Goal: Task Accomplishment & Management: Complete application form

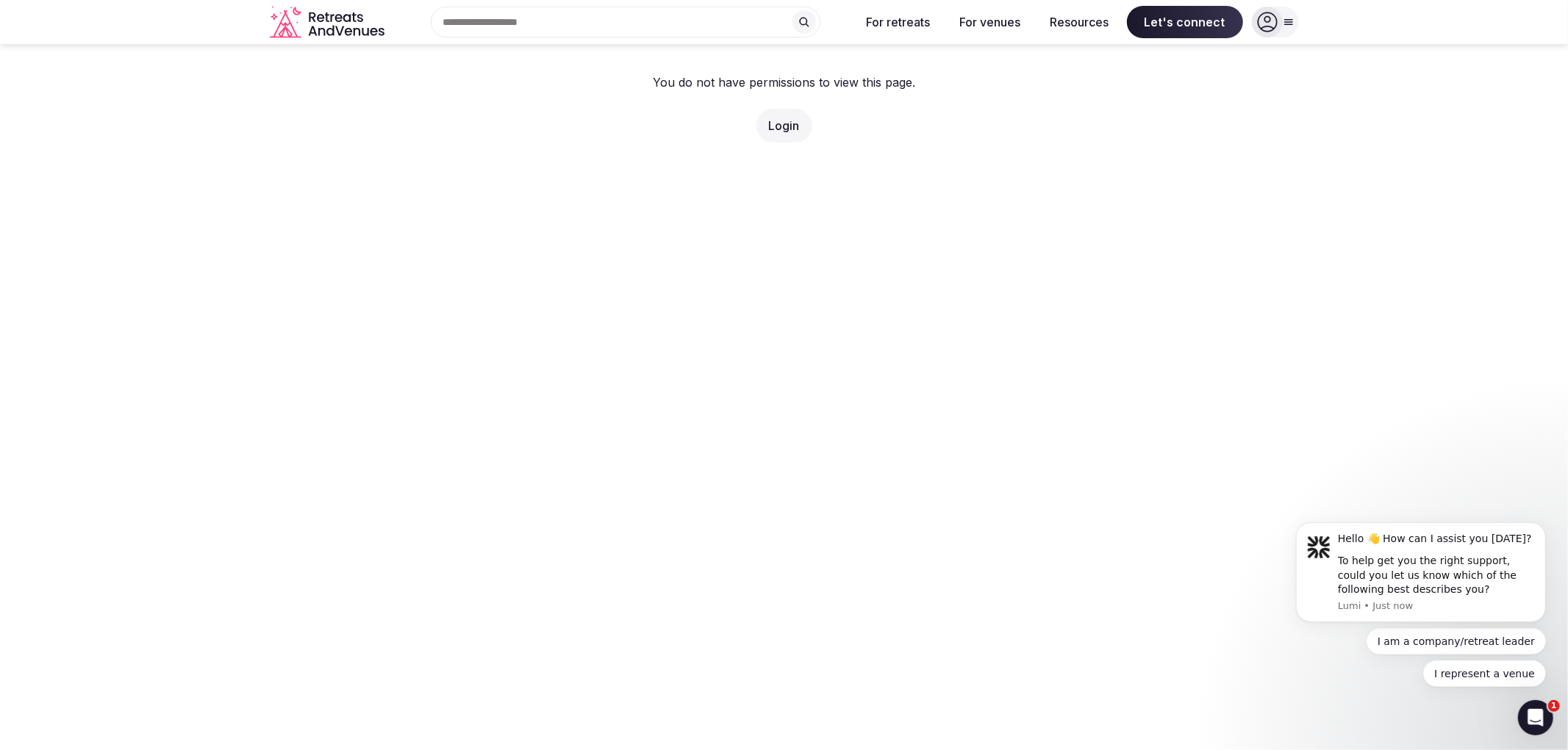
click at [776, 119] on link "Login" at bounding box center [784, 125] width 31 height 15
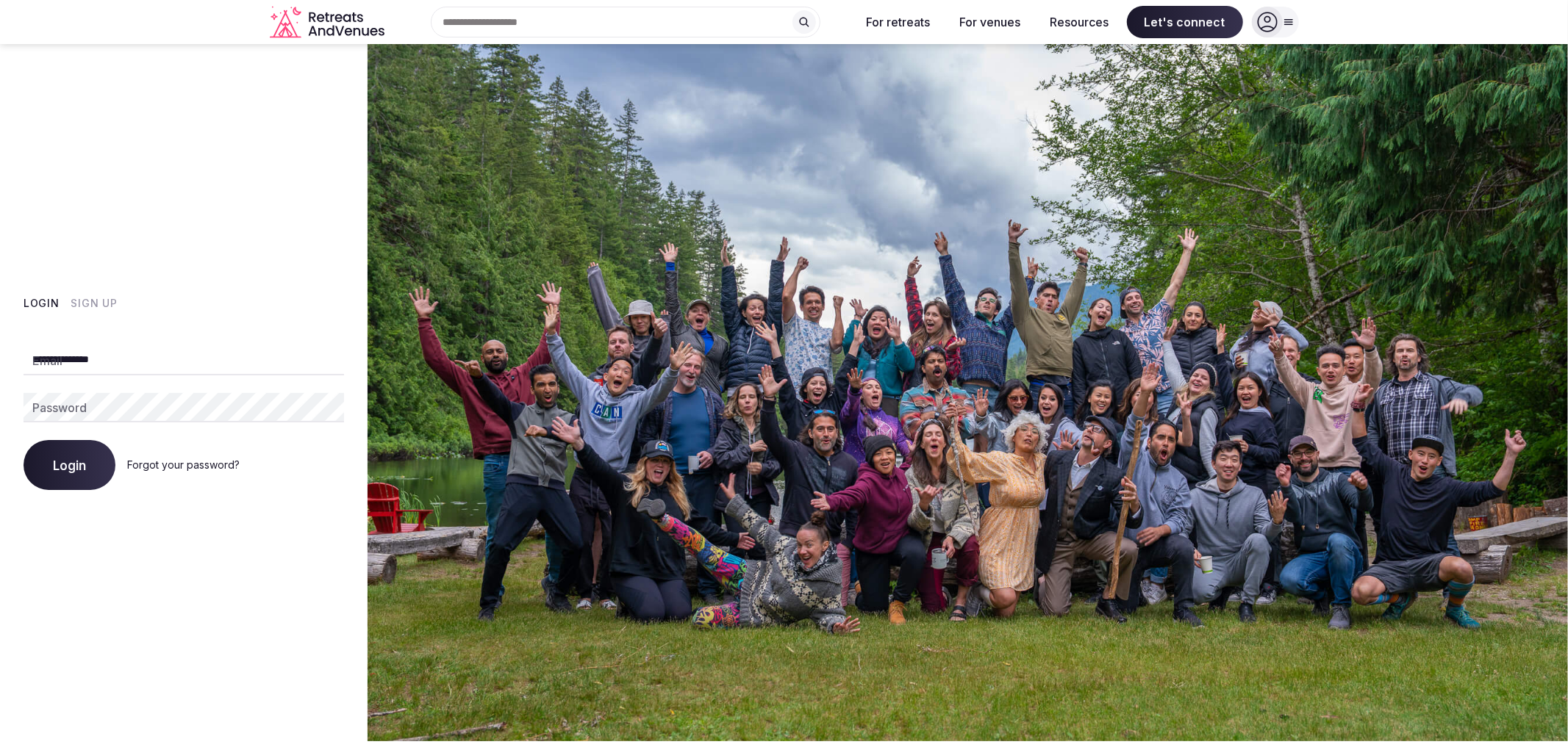
click at [69, 467] on span "Login" at bounding box center [70, 464] width 33 height 15
click at [160, 366] on input "**********" at bounding box center [183, 360] width 321 height 29
click at [147, 369] on input "**********" at bounding box center [183, 360] width 321 height 29
click at [76, 453] on button "Login" at bounding box center [69, 465] width 92 height 50
click at [285, 531] on div "**********" at bounding box center [183, 393] width 367 height 698
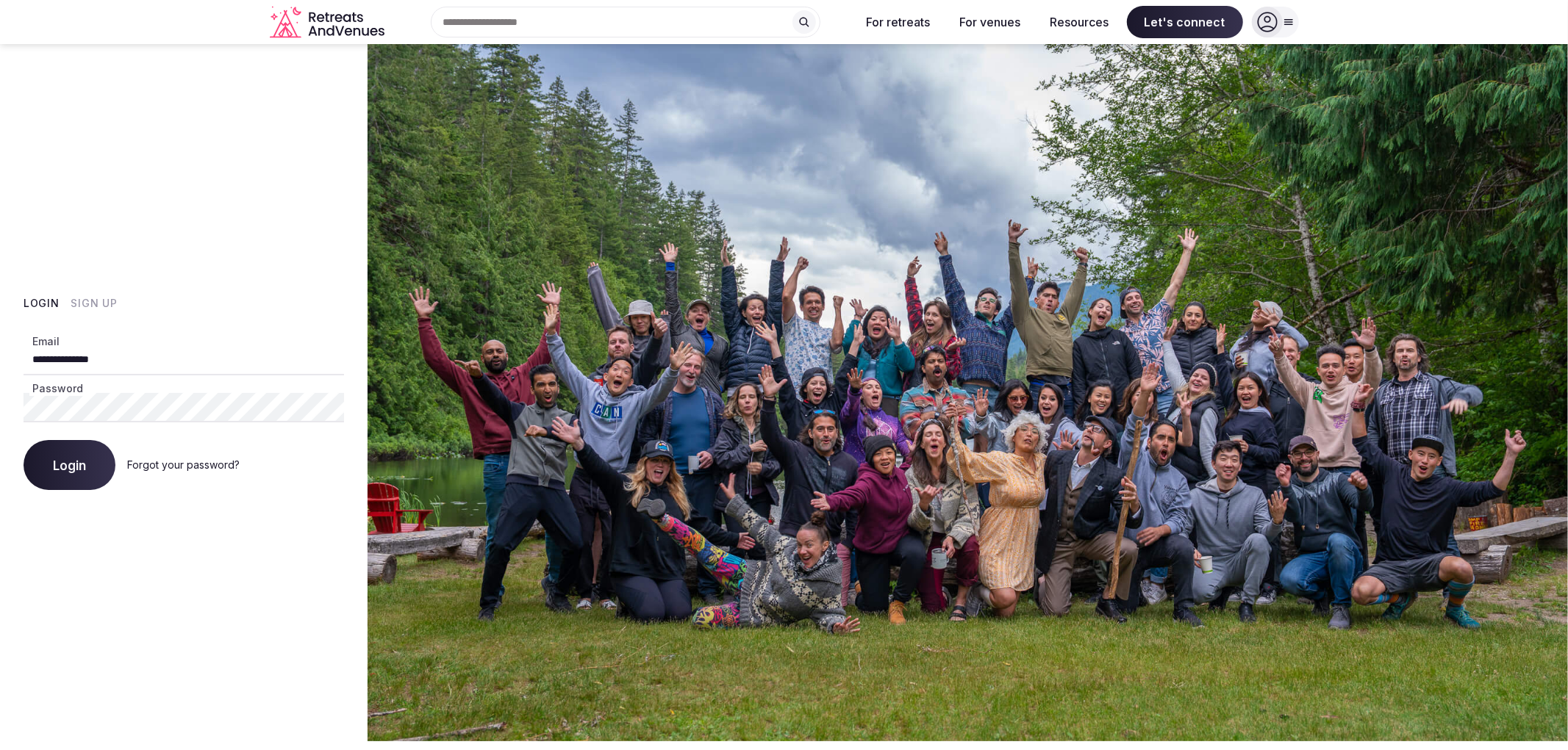
click at [173, 356] on input "**********" at bounding box center [183, 360] width 321 height 29
click at [23, 440] on button "Login" at bounding box center [69, 465] width 92 height 50
click at [10, 246] on div "**********" at bounding box center [183, 393] width 367 height 698
click at [166, 363] on input "**********" at bounding box center [183, 360] width 321 height 29
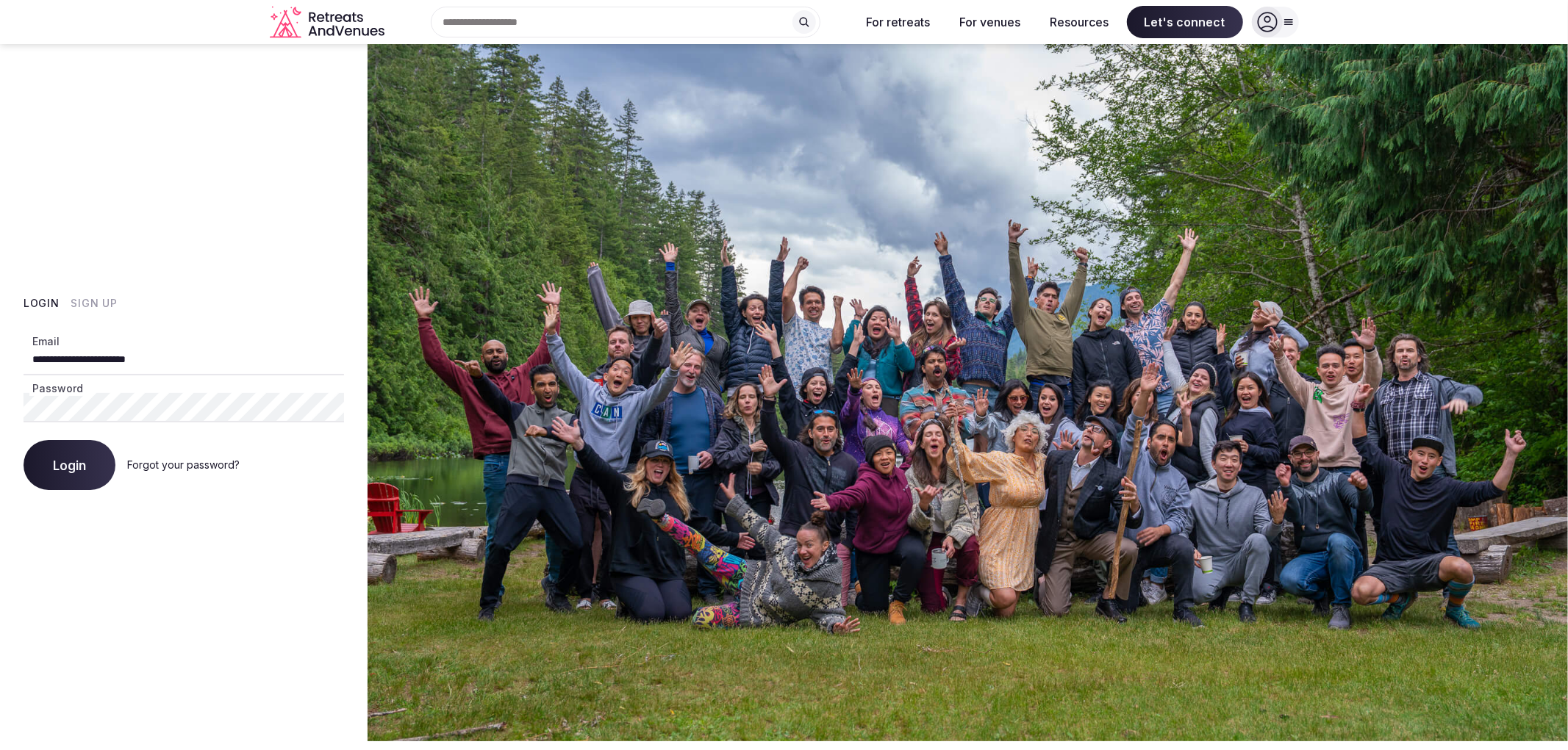
click at [166, 363] on input "**********" at bounding box center [183, 360] width 321 height 29
paste input "***"
type input "**********"
click at [10, 246] on div "**********" at bounding box center [183, 393] width 367 height 698
click at [74, 472] on span "Login" at bounding box center [70, 464] width 33 height 15
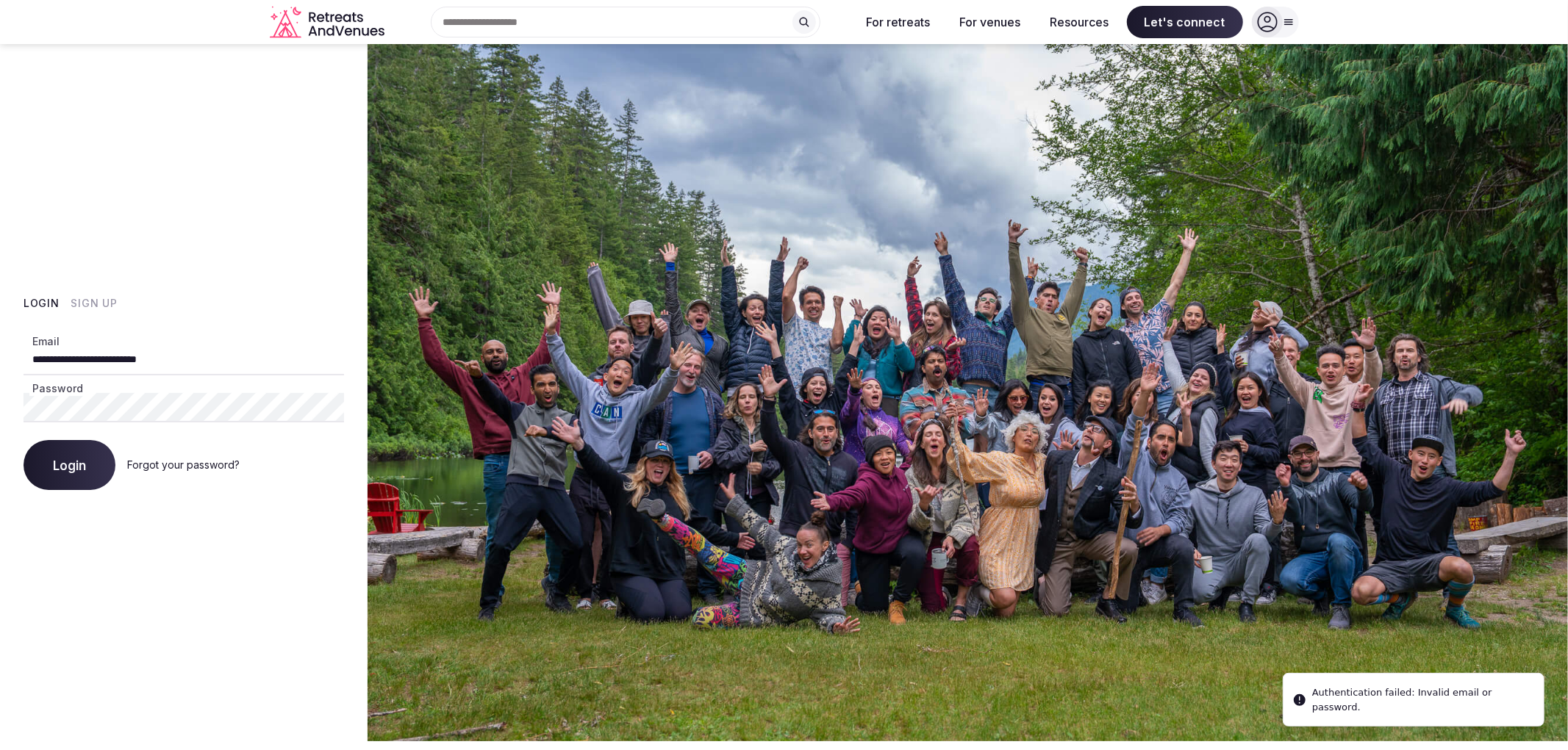
drag, startPoint x: 209, startPoint y: 359, endPoint x: 0, endPoint y: 339, distance: 210.0
click at [0, 339] on div "**********" at bounding box center [183, 393] width 367 height 698
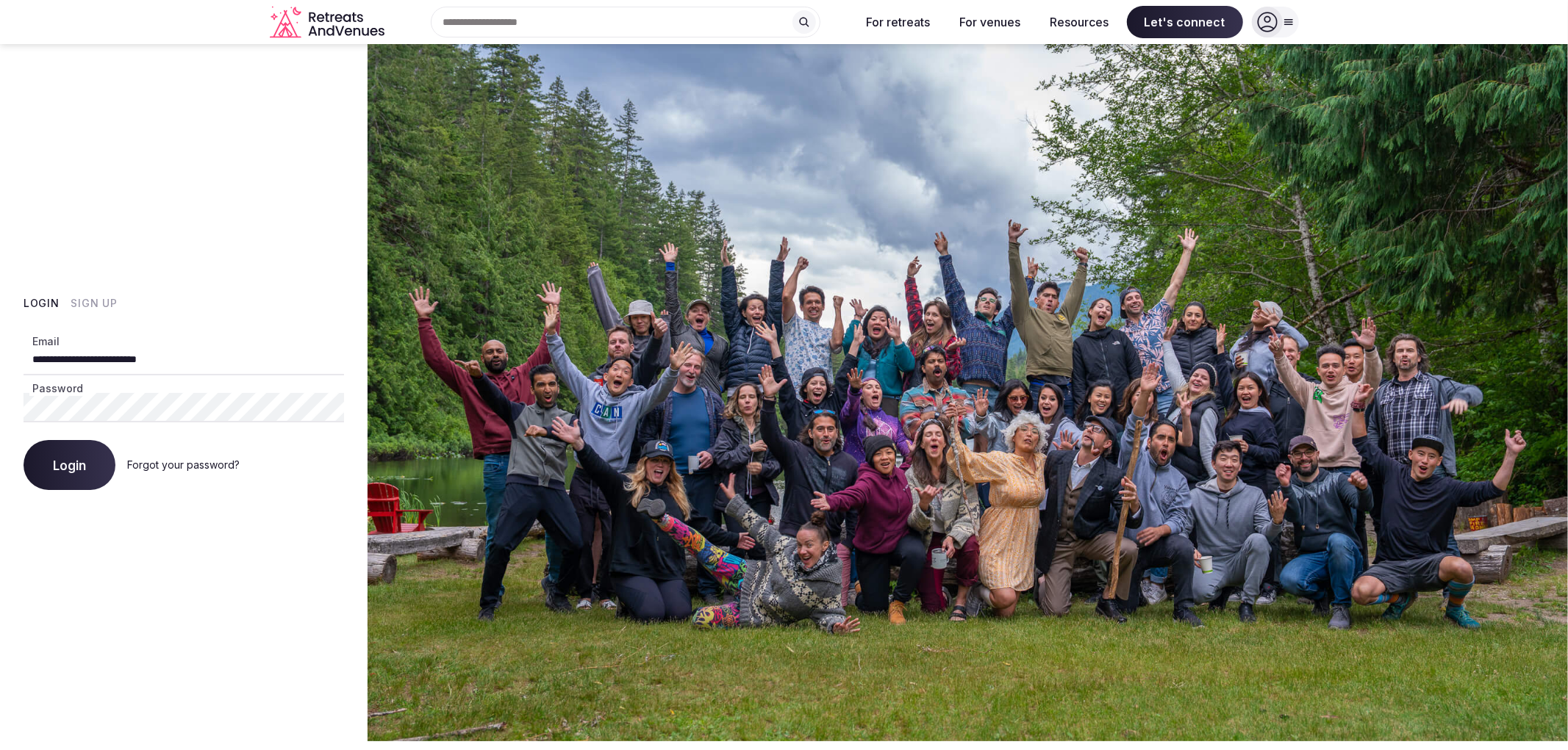
click at [272, 658] on div "**********" at bounding box center [183, 393] width 367 height 698
click at [26, 61] on div "**********" at bounding box center [183, 393] width 367 height 698
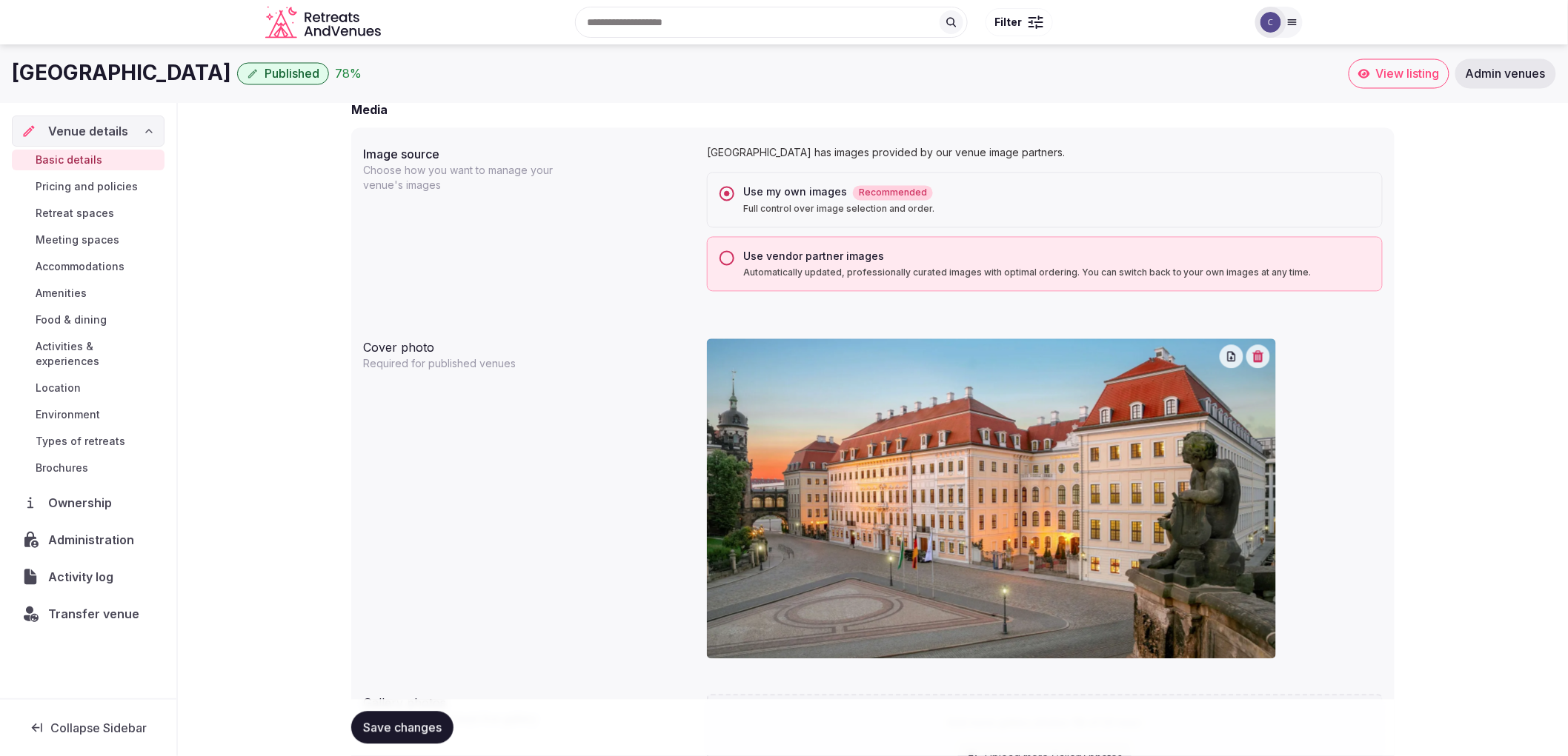
scroll to position [587, 0]
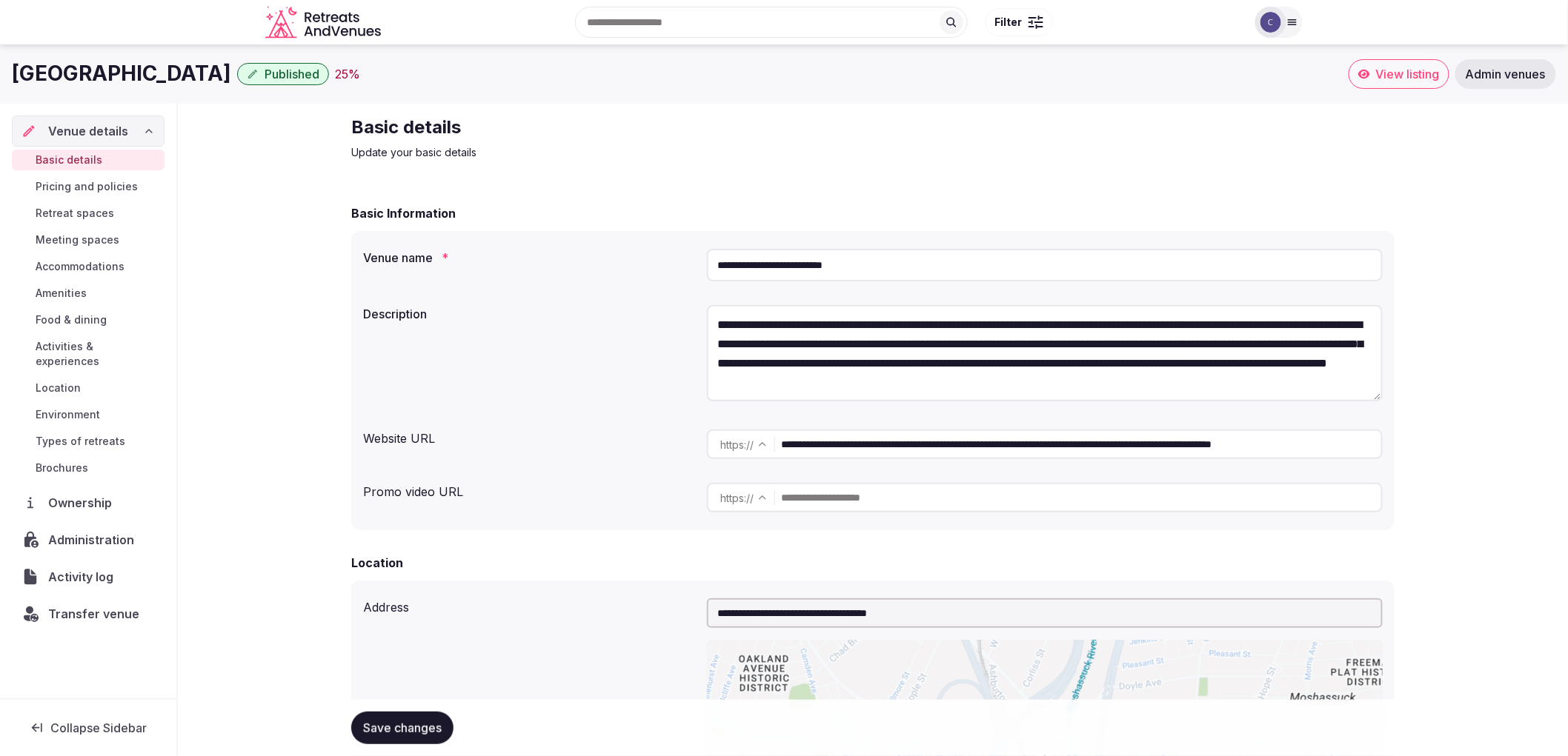
click at [84, 216] on span "Retreat spaces" at bounding box center [74, 213] width 78 height 15
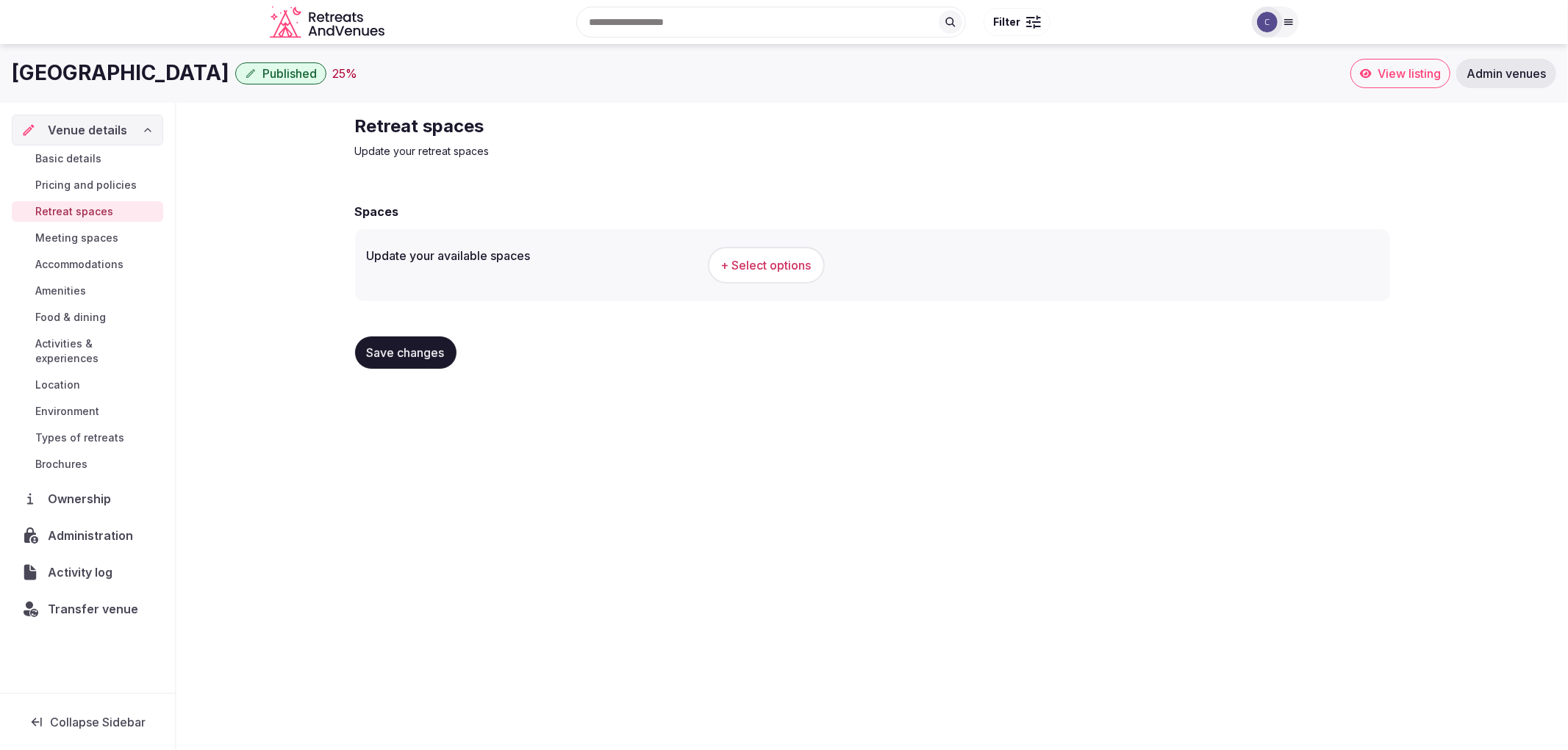
click at [118, 243] on link "Meeting spaces" at bounding box center [87, 237] width 151 height 20
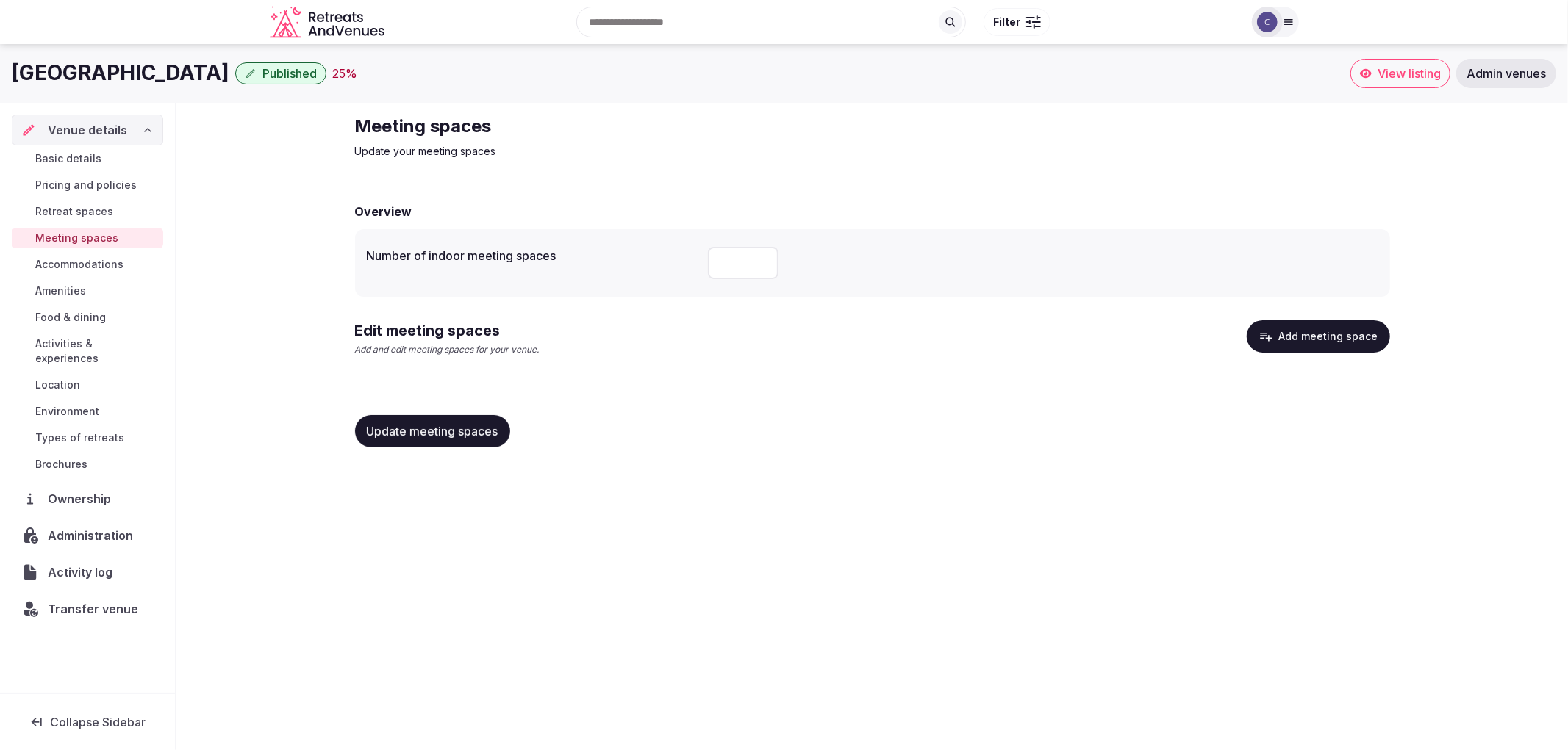
copy h1 "[GEOGRAPHIC_DATA]"
drag, startPoint x: 8, startPoint y: 70, endPoint x: 321, endPoint y: 65, distance: 313.0
click at [321, 65] on div "[GEOGRAPHIC_DATA] Published 25 % View listing Admin venues" at bounding box center [784, 74] width 1568 height 29
click at [1353, 336] on button "Add meeting space" at bounding box center [1318, 336] width 143 height 32
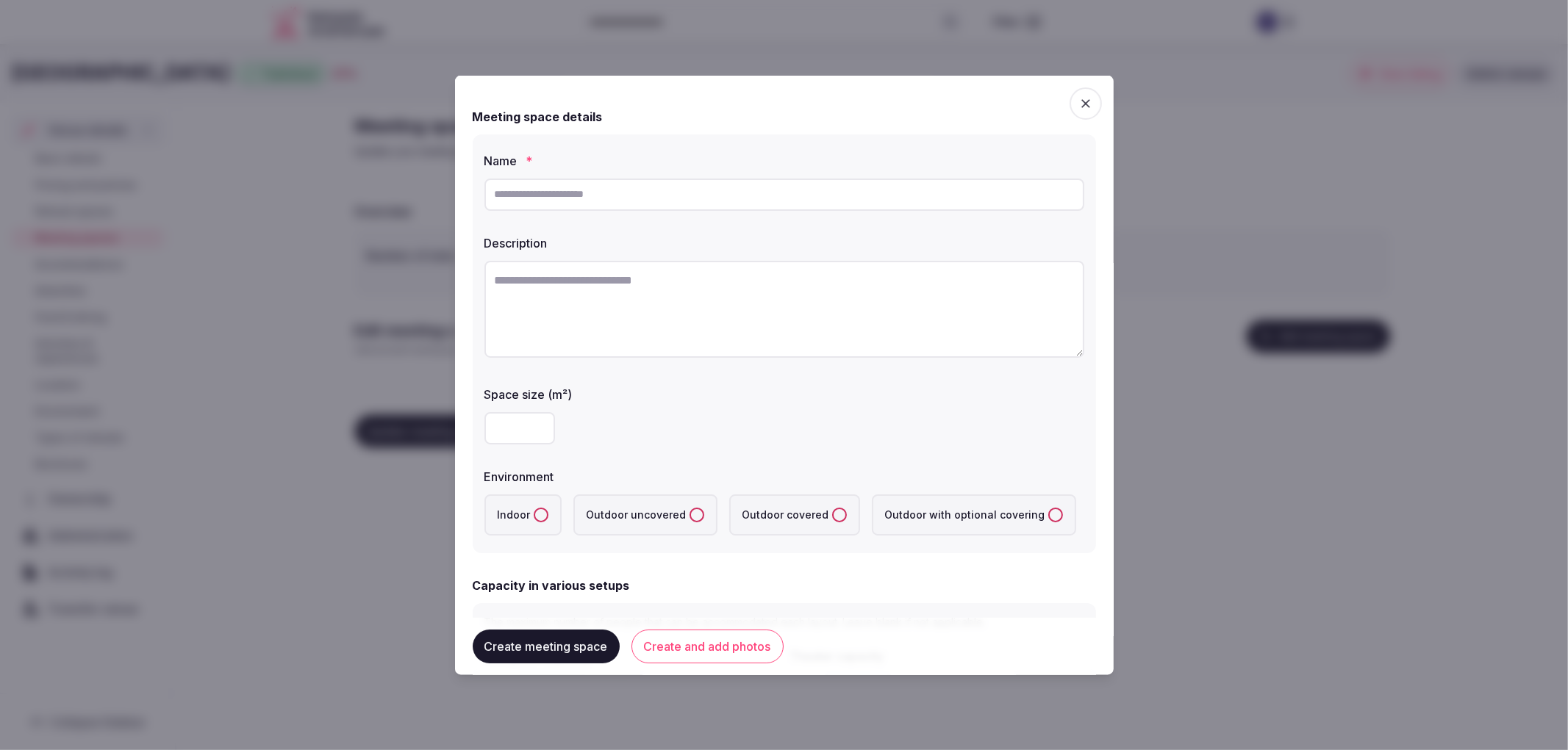
click at [662, 206] on input "text" at bounding box center [784, 194] width 600 height 32
paste input "**********"
type input "**********"
click at [491, 427] on input "number" at bounding box center [519, 427] width 71 height 32
type input "***"
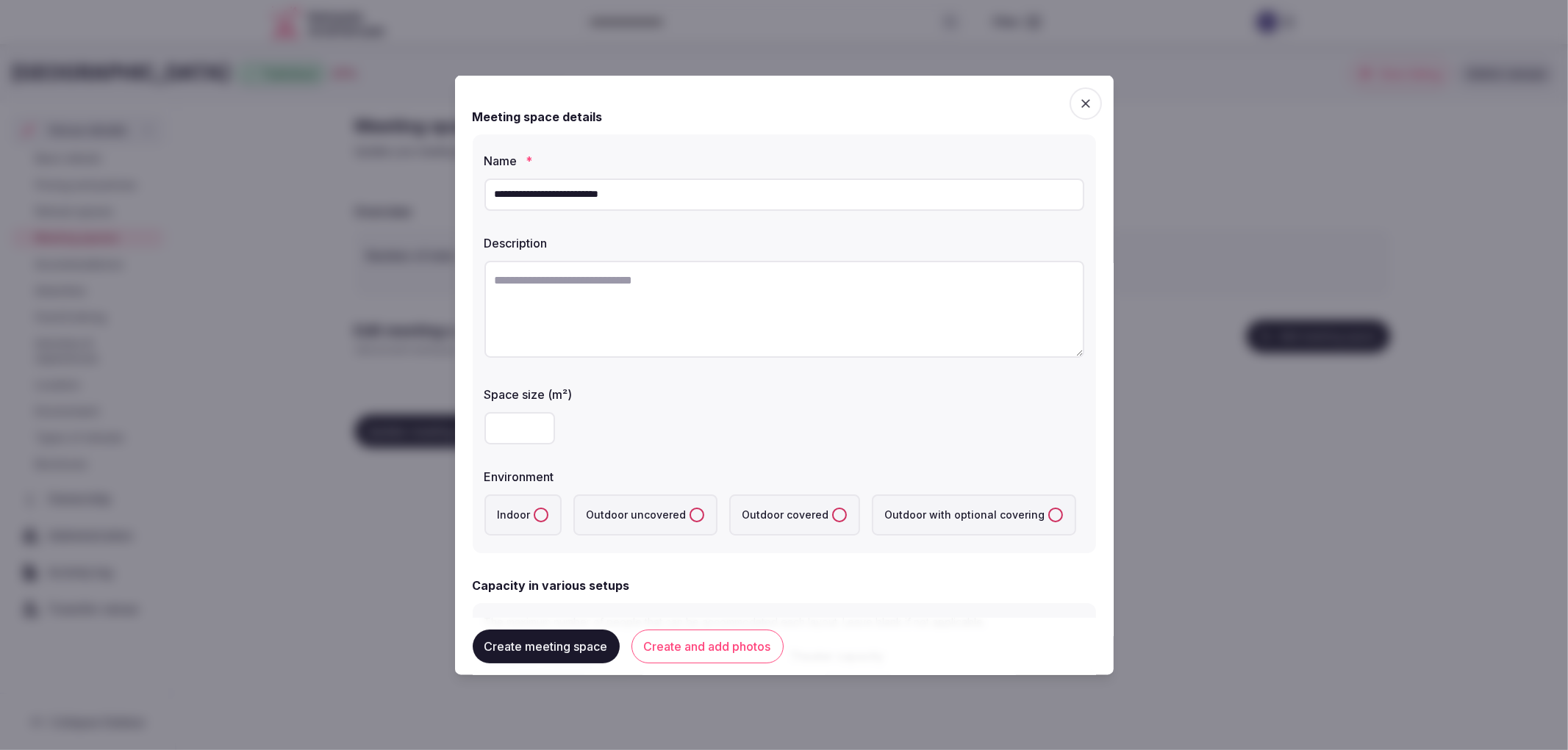
click at [525, 510] on label "Indoor" at bounding box center [523, 515] width 78 height 41
click at [534, 510] on button "Indoor" at bounding box center [541, 514] width 15 height 15
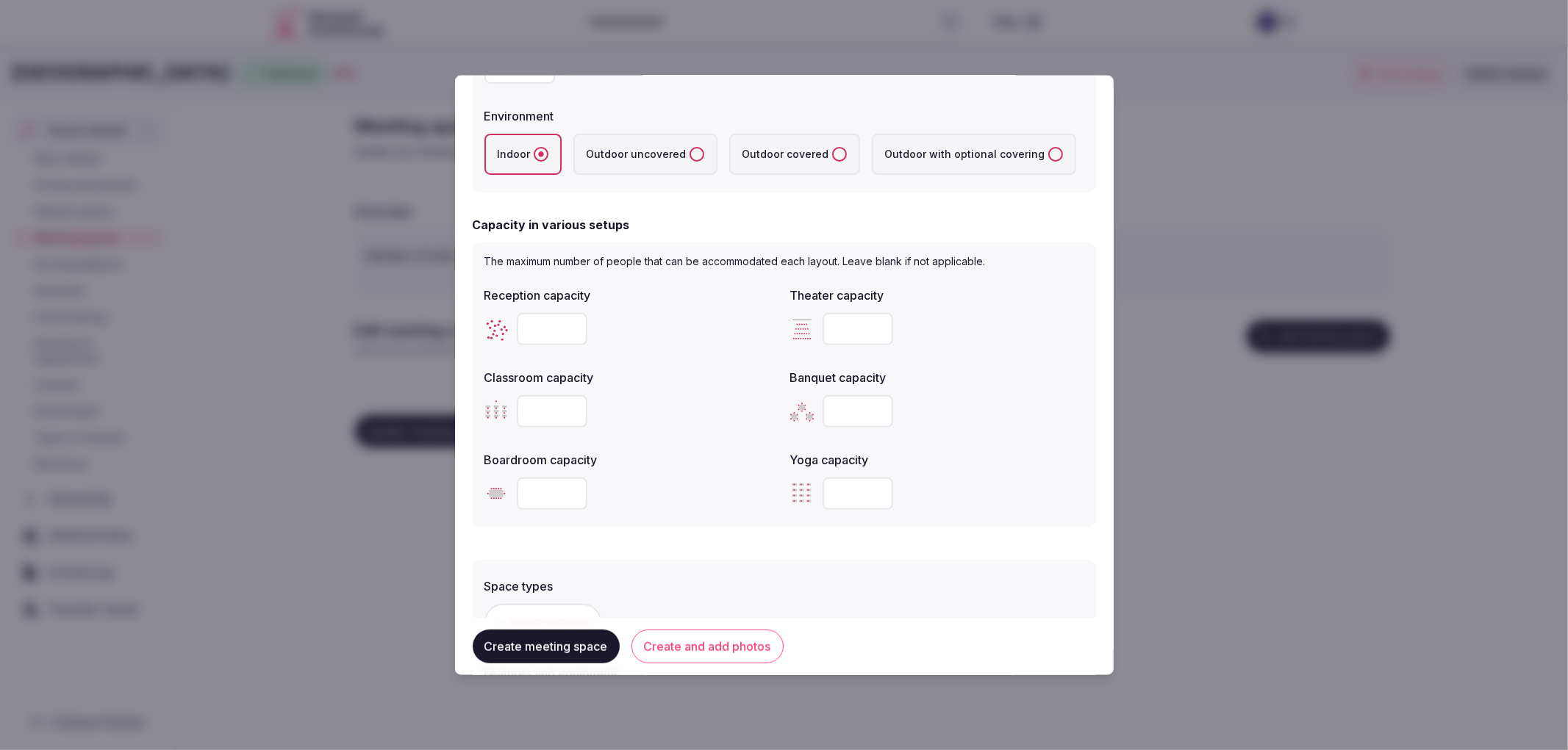
scroll to position [327, 0]
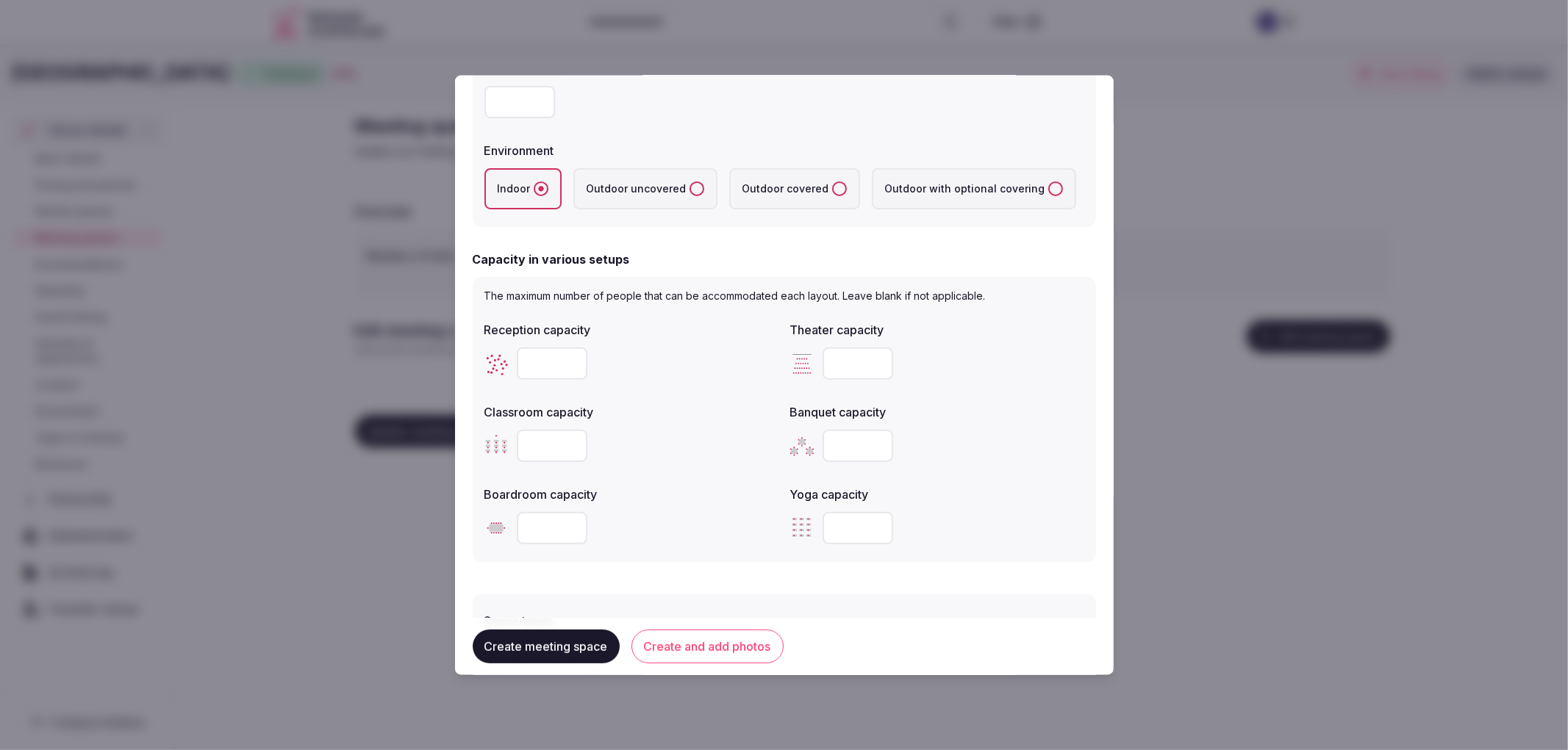
click at [555, 358] on input "number" at bounding box center [551, 362] width 71 height 32
drag, startPoint x: 555, startPoint y: 358, endPoint x: 563, endPoint y: 363, distance: 9.4
click at [561, 360] on input "number" at bounding box center [551, 362] width 71 height 32
click at [563, 363] on input "number" at bounding box center [551, 362] width 71 height 32
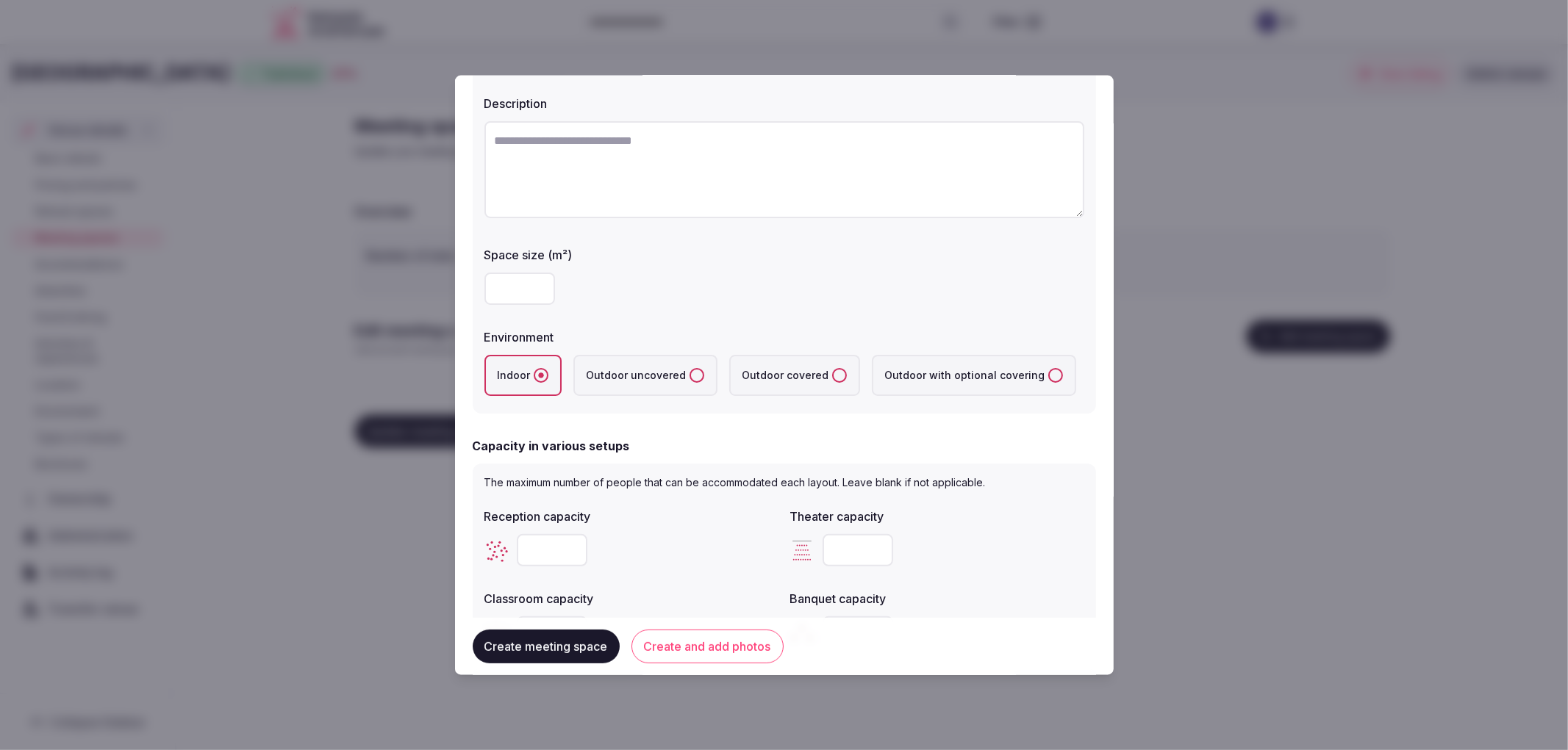
scroll to position [0, 0]
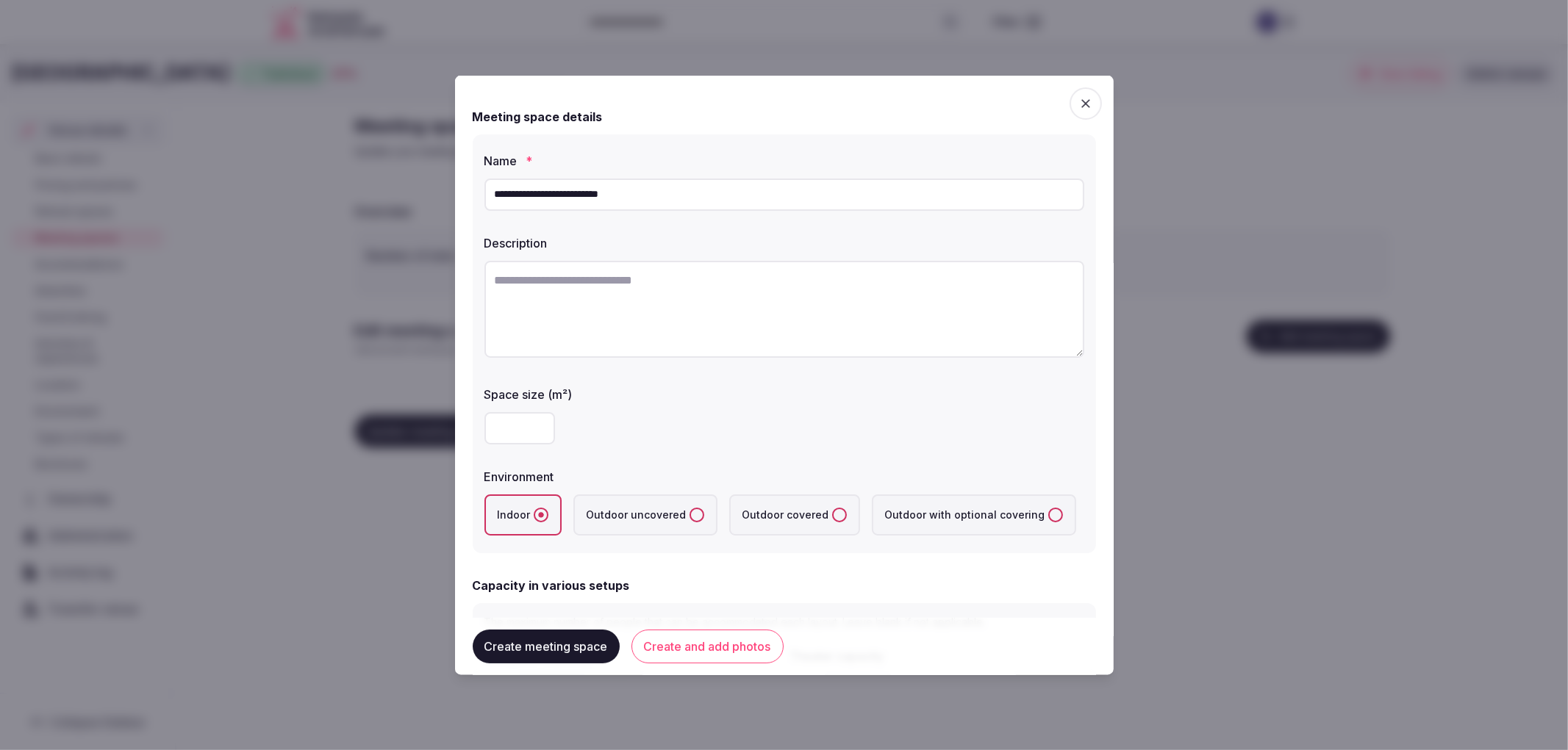
click at [1437, 434] on div at bounding box center [784, 375] width 1568 height 750
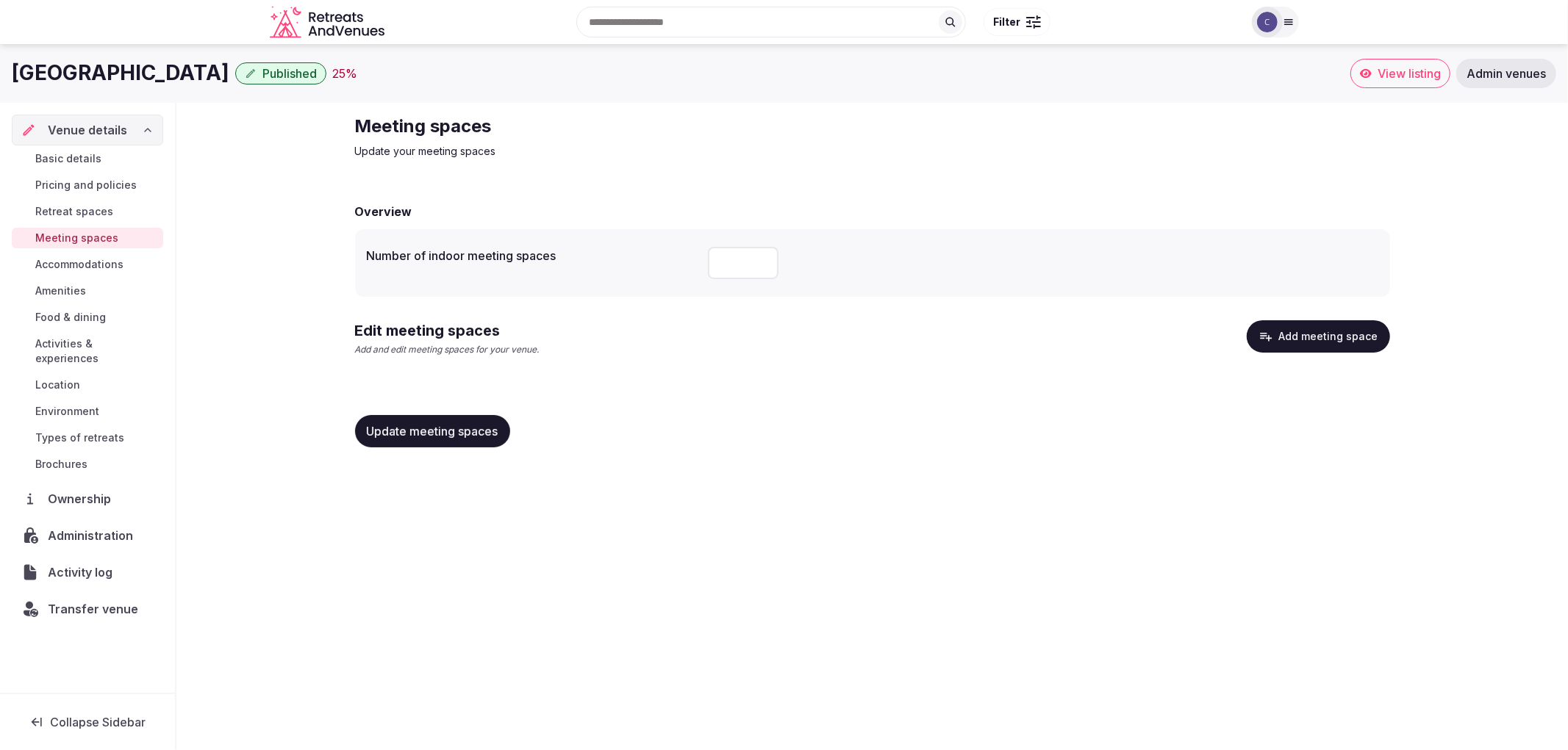
click at [1313, 327] on button "Add meeting space" at bounding box center [1318, 336] width 143 height 32
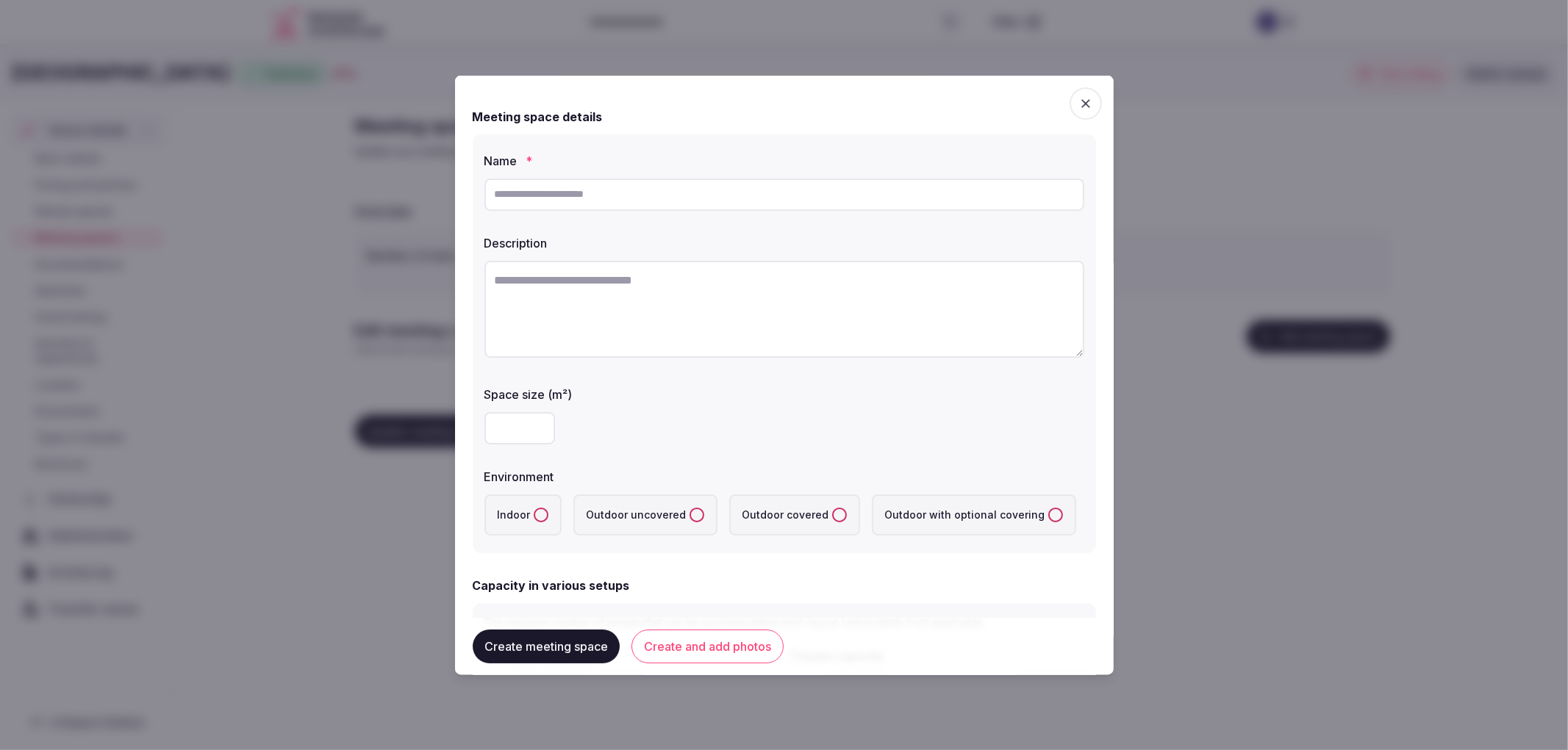
drag, startPoint x: 572, startPoint y: 192, endPoint x: 571, endPoint y: 181, distance: 11.0
click at [572, 192] on input "text" at bounding box center [784, 194] width 600 height 32
click at [578, 192] on input "text" at bounding box center [784, 194] width 600 height 32
paste input "**********"
type input "**********"
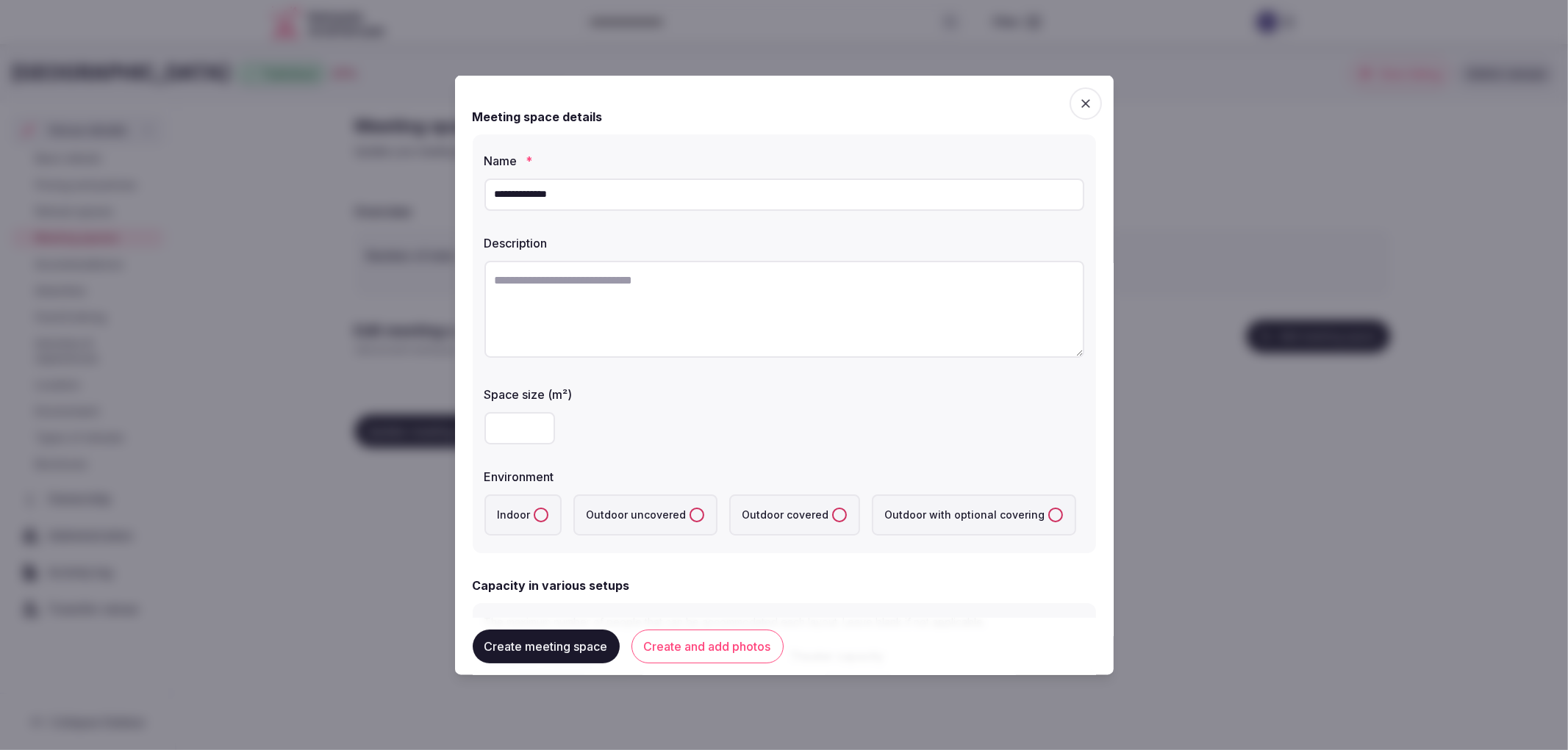
click at [606, 321] on textarea at bounding box center [784, 308] width 600 height 97
click at [518, 423] on input "number" at bounding box center [519, 427] width 71 height 32
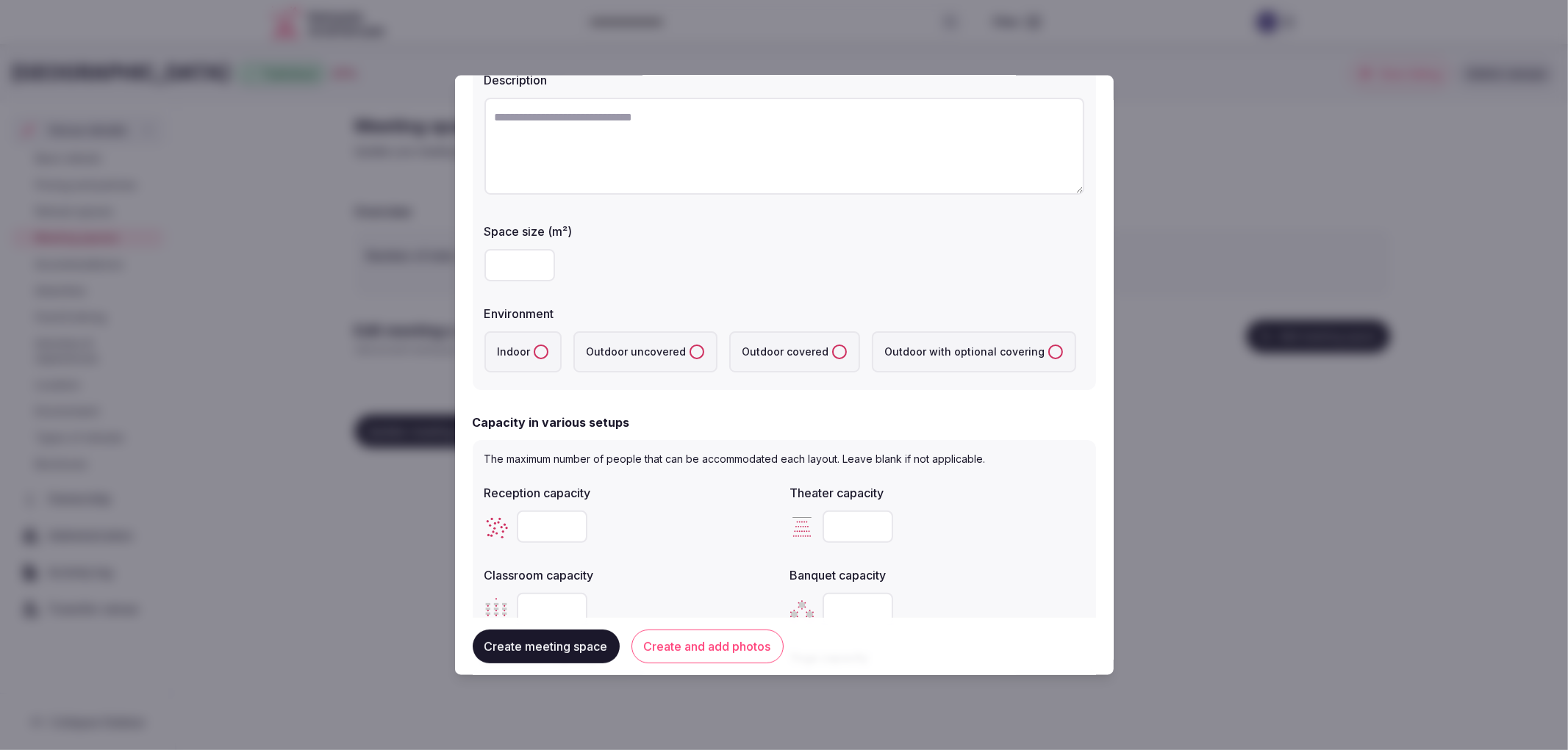
type input "***"
click at [516, 365] on label "Indoor" at bounding box center [523, 351] width 78 height 41
click at [534, 359] on button "Indoor" at bounding box center [541, 351] width 15 height 15
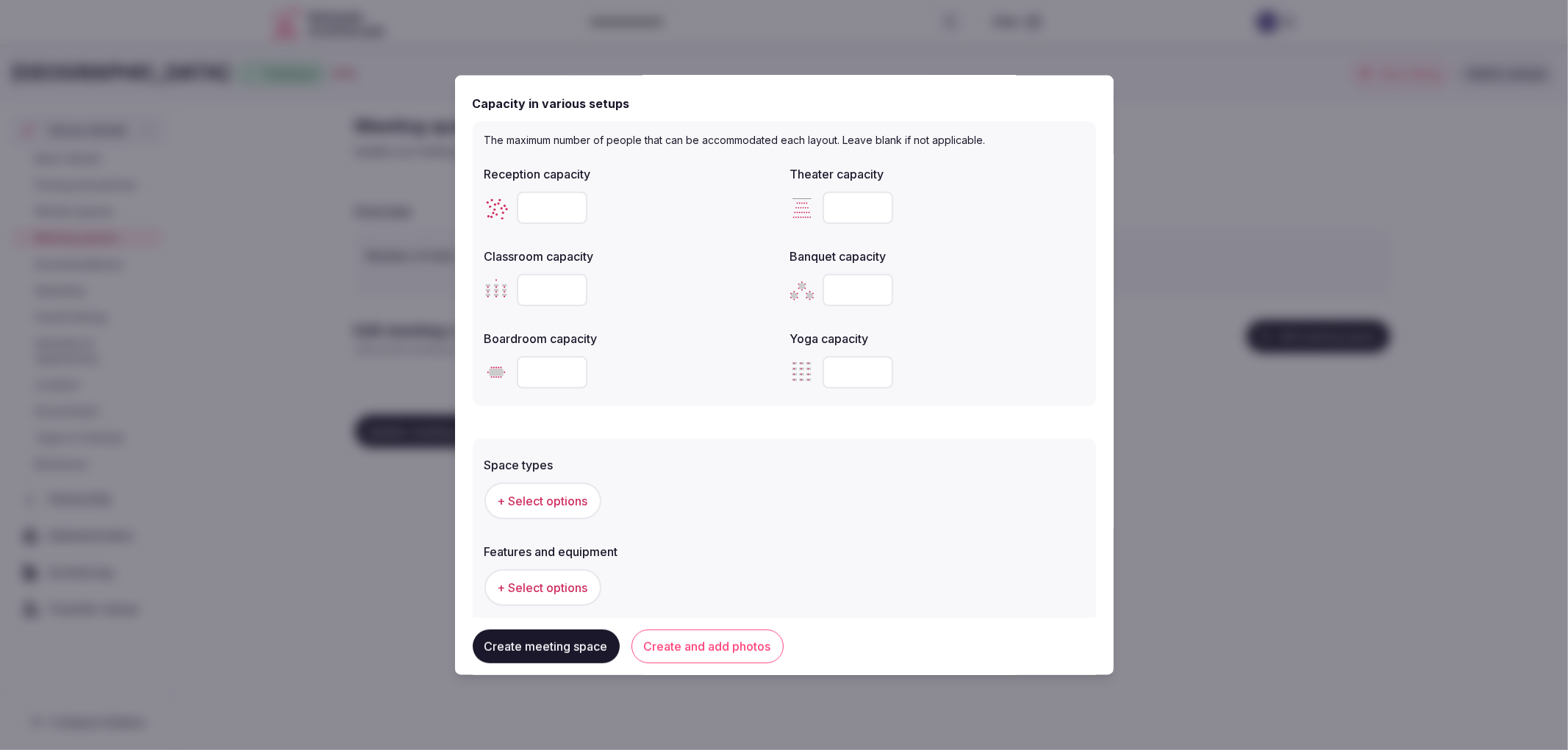
scroll to position [489, 0]
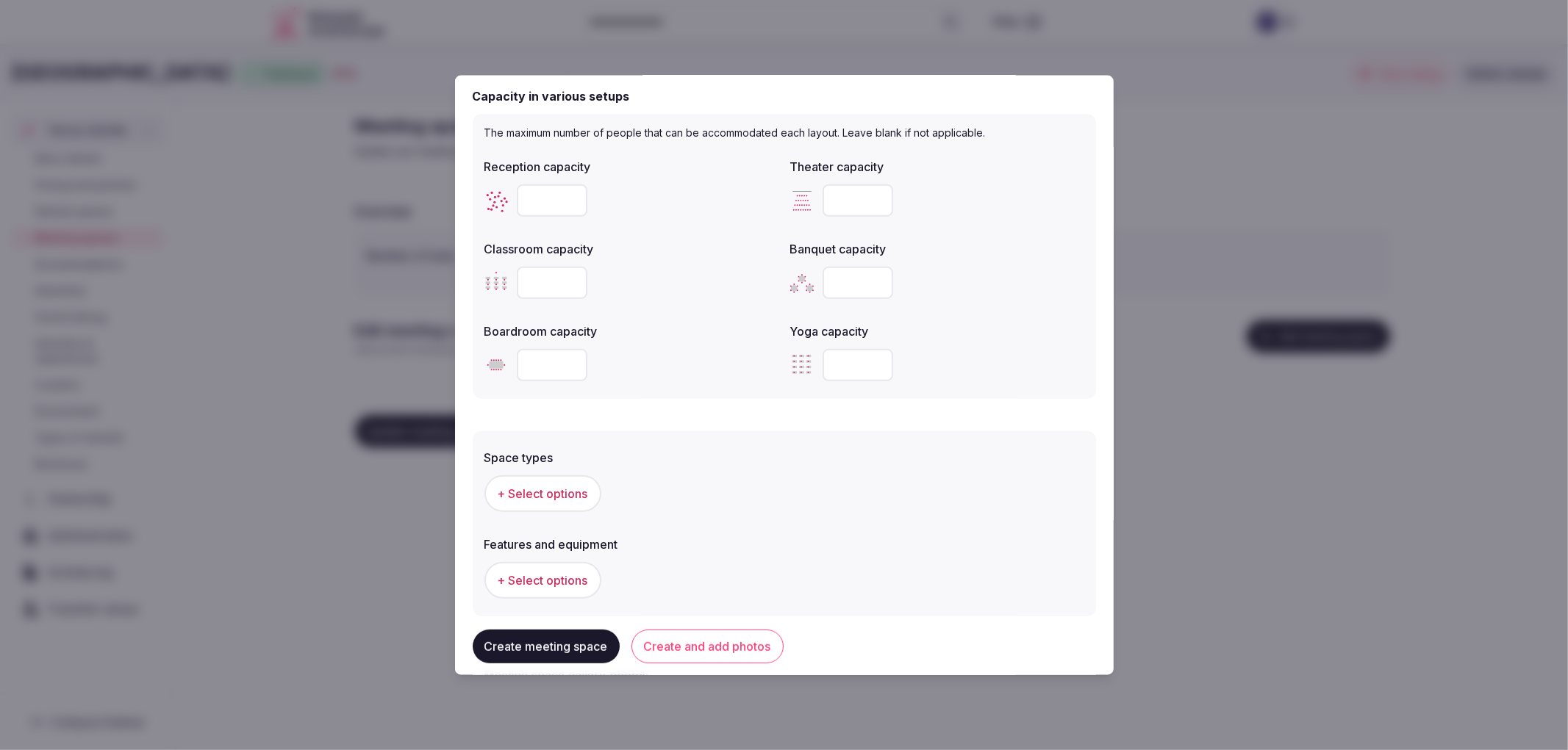
click at [542, 192] on input "number" at bounding box center [551, 200] width 71 height 32
type input "***"
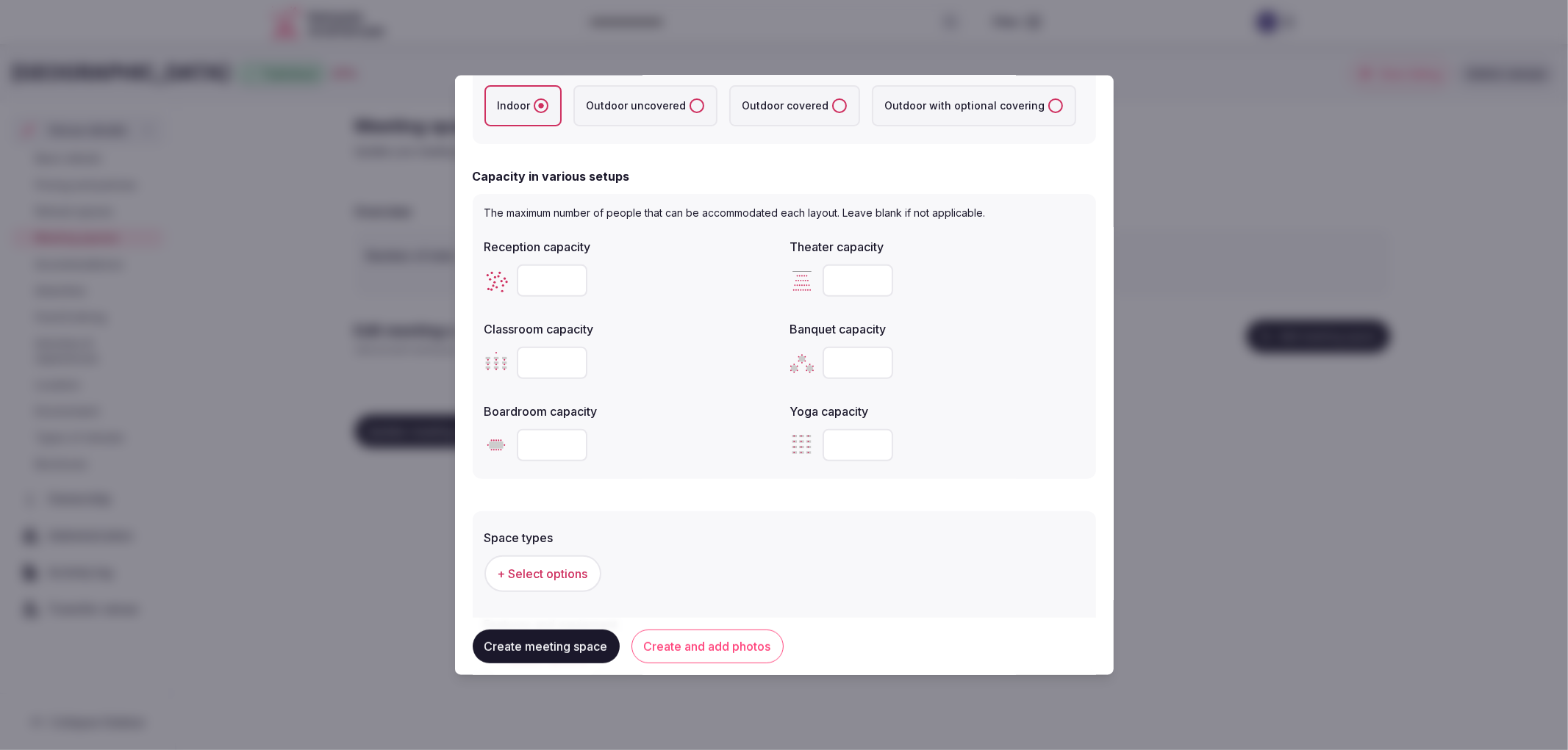
scroll to position [403, 0]
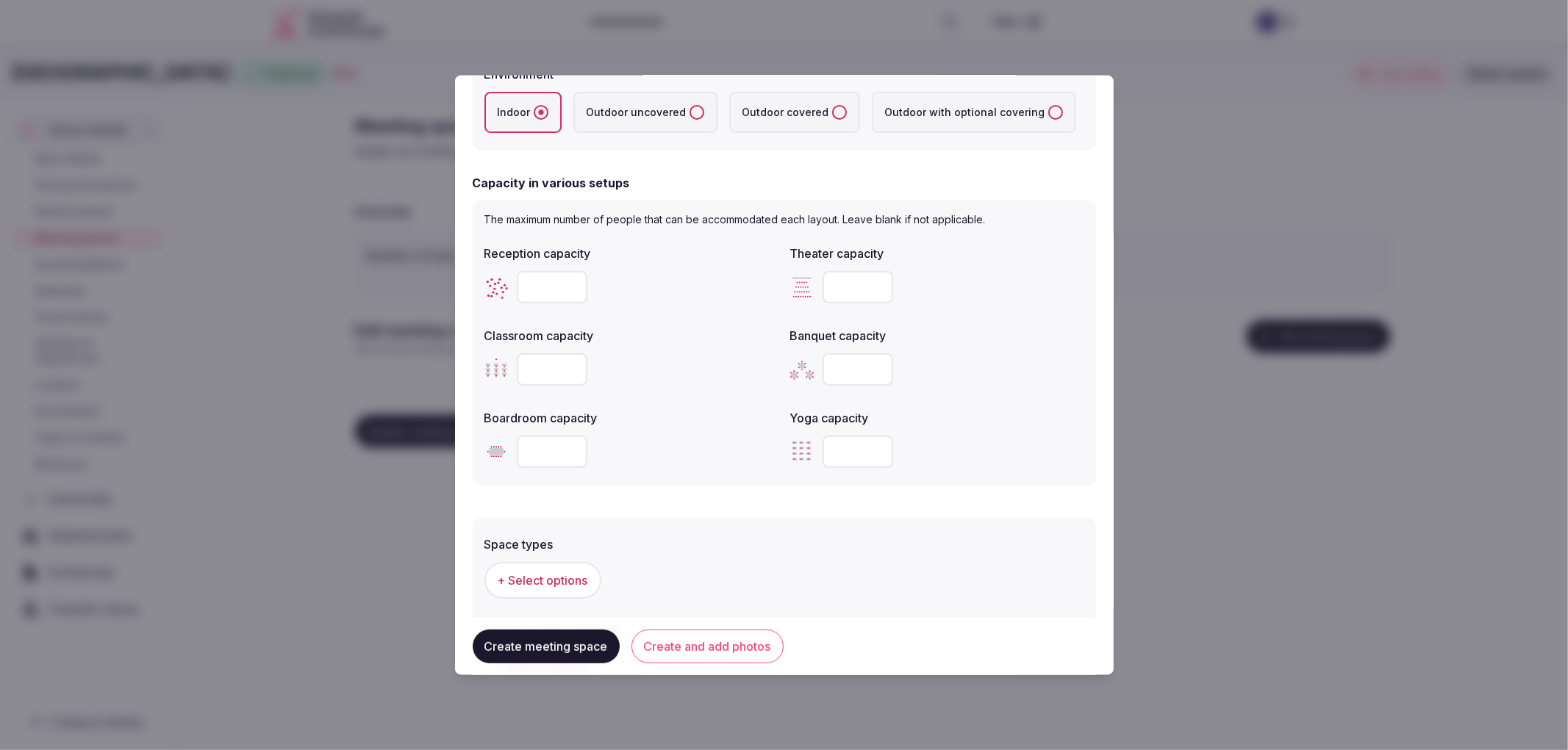
click at [849, 295] on input "number" at bounding box center [858, 286] width 71 height 32
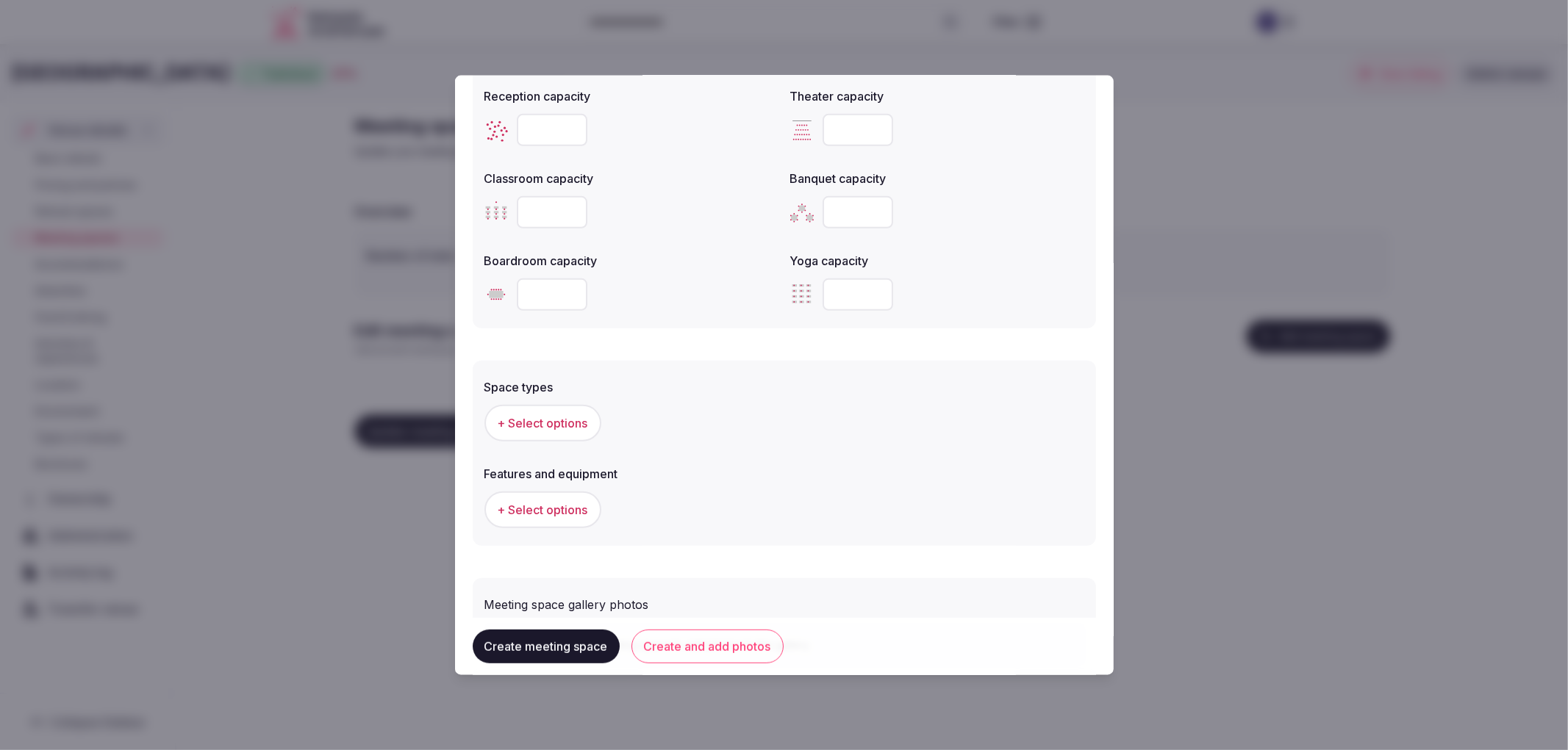
scroll to position [648, 0]
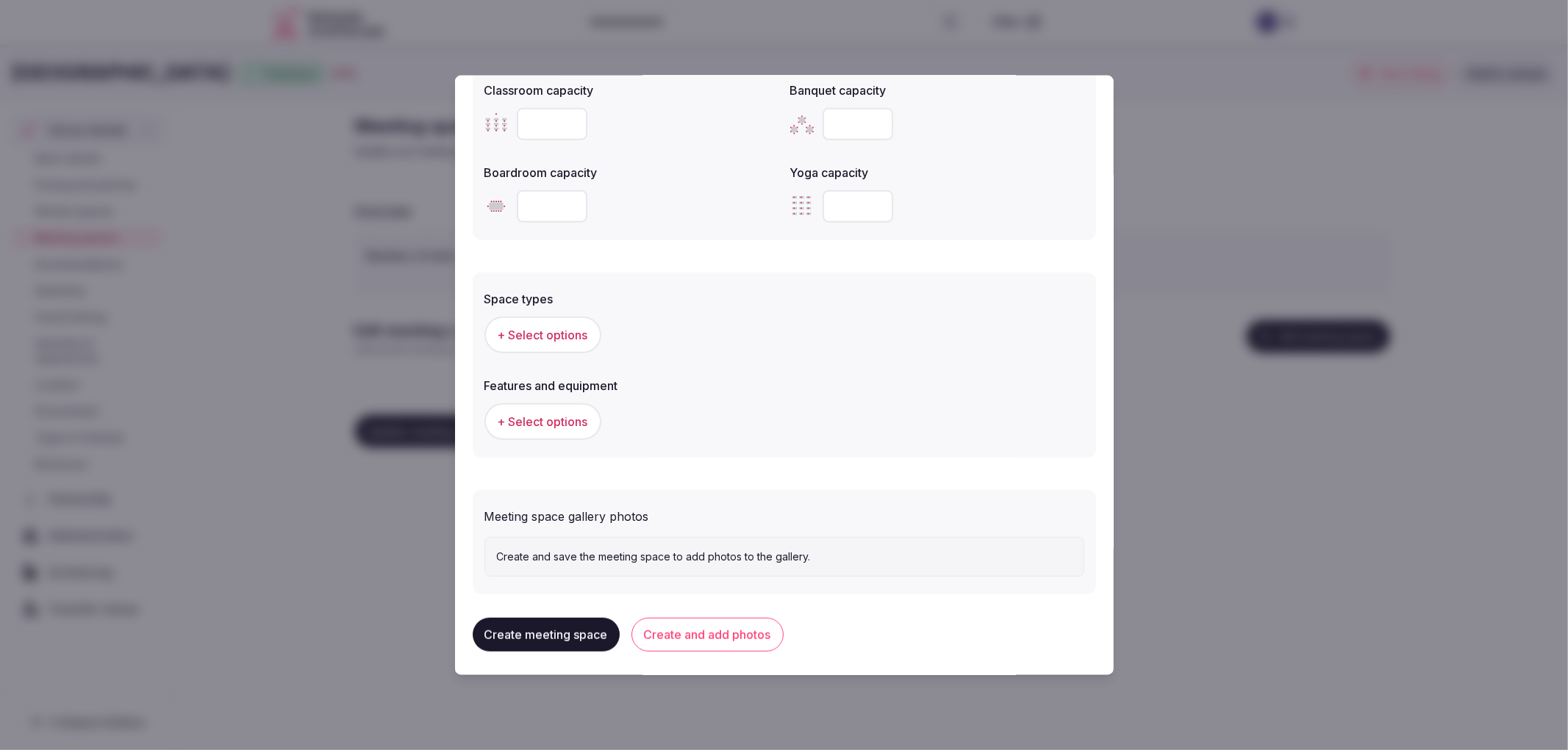
type input "***"
click at [762, 628] on button "Create and add photos" at bounding box center [706, 634] width 152 height 34
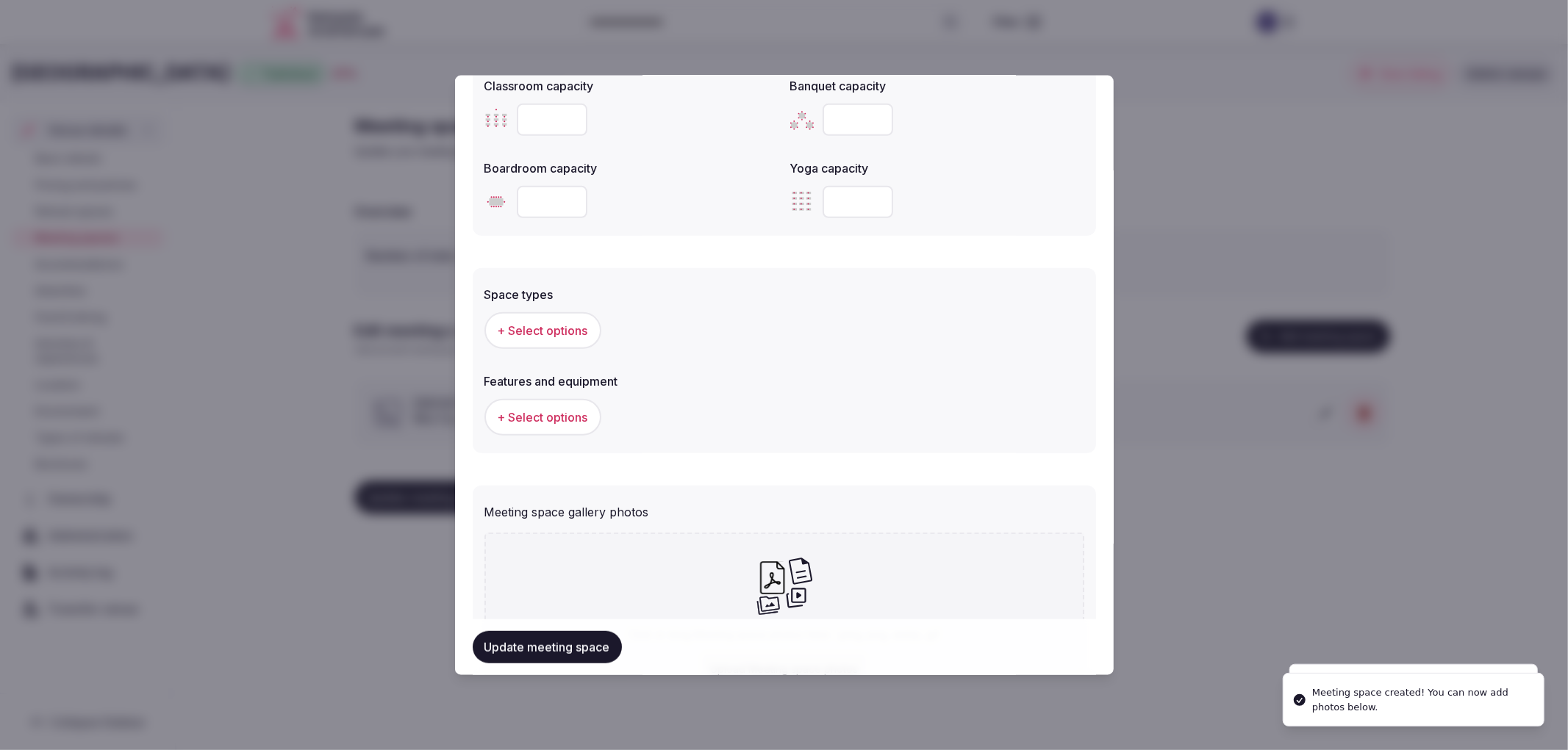
scroll to position [782, 0]
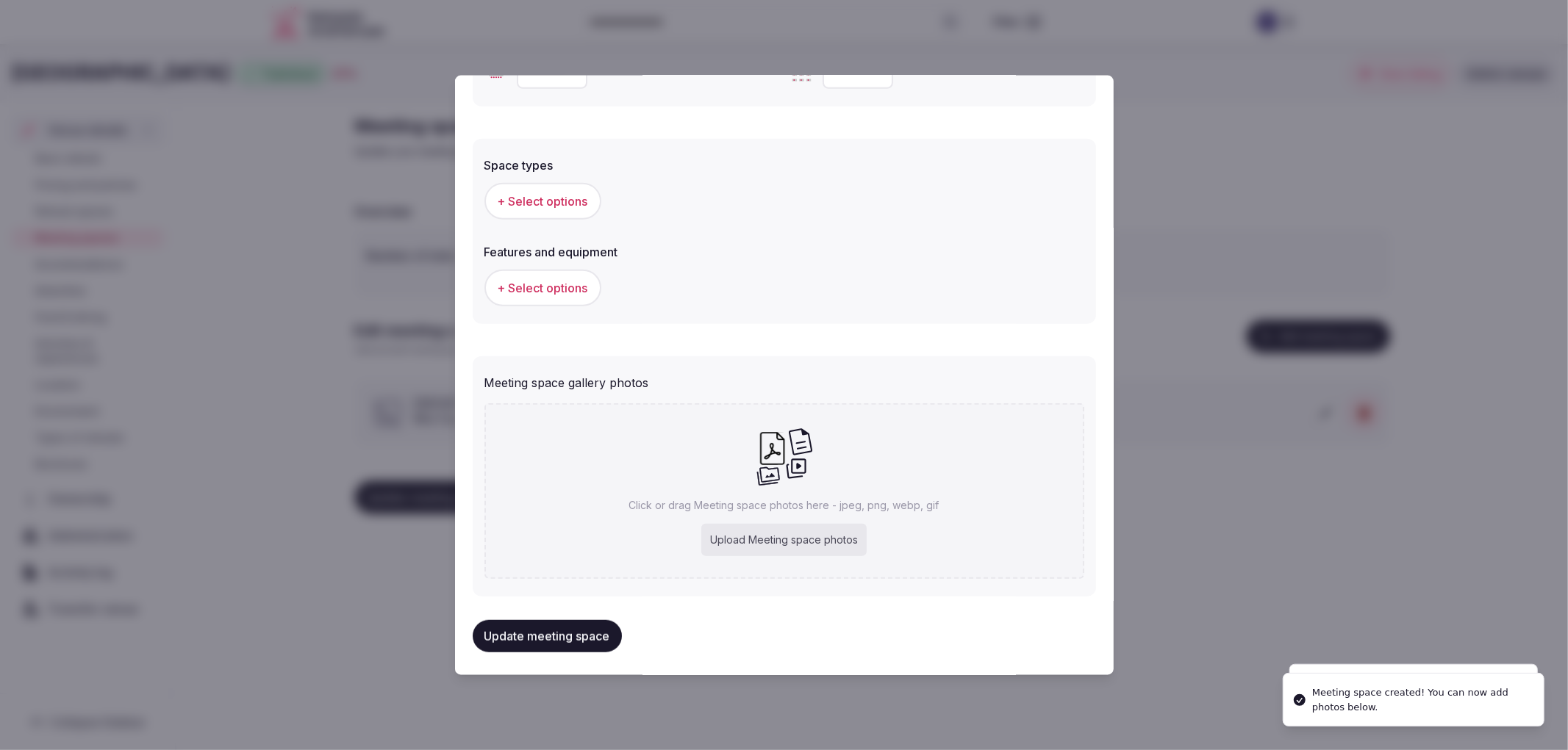
click at [796, 530] on div "Upload Meeting space photos" at bounding box center [783, 540] width 166 height 32
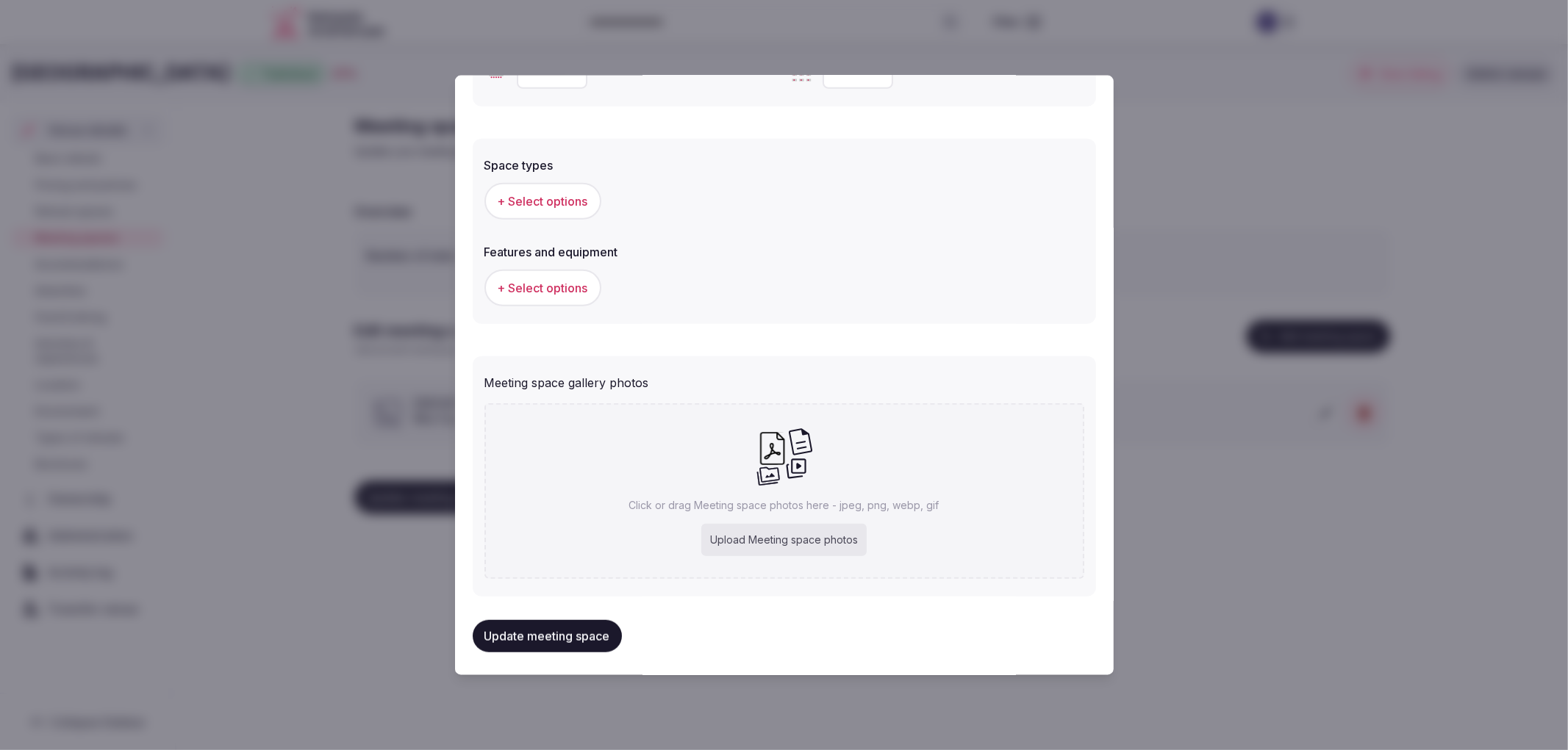
type input "**********"
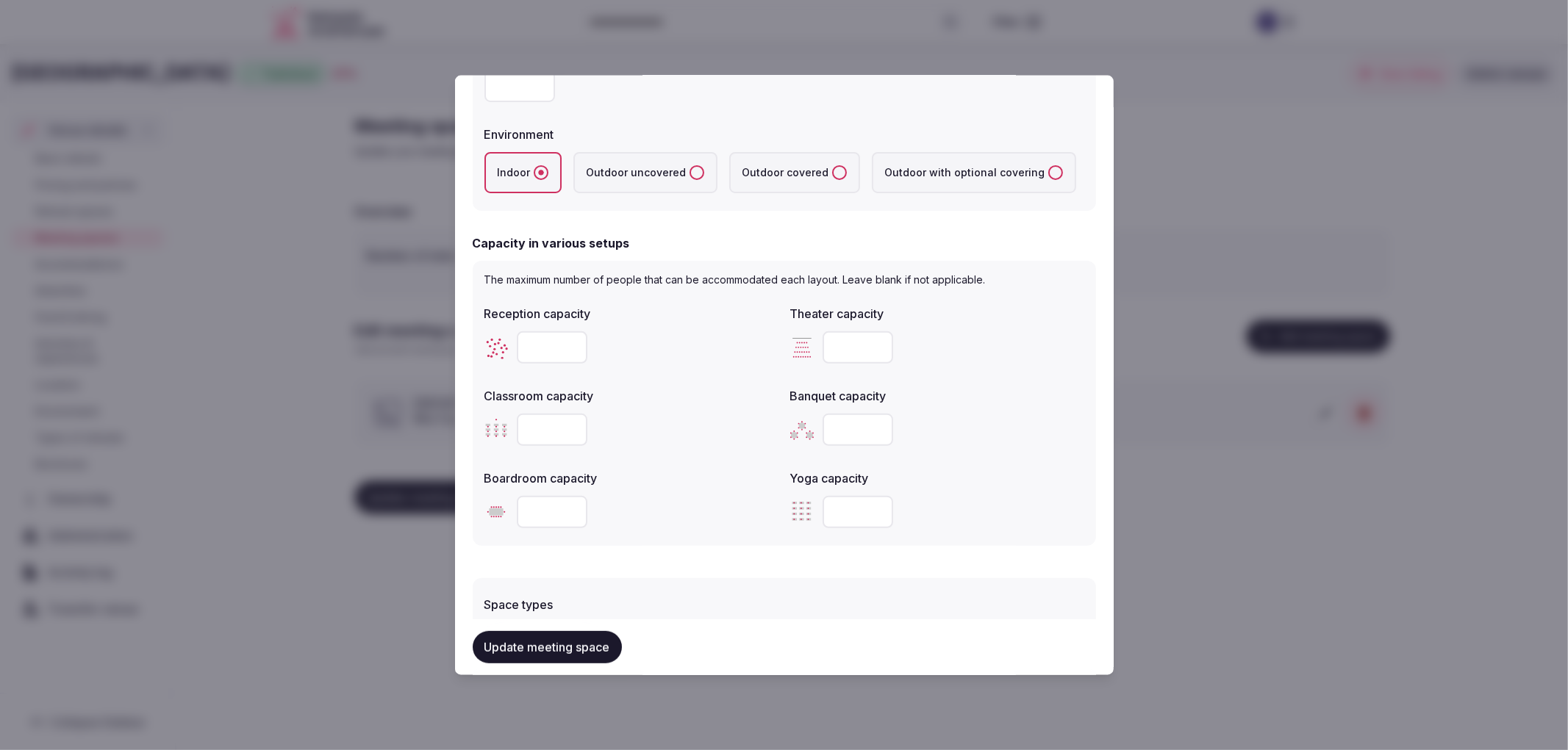
scroll to position [335, 0]
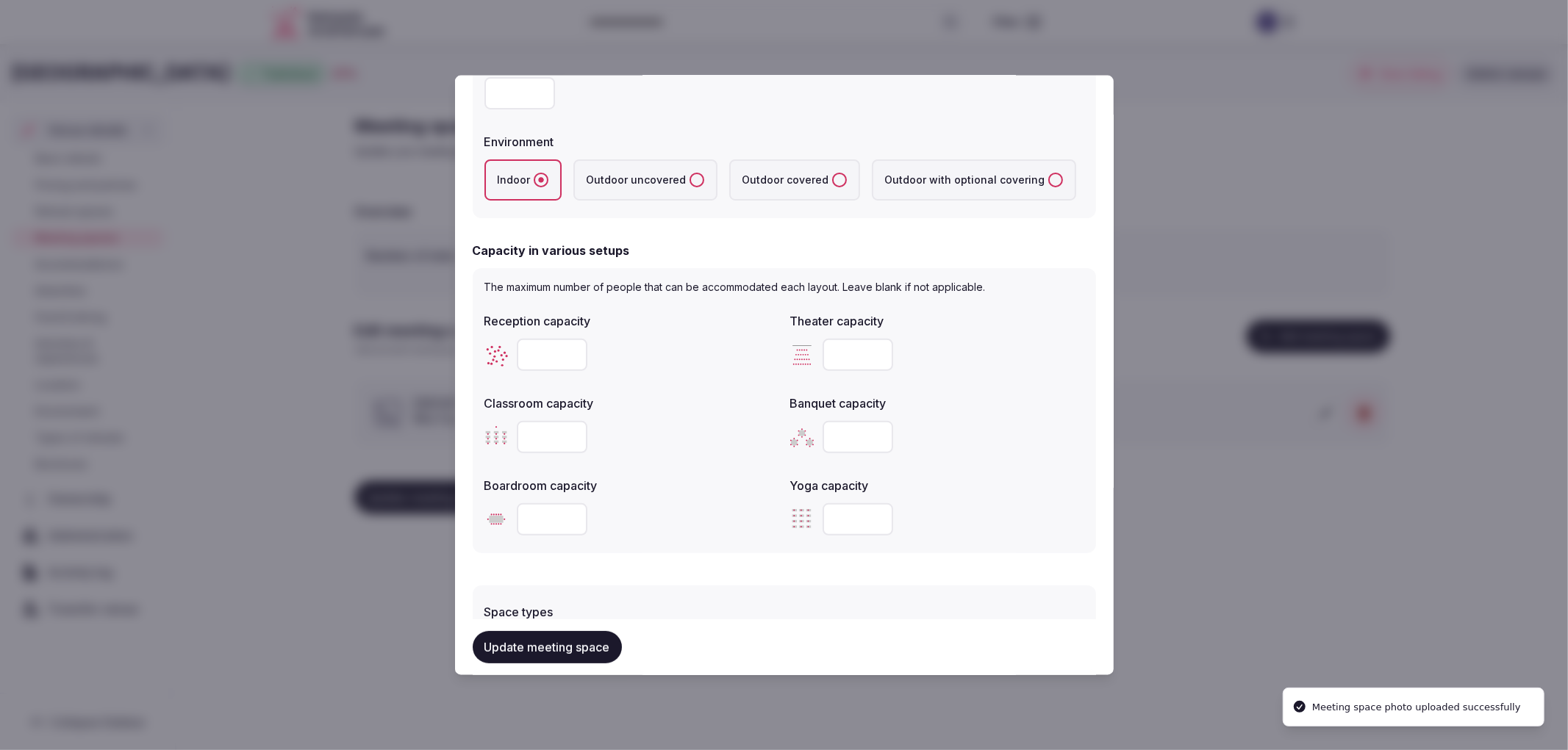
click at [546, 434] on input "number" at bounding box center [551, 436] width 71 height 32
type input "***"
click at [846, 430] on input "number" at bounding box center [858, 436] width 71 height 32
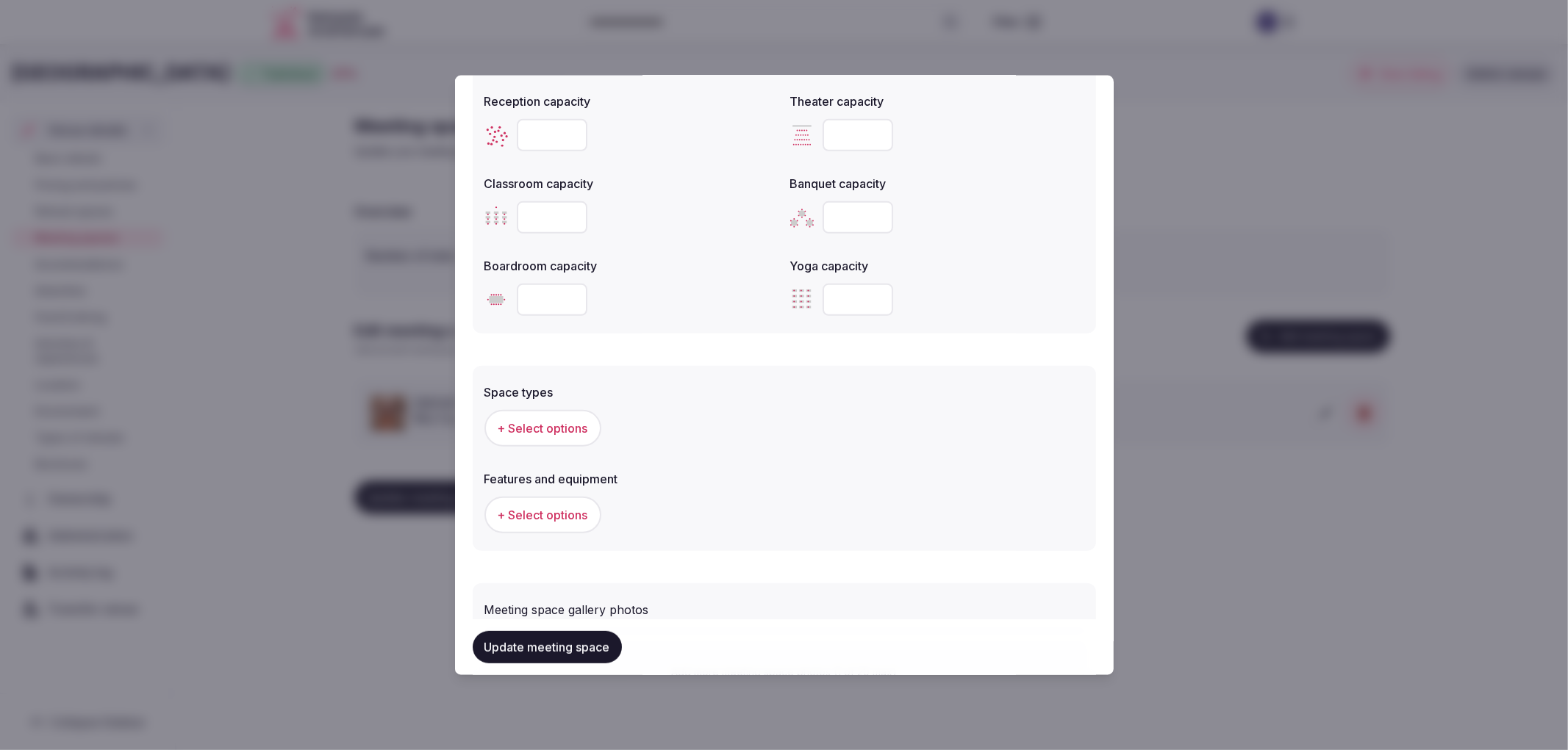
scroll to position [826, 0]
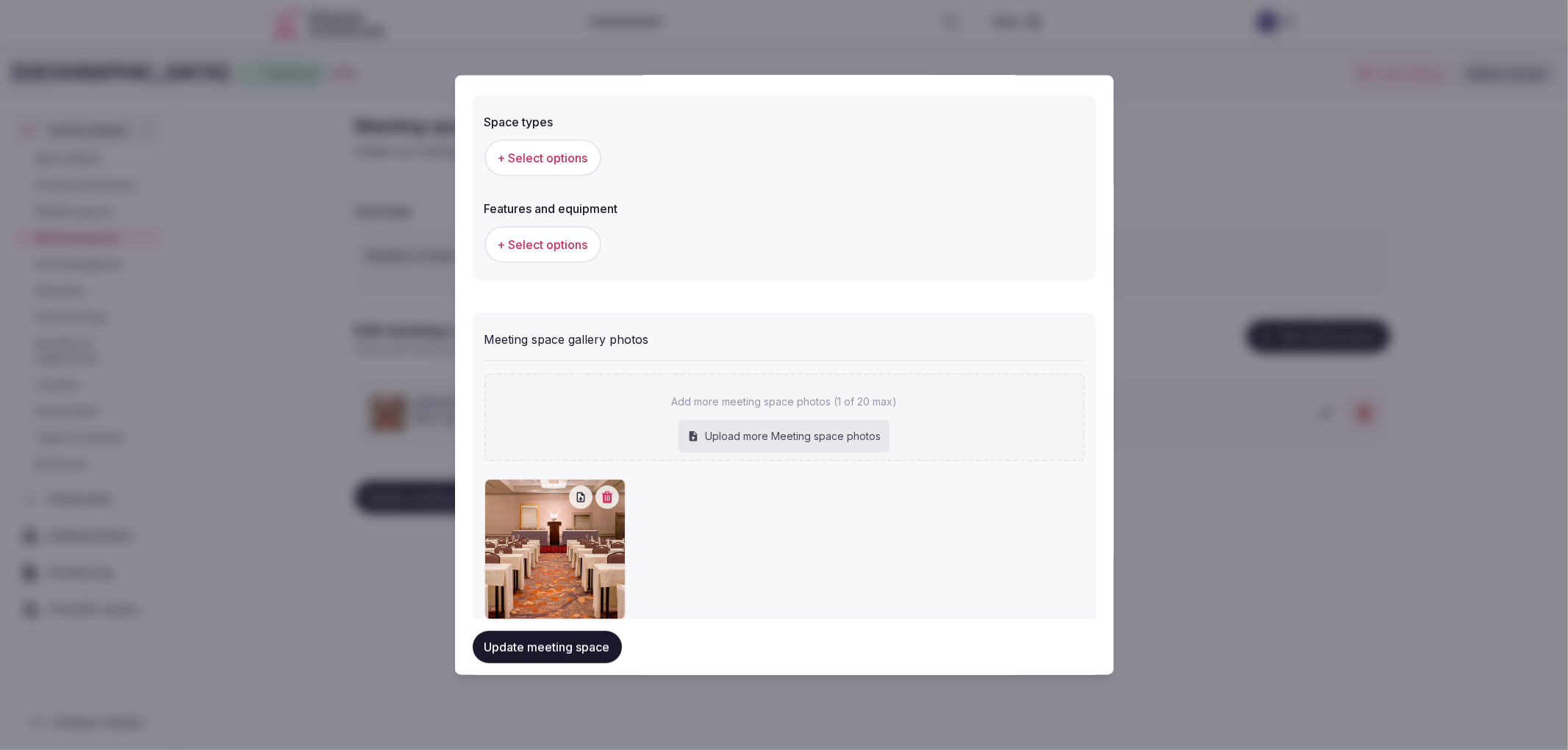
type input "***"
click at [569, 149] on span "+ Select options" at bounding box center [542, 157] width 90 height 16
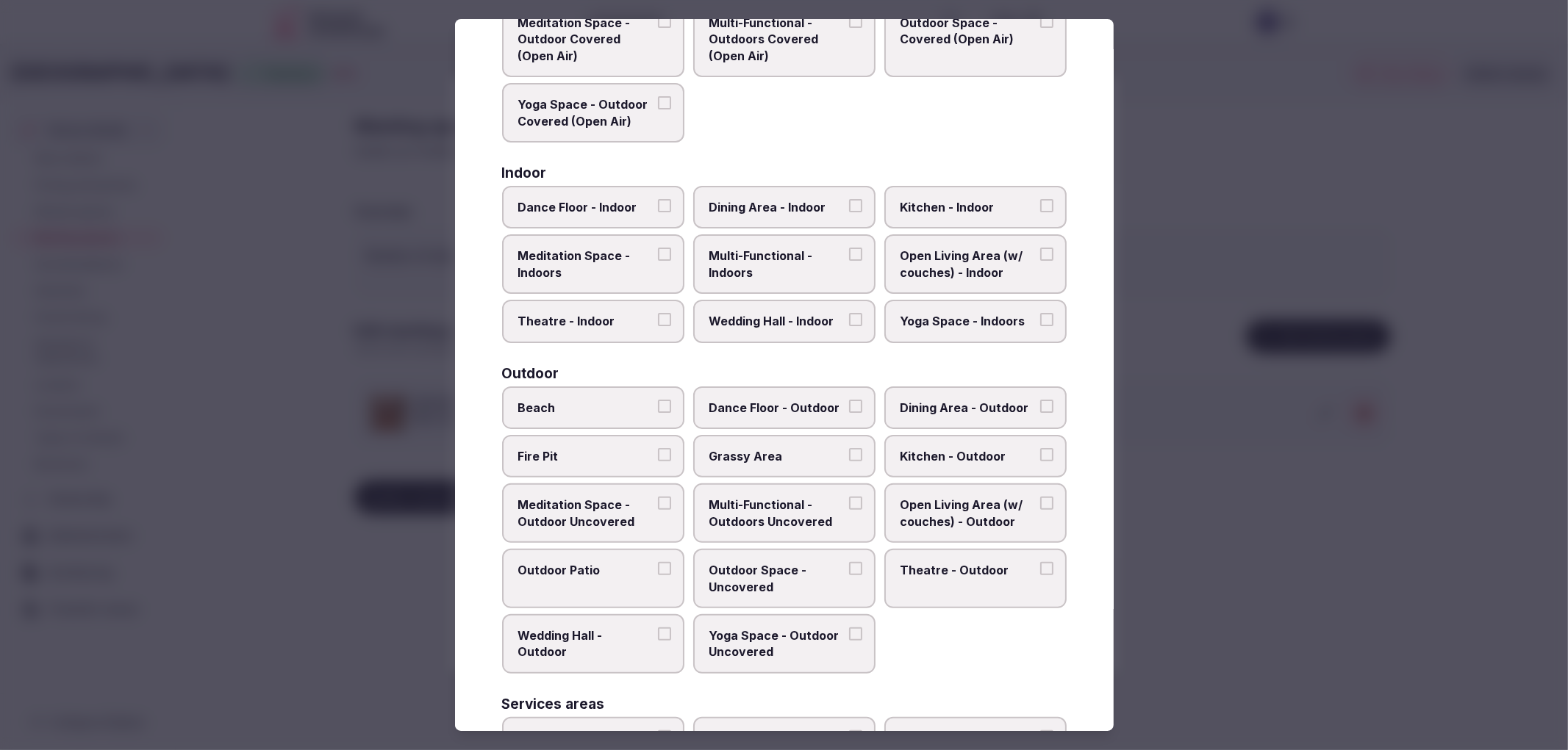
scroll to position [163, 0]
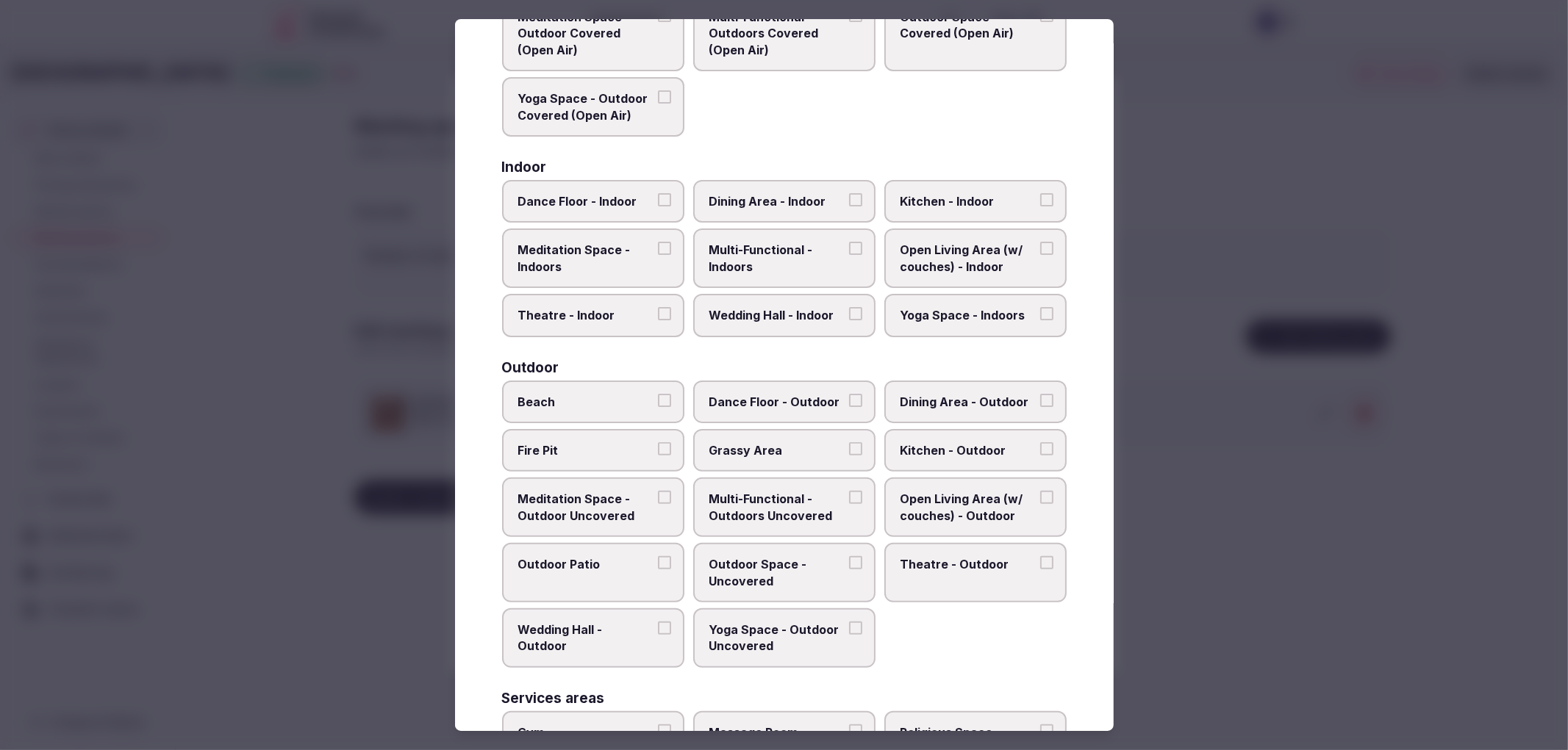
click at [774, 297] on label "Wedding Hall - Indoor" at bounding box center [784, 315] width 182 height 43
click at [849, 307] on button "Wedding Hall - Indoor" at bounding box center [856, 314] width 14 height 14
click at [900, 251] on span "Open Living Area (w/ couches) - Indoor" at bounding box center [968, 259] width 136 height 33
click at [1040, 251] on button "Open Living Area (w/ couches) - Indoor" at bounding box center [1047, 249] width 14 height 14
click at [900, 251] on span "Open Living Area (w/ couches) - Indoor" at bounding box center [968, 259] width 136 height 33
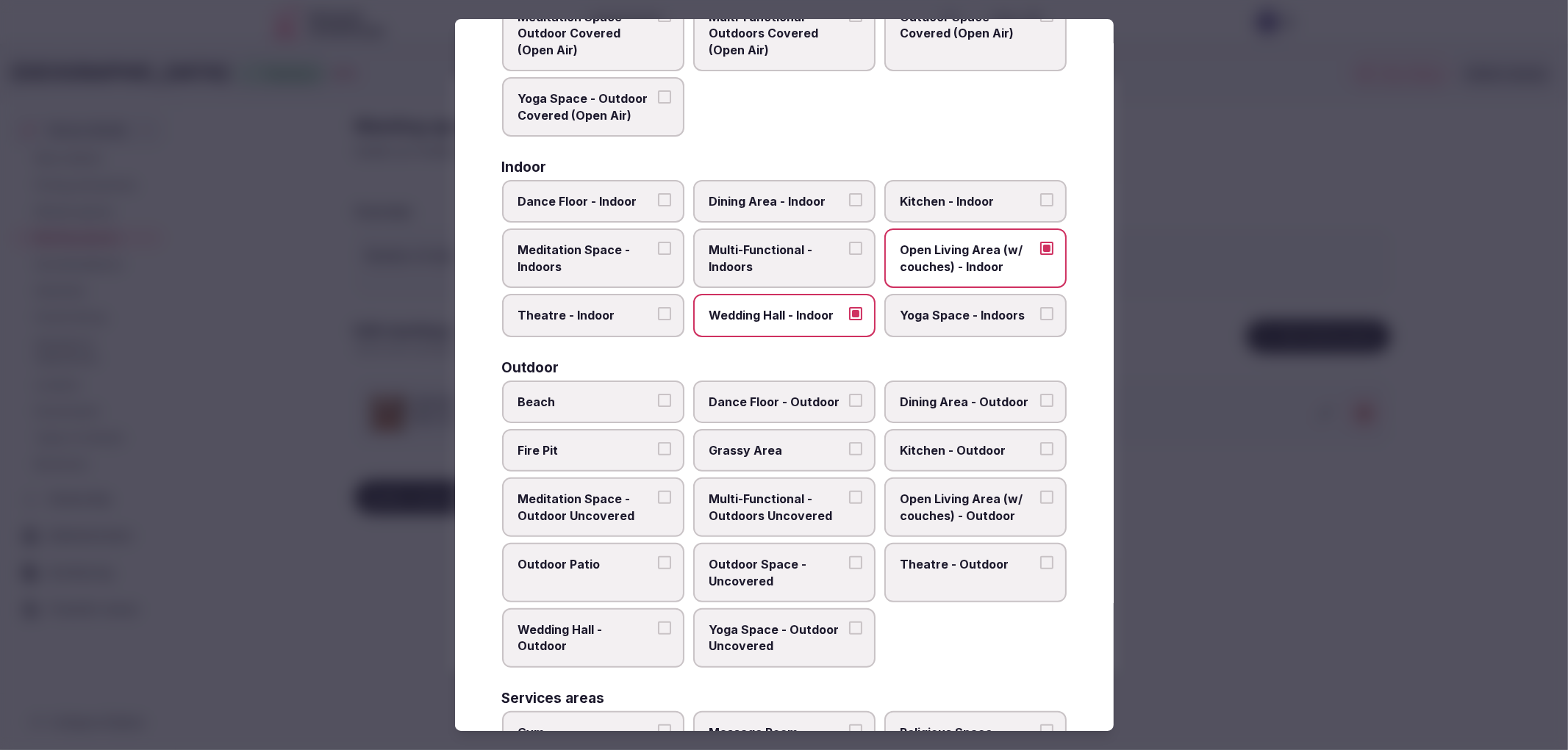
click at [1040, 251] on button "Open Living Area (w/ couches) - Indoor" at bounding box center [1047, 249] width 14 height 14
click at [923, 252] on span "Open Living Area (w/ couches) - Indoor" at bounding box center [968, 259] width 136 height 33
click at [1040, 252] on button "Open Living Area (w/ couches) - Indoor" at bounding box center [1047, 249] width 14 height 14
click at [643, 297] on label "Theatre - Indoor" at bounding box center [593, 315] width 182 height 43
click at [658, 307] on button "Theatre - Indoor" at bounding box center [665, 314] width 14 height 14
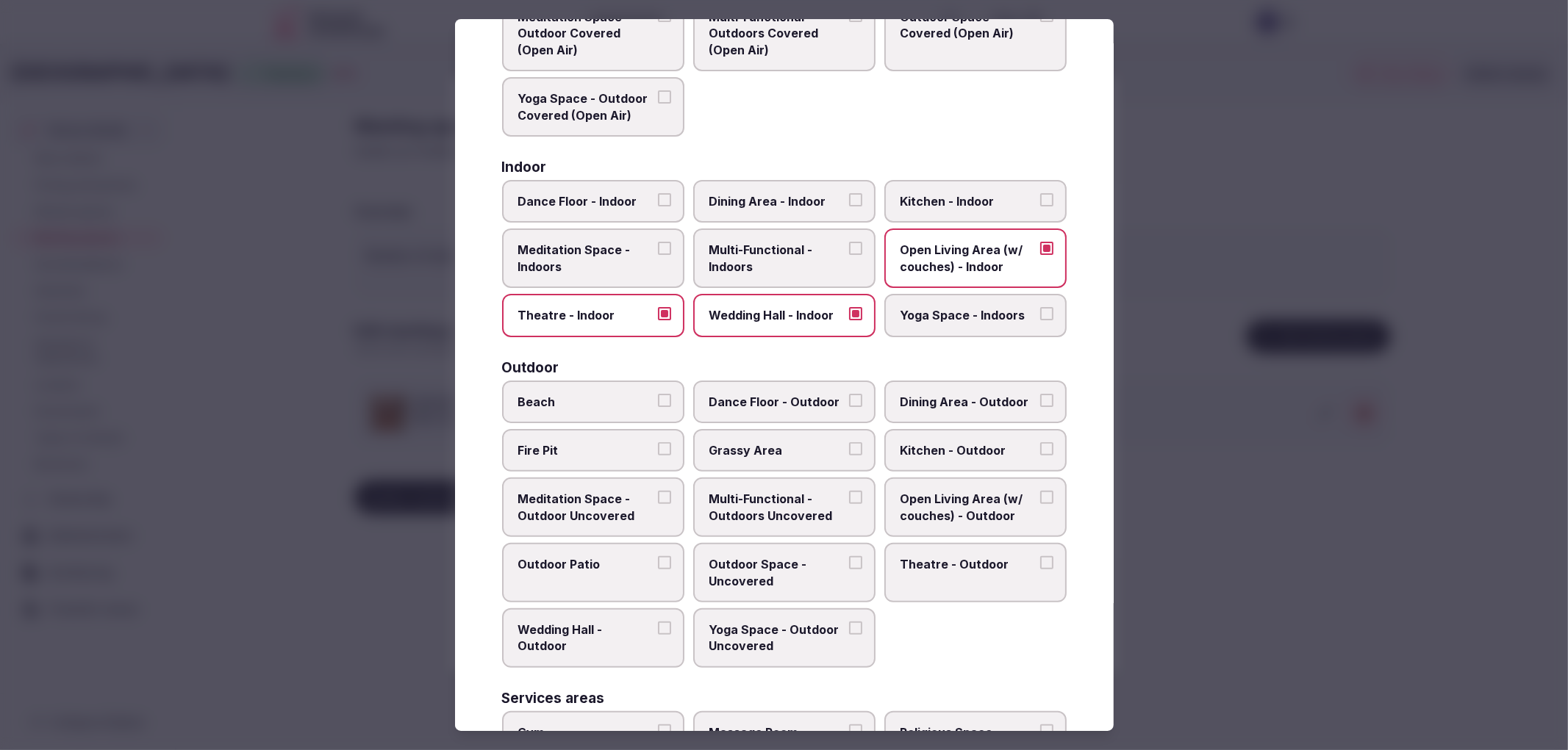
click at [783, 196] on span "Dining Area - Indoor" at bounding box center [777, 201] width 136 height 16
click at [849, 196] on button "Dining Area - Indoor" at bounding box center [856, 200] width 14 height 14
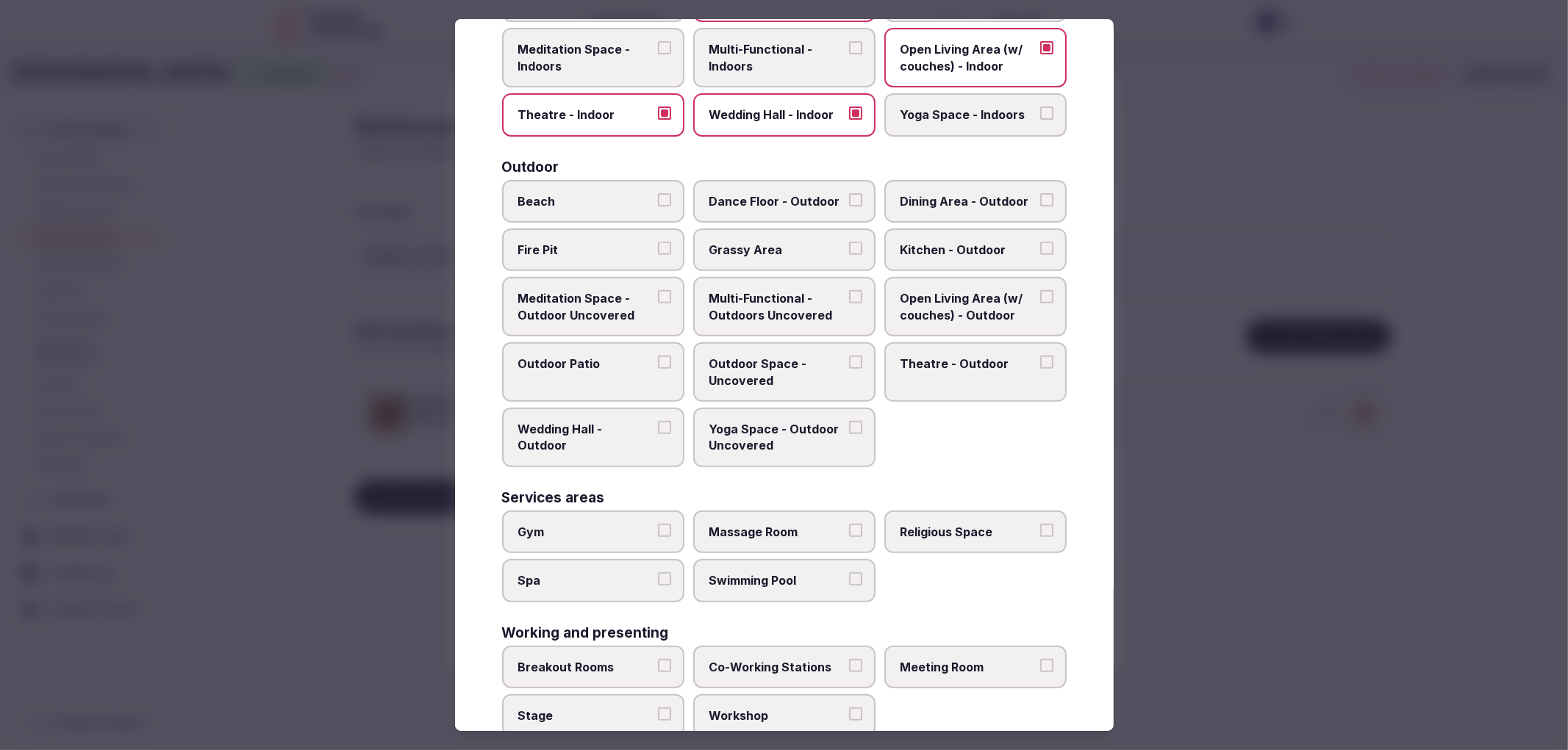
scroll to position [385, 0]
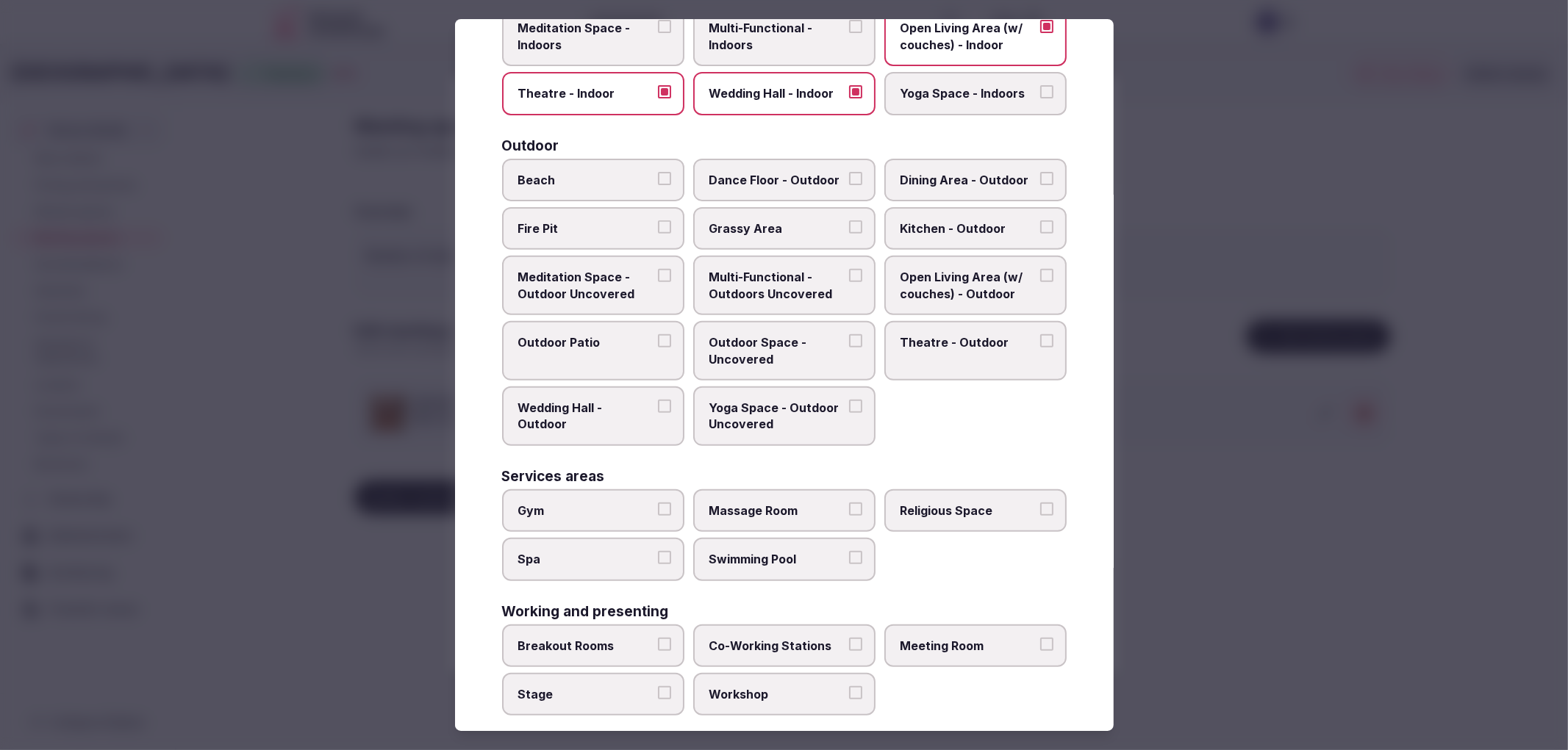
click at [1220, 571] on div at bounding box center [784, 375] width 1568 height 750
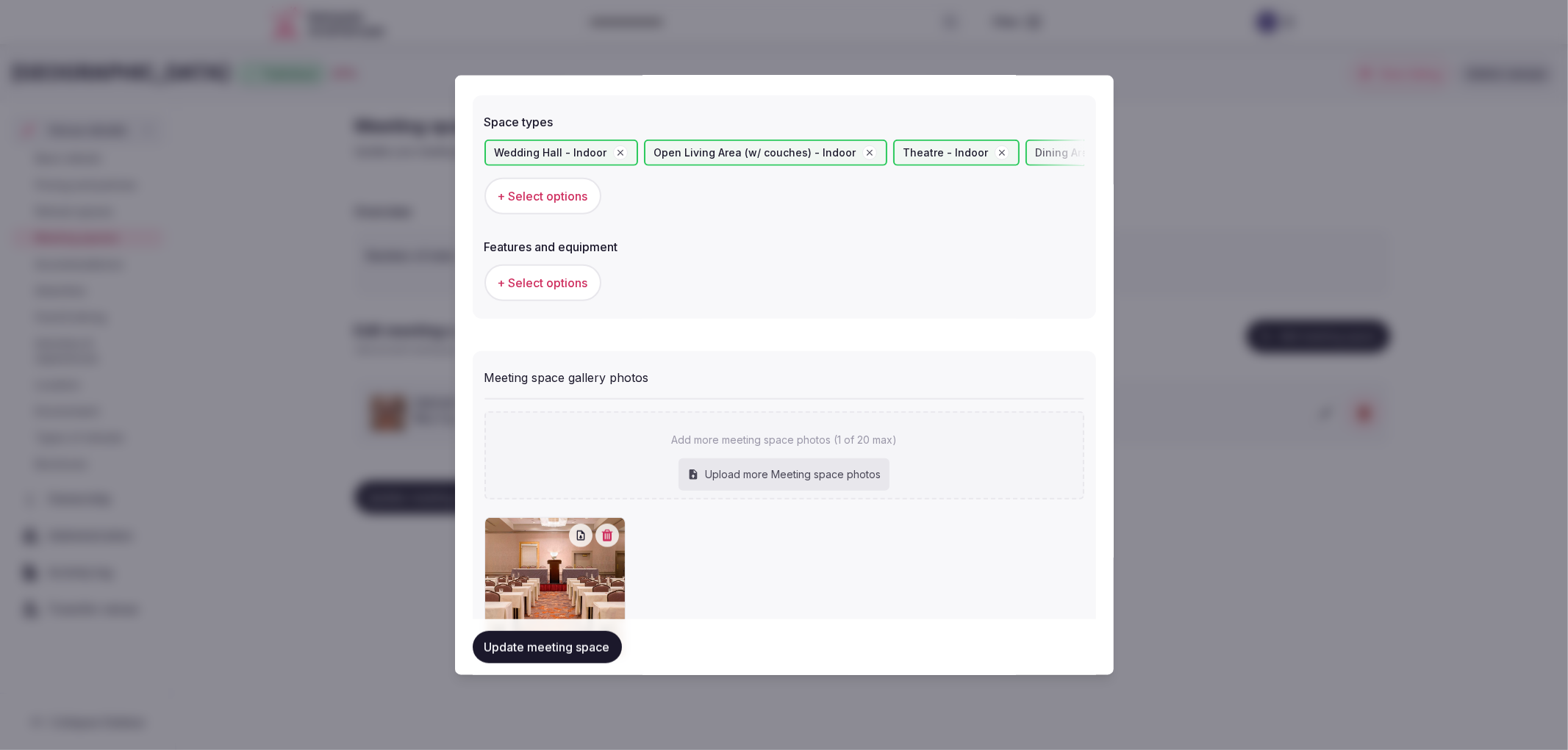
click at [558, 284] on span "+ Select options" at bounding box center [542, 282] width 90 height 16
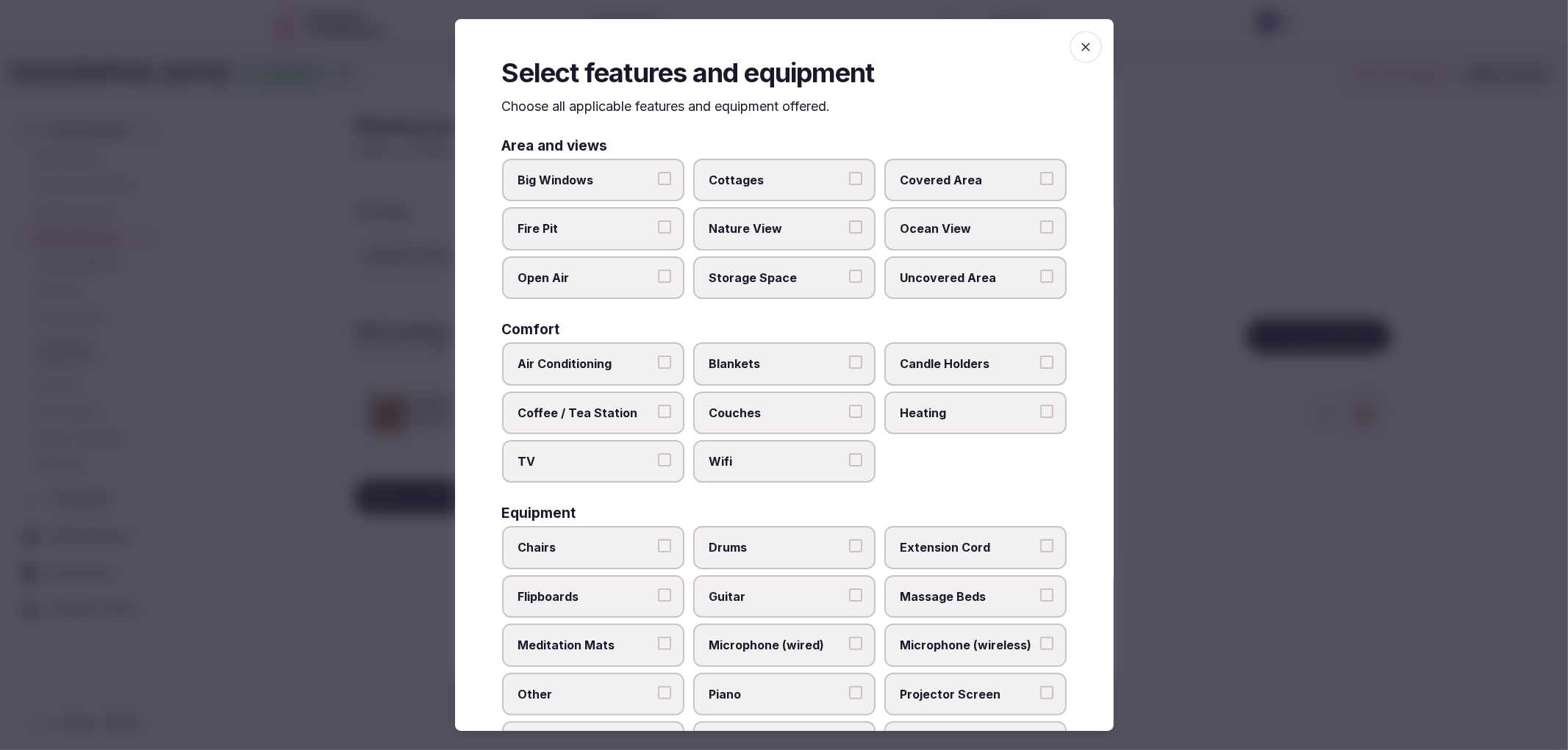
click at [643, 356] on span "Air Conditioning" at bounding box center [586, 363] width 136 height 16
click at [658, 356] on button "Air Conditioning" at bounding box center [665, 362] width 14 height 14
drag, startPoint x: 625, startPoint y: 456, endPoint x: 662, endPoint y: 447, distance: 38.1
click at [626, 456] on span "TV" at bounding box center [586, 461] width 136 height 16
click at [658, 456] on button "TV" at bounding box center [665, 460] width 14 height 14
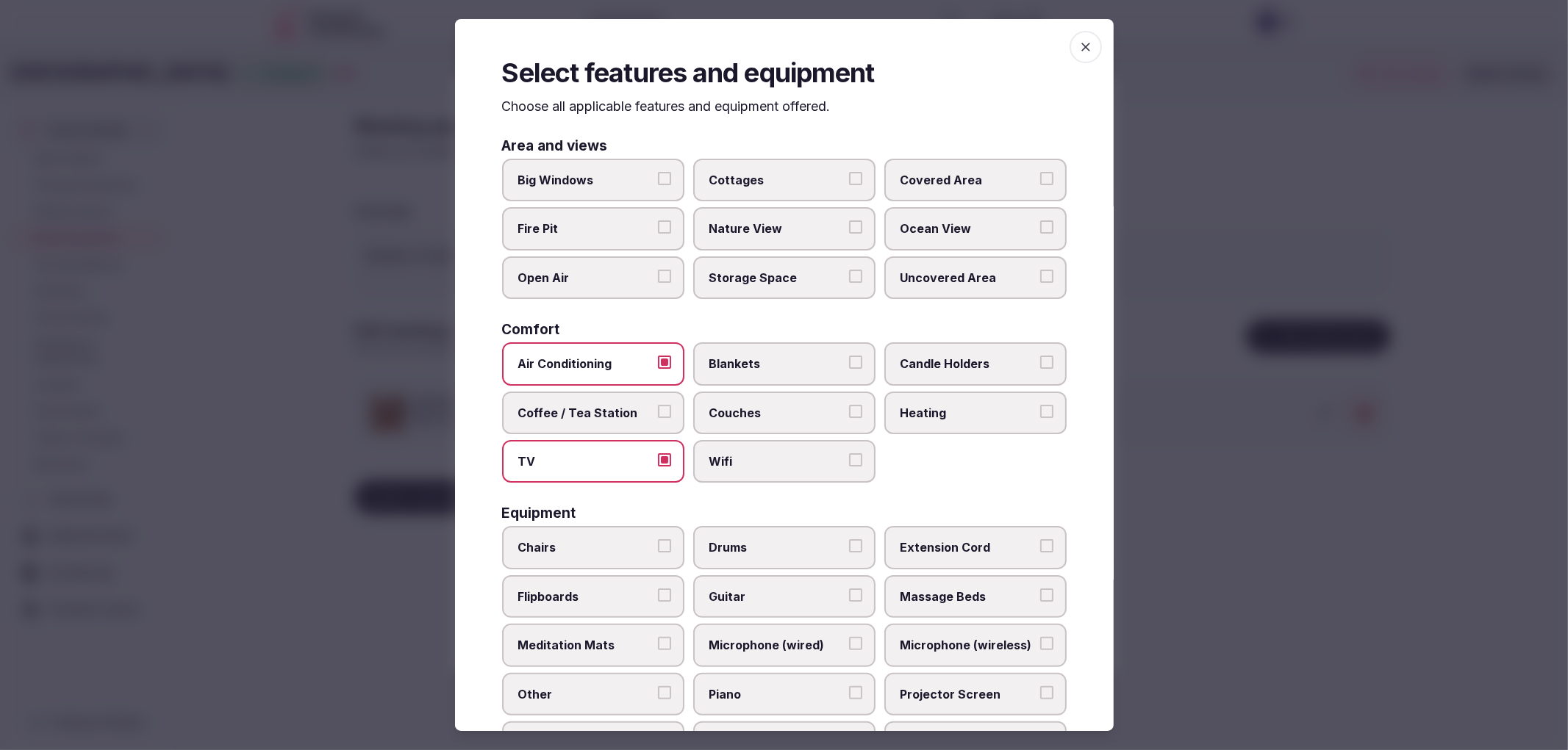
click at [767, 441] on label "Wifi" at bounding box center [784, 461] width 182 height 43
click at [849, 453] on button "Wifi" at bounding box center [856, 460] width 14 height 14
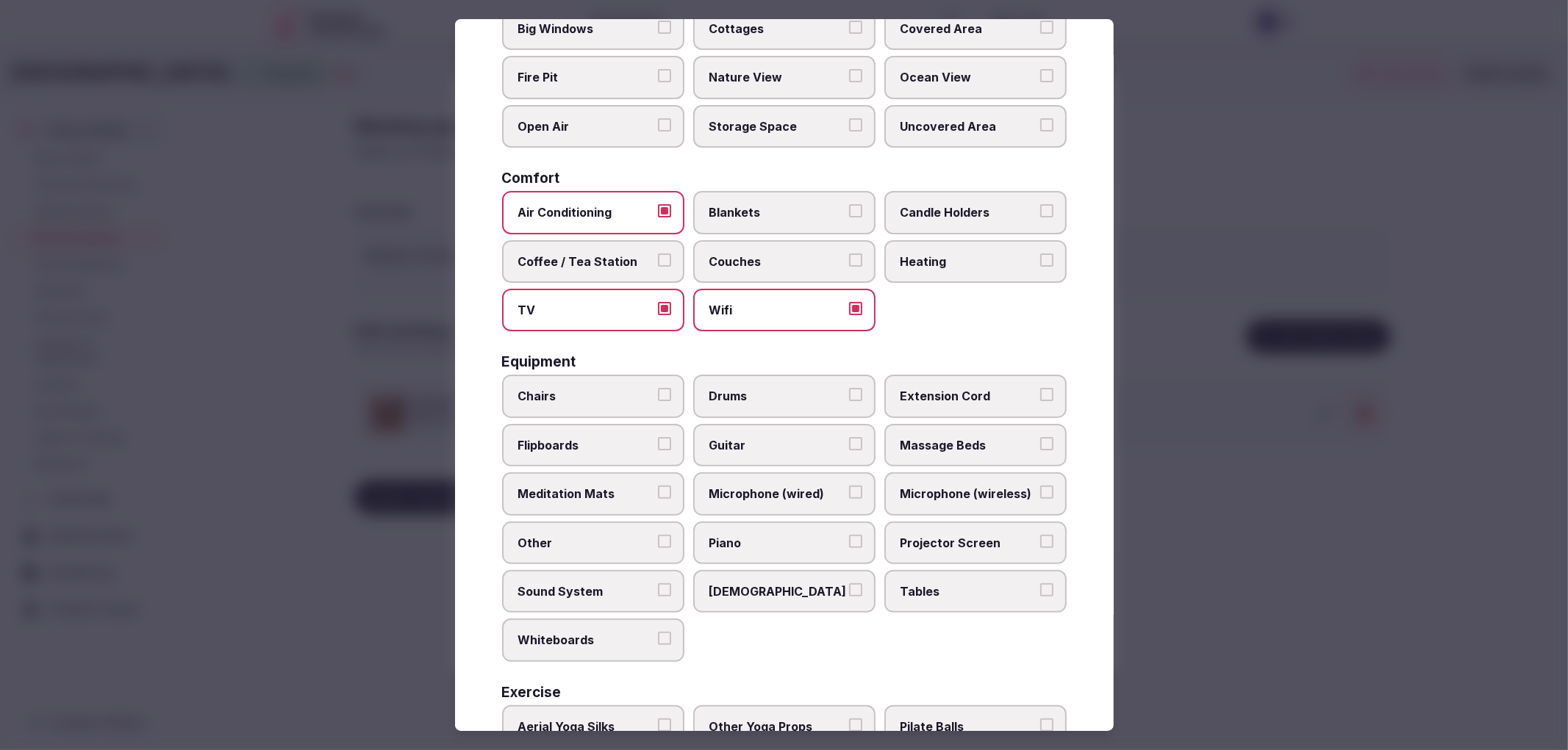
scroll to position [163, 0]
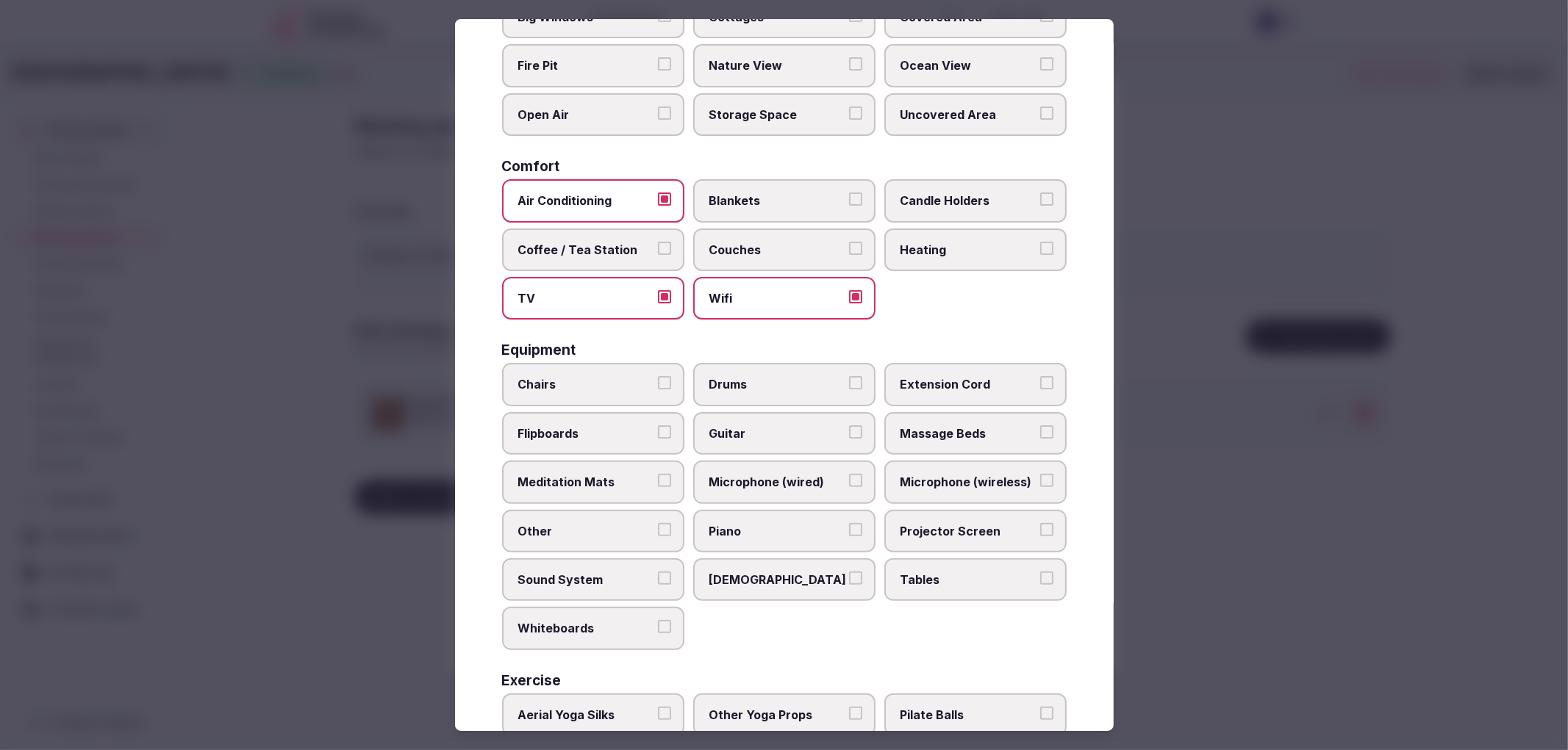
click at [957, 203] on span "Candle Holders" at bounding box center [968, 201] width 136 height 16
click at [1040, 203] on button "Candle Holders" at bounding box center [1047, 200] width 14 height 14
click at [753, 251] on span "Couches" at bounding box center [777, 250] width 136 height 16
click at [849, 251] on button "Couches" at bounding box center [856, 249] width 14 height 14
click at [612, 242] on span "Coffee / Tea Station" at bounding box center [586, 250] width 136 height 16
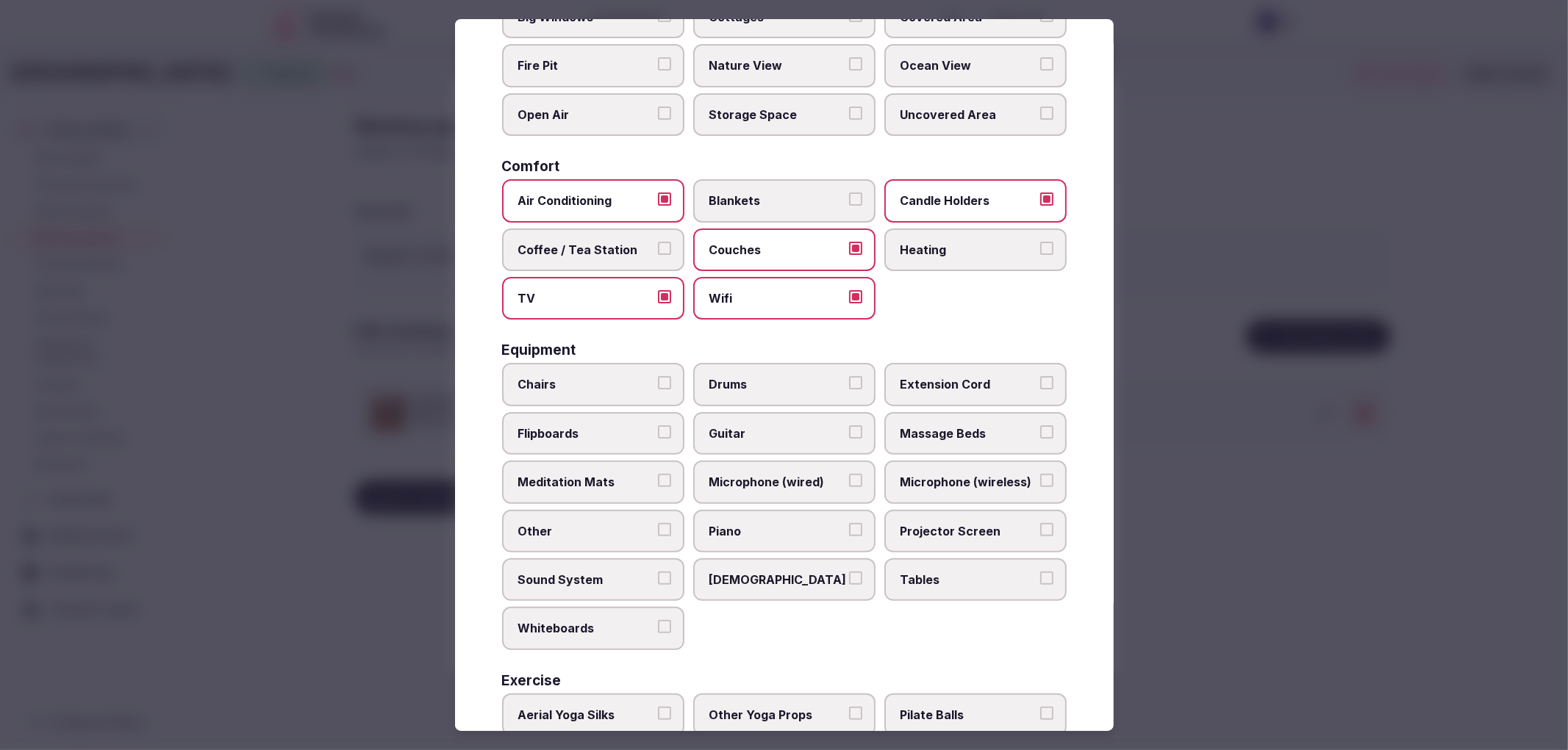
click at [658, 242] on button "Coffee / Tea Station" at bounding box center [665, 249] width 14 height 14
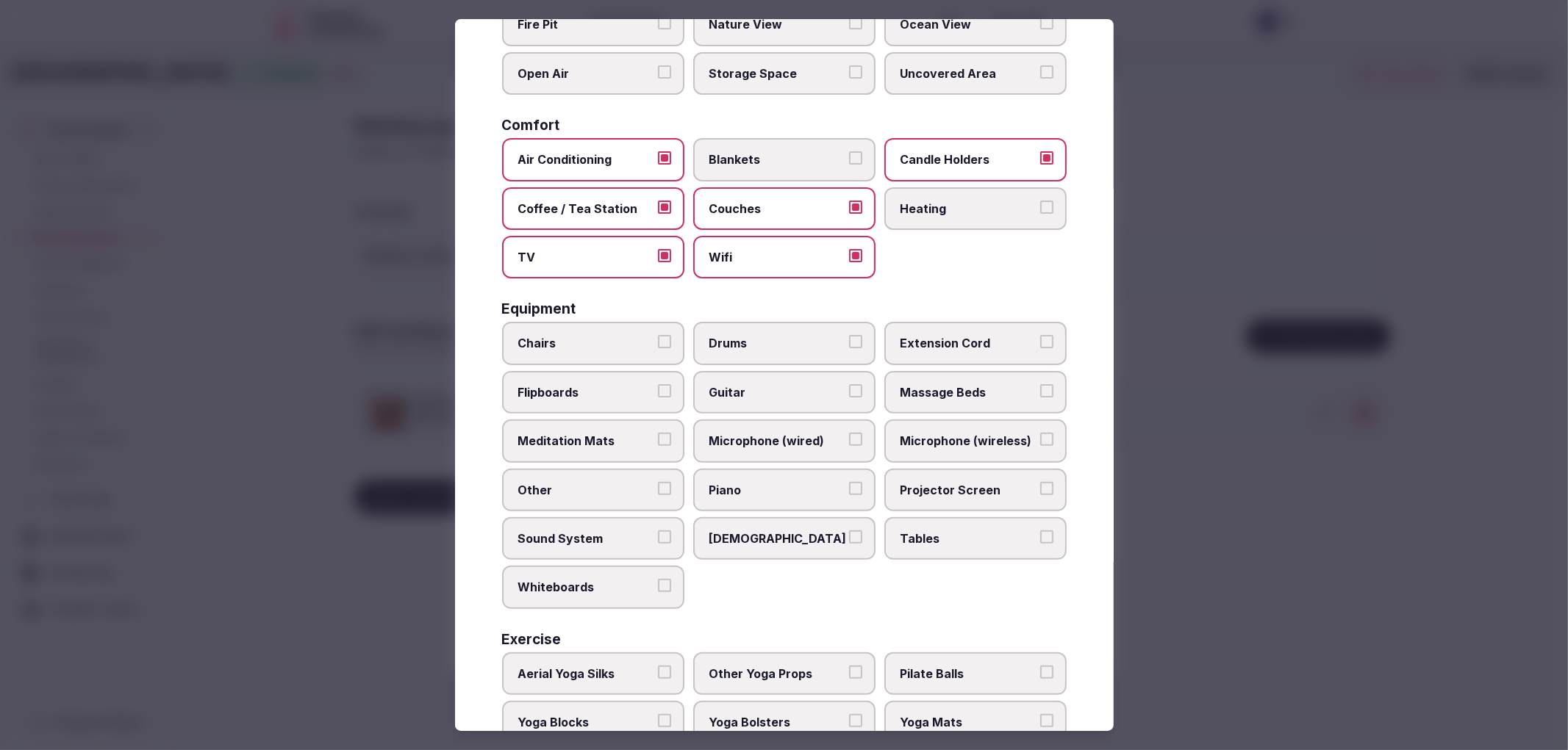
scroll to position [281, 0]
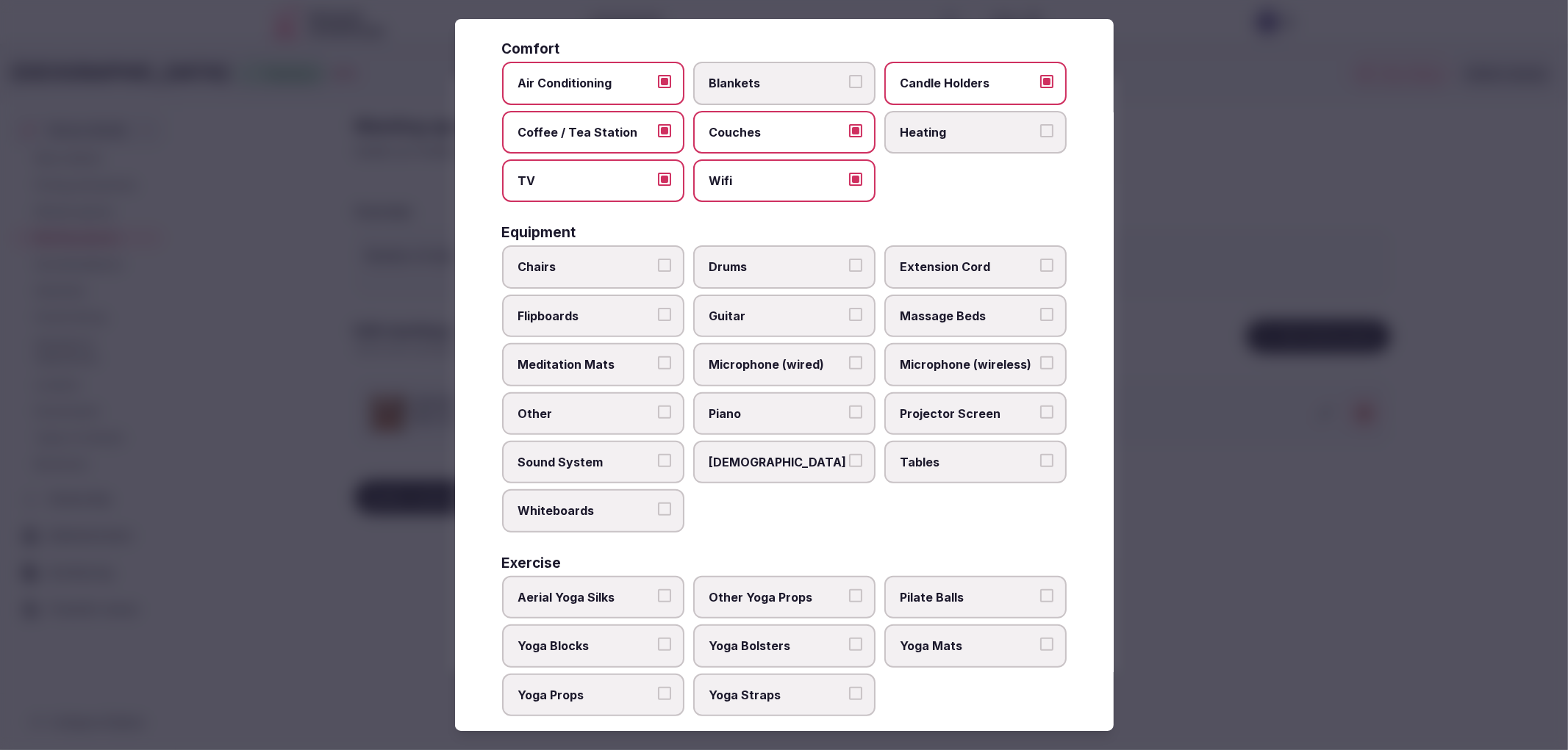
click at [607, 260] on span "Chairs" at bounding box center [586, 266] width 136 height 16
click at [658, 260] on button "Chairs" at bounding box center [665, 266] width 14 height 14
click at [972, 454] on span "Tables" at bounding box center [968, 462] width 136 height 16
click at [1040, 454] on button "Tables" at bounding box center [1047, 461] width 14 height 14
click at [973, 406] on span "Projector Screen" at bounding box center [968, 414] width 136 height 16
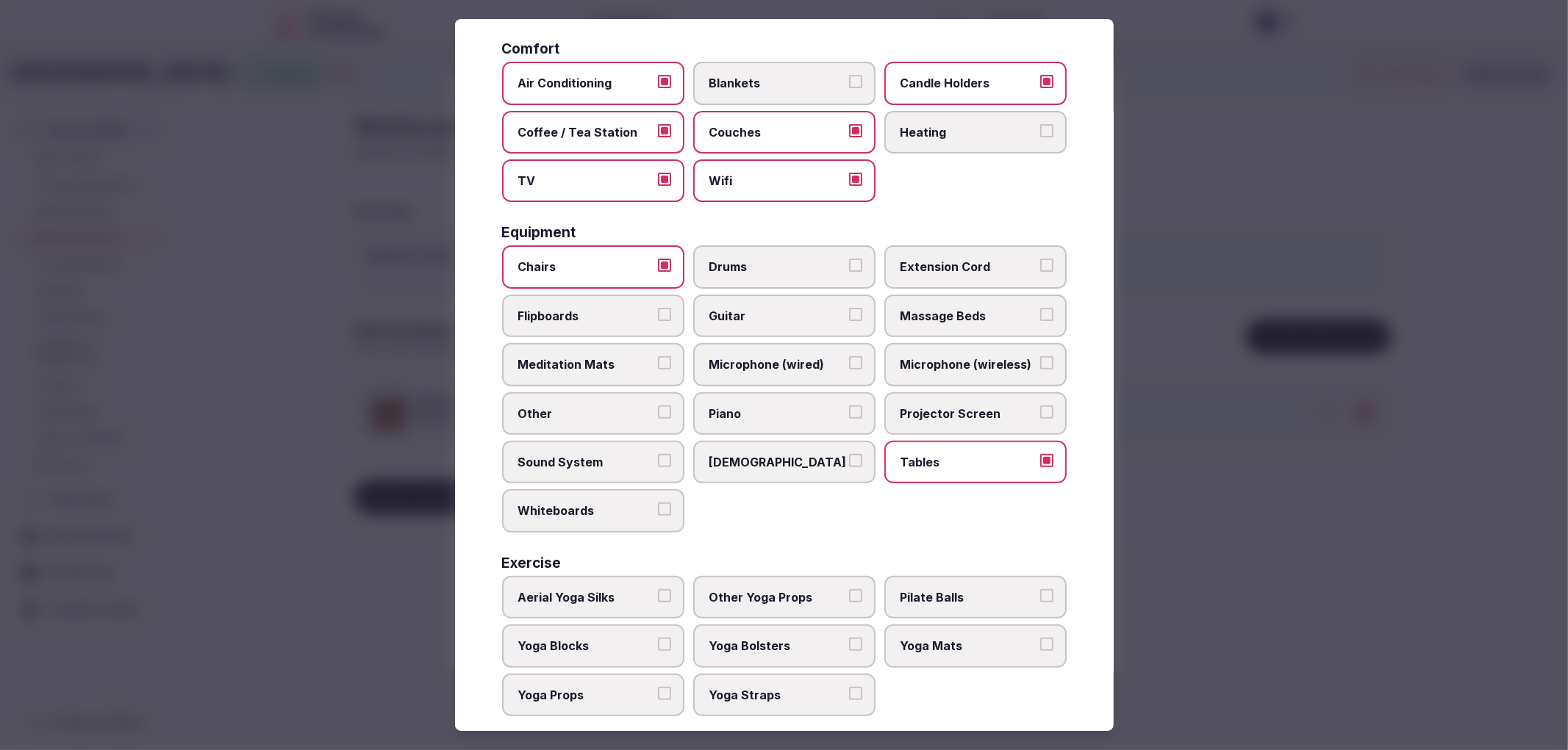
click at [1040, 406] on button "Projector Screen" at bounding box center [1047, 413] width 14 height 14
click at [965, 357] on span "Microphone (wireless)" at bounding box center [968, 364] width 136 height 16
click at [1040, 357] on button "Microphone (wireless)" at bounding box center [1047, 363] width 14 height 14
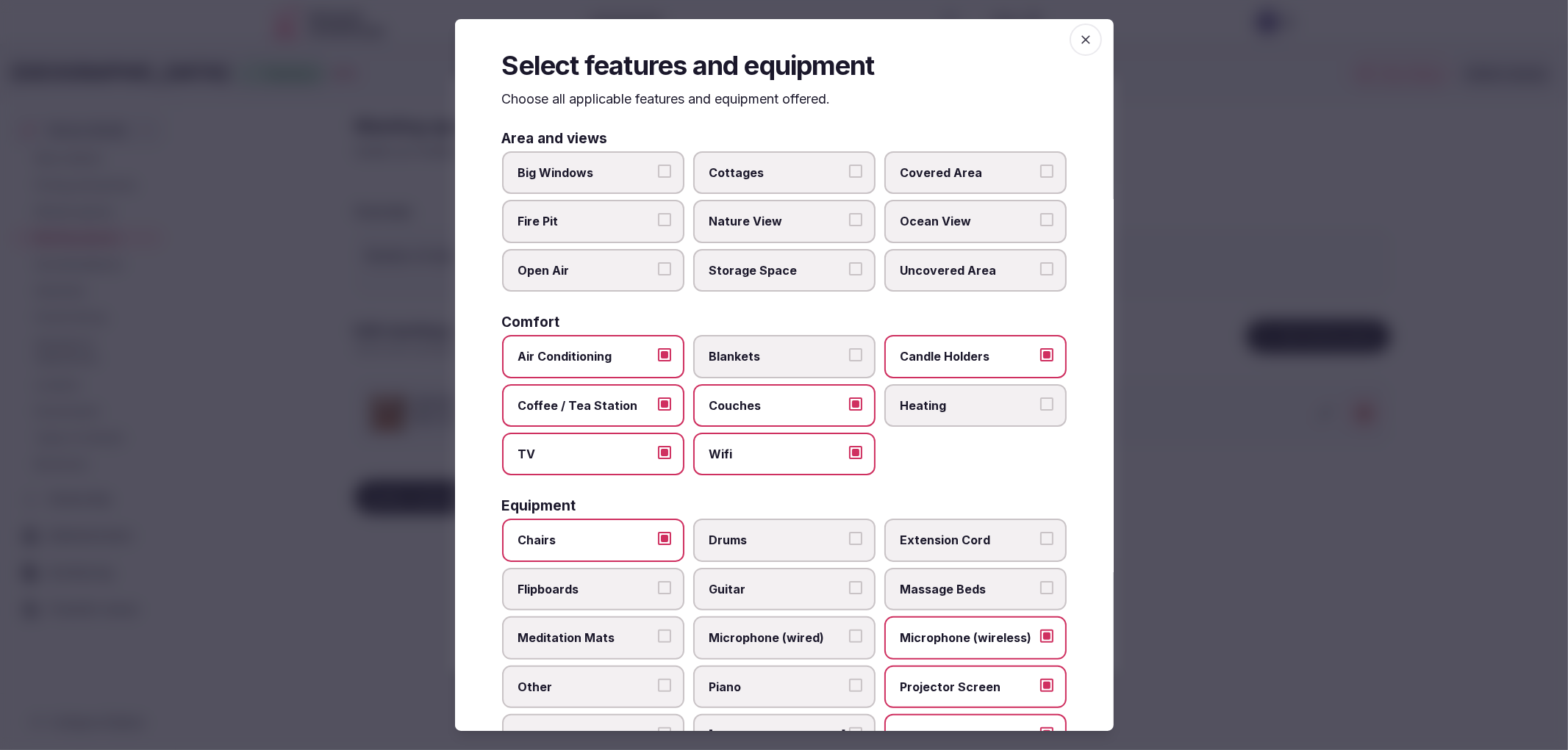
scroll to position [0, 0]
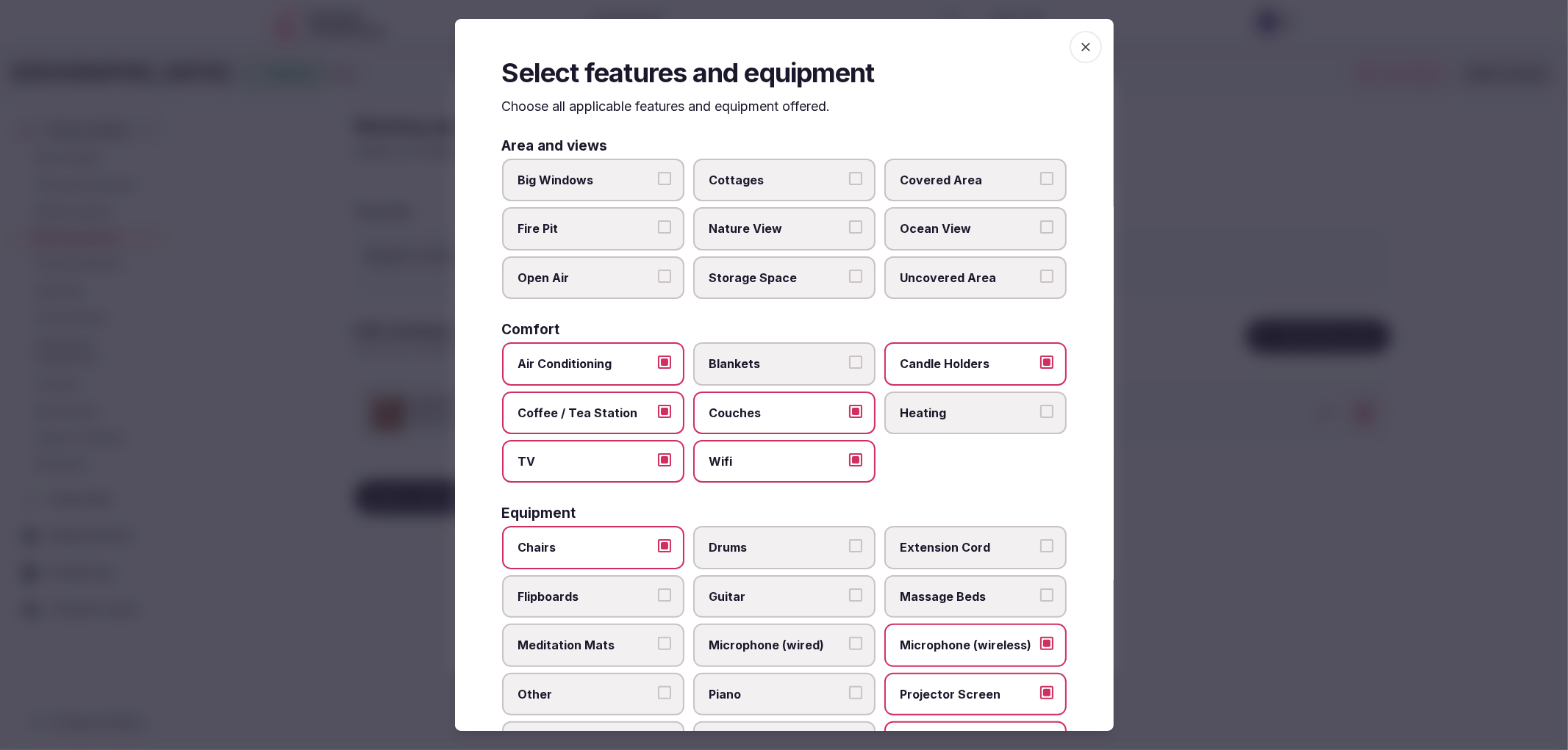
click at [1208, 279] on div at bounding box center [784, 375] width 1568 height 750
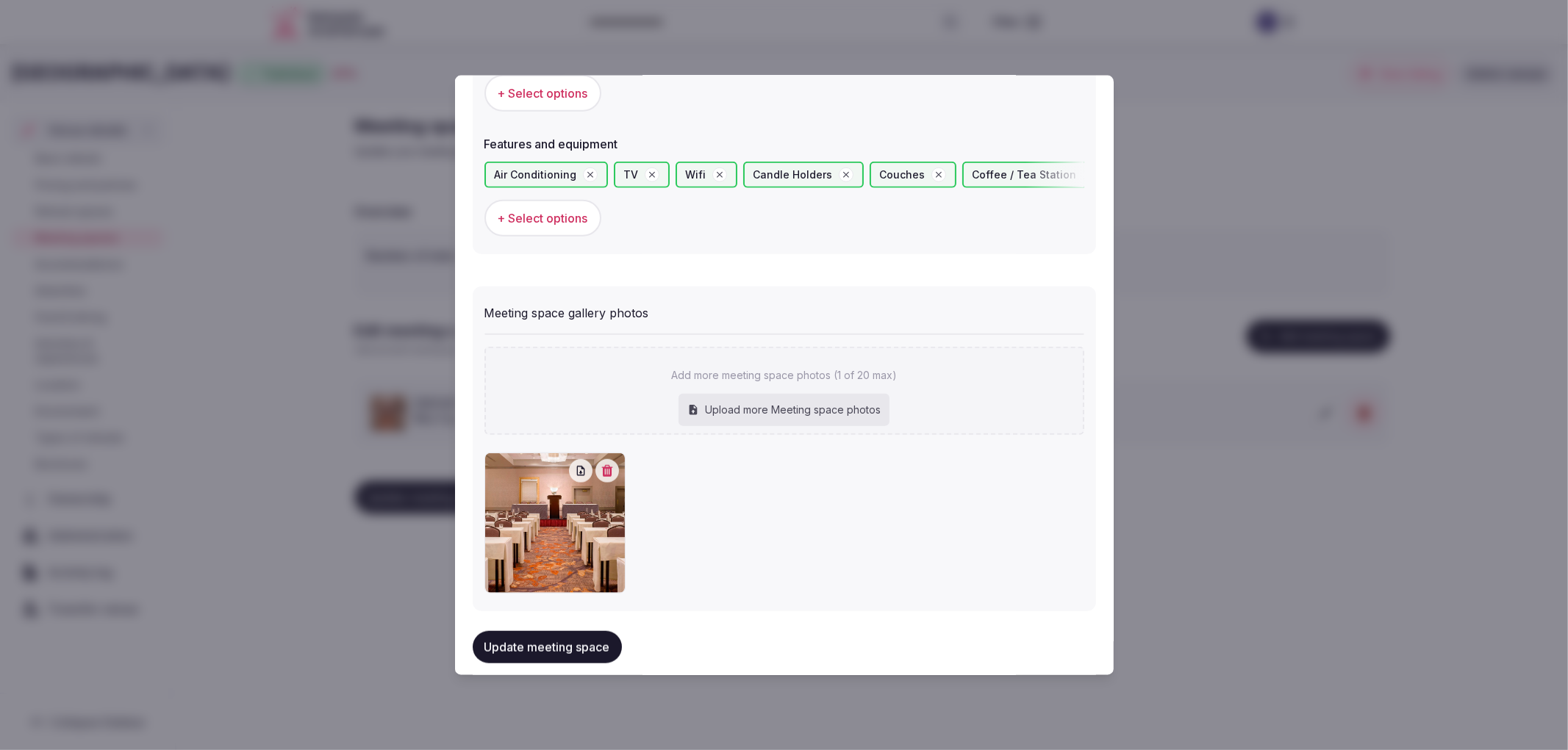
scroll to position [938, 0]
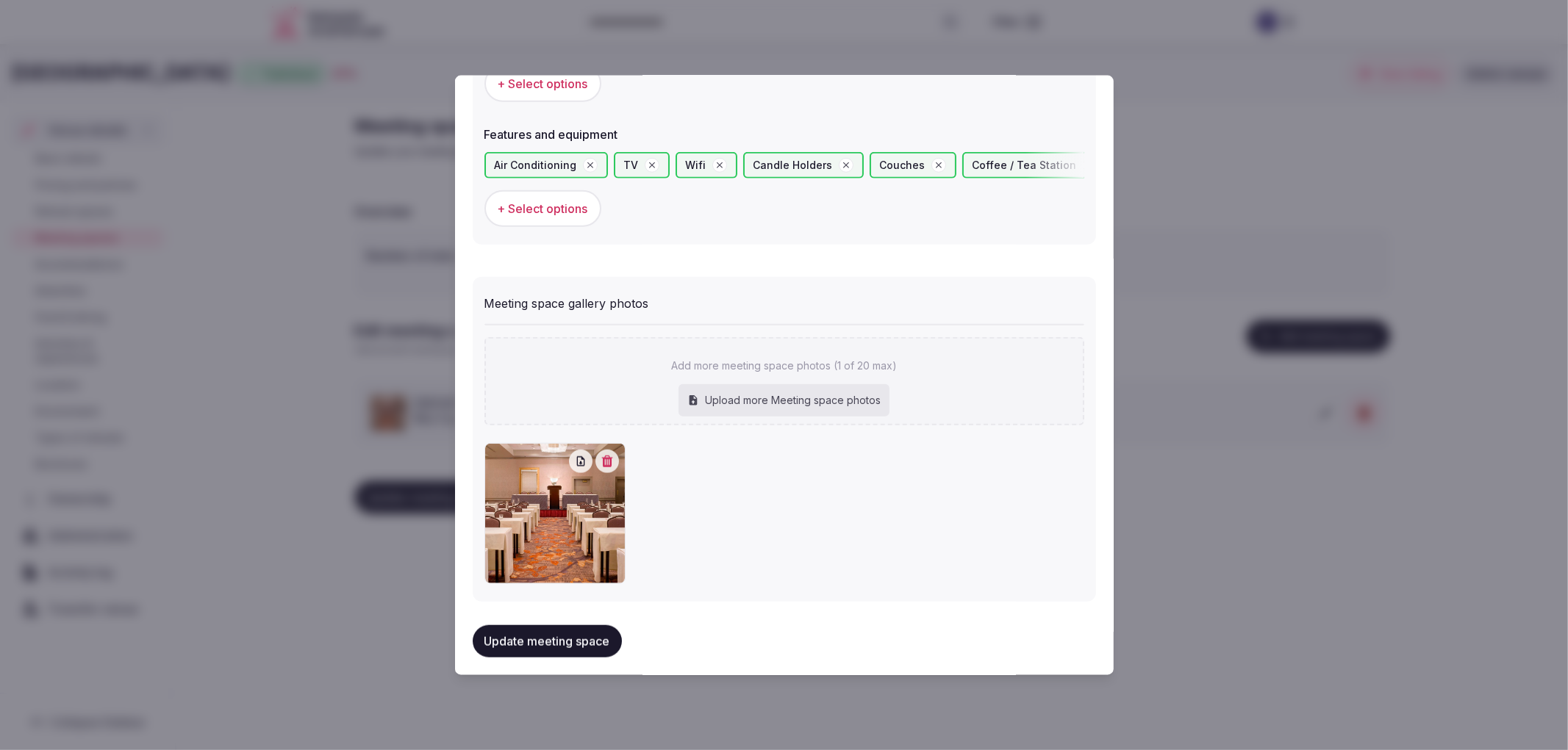
click at [592, 625] on button "Update meeting space" at bounding box center [548, 641] width 149 height 32
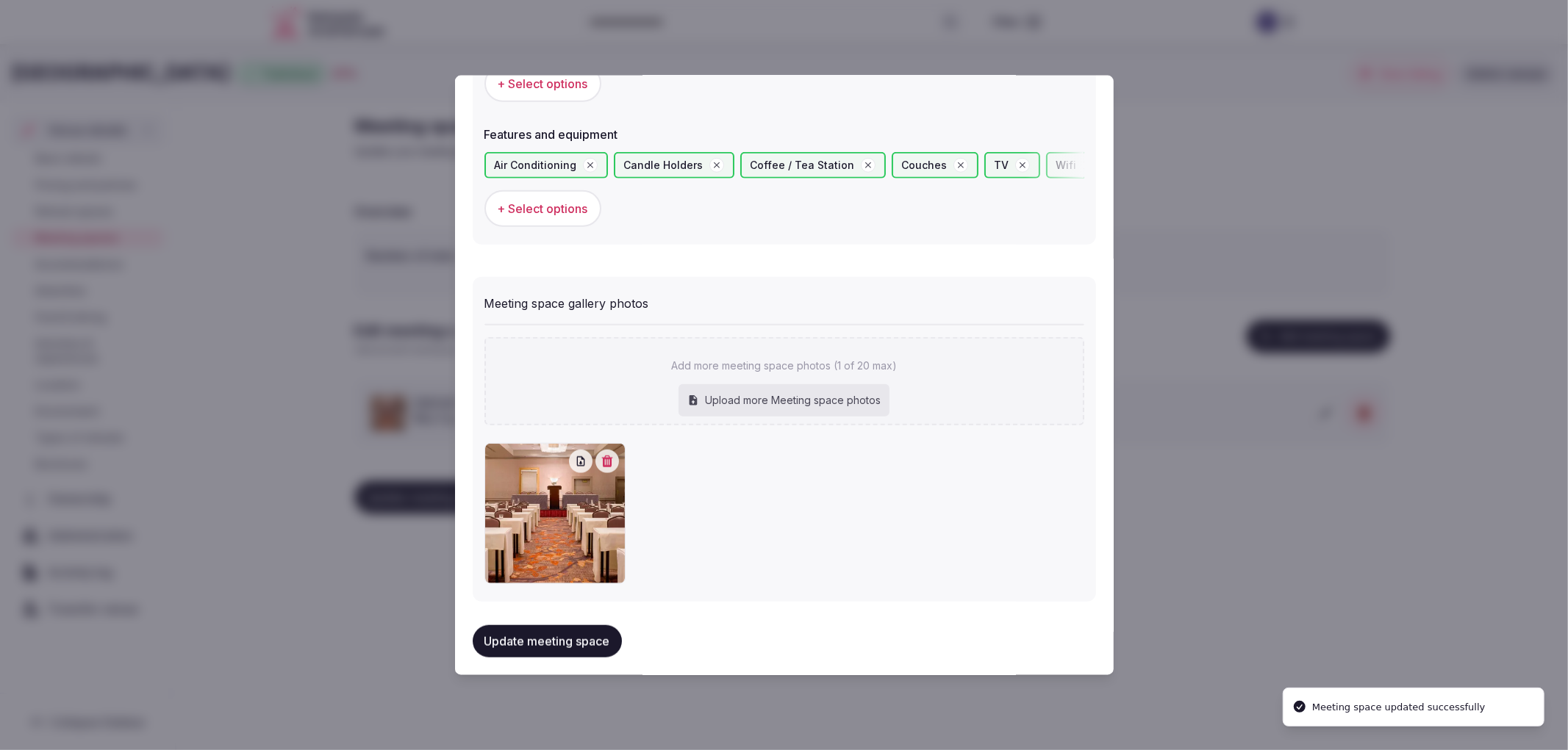
click at [412, 394] on div at bounding box center [784, 375] width 1568 height 750
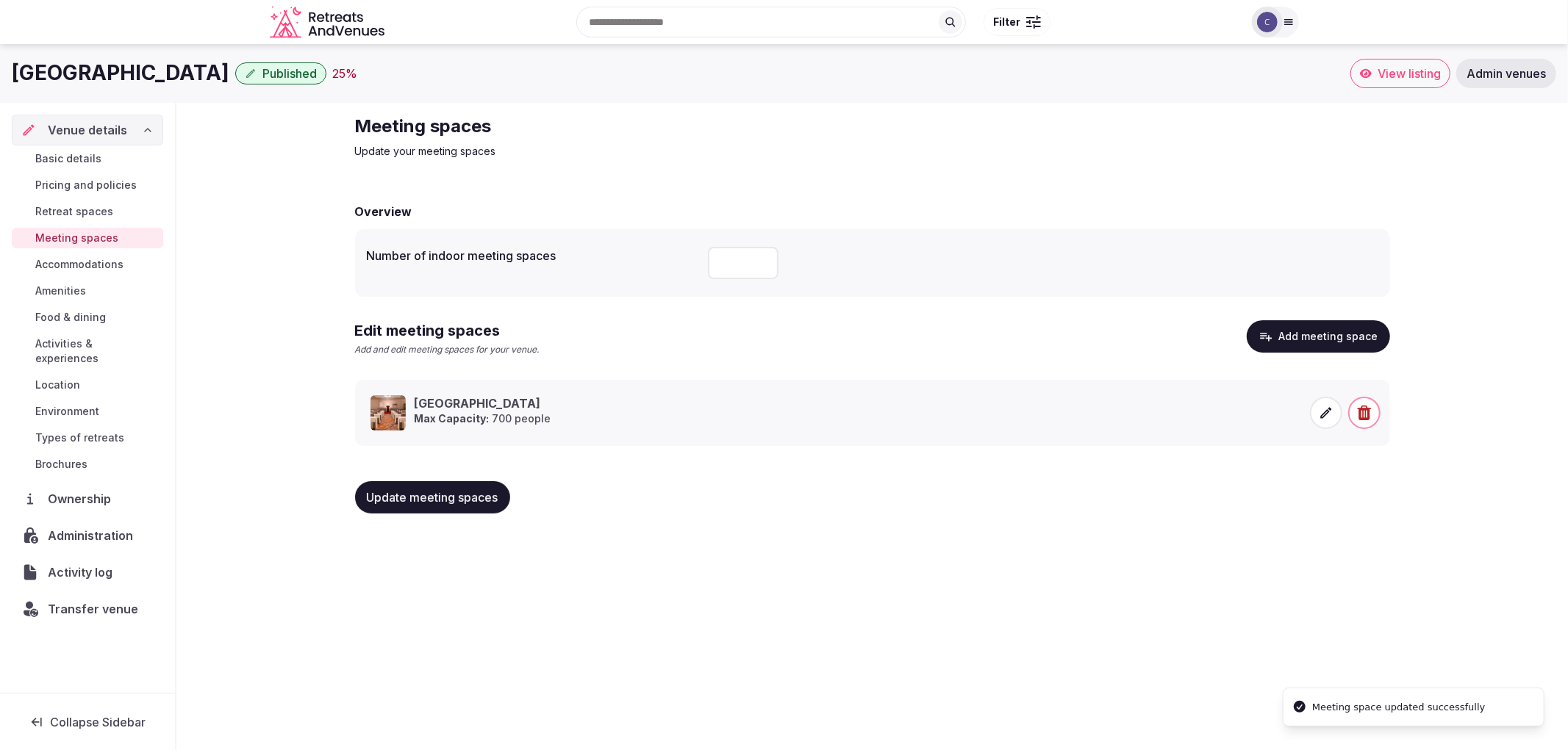
click at [879, 429] on div "Grand Ballroom Max Capacity: 700 people" at bounding box center [835, 413] width 930 height 35
click at [1318, 412] on span at bounding box center [1325, 413] width 32 height 32
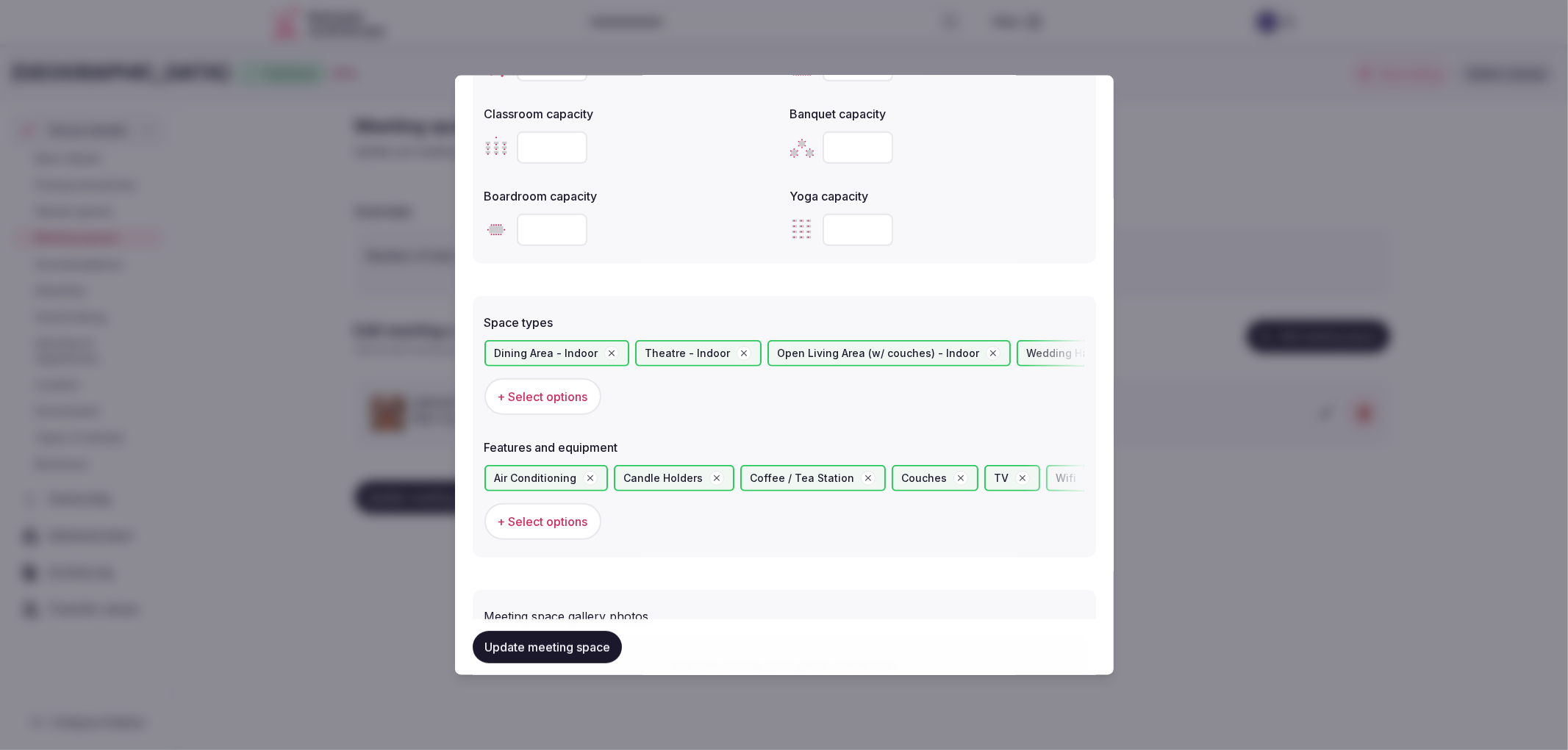
scroll to position [516, 0]
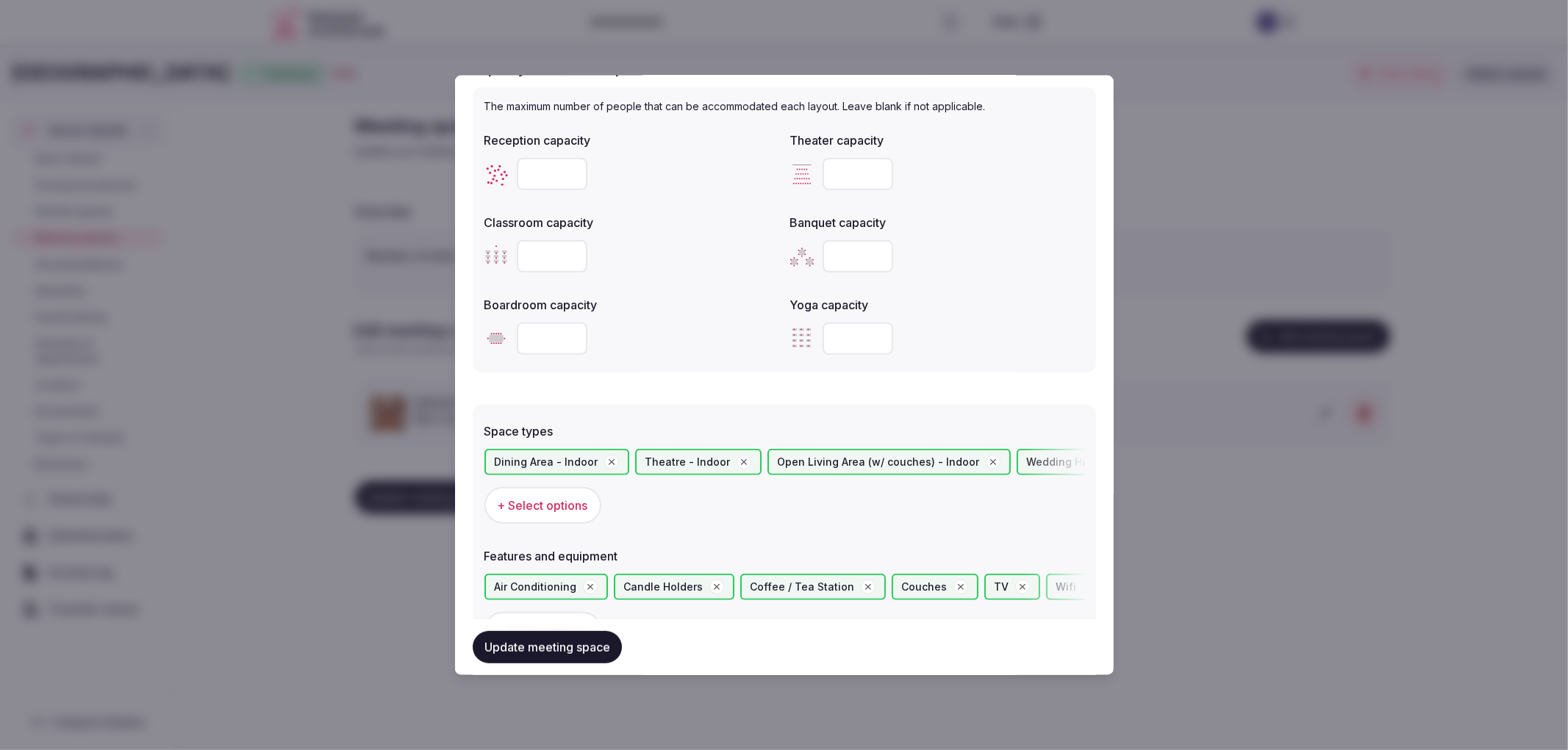
click at [1218, 196] on div at bounding box center [784, 375] width 1568 height 750
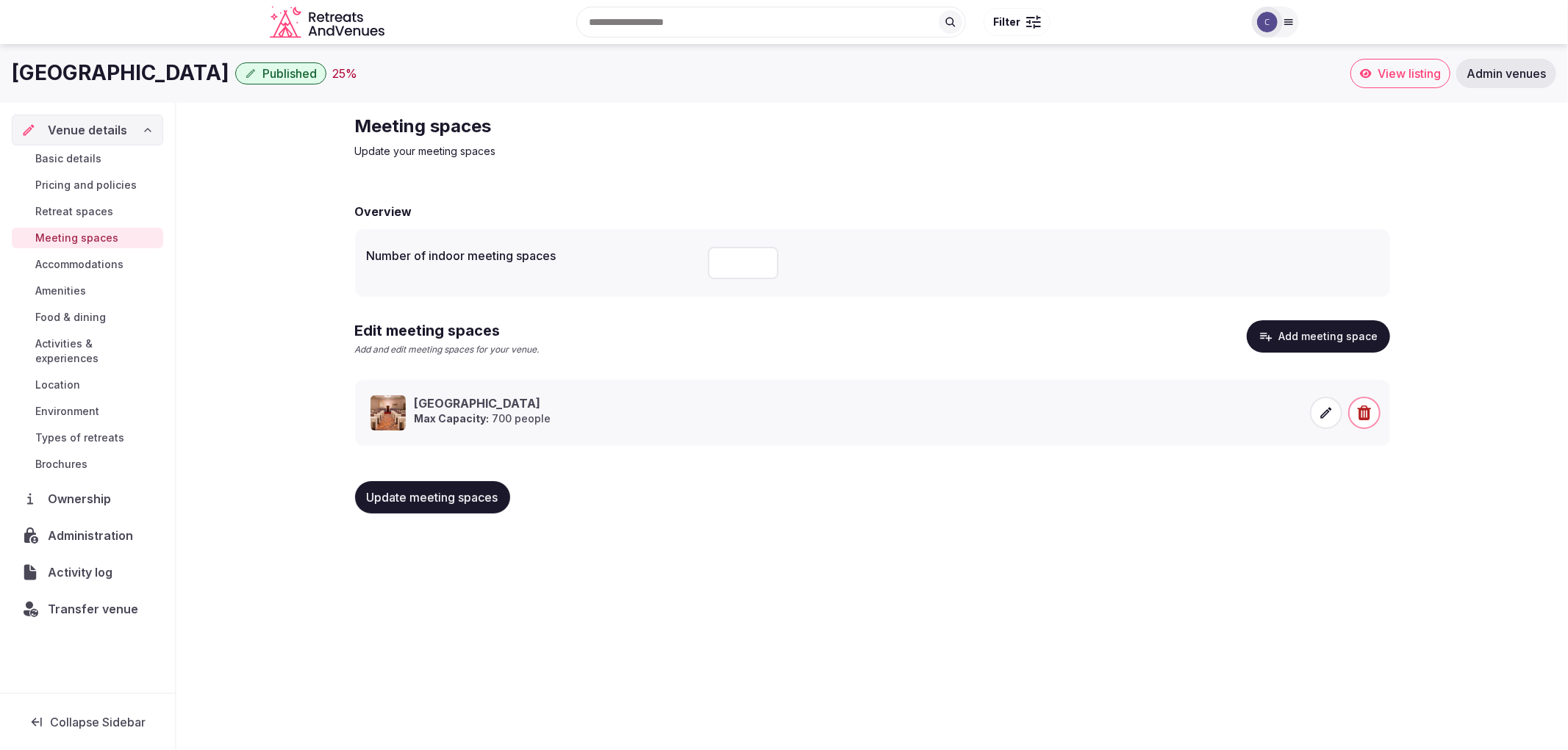
click at [72, 263] on span "Accommodations" at bounding box center [78, 264] width 88 height 15
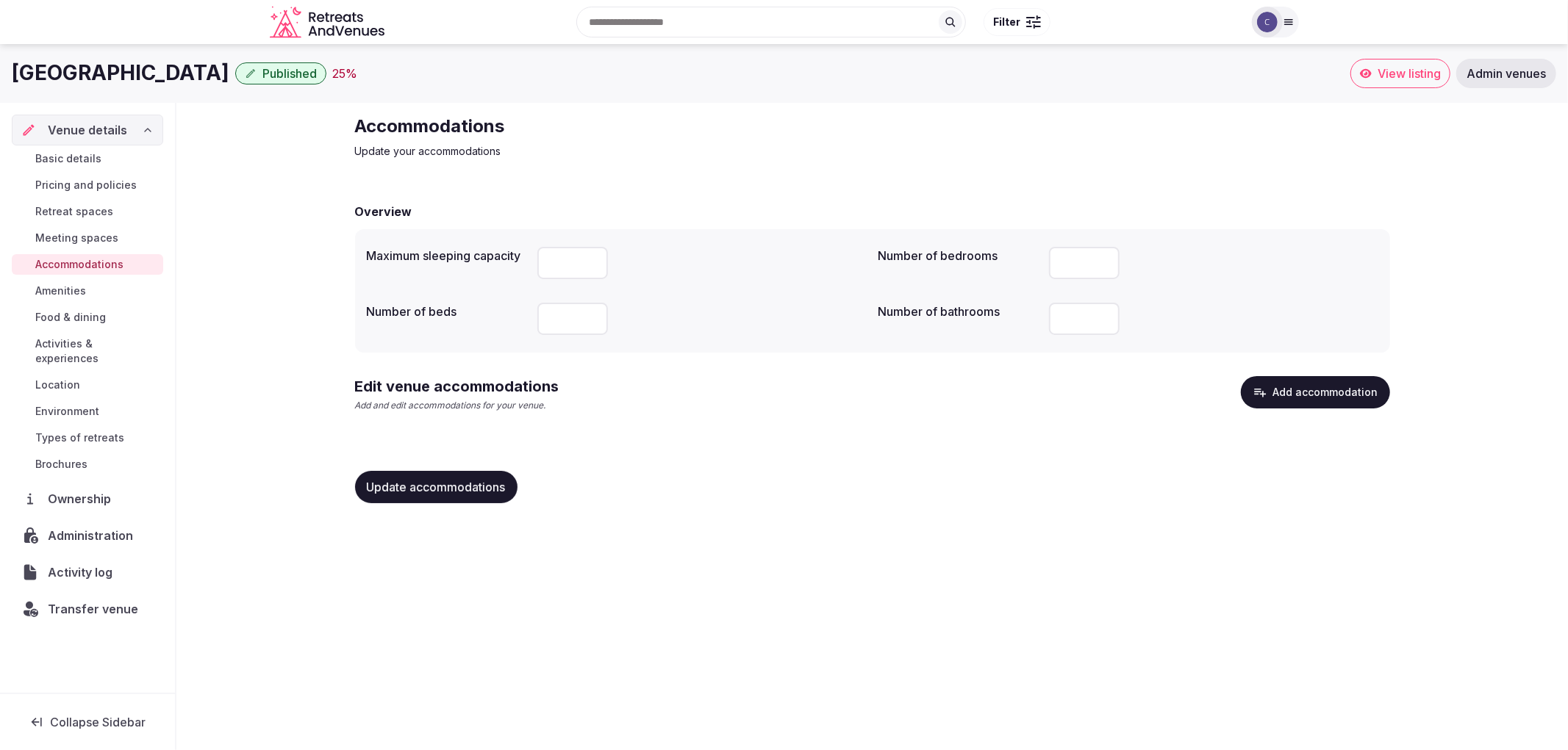
click at [94, 250] on div "Basic details Pricing and policies Retreat spaces Meeting spaces Accommodations…" at bounding box center [87, 311] width 151 height 332
click at [103, 240] on span "Meeting spaces" at bounding box center [77, 237] width 83 height 15
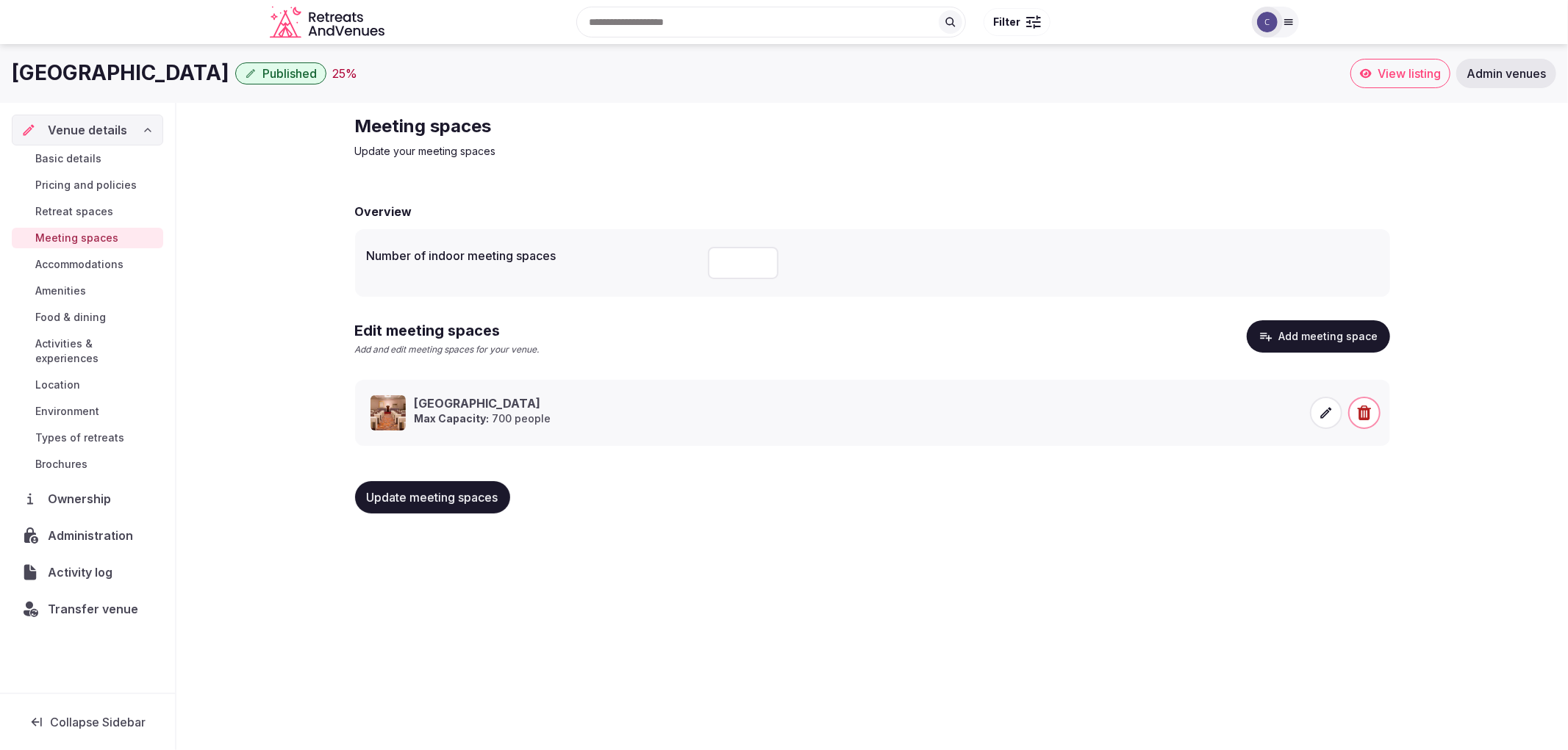
click at [463, 500] on span "Update meeting spaces" at bounding box center [432, 497] width 132 height 15
click at [97, 262] on span "Accommodations" at bounding box center [78, 264] width 88 height 15
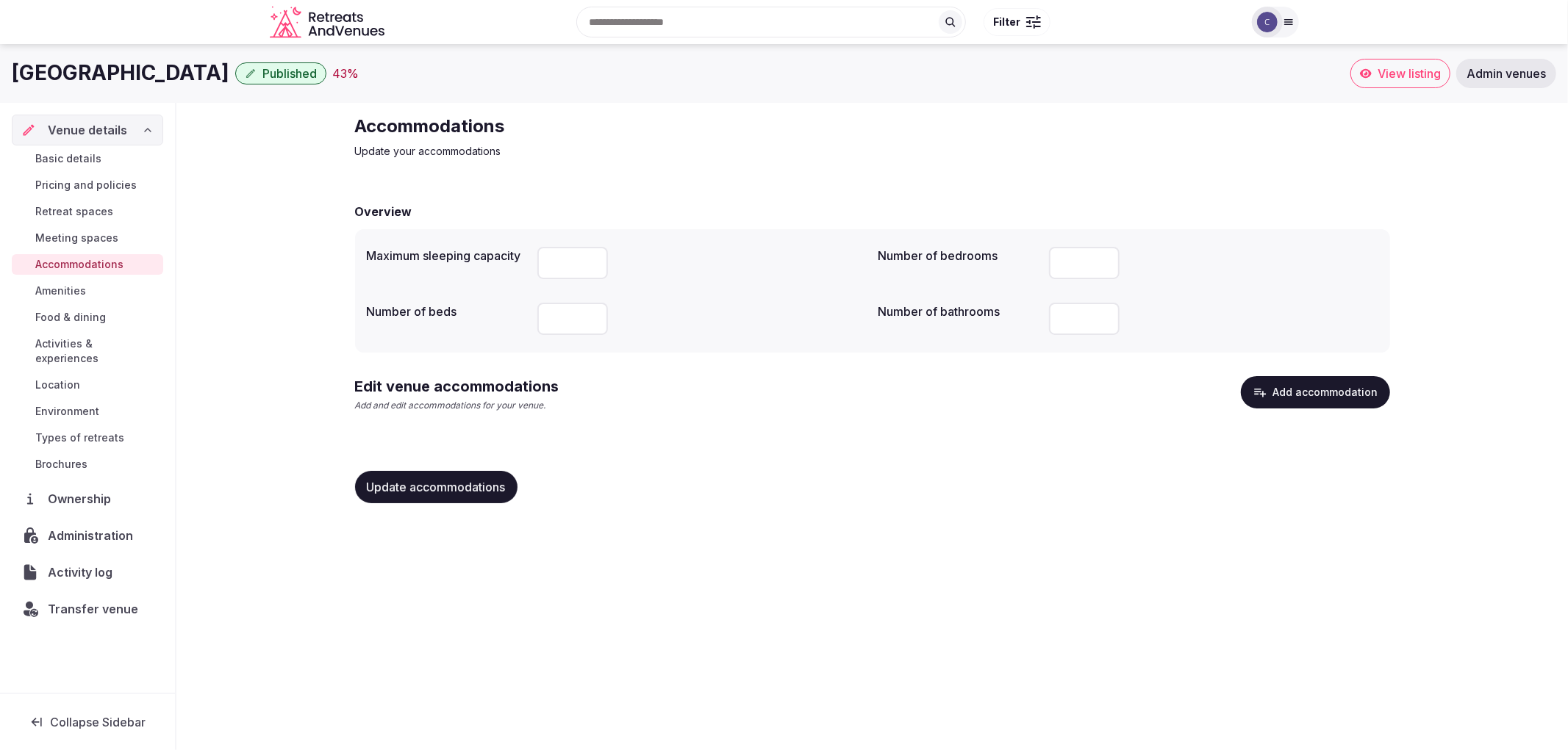
click at [1262, 379] on button "Add accommodation" at bounding box center [1315, 391] width 149 height 32
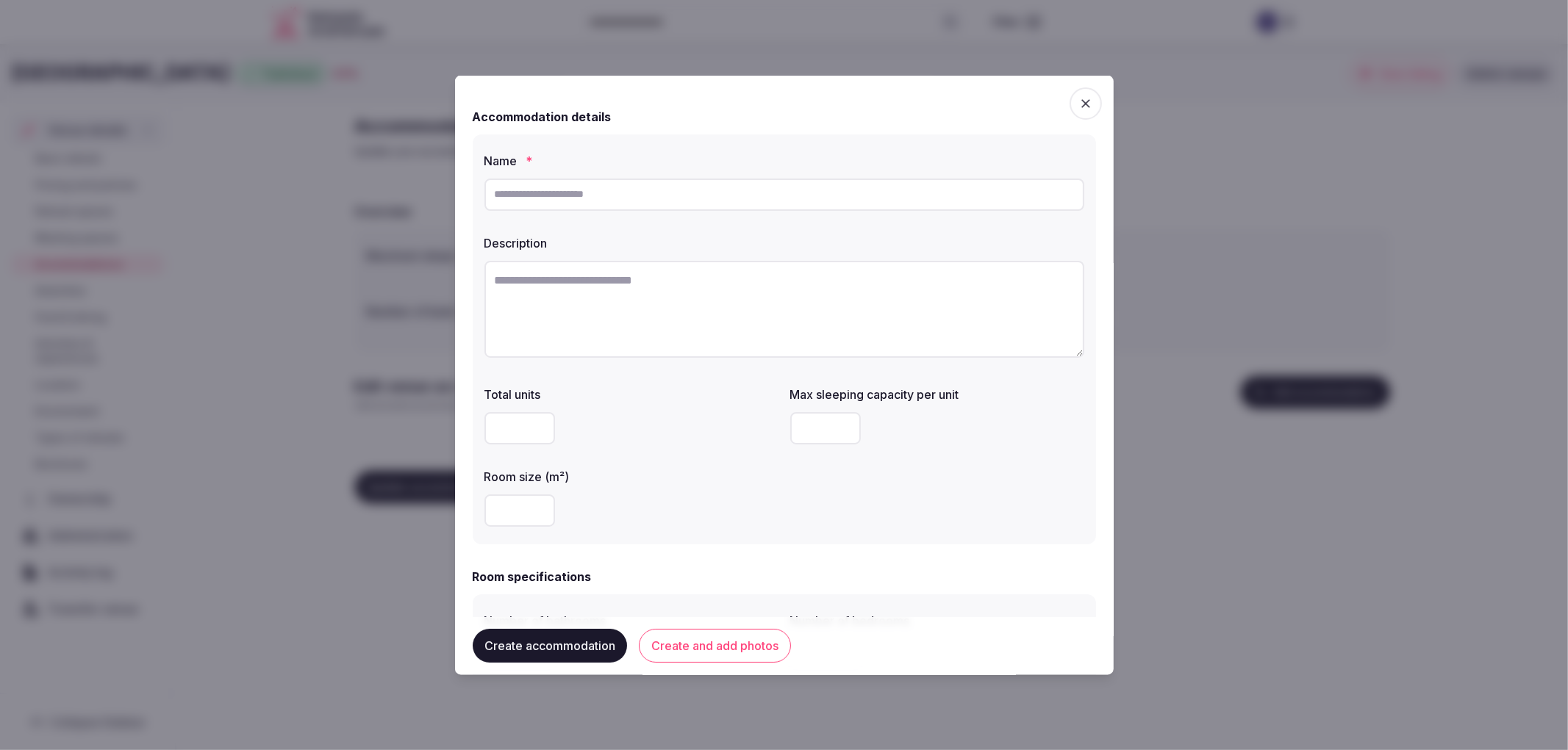
click at [701, 194] on input "text" at bounding box center [784, 194] width 600 height 32
paste input "**********"
type input "**********"
click at [559, 310] on textarea at bounding box center [784, 308] width 600 height 97
paste textarea "**********"
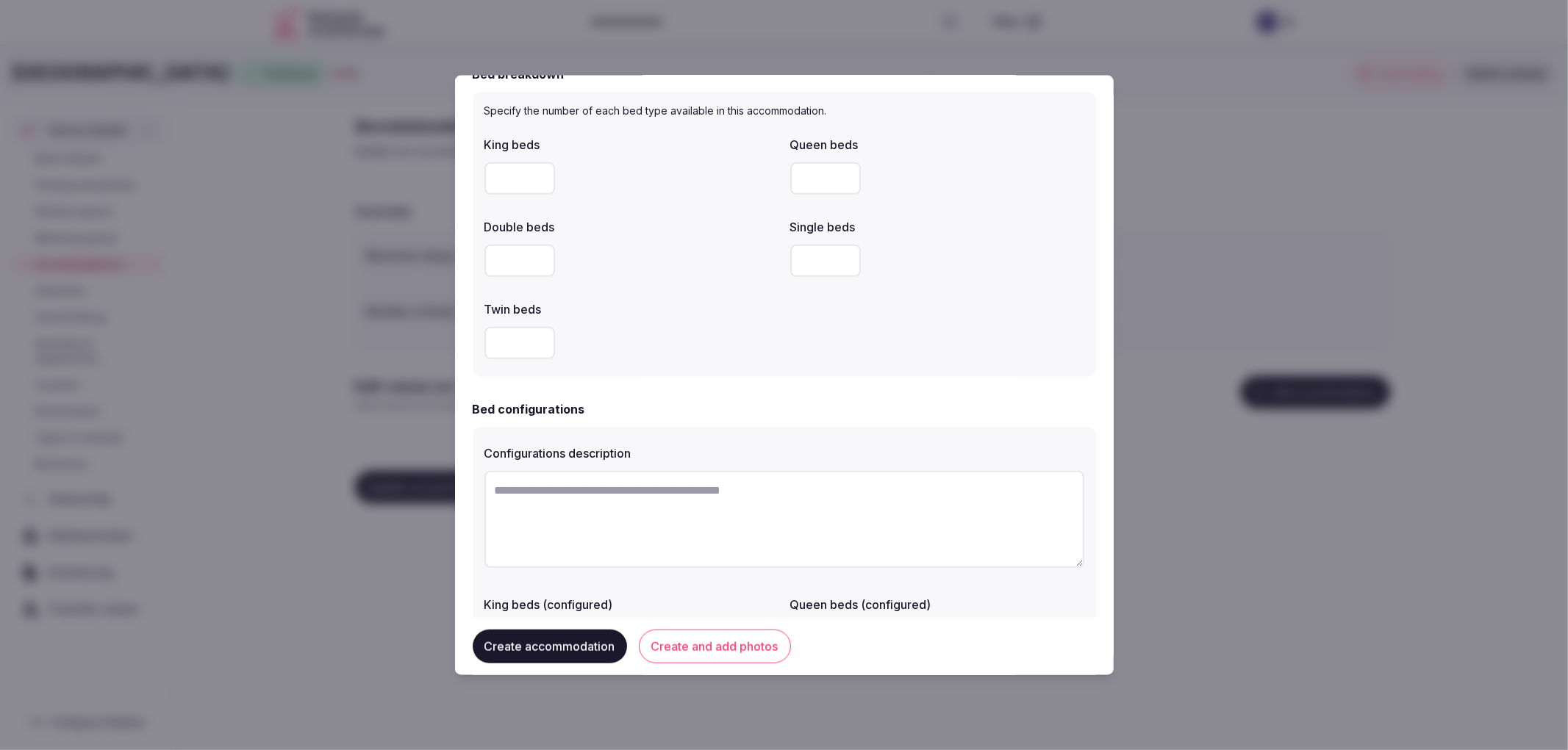
scroll to position [734, 0]
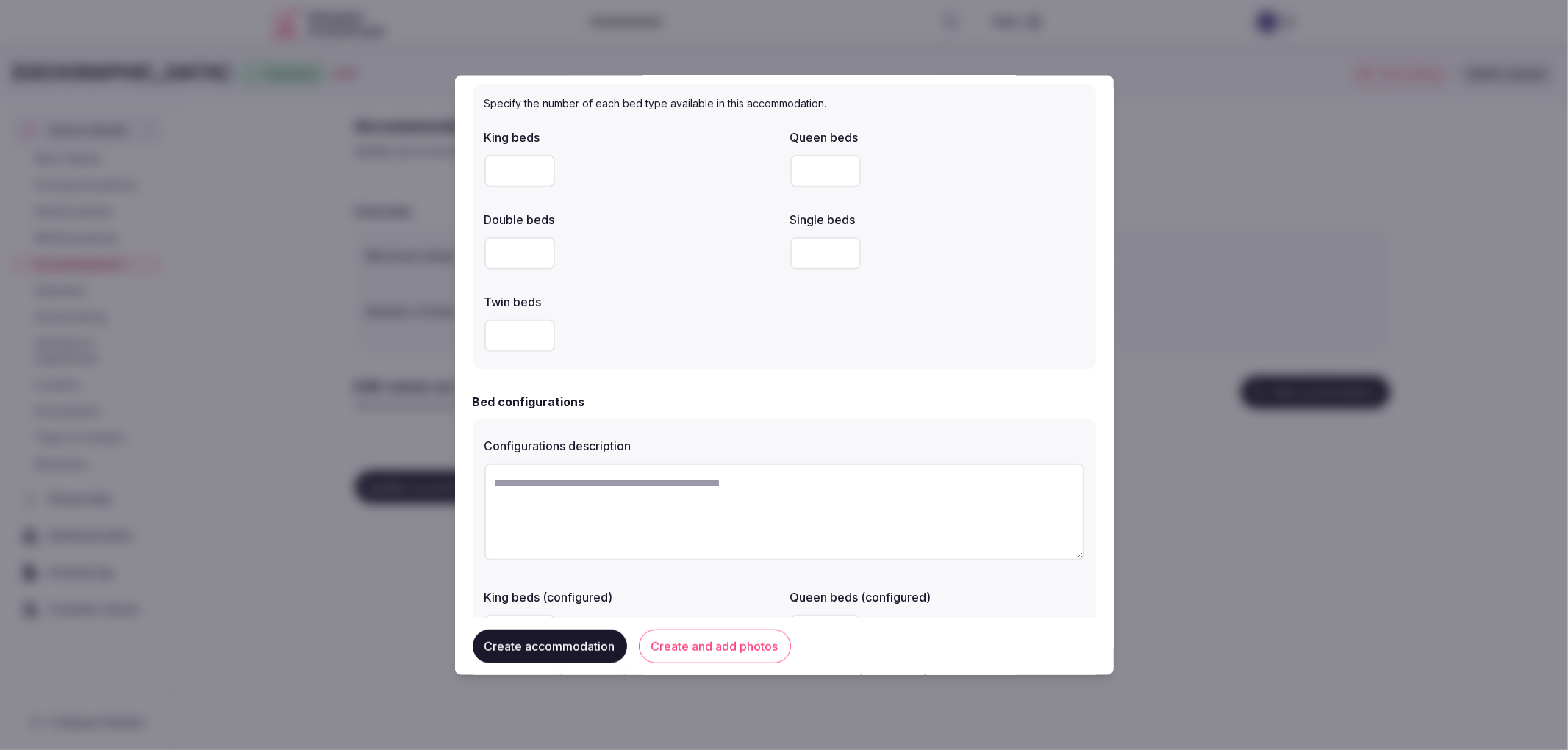
type textarea "**********"
click at [548, 328] on input "number" at bounding box center [519, 334] width 71 height 32
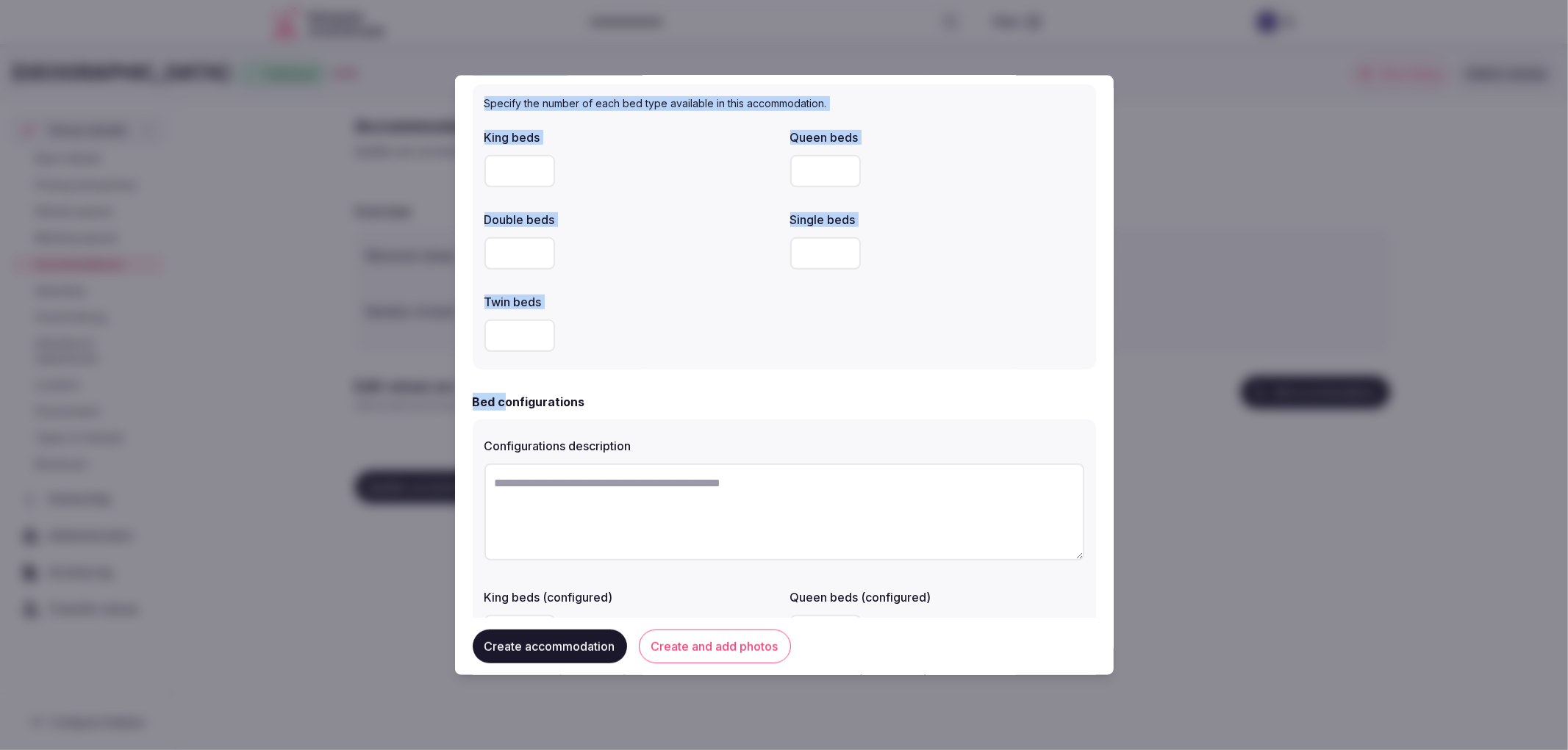
drag, startPoint x: 488, startPoint y: 779, endPoint x: 509, endPoint y: 782, distance: 21.2
click at [509, 750] on html "Search Popular Destinations [GEOGRAPHIC_DATA], [GEOGRAPHIC_DATA] [GEOGRAPHIC_DA…" at bounding box center [784, 375] width 1568 height 750
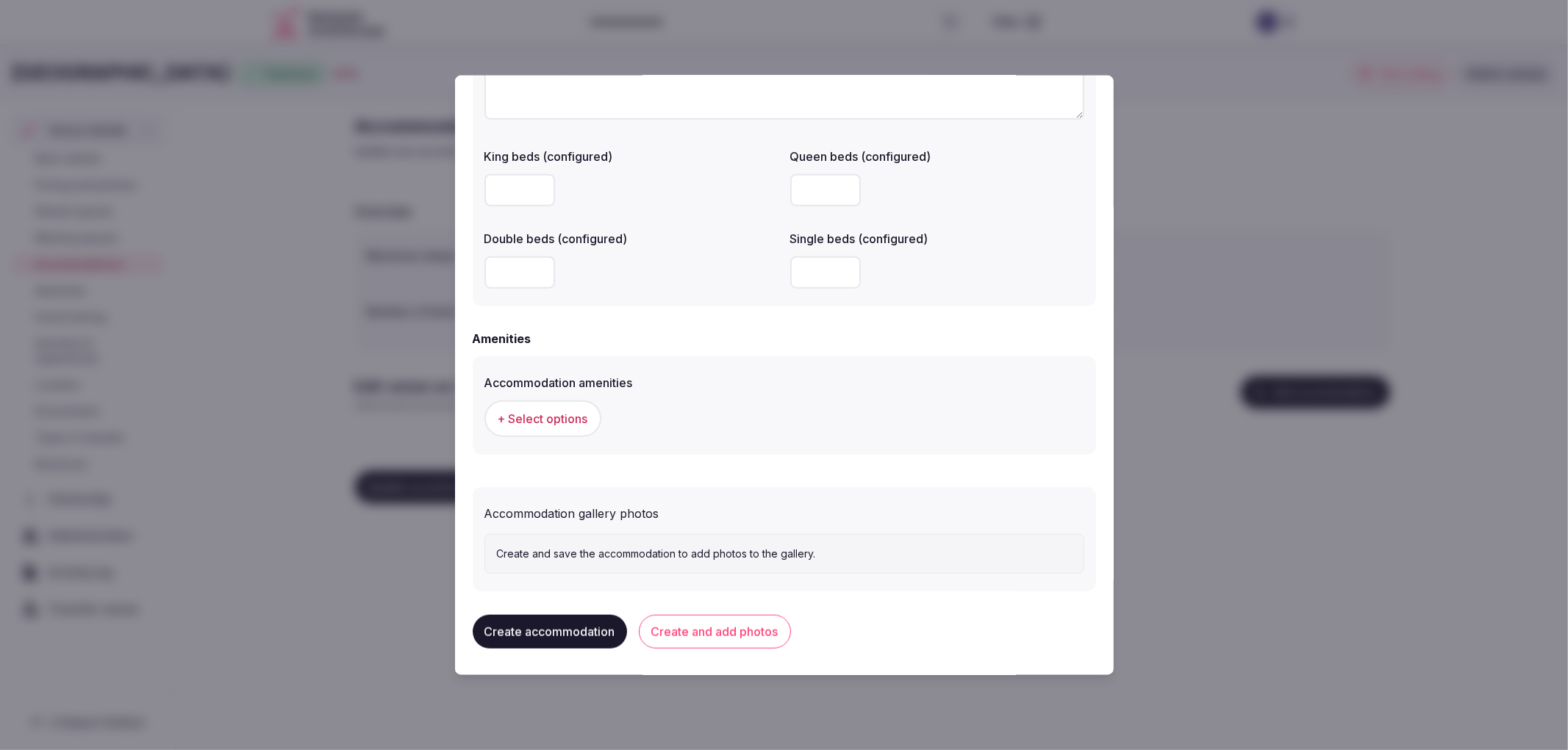
click at [883, 445] on div "Accommodation amenities + Select options" at bounding box center [784, 405] width 623 height 99
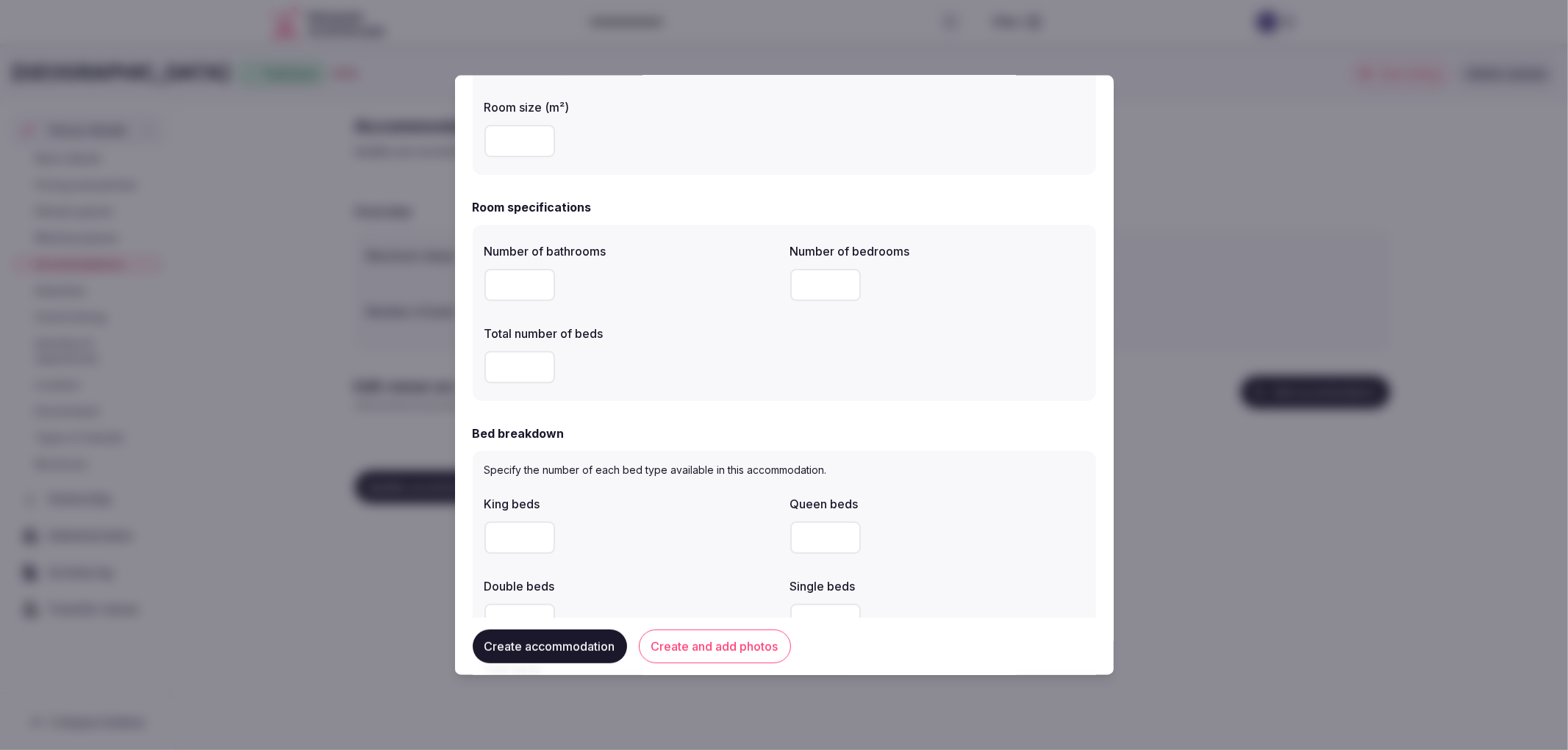
scroll to position [441, 0]
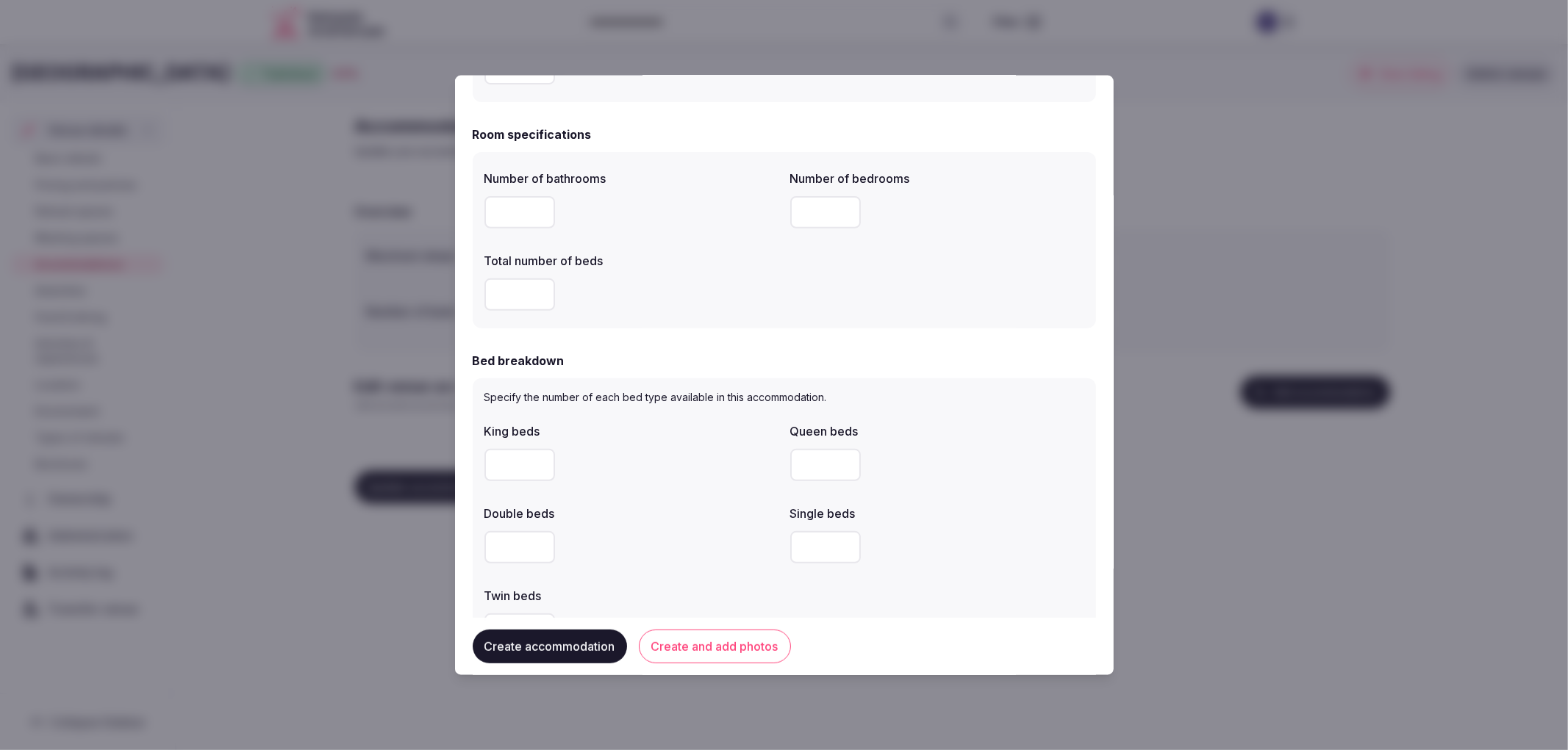
click at [508, 459] on input "number" at bounding box center [519, 464] width 71 height 32
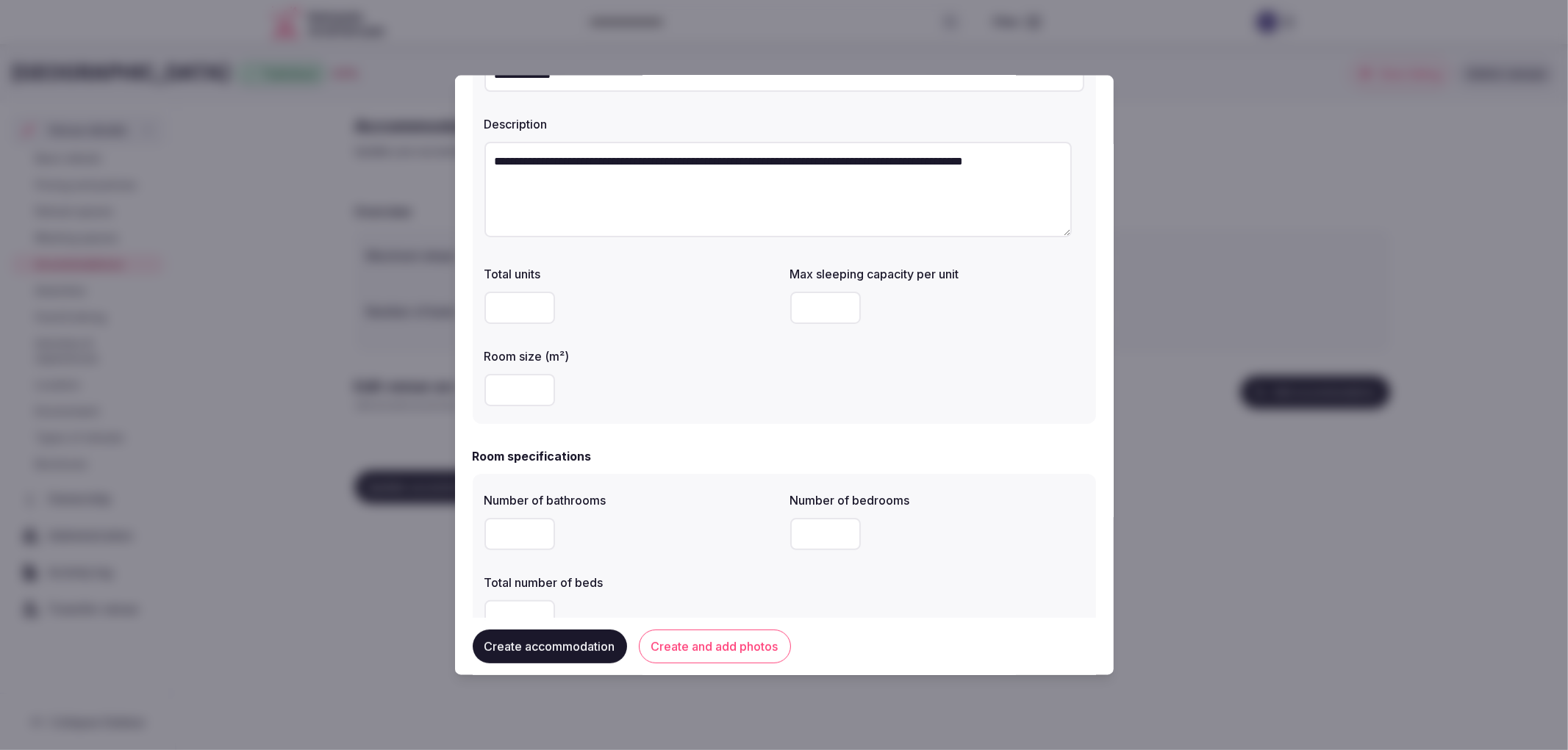
scroll to position [114, 0]
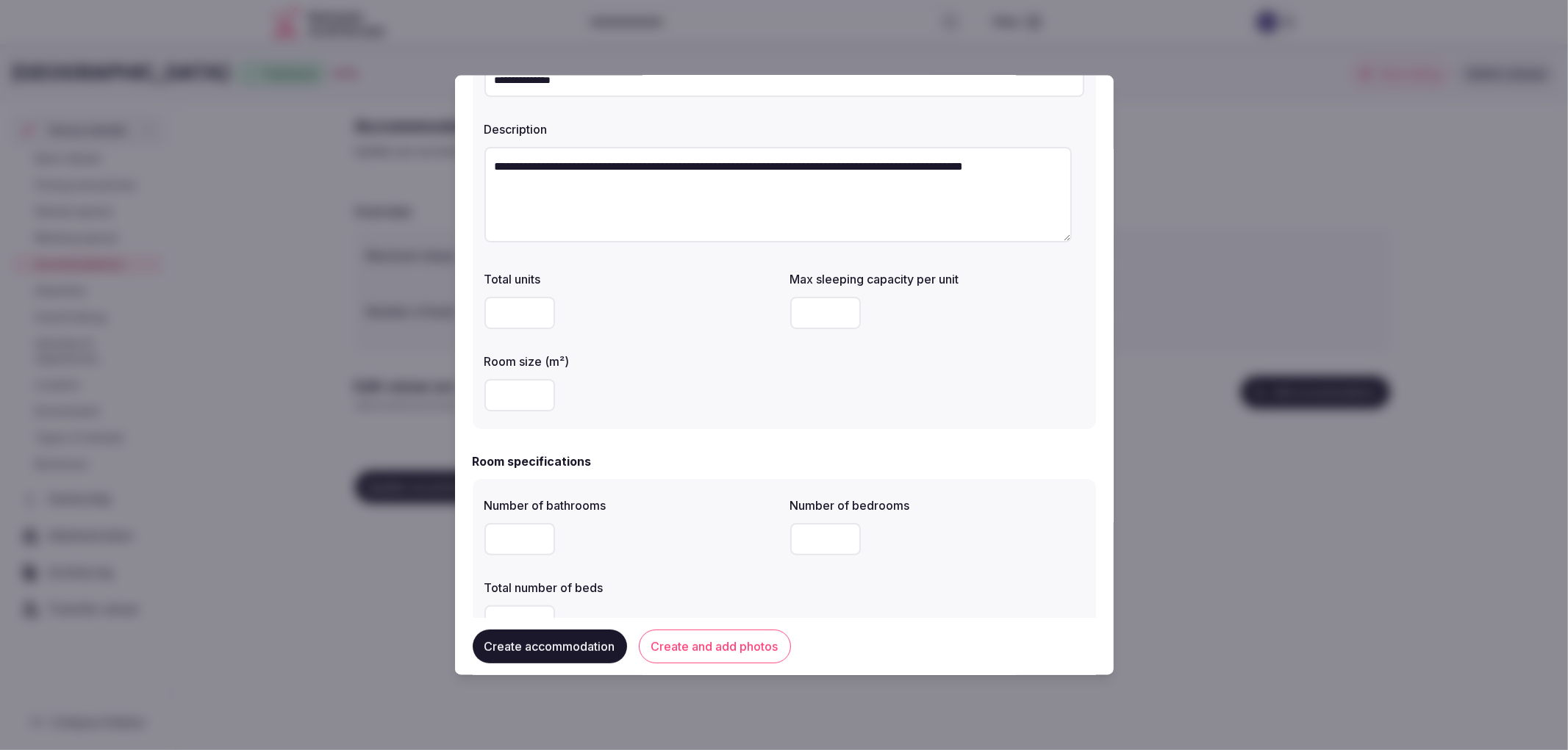
click at [503, 400] on input "number" at bounding box center [519, 394] width 71 height 32
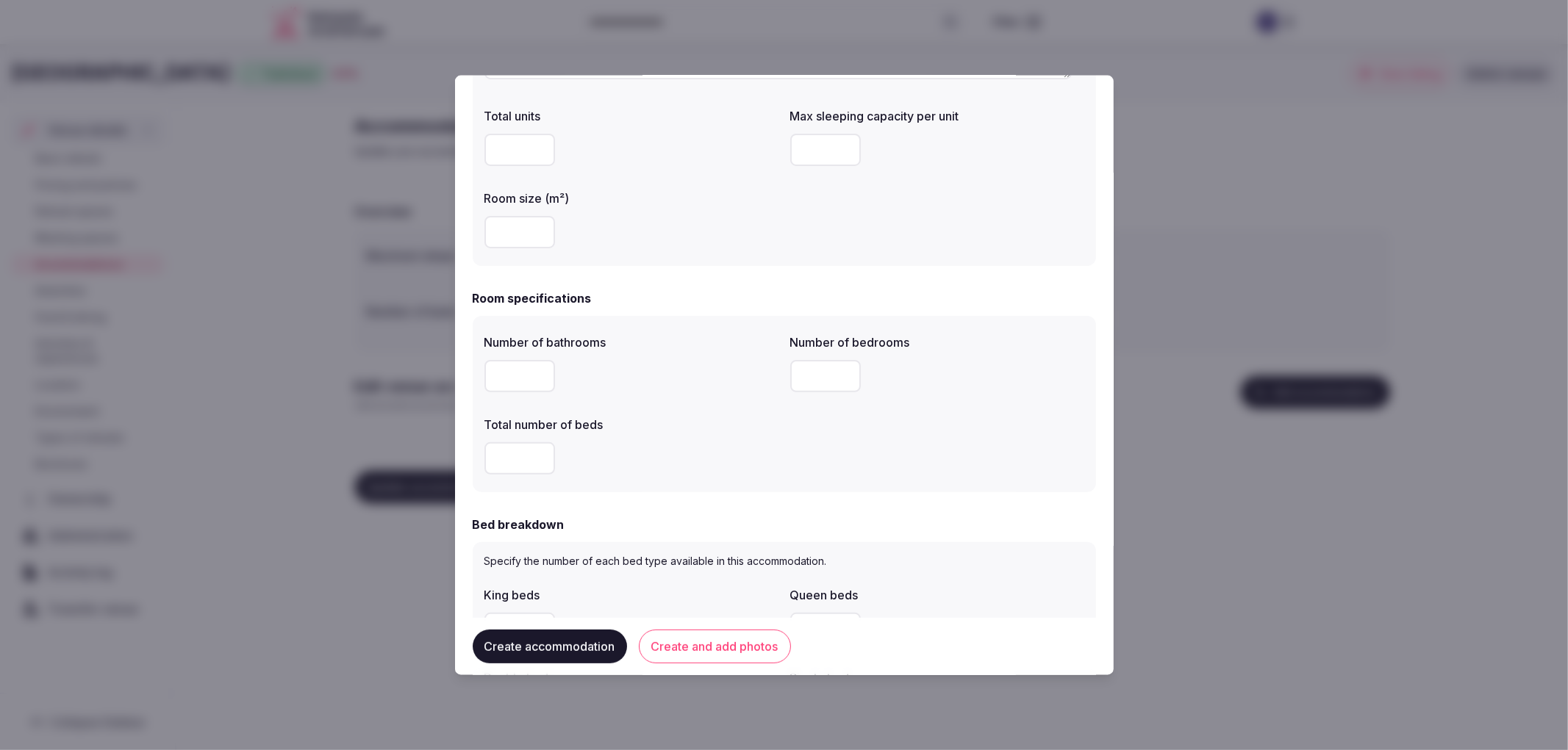
scroll to position [359, 0]
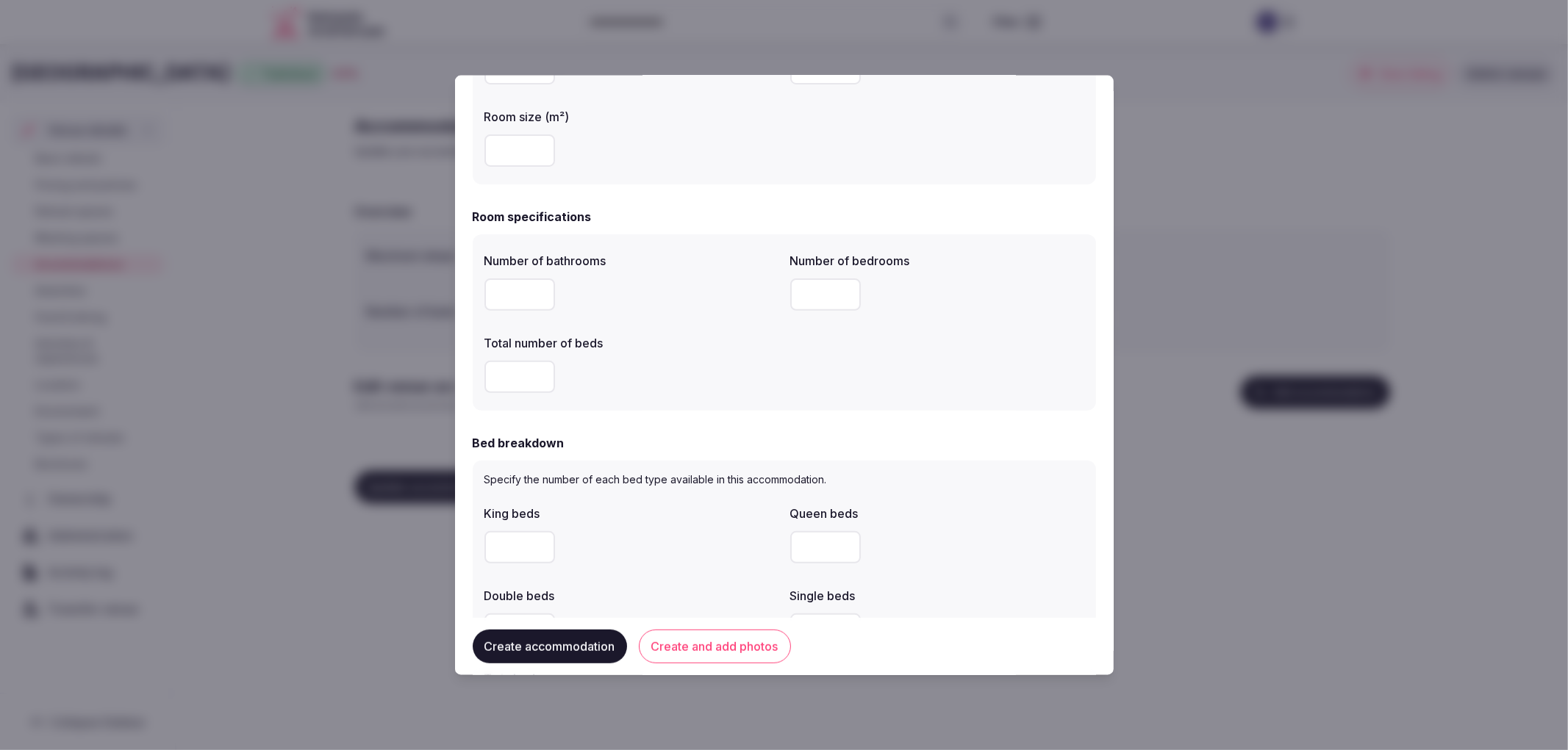
type input "**"
click at [510, 301] on input "number" at bounding box center [519, 294] width 71 height 32
type input "*"
click at [794, 291] on input "number" at bounding box center [825, 294] width 71 height 32
type input "*"
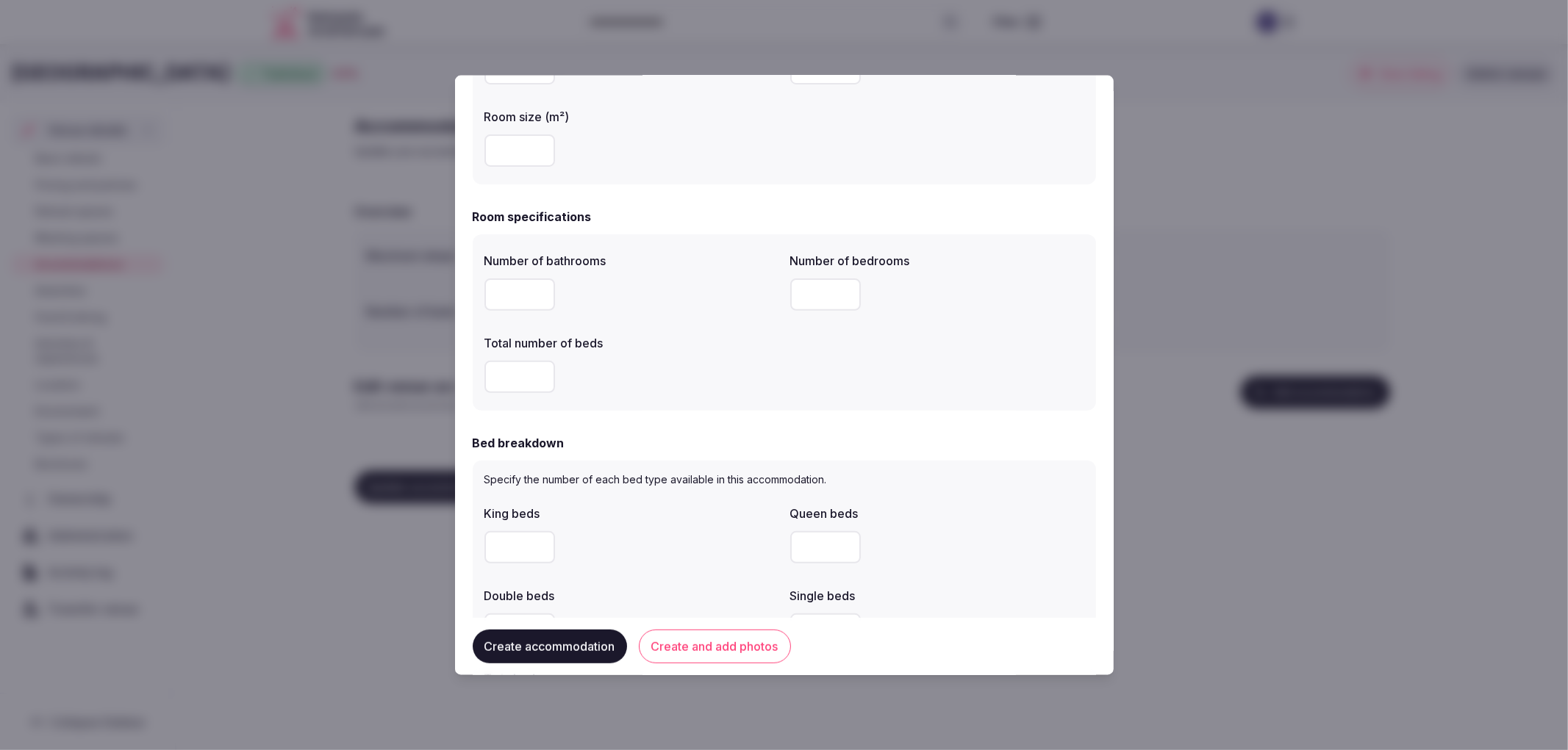
click at [528, 381] on input "number" at bounding box center [519, 376] width 71 height 32
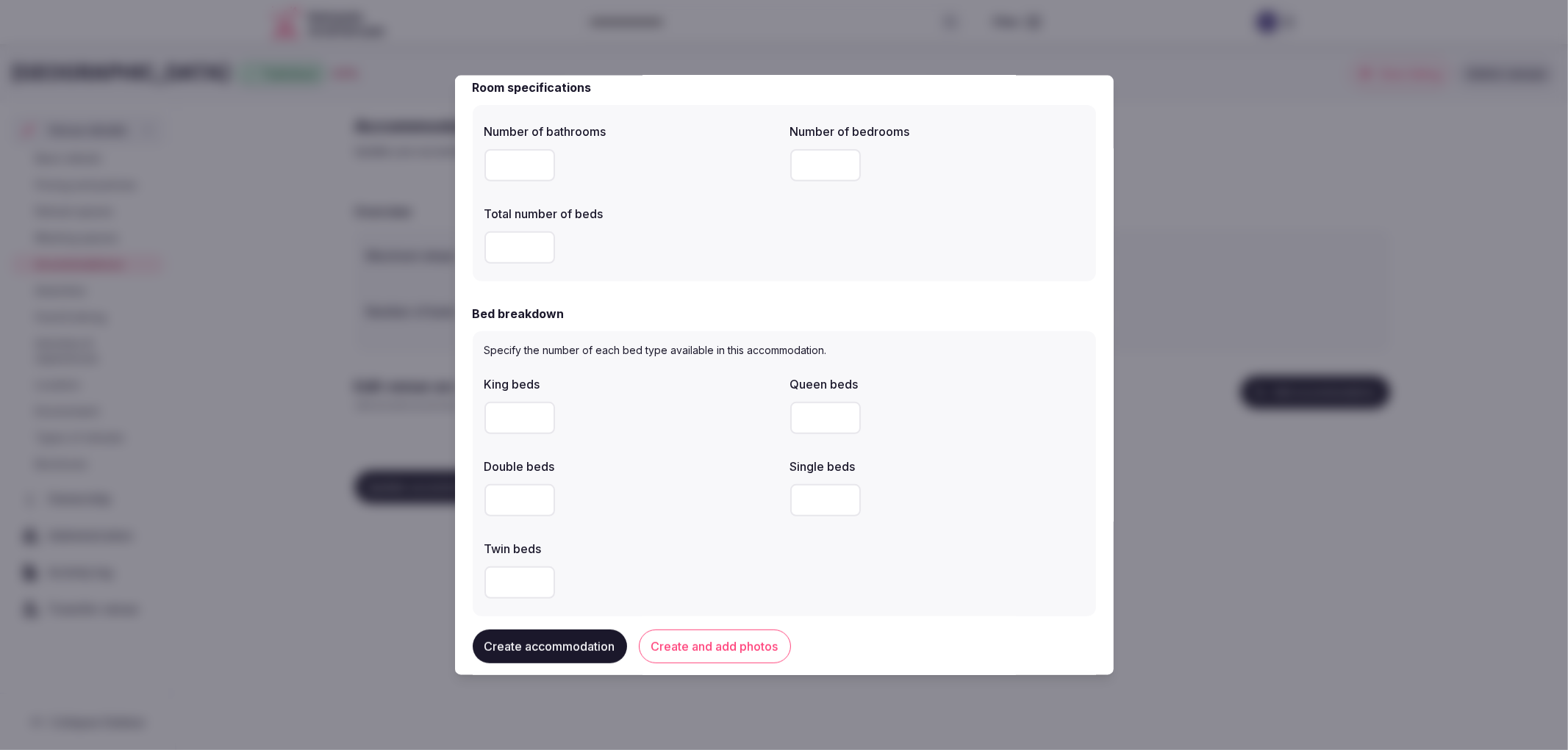
scroll to position [522, 0]
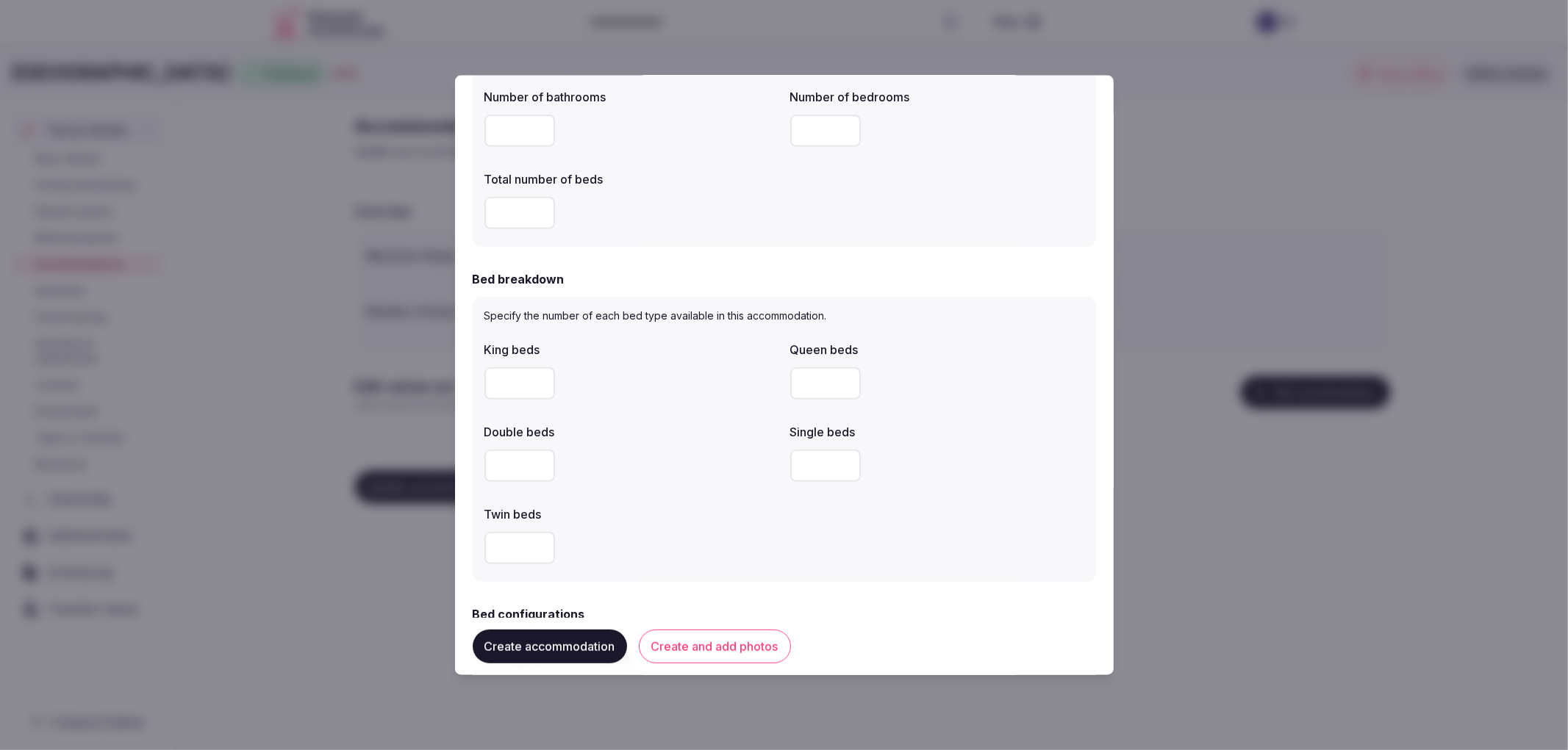
type input "*"
click at [530, 388] on input "number" at bounding box center [519, 382] width 71 height 32
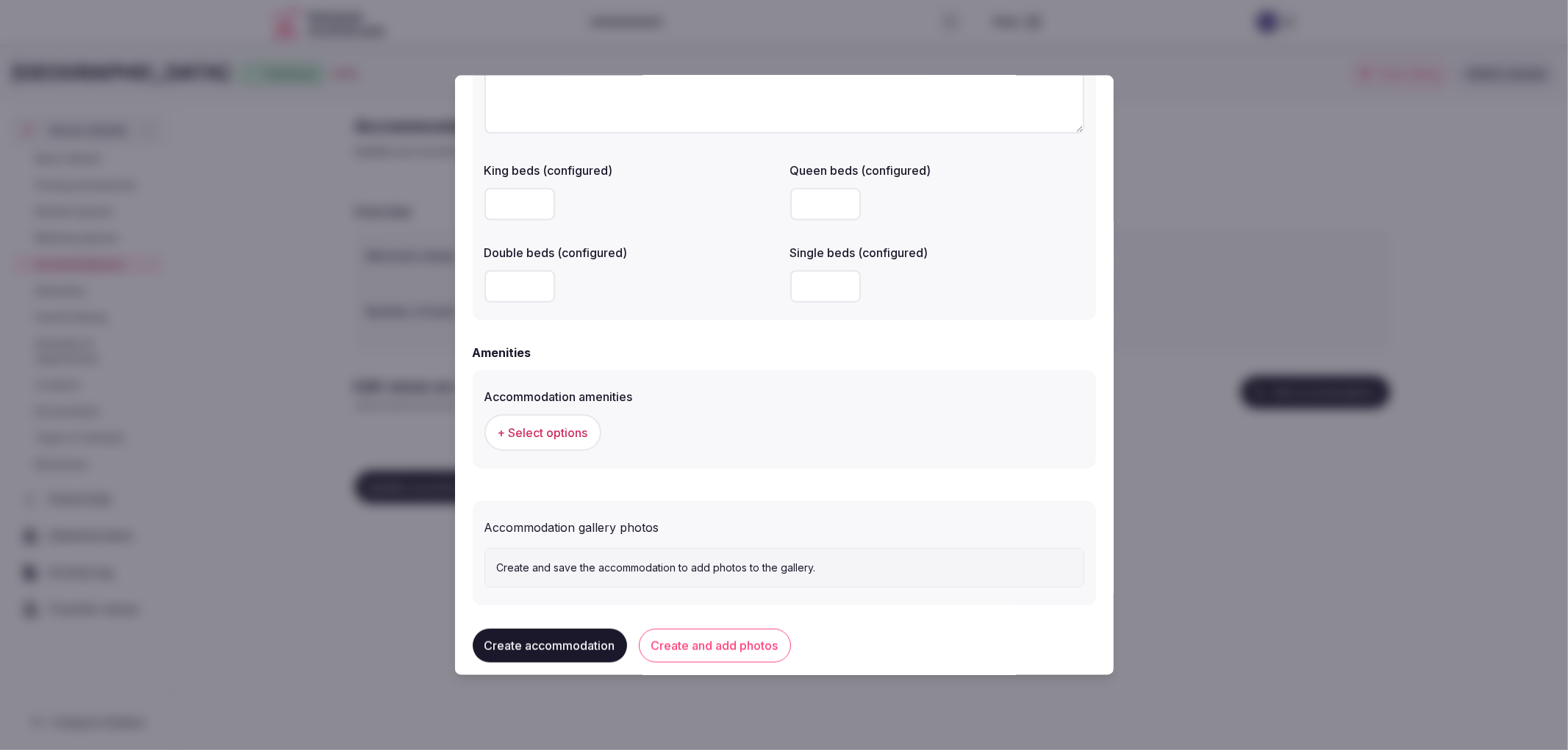
scroll to position [1174, 0]
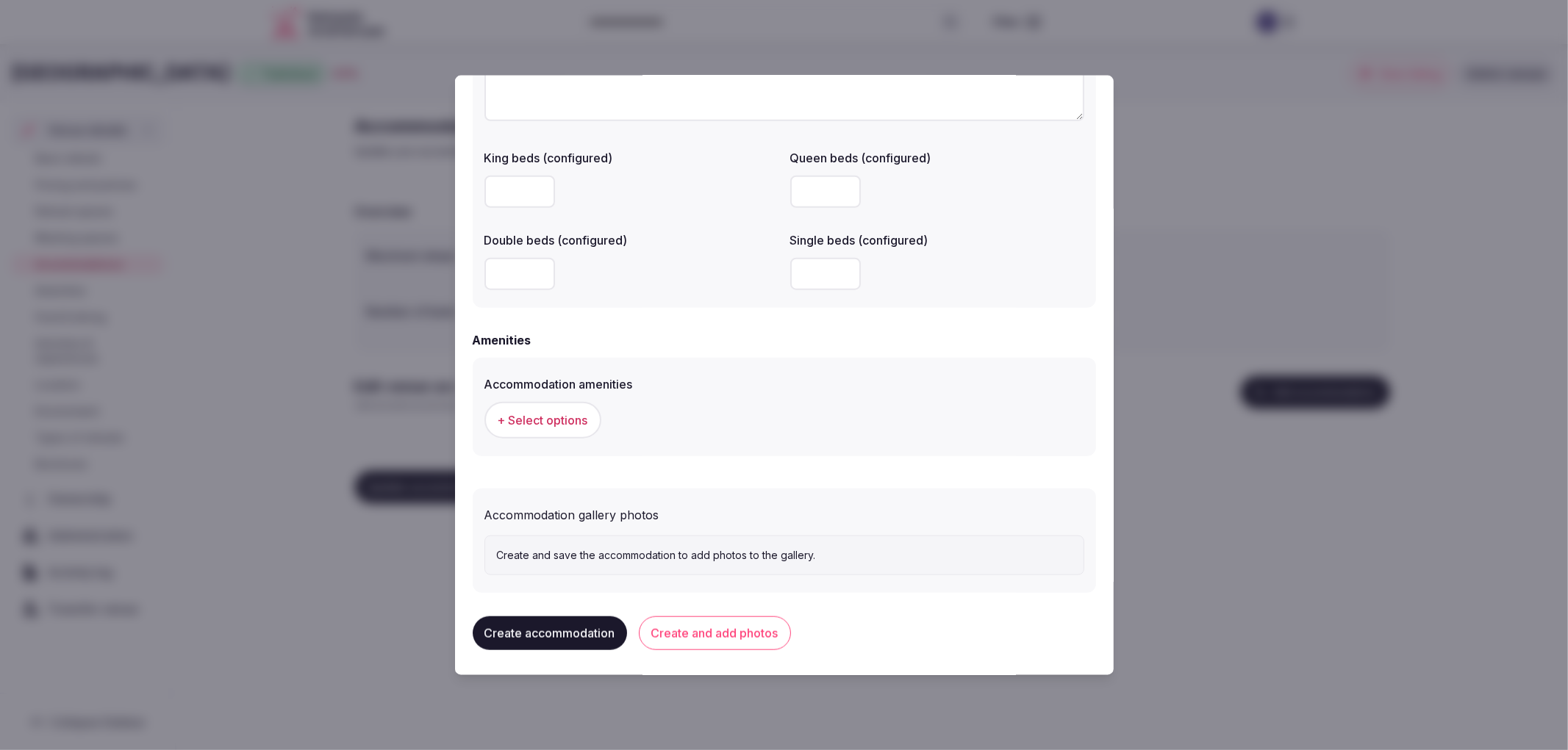
type input "*"
click at [576, 413] on span "+ Select options" at bounding box center [542, 420] width 90 height 16
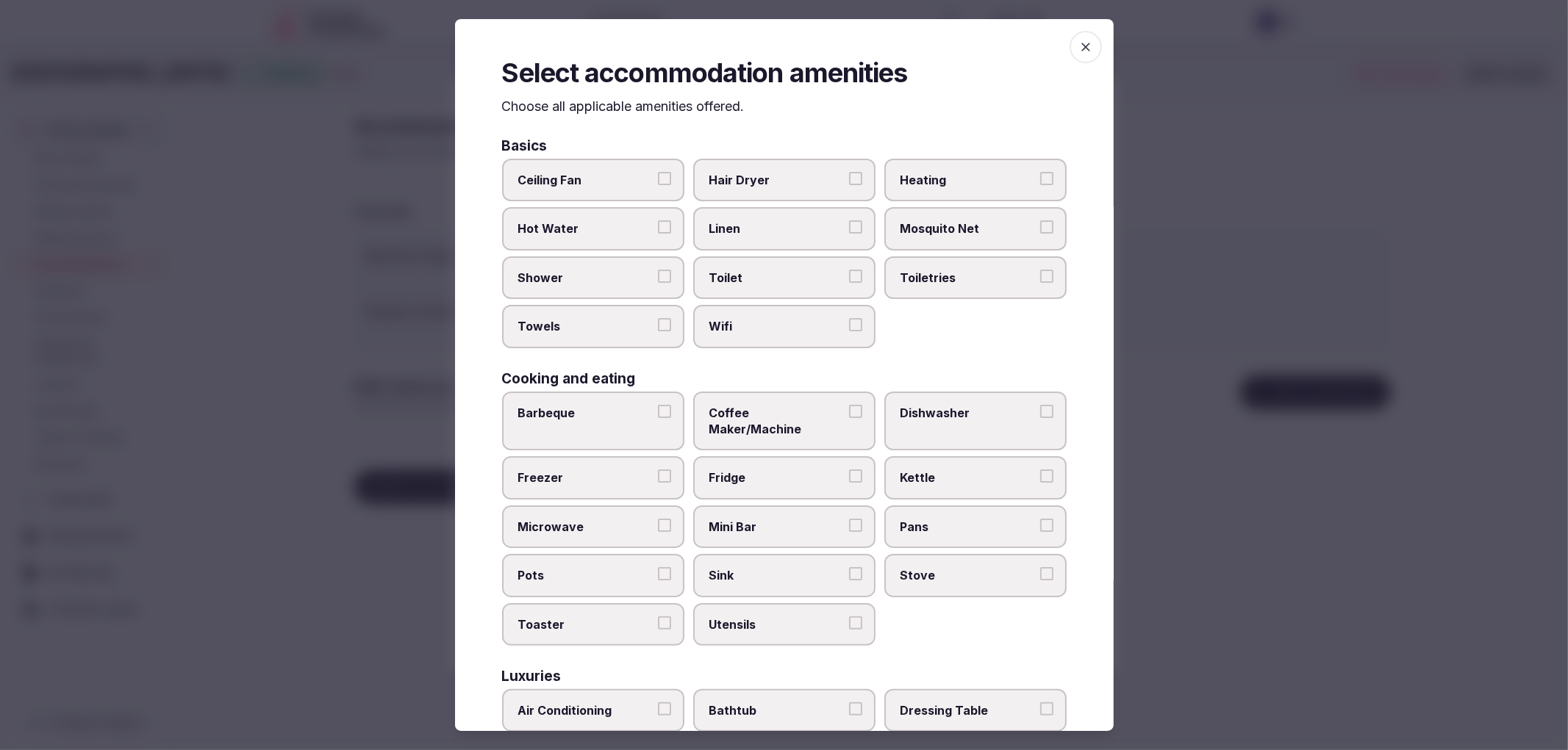
click at [771, 184] on span "Hair Dryer" at bounding box center [777, 179] width 136 height 16
click at [849, 184] on button "Hair Dryer" at bounding box center [856, 178] width 14 height 14
click at [929, 178] on span "Heating" at bounding box center [968, 179] width 136 height 16
click at [1040, 178] on button "Heating" at bounding box center [1047, 178] width 14 height 14
click at [900, 184] on span "Heating" at bounding box center [968, 179] width 136 height 16
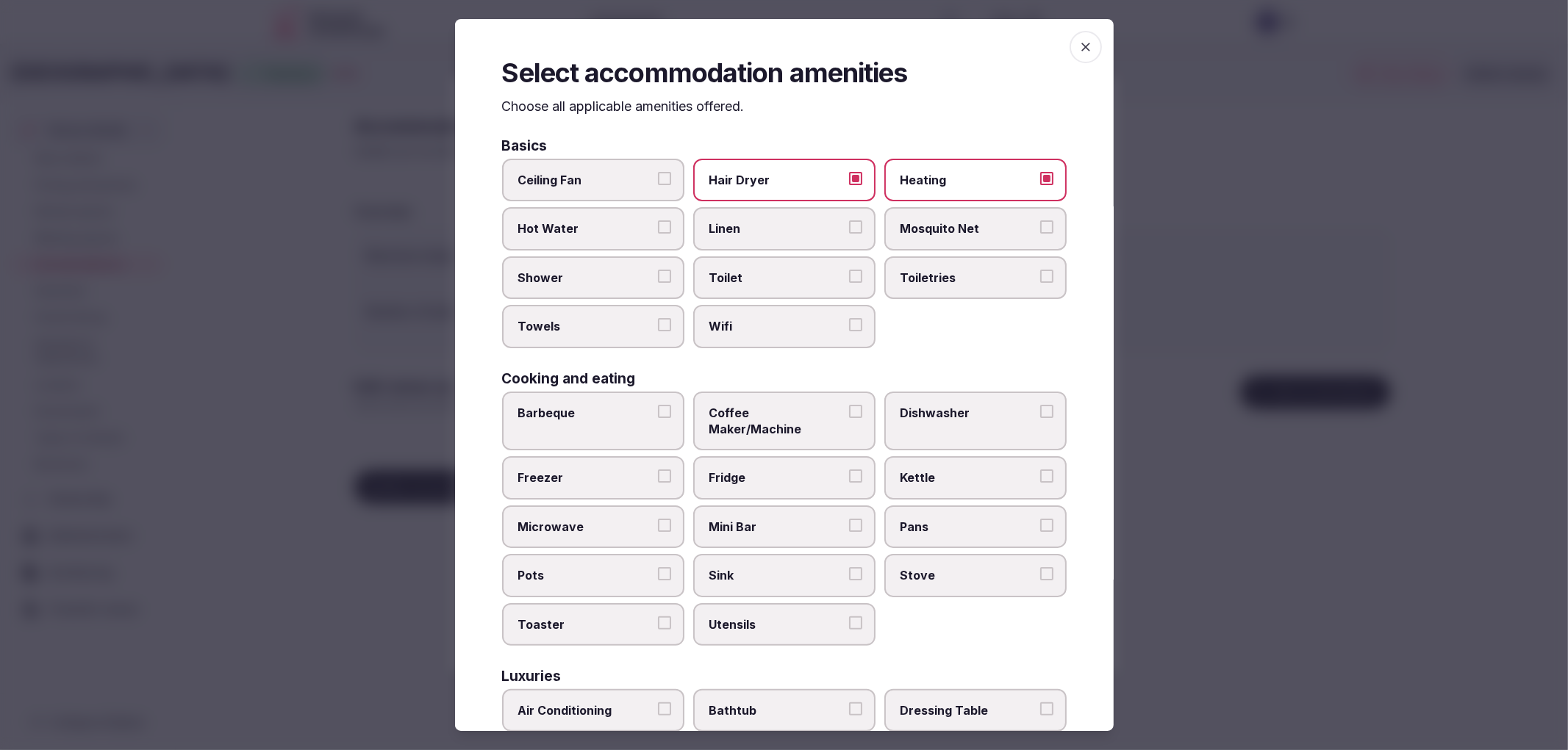
click at [1040, 184] on button "Heating" at bounding box center [1047, 178] width 14 height 14
click at [641, 272] on span "Shower" at bounding box center [586, 277] width 136 height 16
click at [658, 272] on button "Shower" at bounding box center [665, 276] width 14 height 14
click at [649, 306] on label "Towels" at bounding box center [593, 327] width 182 height 43
click at [658, 318] on button "Towels" at bounding box center [665, 325] width 14 height 14
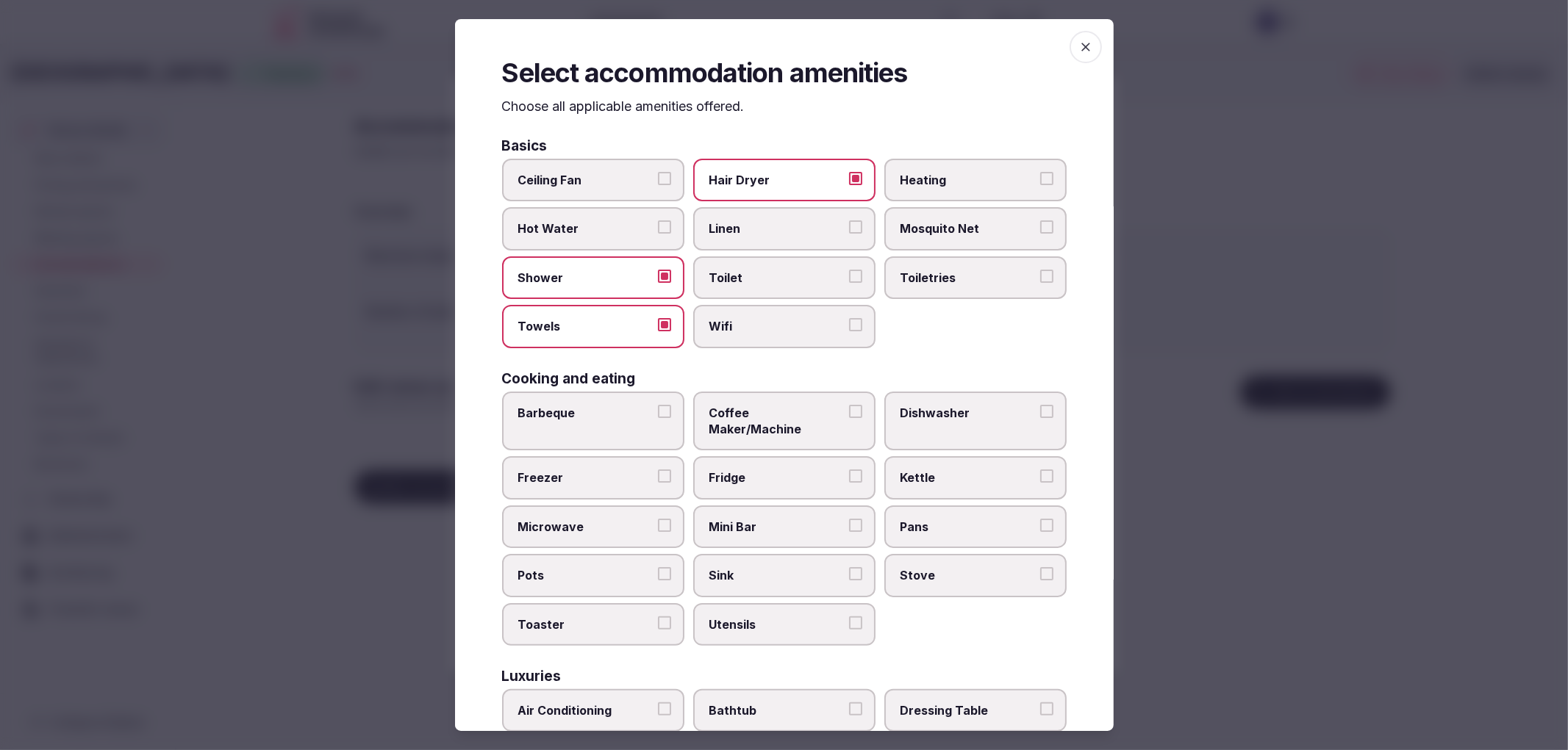
click at [758, 269] on span "Toilet" at bounding box center [777, 277] width 136 height 16
click at [849, 269] on button "Toilet" at bounding box center [856, 276] width 14 height 14
drag, startPoint x: 779, startPoint y: 304, endPoint x: 841, endPoint y: 305, distance: 62.0
click at [783, 305] on label "Wifi" at bounding box center [784, 327] width 182 height 43
click at [849, 318] on button "Wifi" at bounding box center [856, 325] width 14 height 14
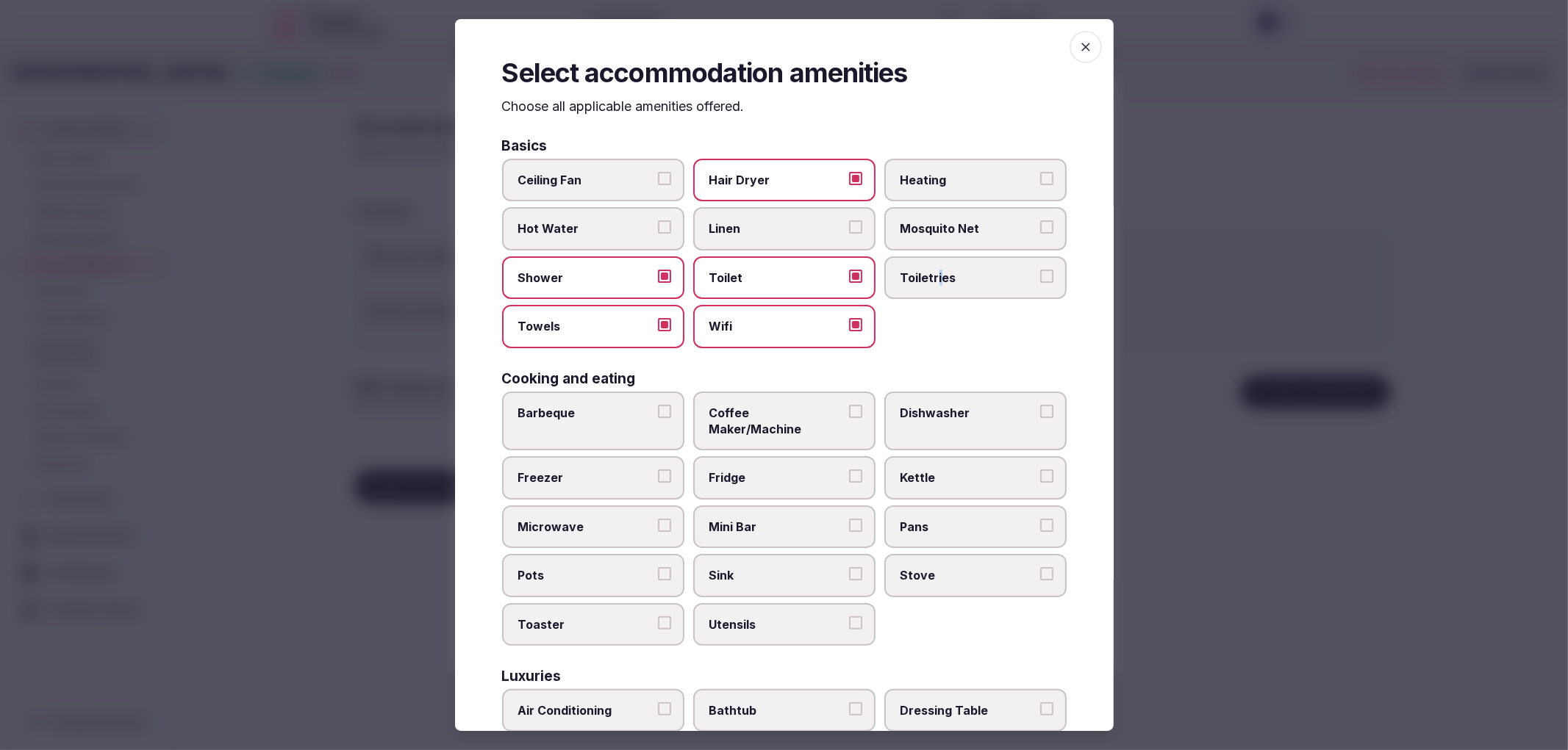
click at [929, 302] on div "Ceiling Fan Hair Dryer Heating Hot Water Linen Mosquito Net Shower Toilet Toile…" at bounding box center [784, 254] width 564 height 190
click at [942, 283] on label "Toiletries" at bounding box center [975, 278] width 182 height 43
click at [1040, 283] on button "Toiletries" at bounding box center [1047, 276] width 14 height 14
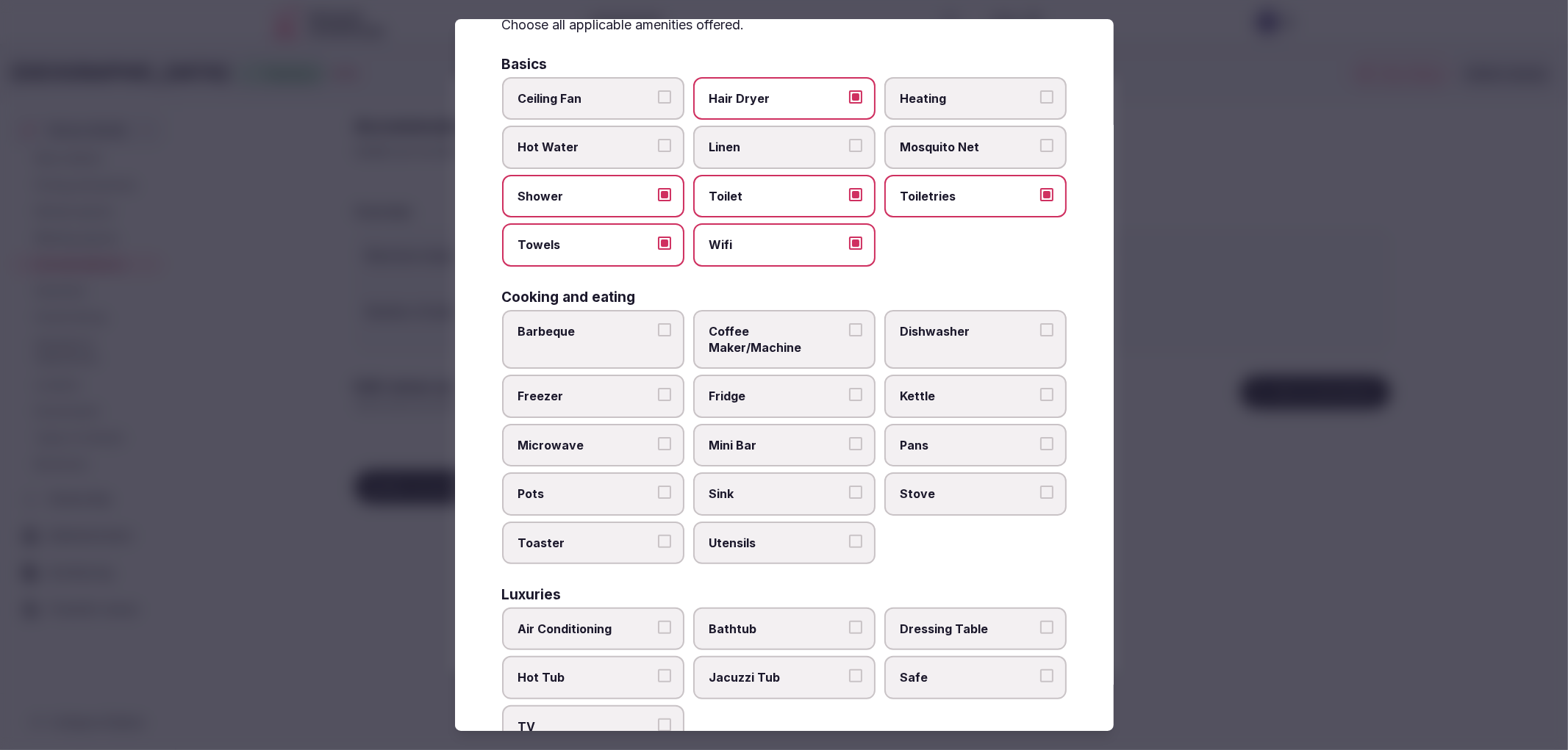
scroll to position [163, 0]
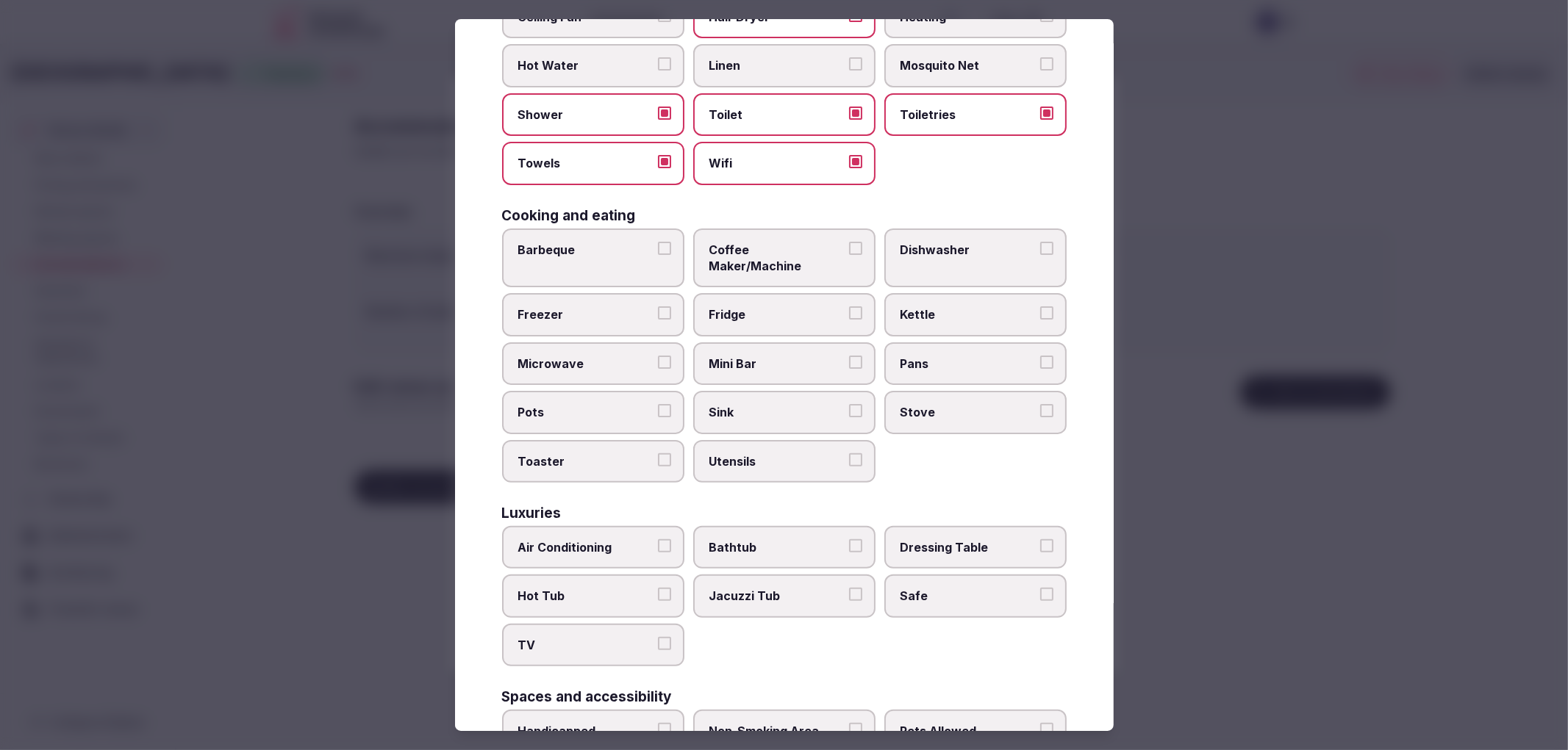
click at [615, 540] on span "Air Conditioning" at bounding box center [586, 547] width 136 height 16
click at [658, 540] on button "Air Conditioning" at bounding box center [665, 547] width 14 height 14
click at [658, 637] on button "TV" at bounding box center [665, 643] width 14 height 14
click at [945, 588] on span "Safe" at bounding box center [968, 596] width 136 height 16
click at [1040, 588] on button "Safe" at bounding box center [1047, 595] width 14 height 14
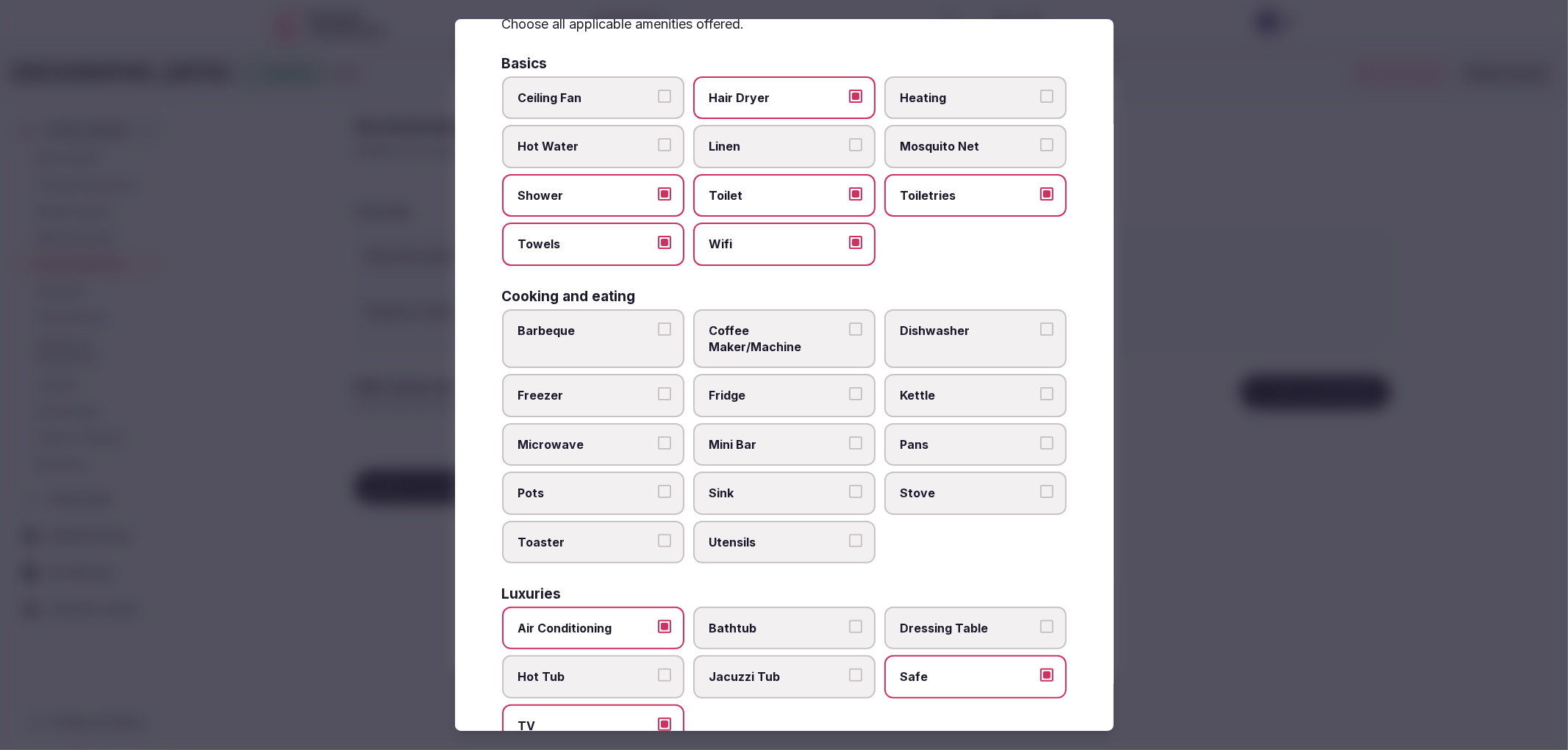
scroll to position [0, 0]
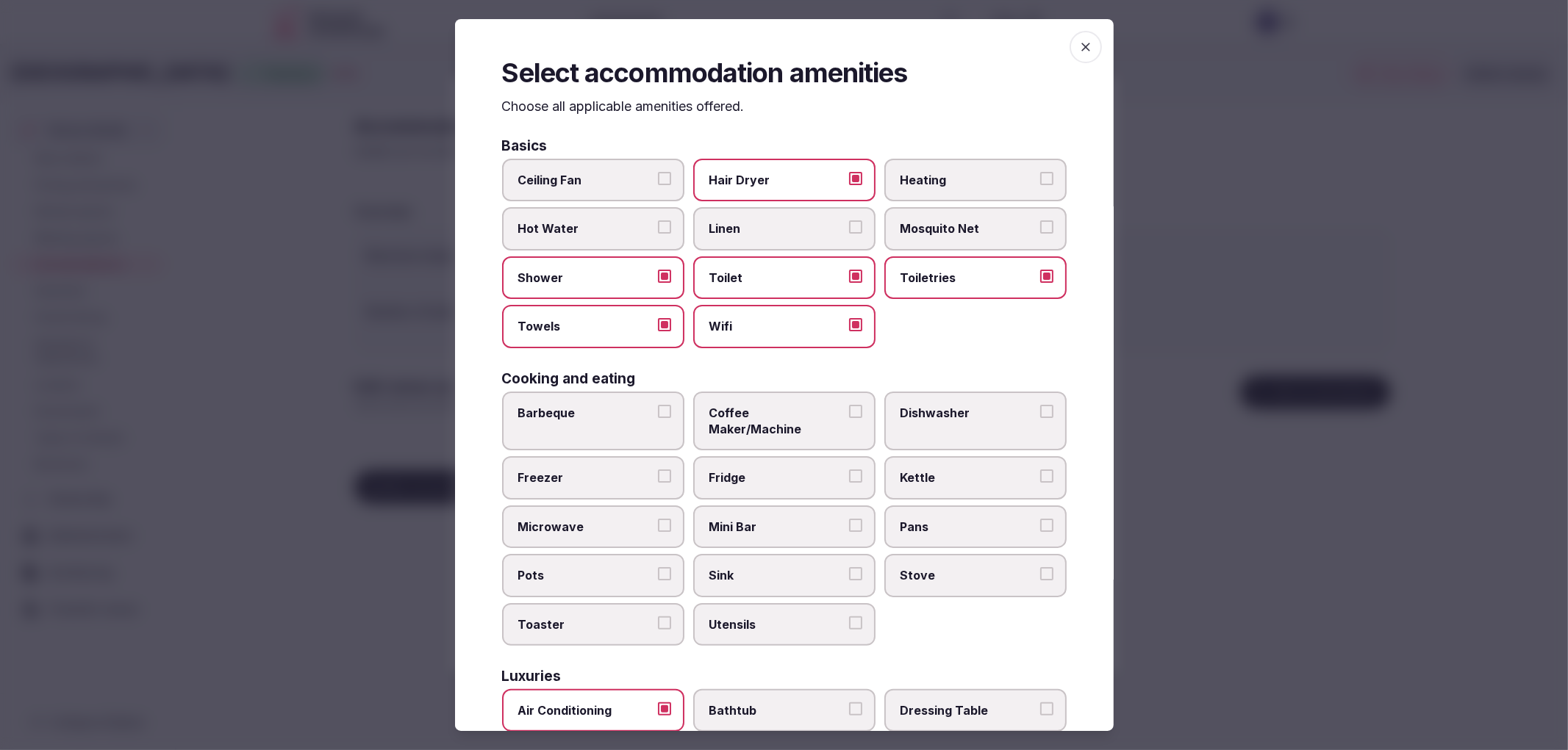
click at [789, 456] on label "Fridge" at bounding box center [784, 478] width 182 height 43
click at [849, 470] on button "Fridge" at bounding box center [856, 477] width 14 height 14
click at [789, 415] on span "Coffee Maker/Machine" at bounding box center [777, 422] width 136 height 33
click at [849, 415] on button "Coffee Maker/Machine" at bounding box center [856, 412] width 14 height 14
click at [793, 456] on label "Fridge" at bounding box center [784, 478] width 182 height 43
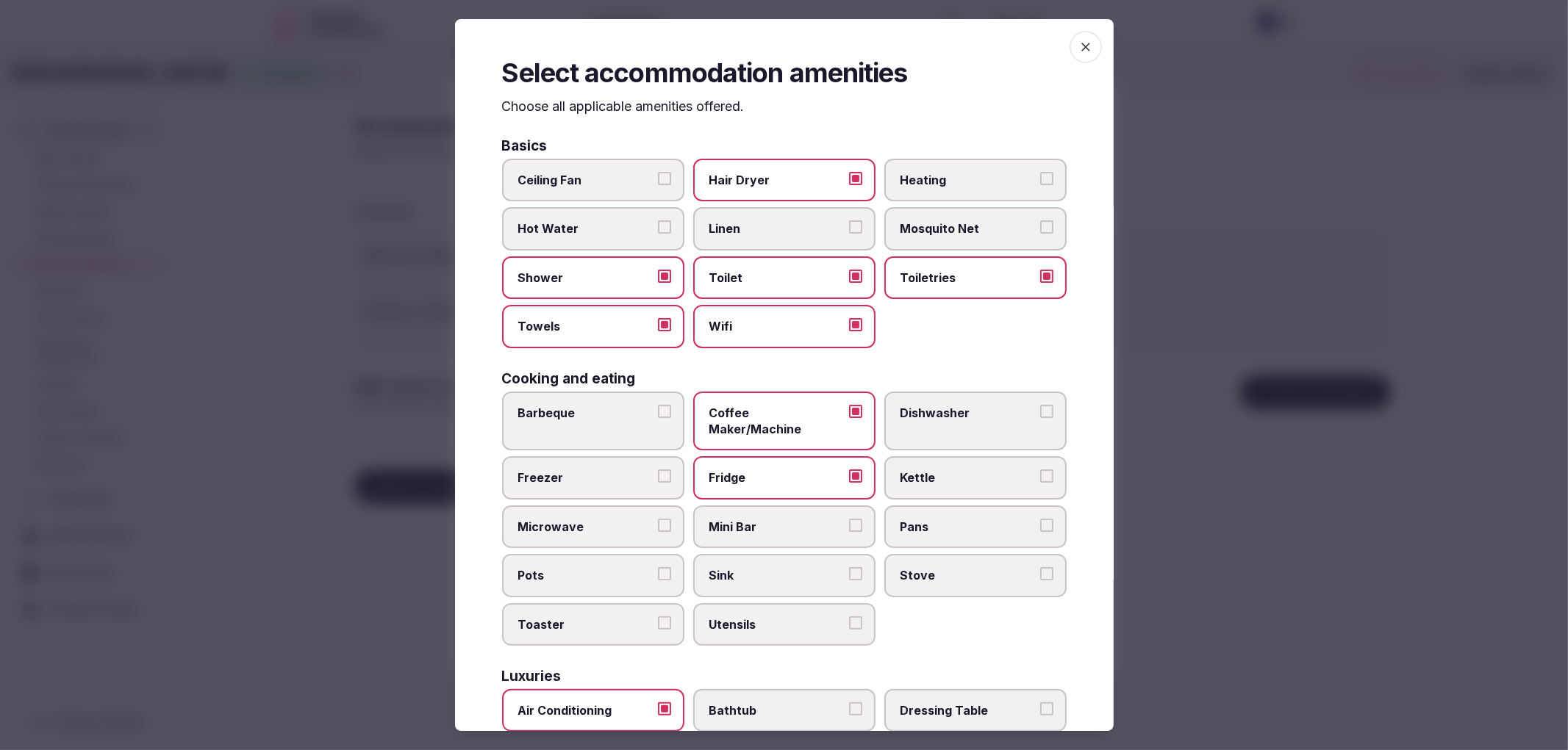
click at [849, 470] on button "Fridge" at bounding box center [856, 477] width 14 height 14
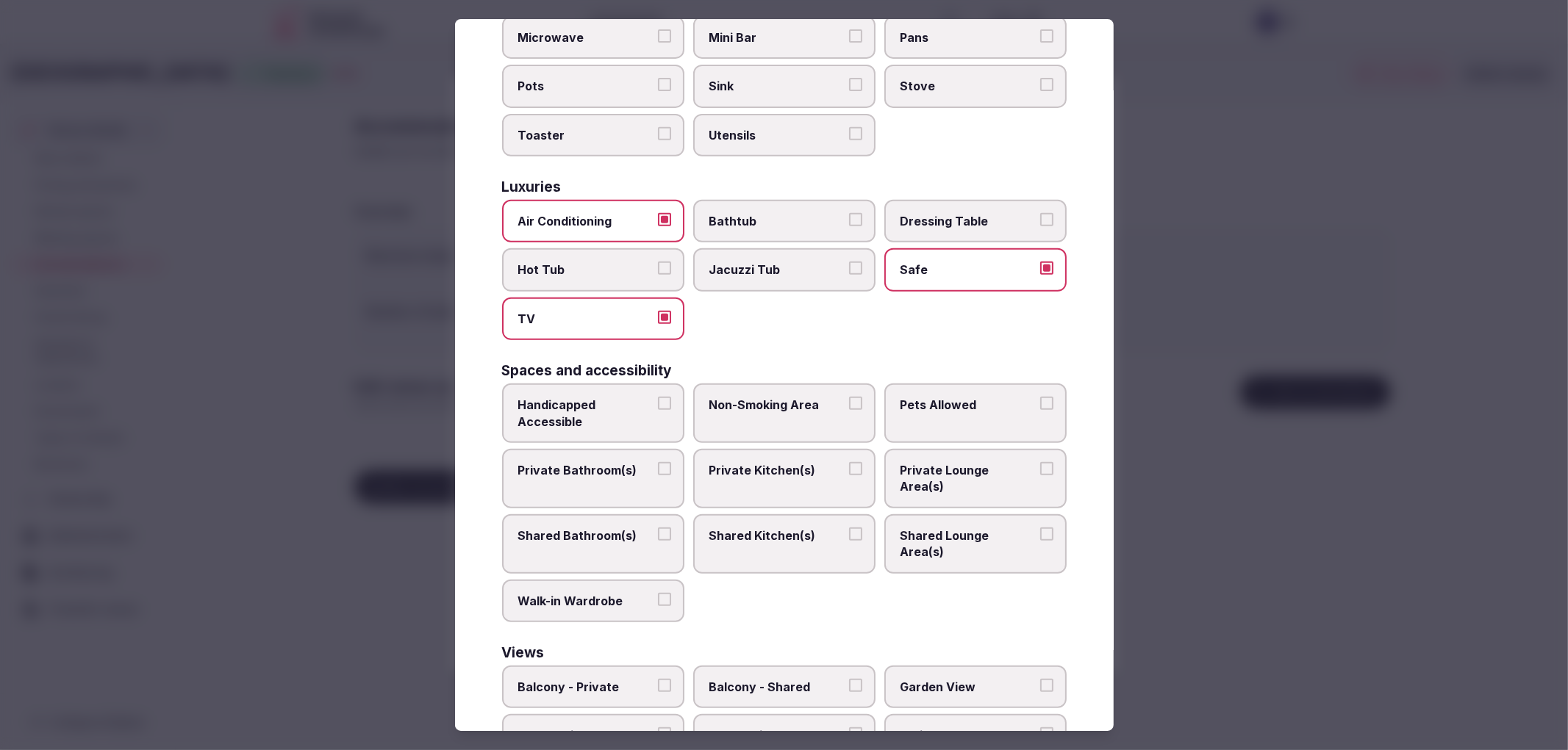
scroll to position [524, 0]
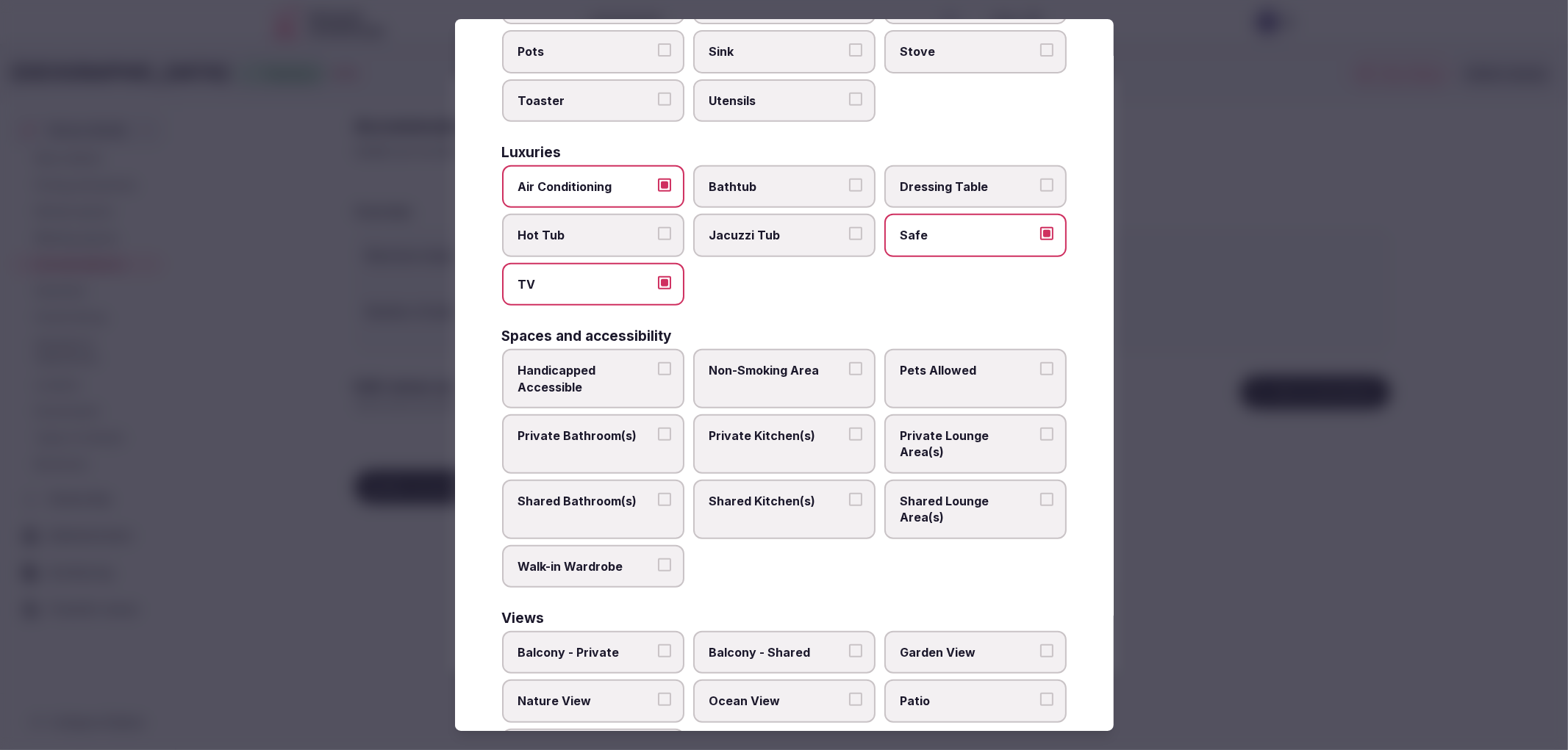
click at [623, 427] on span "Private Bathroom(s)" at bounding box center [586, 435] width 136 height 16
click at [658, 427] on button "Private Bathroom(s)" at bounding box center [665, 434] width 14 height 14
click at [644, 362] on span "Handicapped Accessible" at bounding box center [586, 379] width 136 height 33
click at [658, 362] on button "Handicapped Accessible" at bounding box center [665, 369] width 14 height 14
click at [789, 349] on label "Non-Smoking Area" at bounding box center [784, 378] width 182 height 59
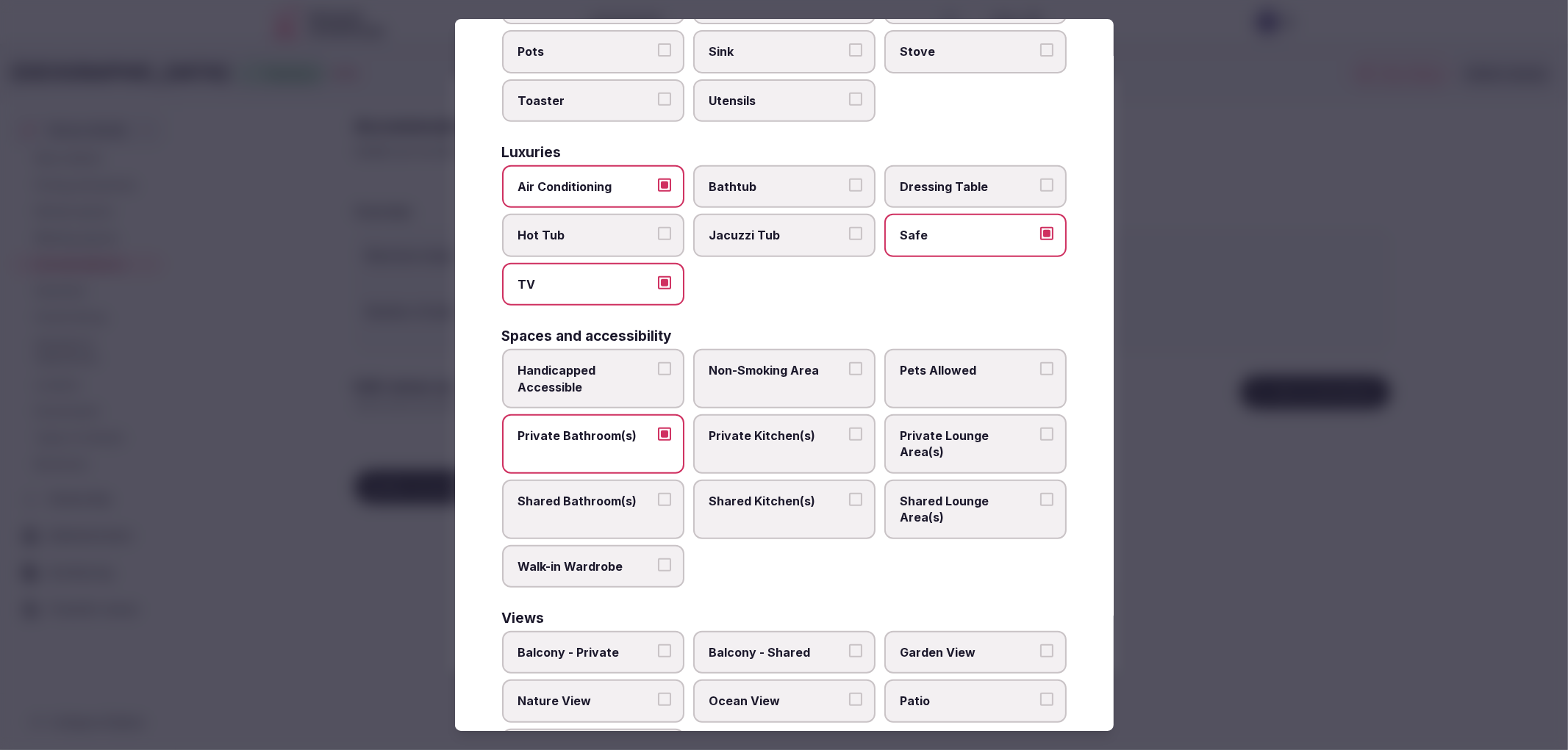
click at [849, 362] on button "Non-Smoking Area" at bounding box center [856, 369] width 14 height 14
click at [1302, 588] on div at bounding box center [784, 375] width 1568 height 750
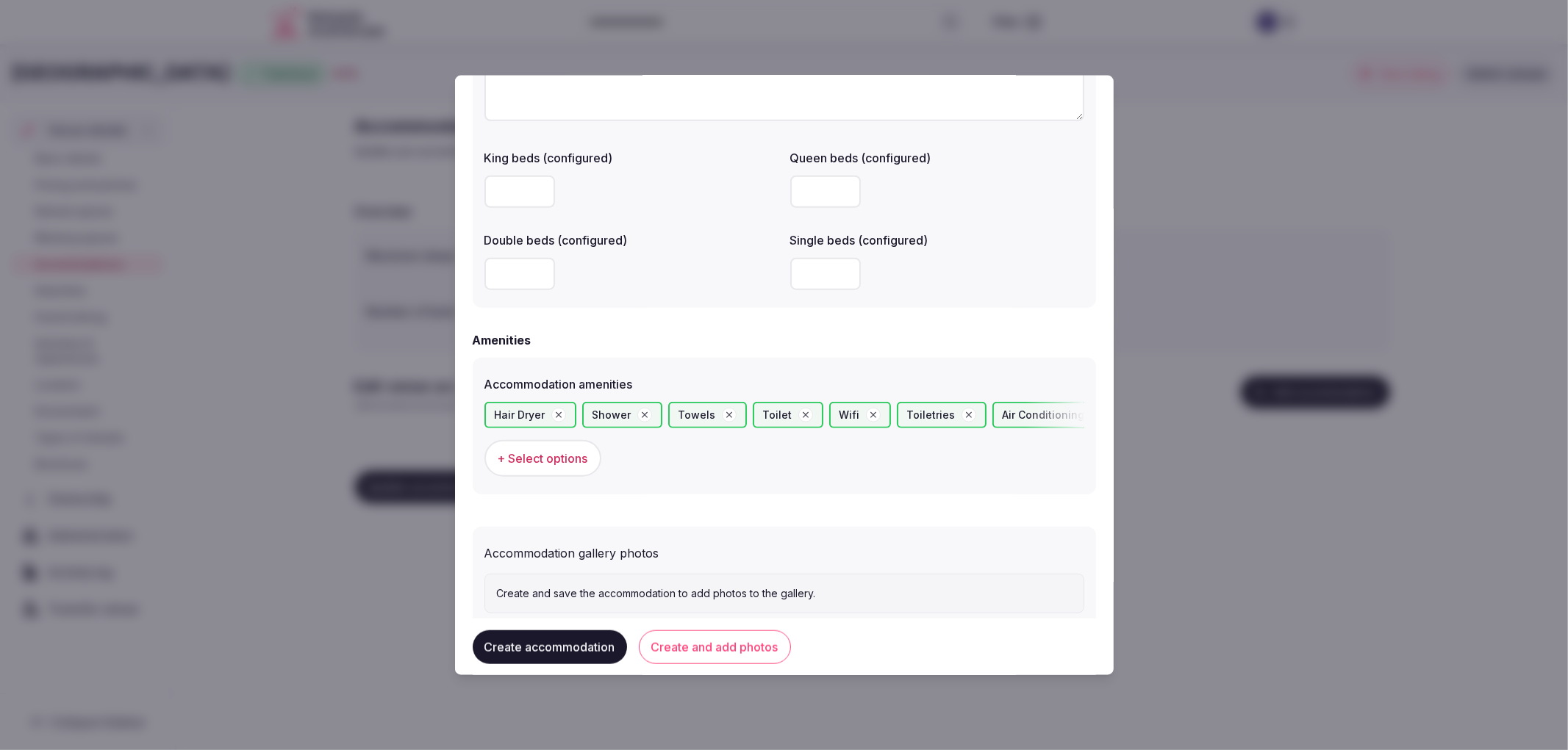
scroll to position [1211, 0]
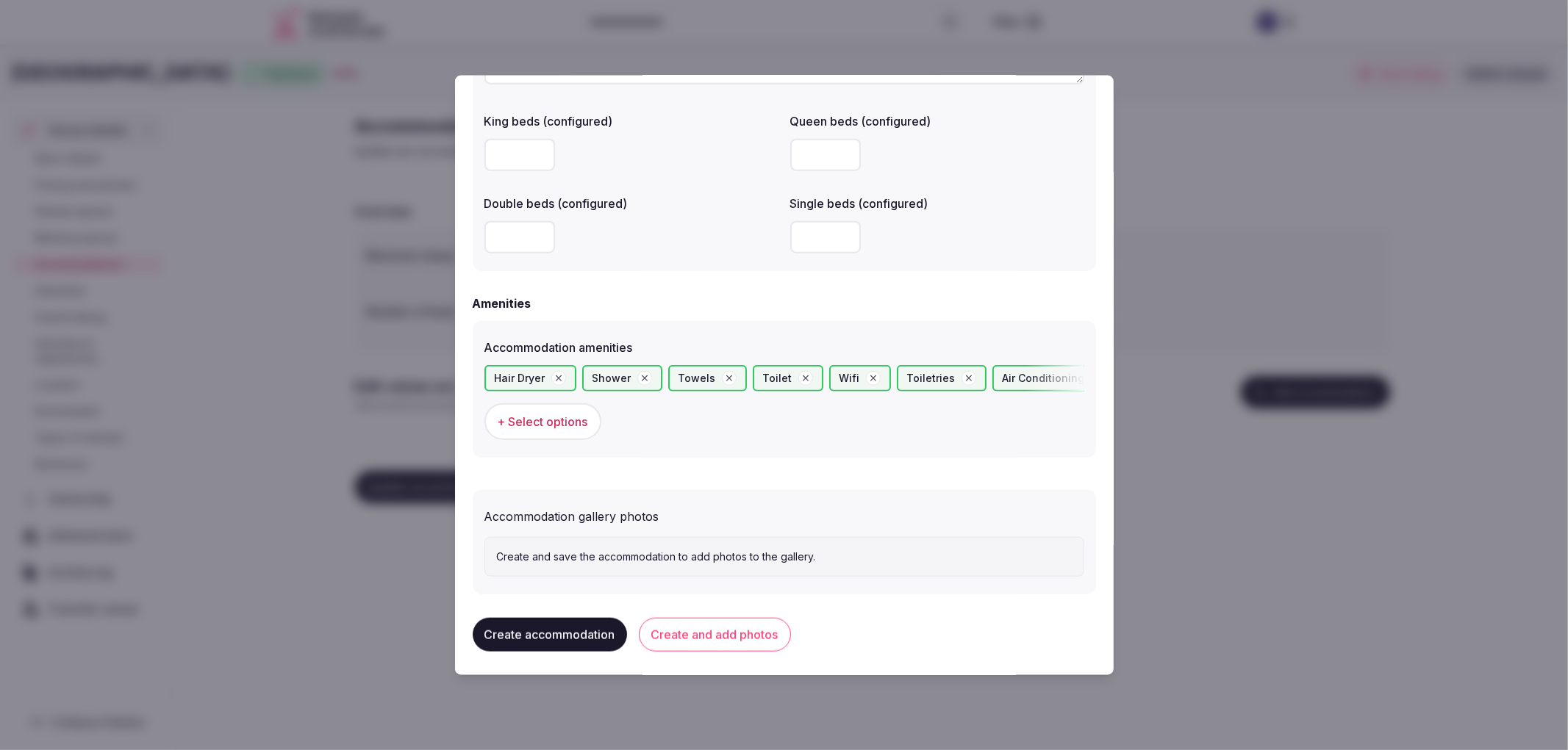
click at [534, 413] on span "+ Select options" at bounding box center [542, 421] width 90 height 16
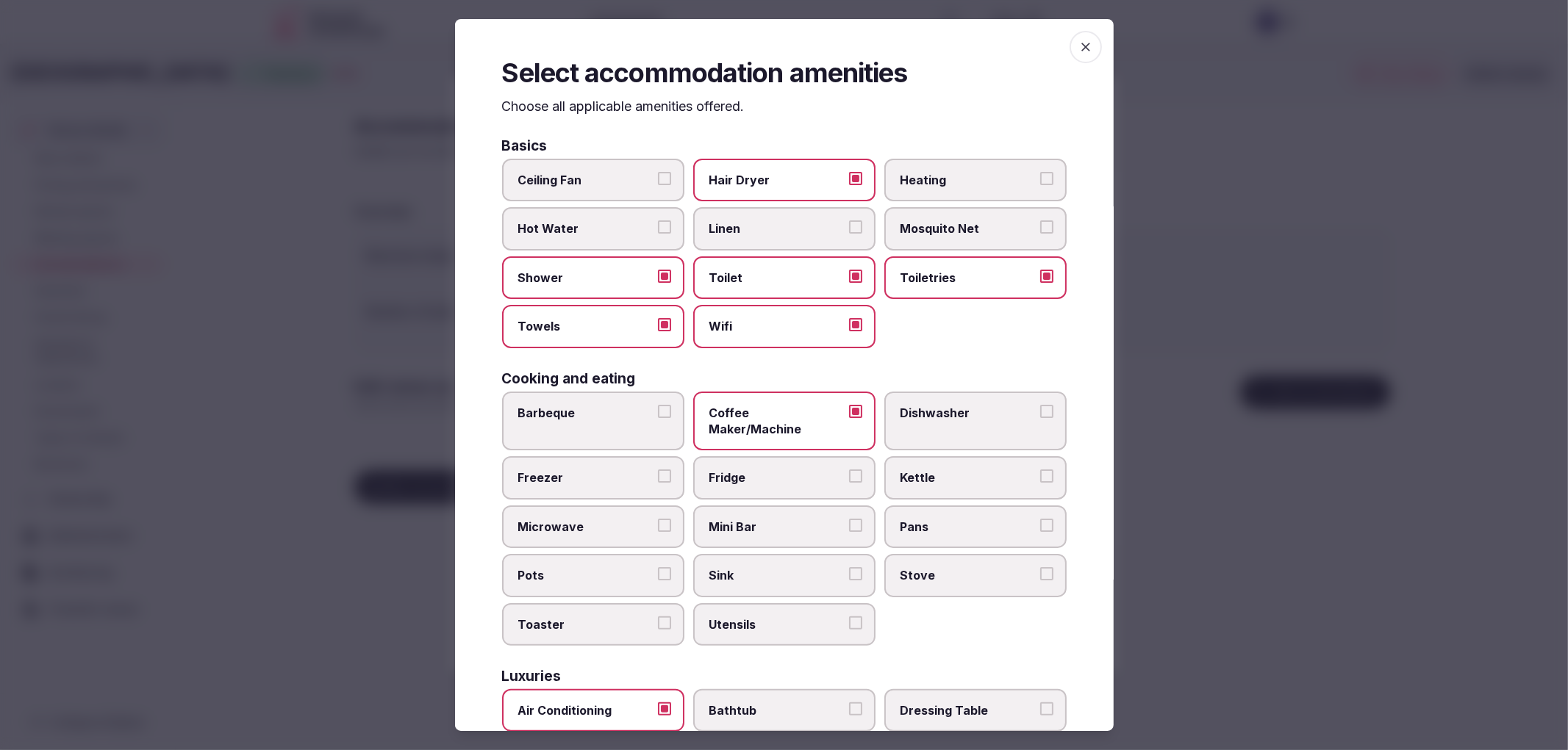
click at [1298, 261] on div at bounding box center [784, 375] width 1568 height 750
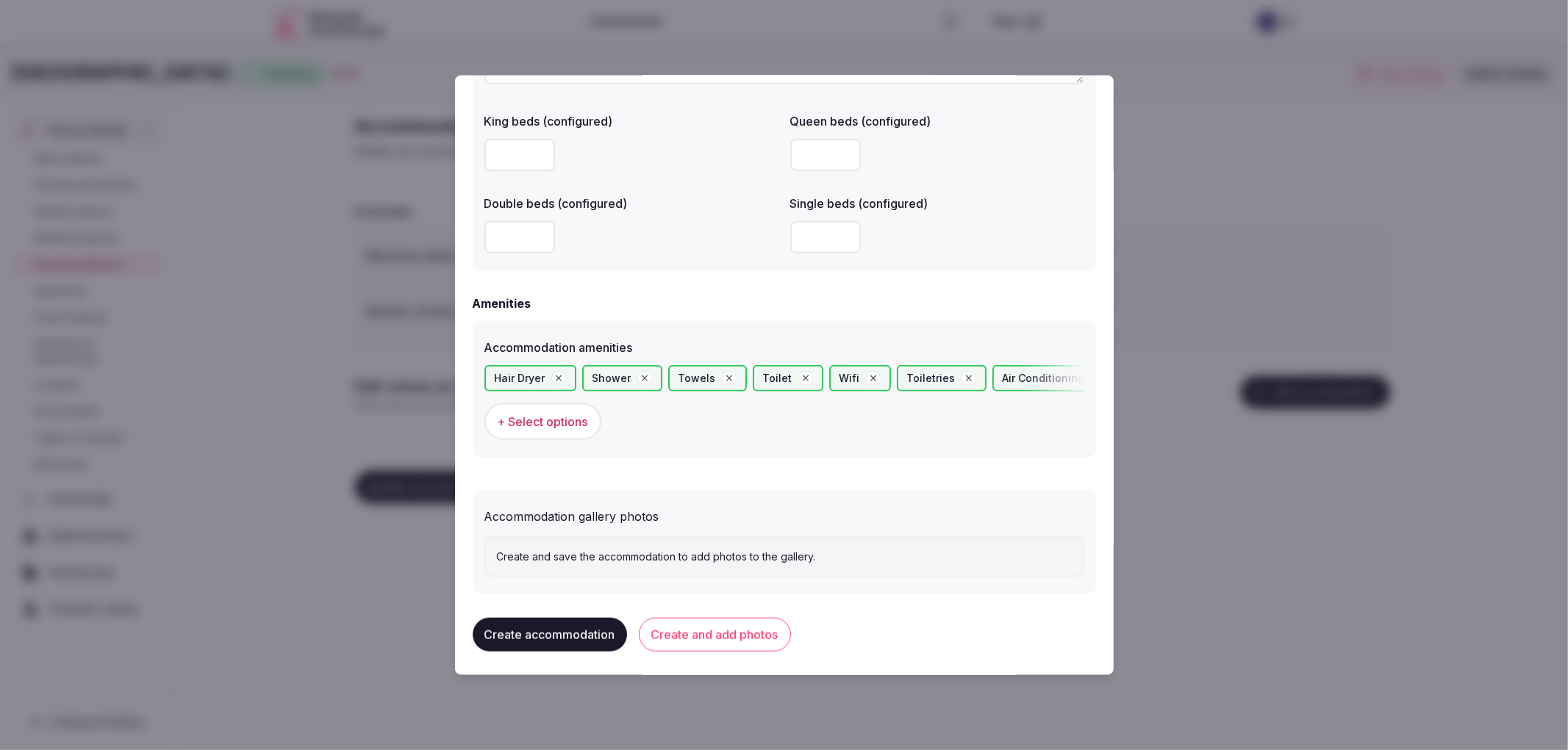
click at [737, 644] on button "Create and add photos" at bounding box center [714, 634] width 152 height 34
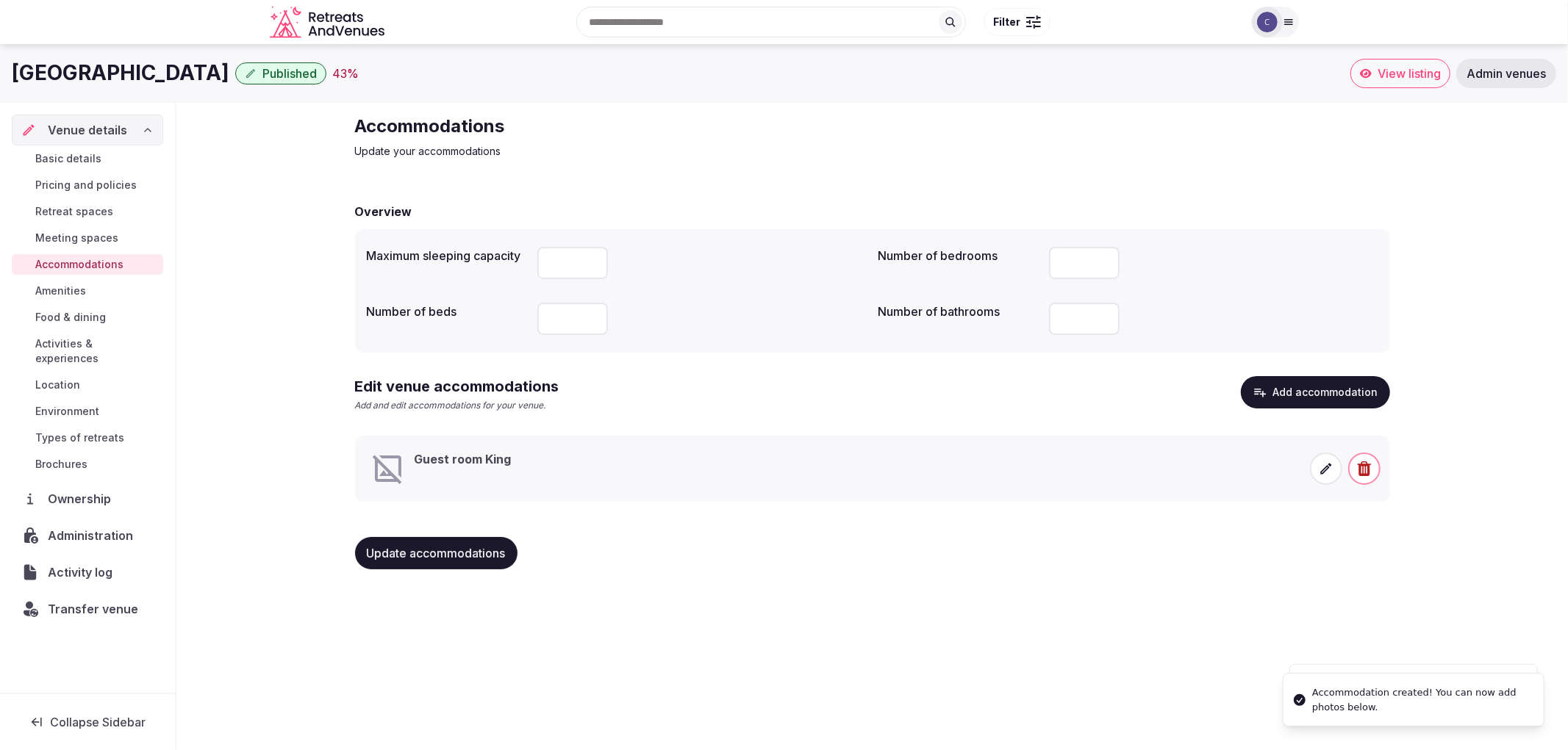
click at [1333, 468] on icon at bounding box center [1326, 468] width 15 height 15
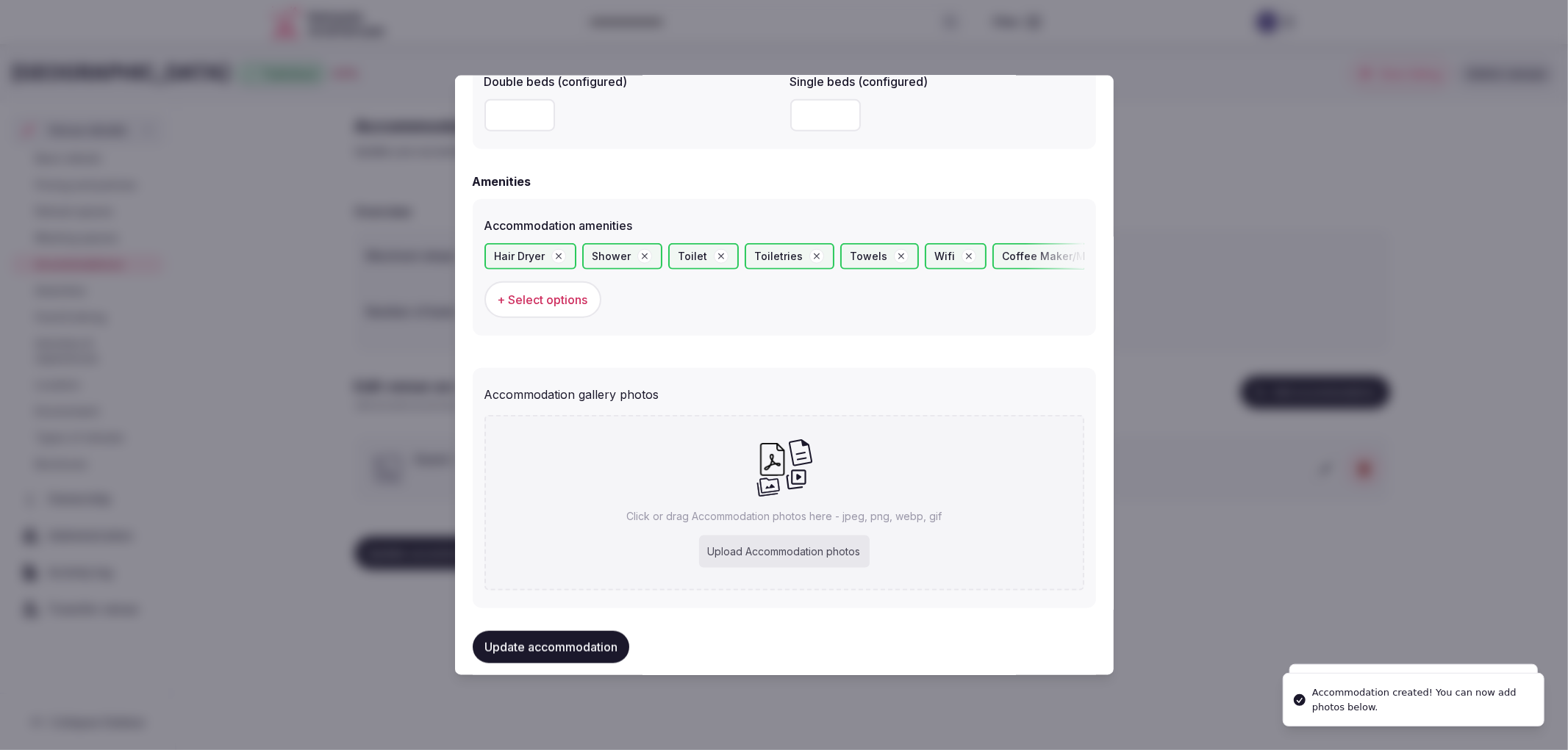
scroll to position [1346, 0]
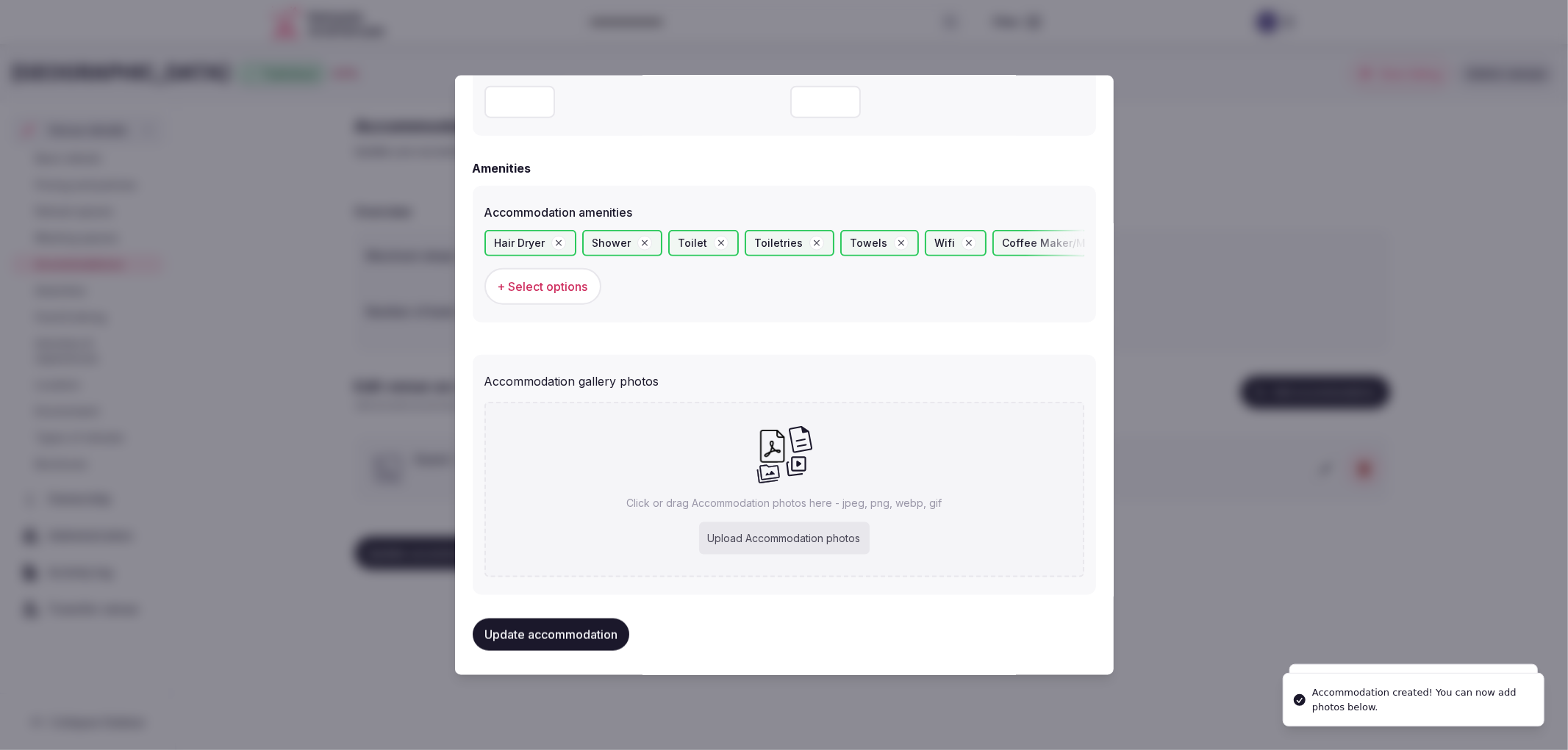
click at [817, 530] on div "Upload Accommodation photos" at bounding box center [784, 538] width 171 height 32
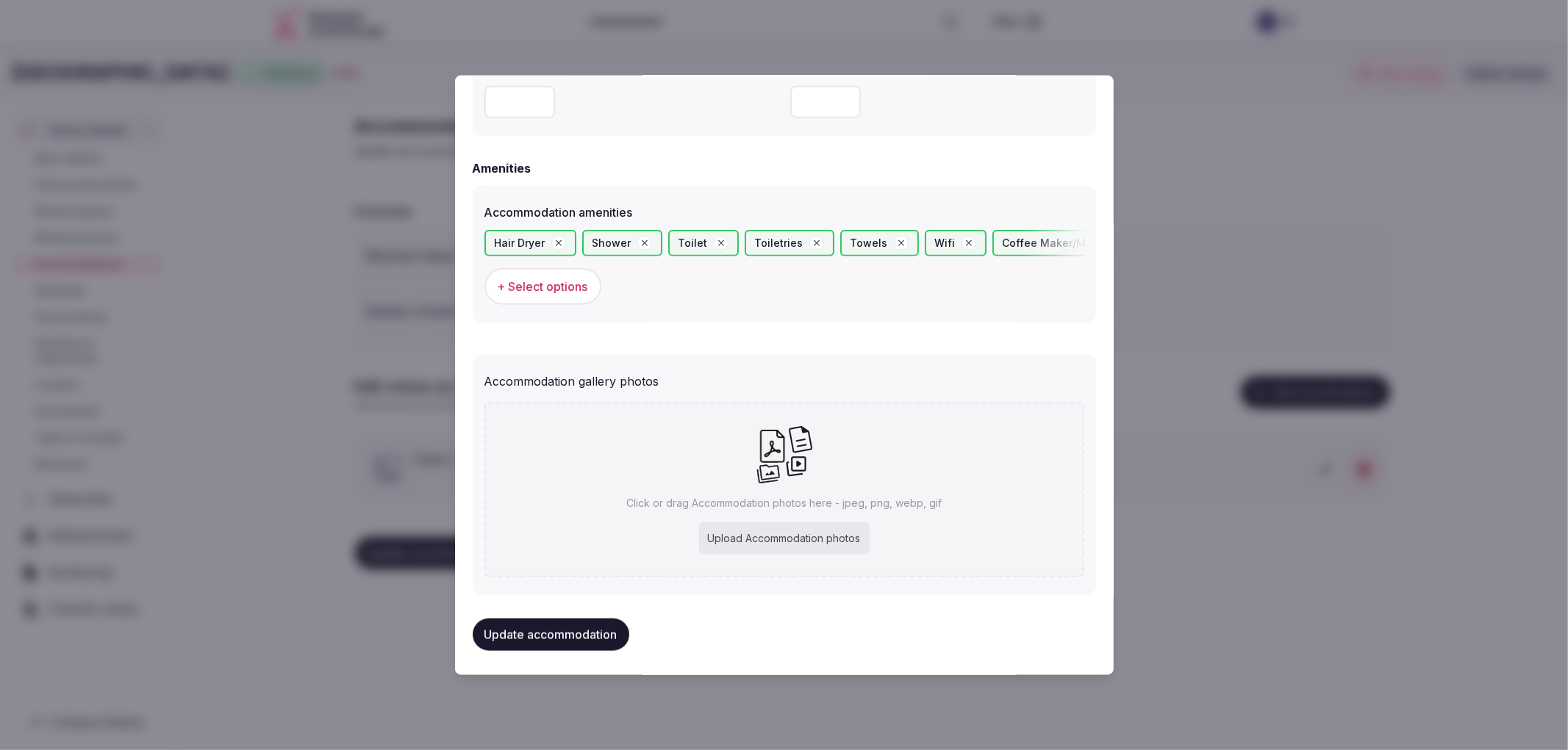
type input "**********"
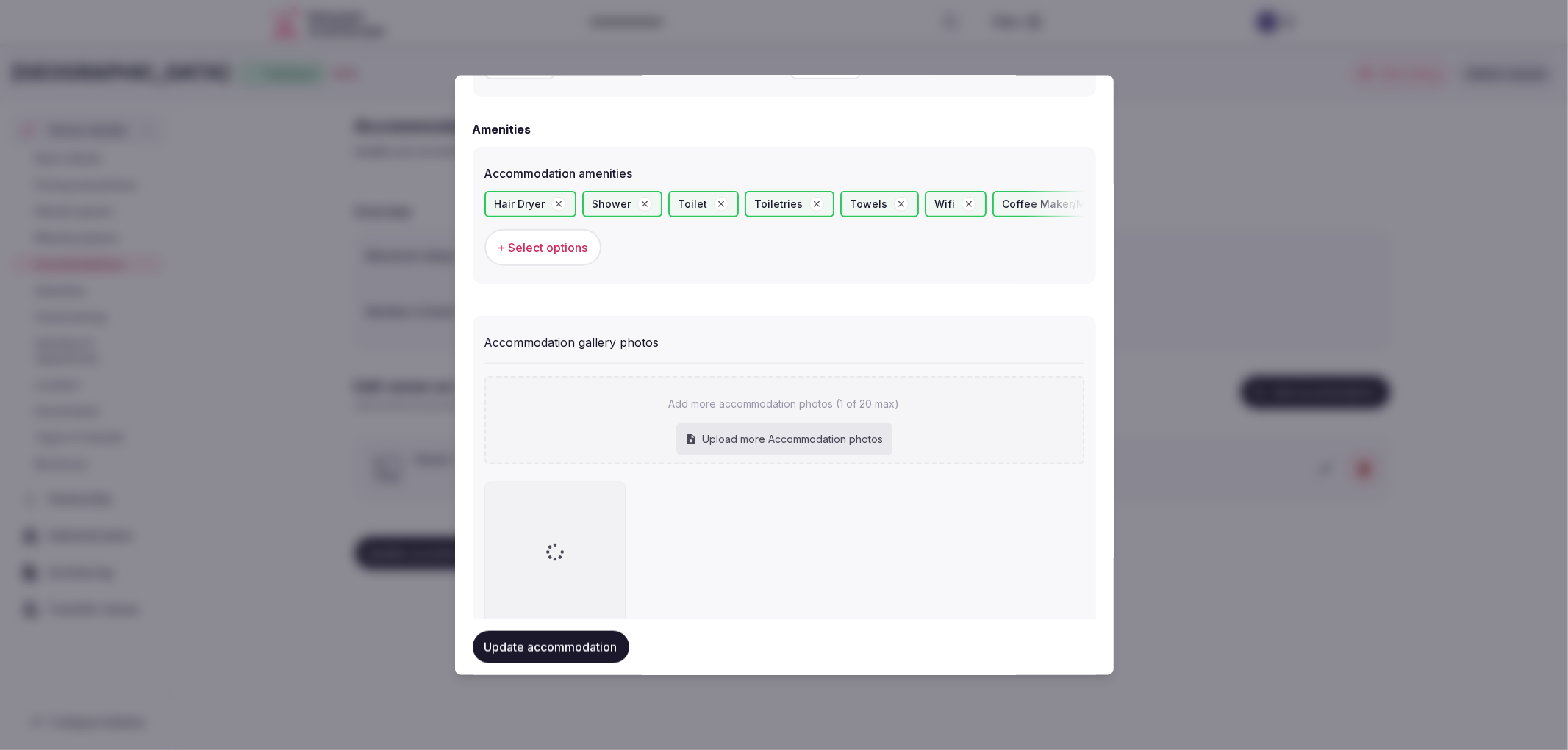
scroll to position [1427, 0]
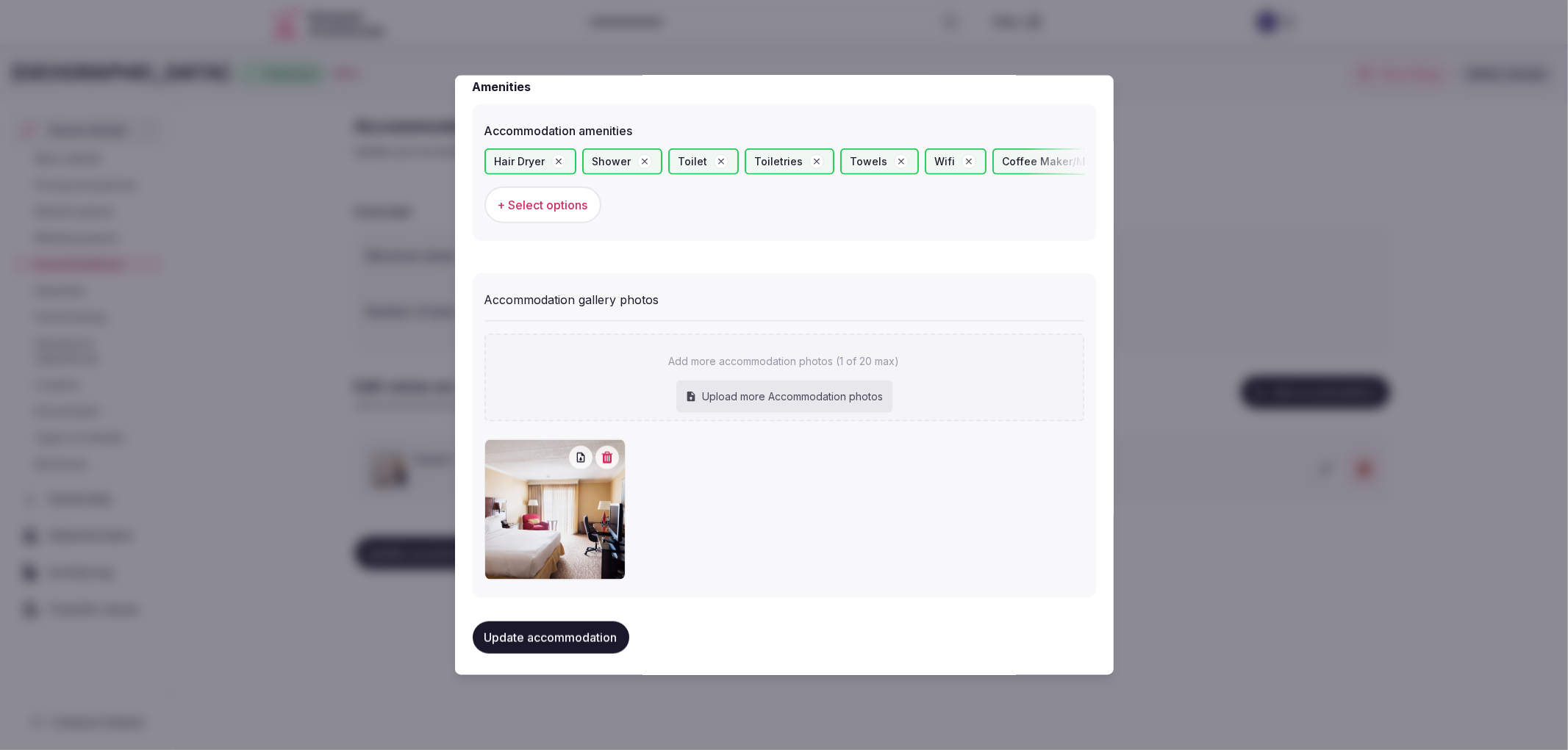
click at [593, 622] on button "Update accommodation" at bounding box center [551, 638] width 157 height 32
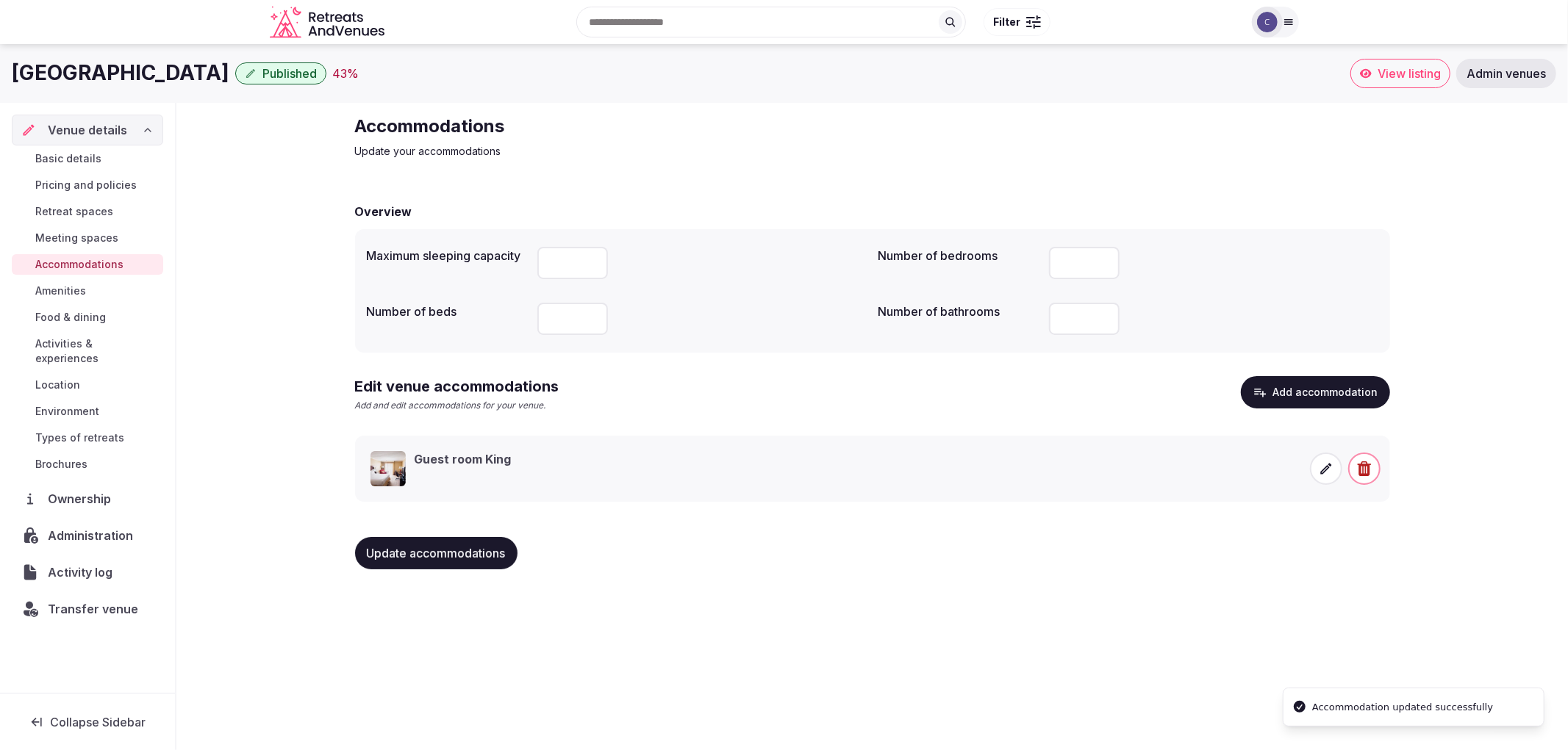
click at [434, 601] on div "[GEOGRAPHIC_DATA] Published 43 % View listing Admin venues Venue details Basic …" at bounding box center [784, 393] width 1568 height 698
click at [459, 561] on button "Update accommodations" at bounding box center [436, 552] width 163 height 32
click at [80, 312] on span "Food & dining" at bounding box center [70, 317] width 71 height 15
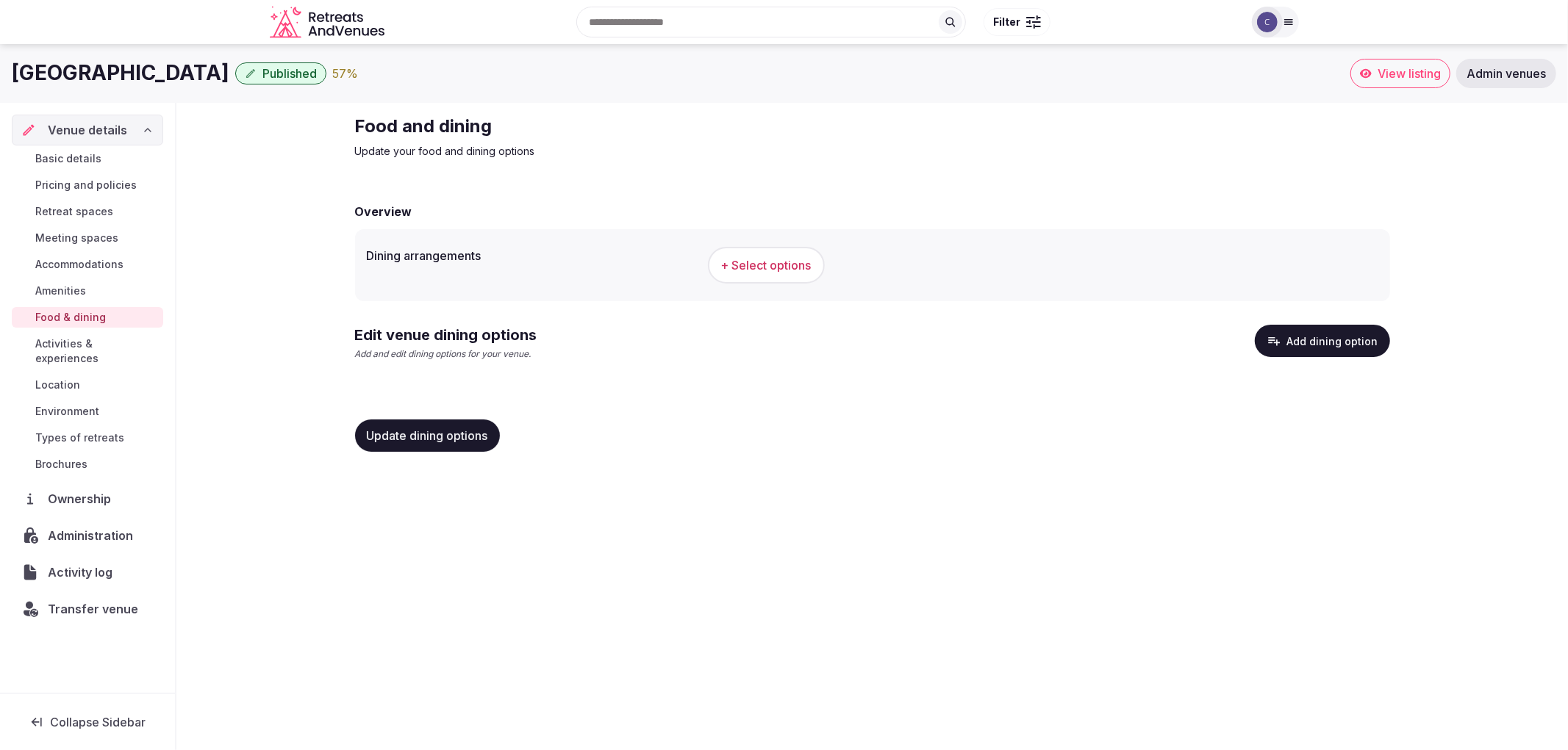
click at [751, 257] on span "+ Select options" at bounding box center [766, 265] width 90 height 16
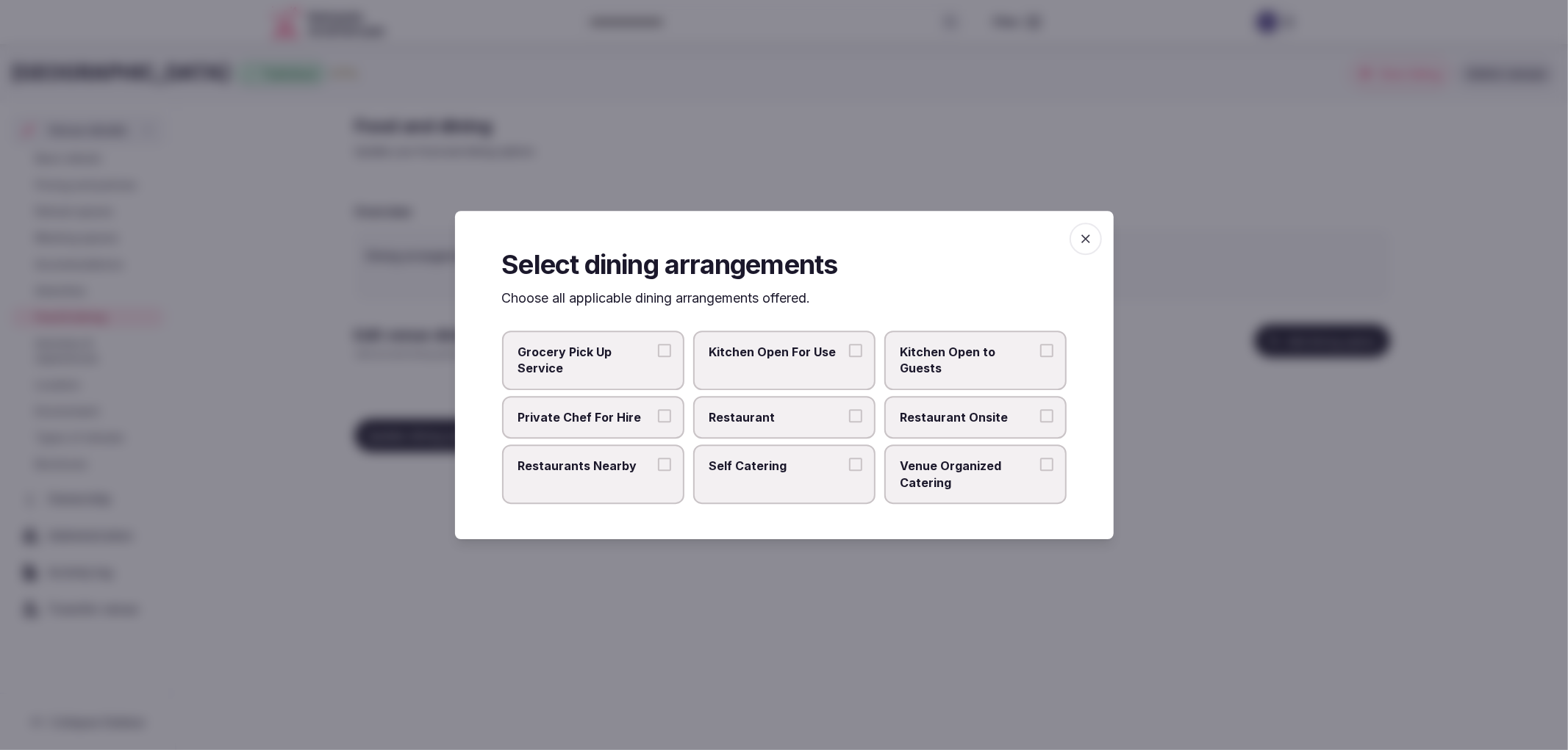
click at [750, 397] on label "Restaurant" at bounding box center [784, 418] width 182 height 43
click at [849, 409] on button "Restaurant" at bounding box center [856, 416] width 14 height 14
click at [1005, 417] on span "Restaurant Onsite" at bounding box center [968, 417] width 136 height 16
click at [1040, 417] on button "Restaurant Onsite" at bounding box center [1047, 416] width 14 height 14
click at [591, 467] on span "Restaurants Nearby" at bounding box center [586, 465] width 136 height 16
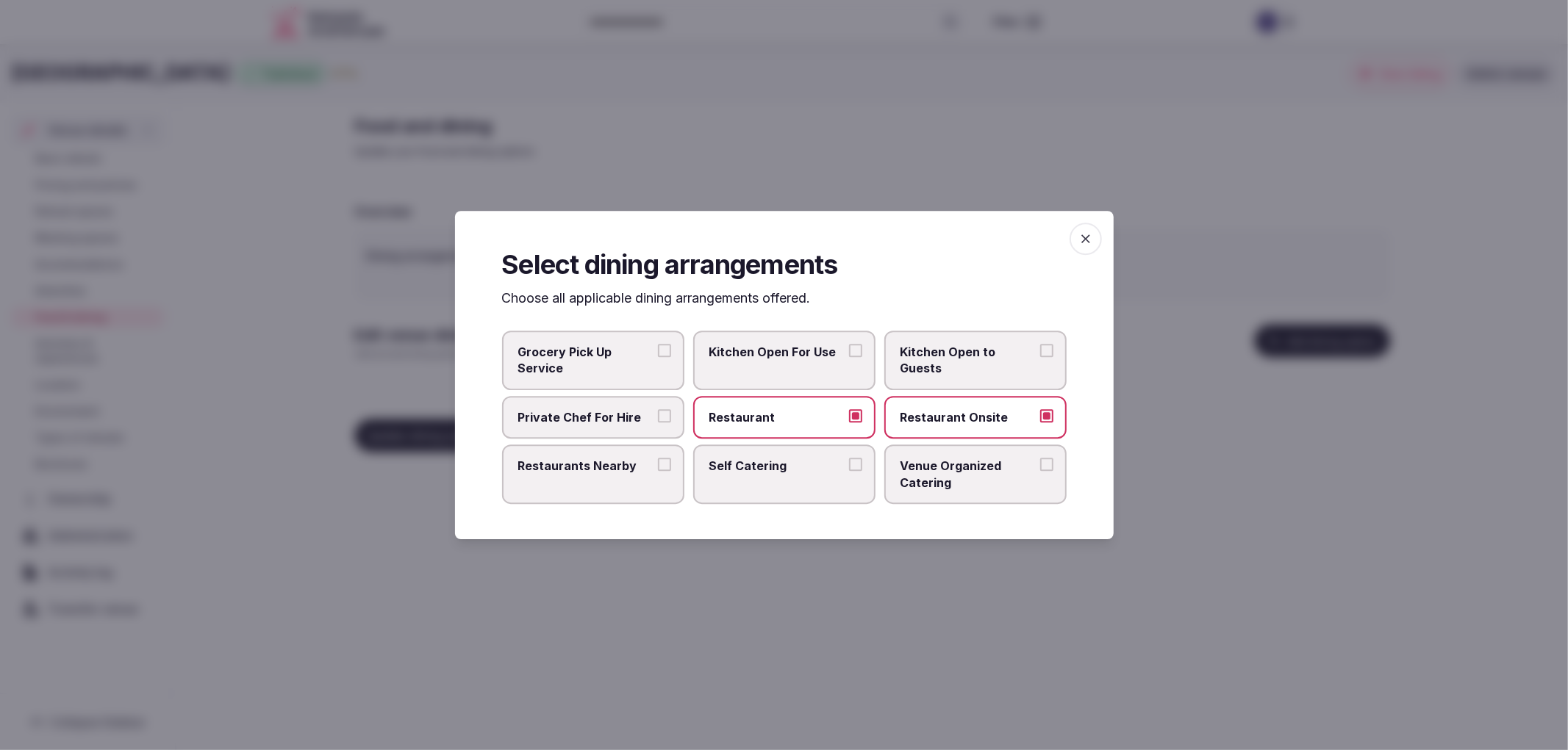
click at [658, 467] on button "Restaurants Nearby" at bounding box center [665, 464] width 14 height 14
click at [1085, 234] on icon "button" at bounding box center [1085, 238] width 15 height 15
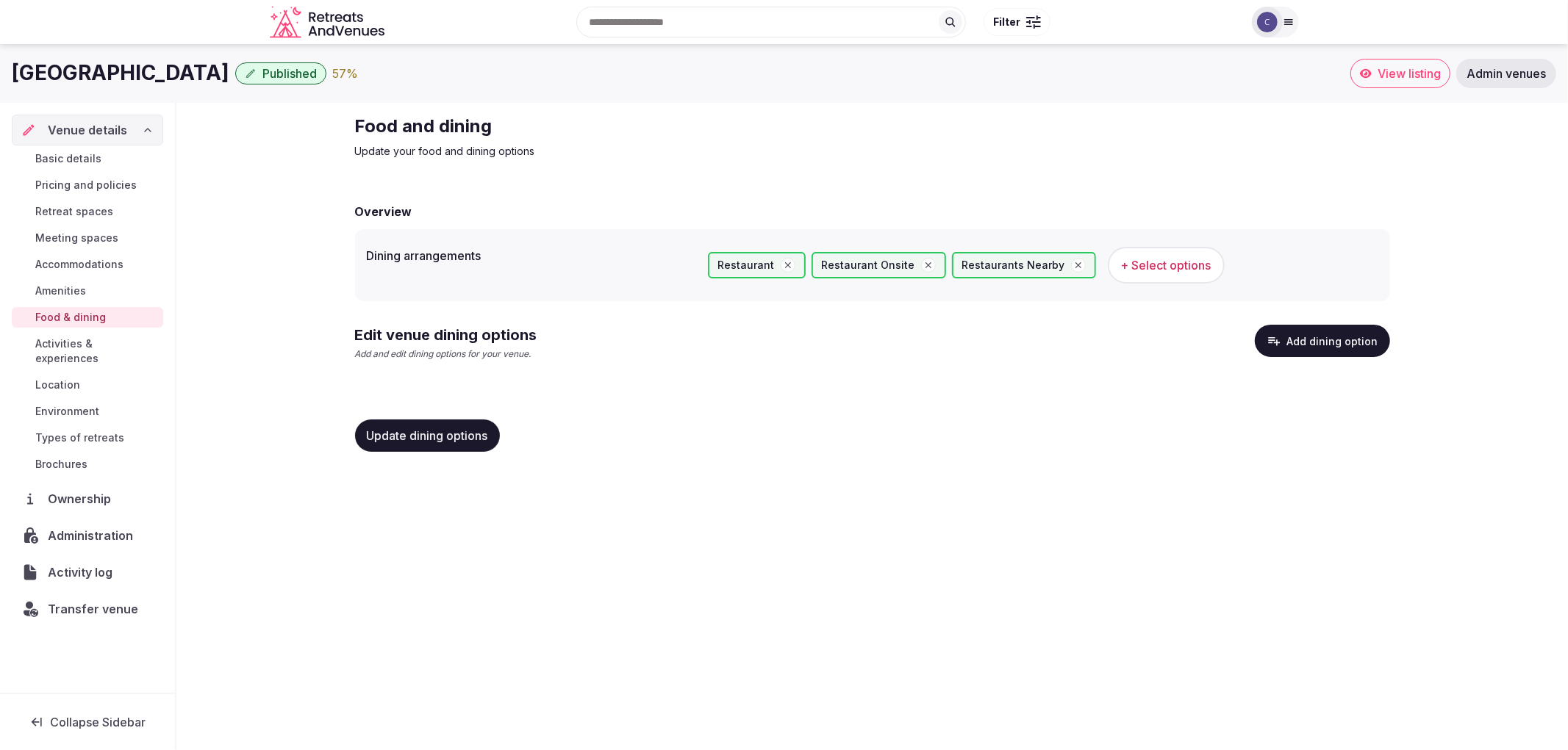
click at [437, 441] on span "Update dining options" at bounding box center [426, 435] width 121 height 15
click at [1306, 348] on button "Add dining option" at bounding box center [1323, 340] width 136 height 32
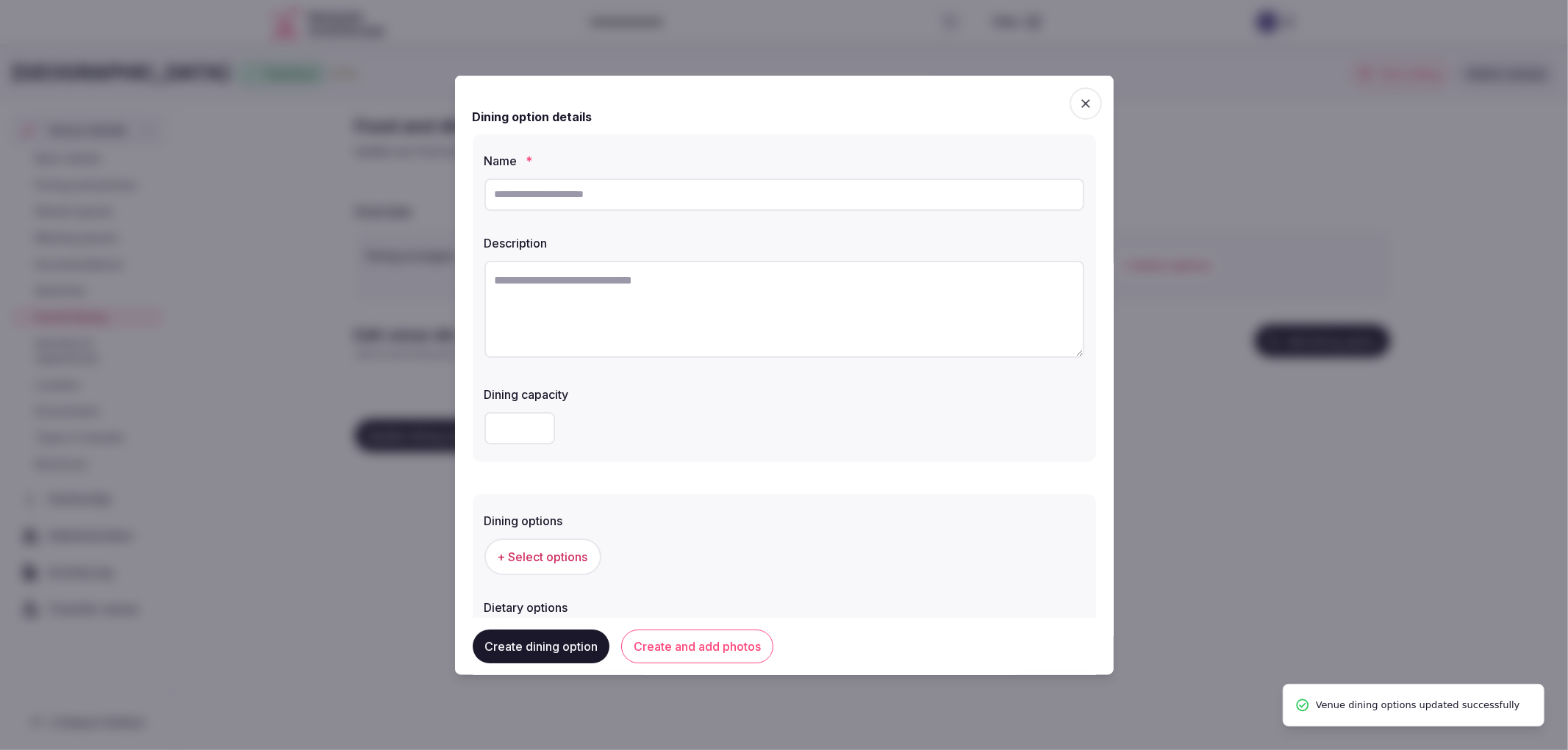
click at [547, 162] on label "Name *" at bounding box center [784, 160] width 600 height 12
click at [608, 217] on div "Name * Description Dining capacity" at bounding box center [784, 297] width 623 height 328
click at [615, 199] on input "text" at bounding box center [784, 194] width 600 height 32
paste input "**********"
type input "**********"
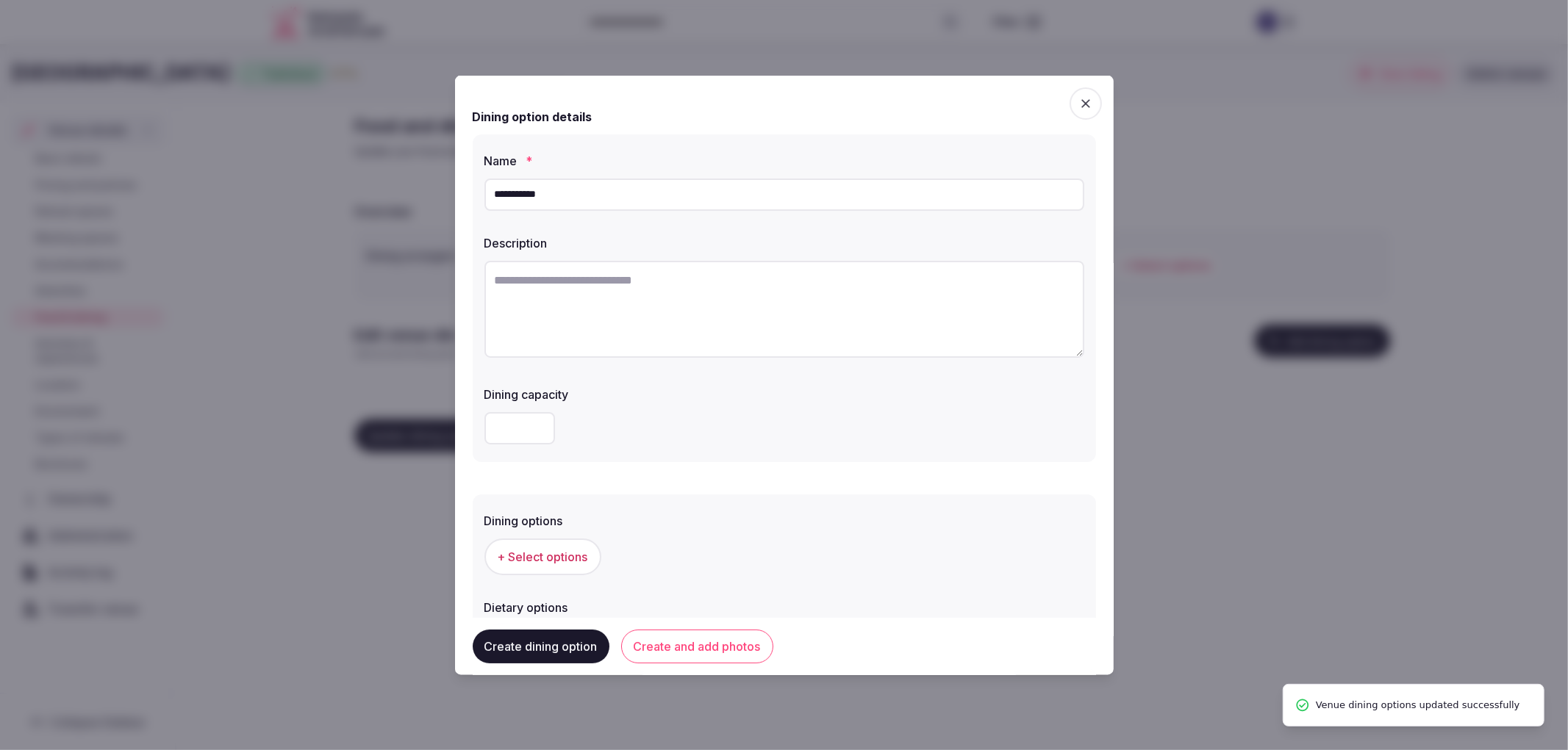
click at [614, 350] on textarea at bounding box center [784, 308] width 600 height 97
paste textarea "**********"
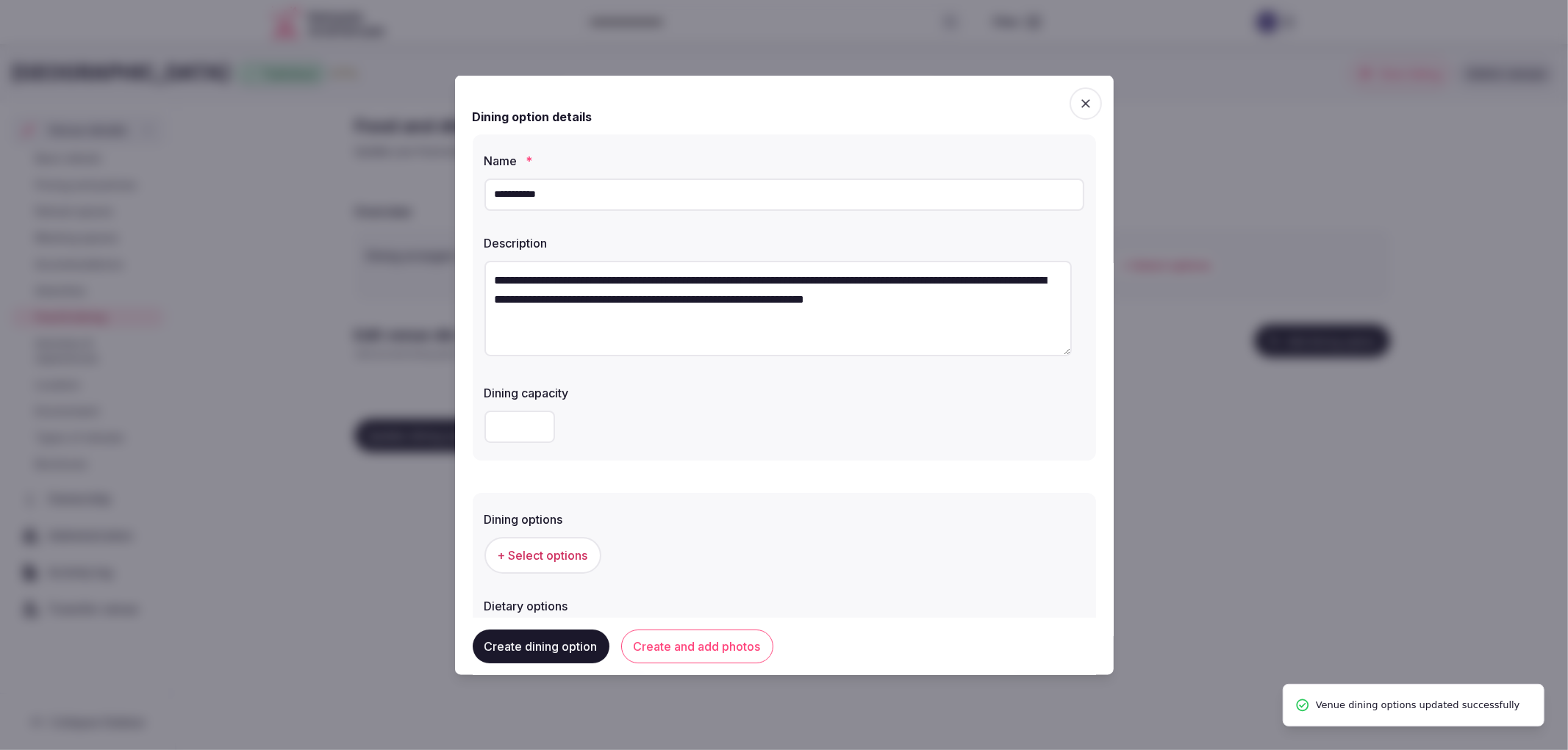
type textarea "**********"
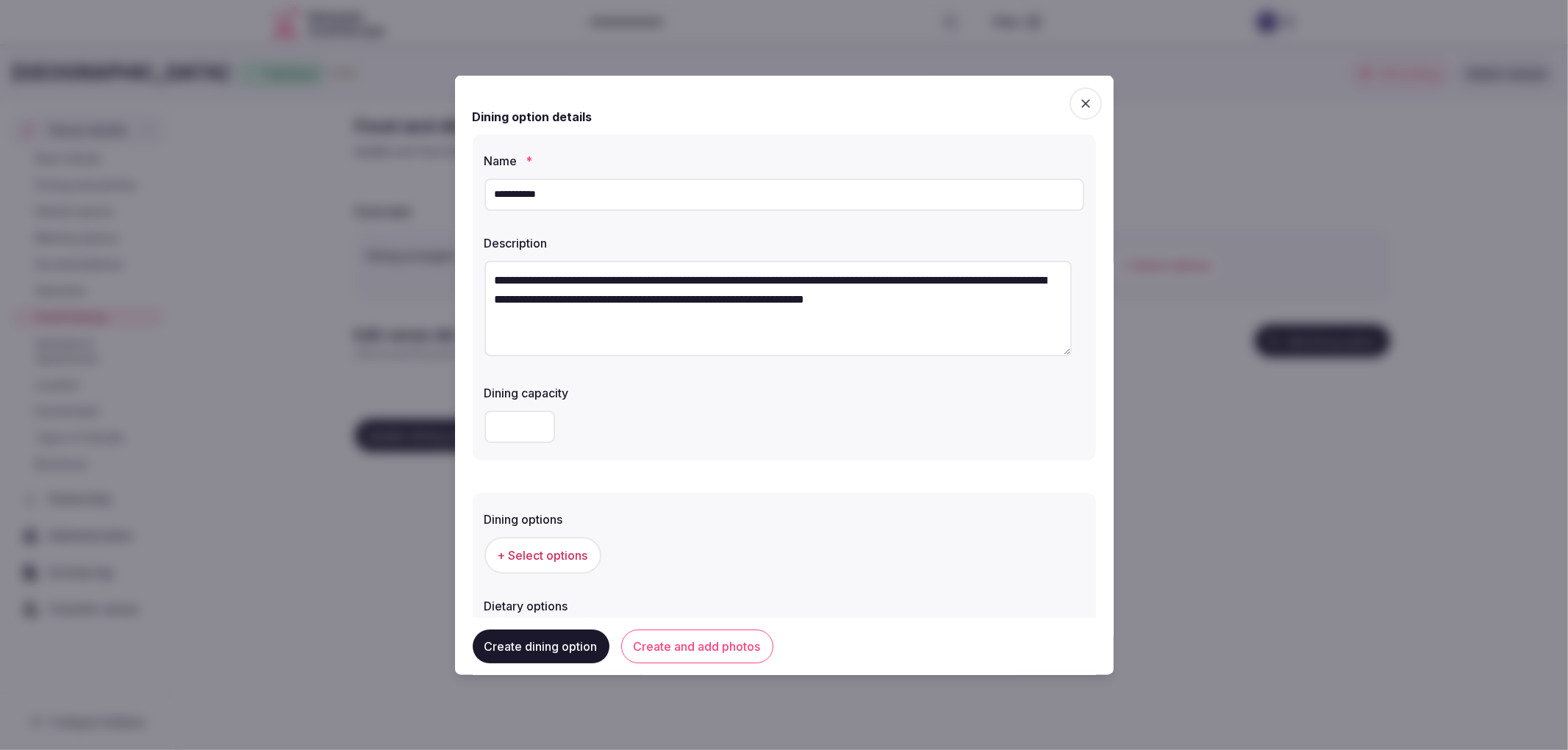
scroll to position [224, 0]
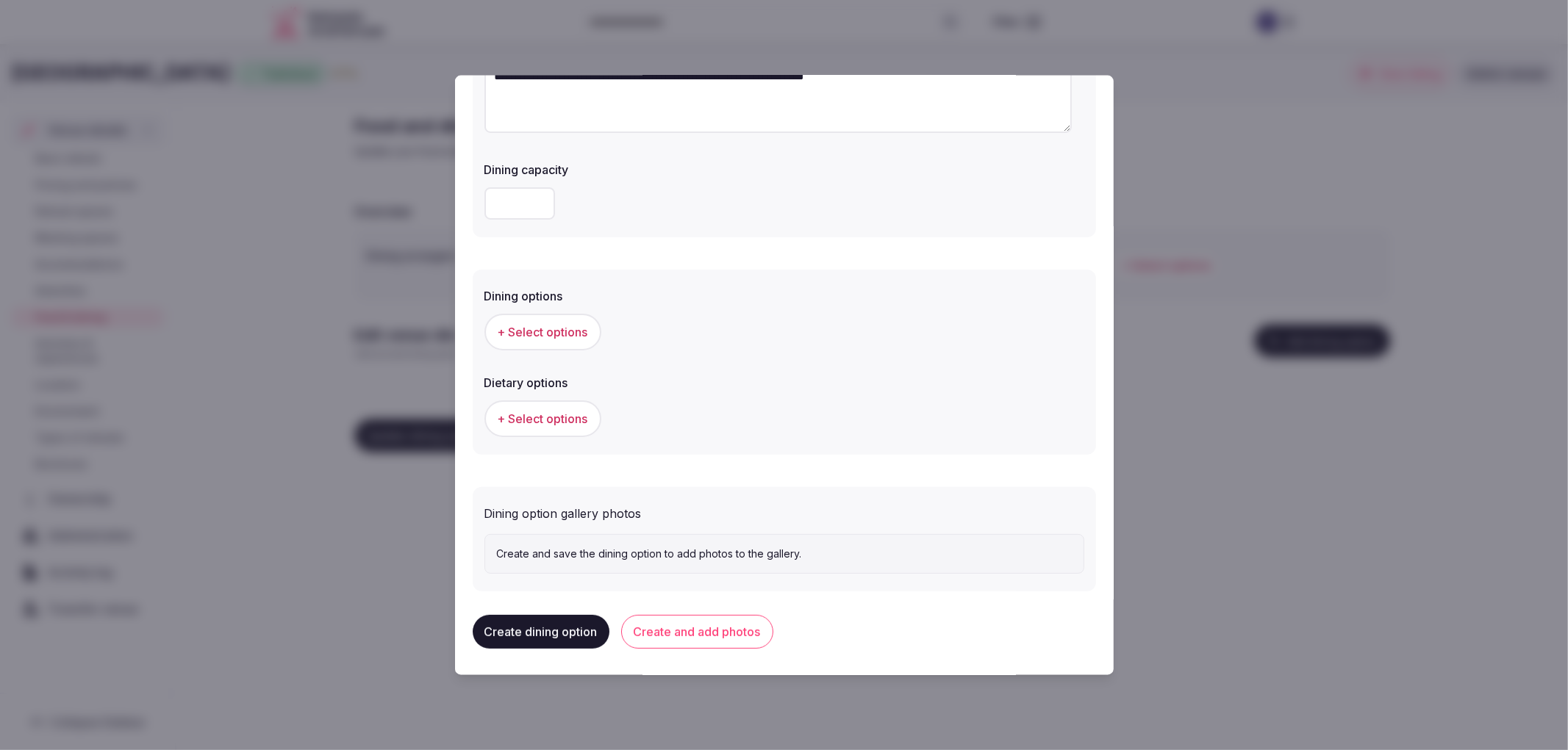
click at [530, 341] on button "+ Select options" at bounding box center [543, 331] width 117 height 37
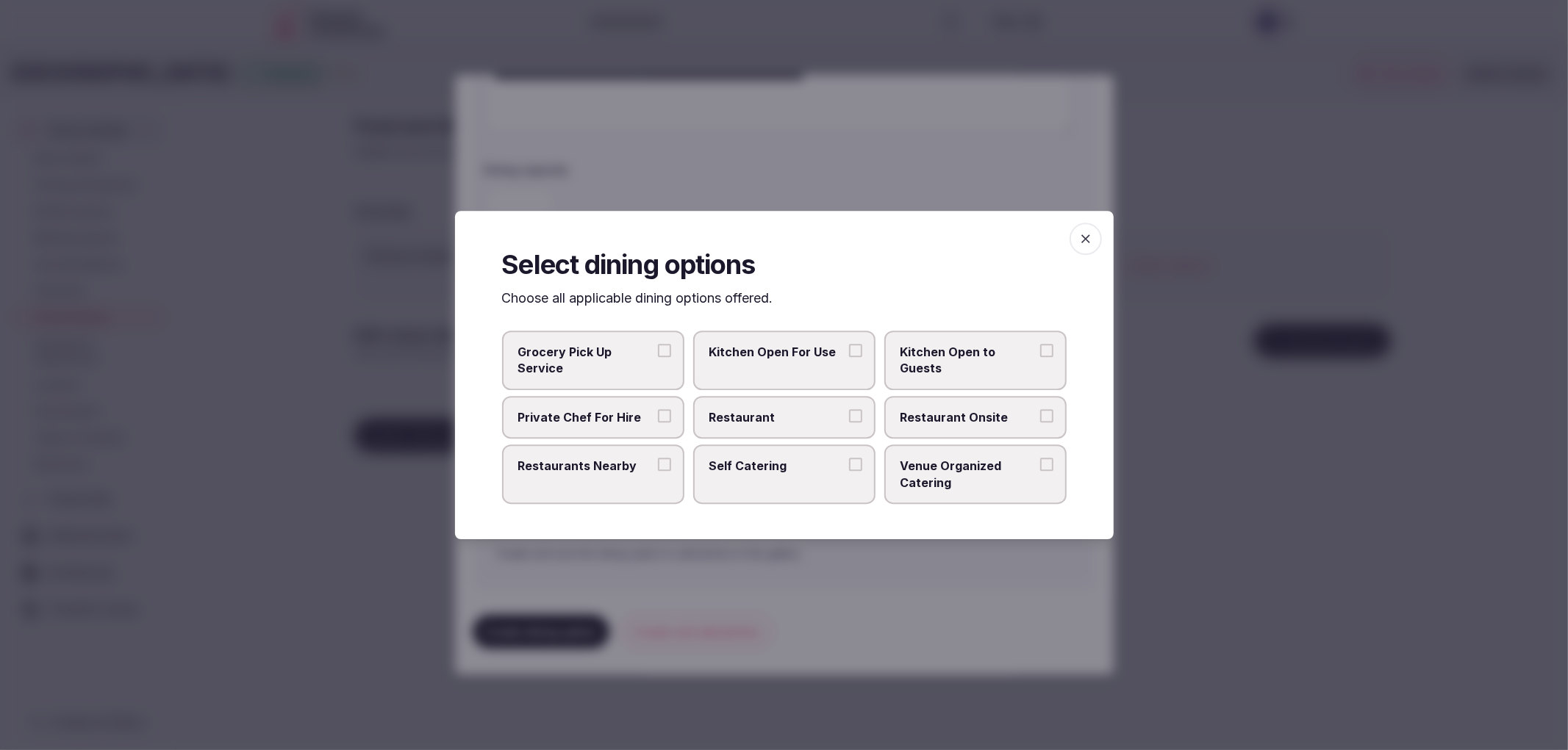
drag, startPoint x: 793, startPoint y: 413, endPoint x: 975, endPoint y: 424, distance: 182.3
click at [795, 412] on span "Restaurant" at bounding box center [777, 417] width 136 height 16
click at [849, 412] on button "Restaurant" at bounding box center [856, 416] width 14 height 14
click at [990, 424] on span "Restaurant Onsite" at bounding box center [968, 417] width 136 height 16
click at [1040, 422] on button "Restaurant Onsite" at bounding box center [1047, 416] width 14 height 14
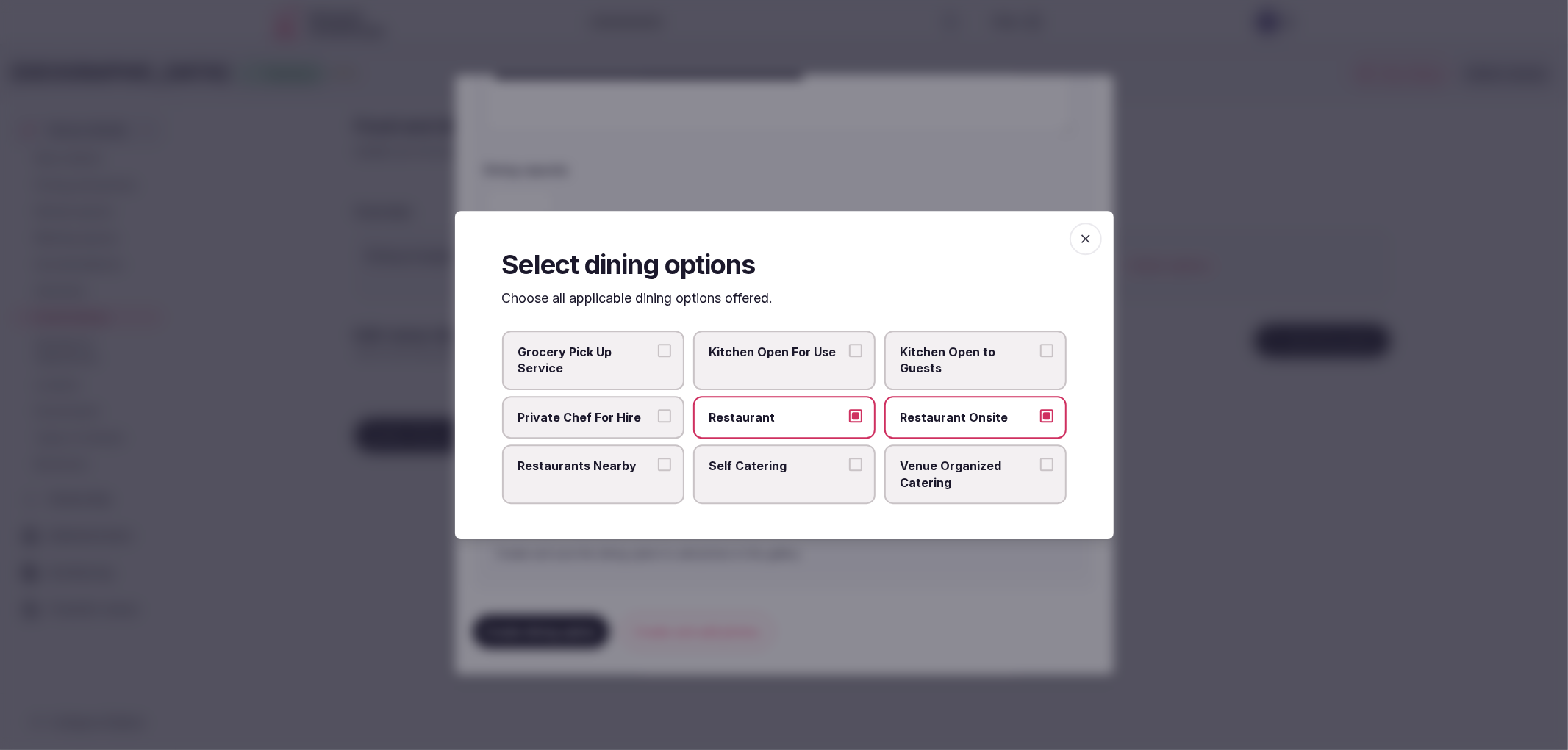
click at [941, 627] on div at bounding box center [784, 375] width 1568 height 750
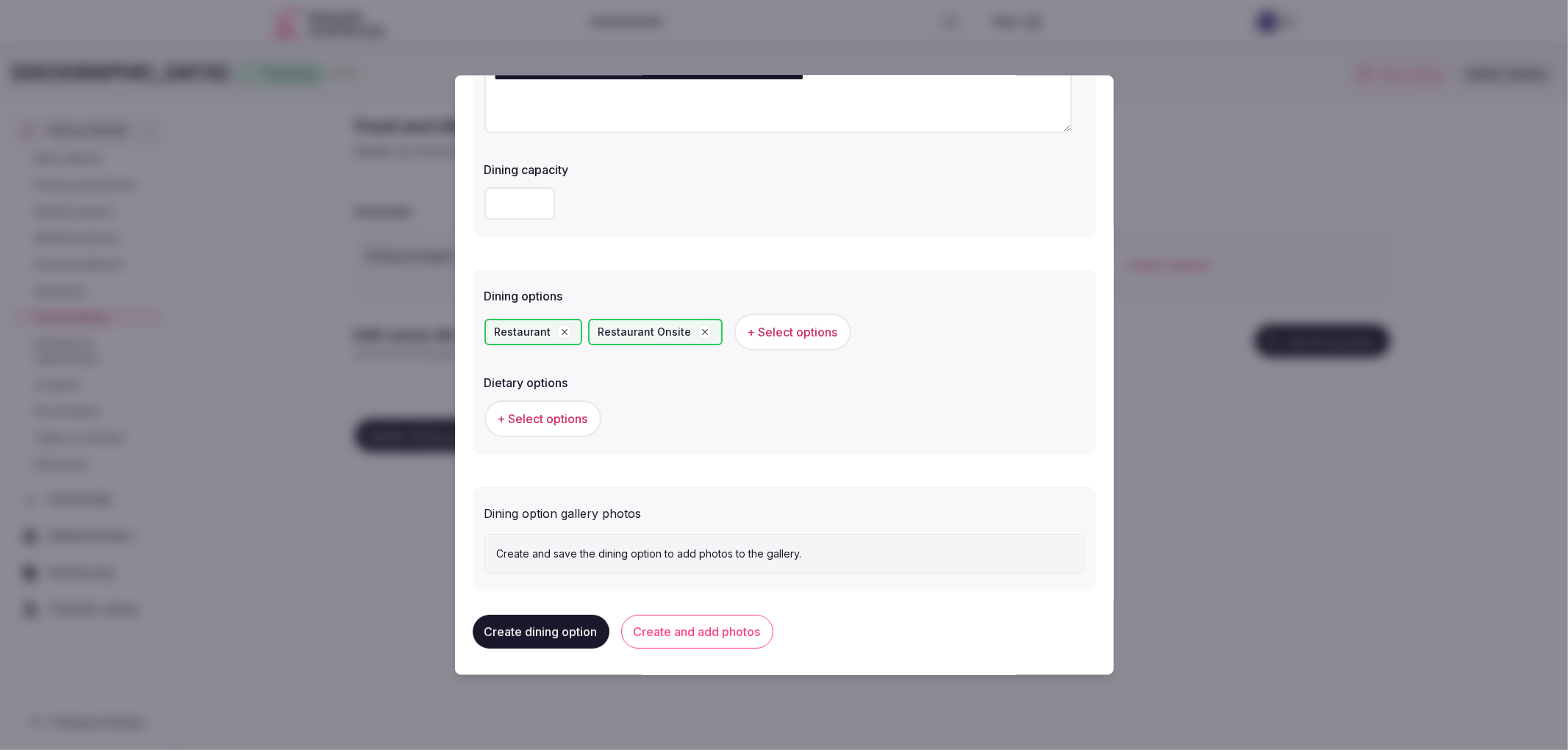
click at [549, 441] on div "Dining options Restaurant Restaurant Onsite + Select options Dietary options + …" at bounding box center [784, 362] width 623 height 186
click at [748, 619] on button "Create and add photos" at bounding box center [697, 632] width 152 height 34
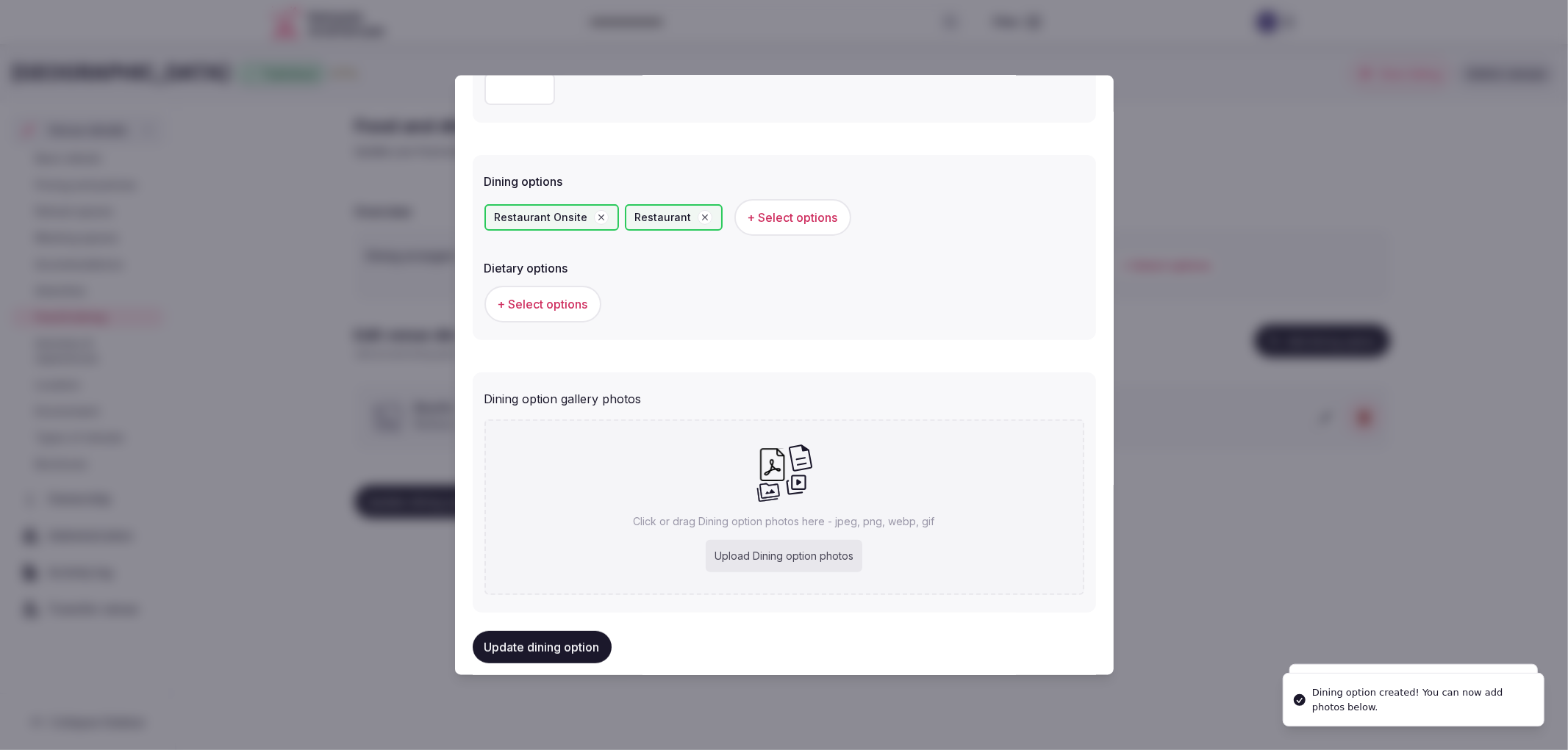
scroll to position [358, 0]
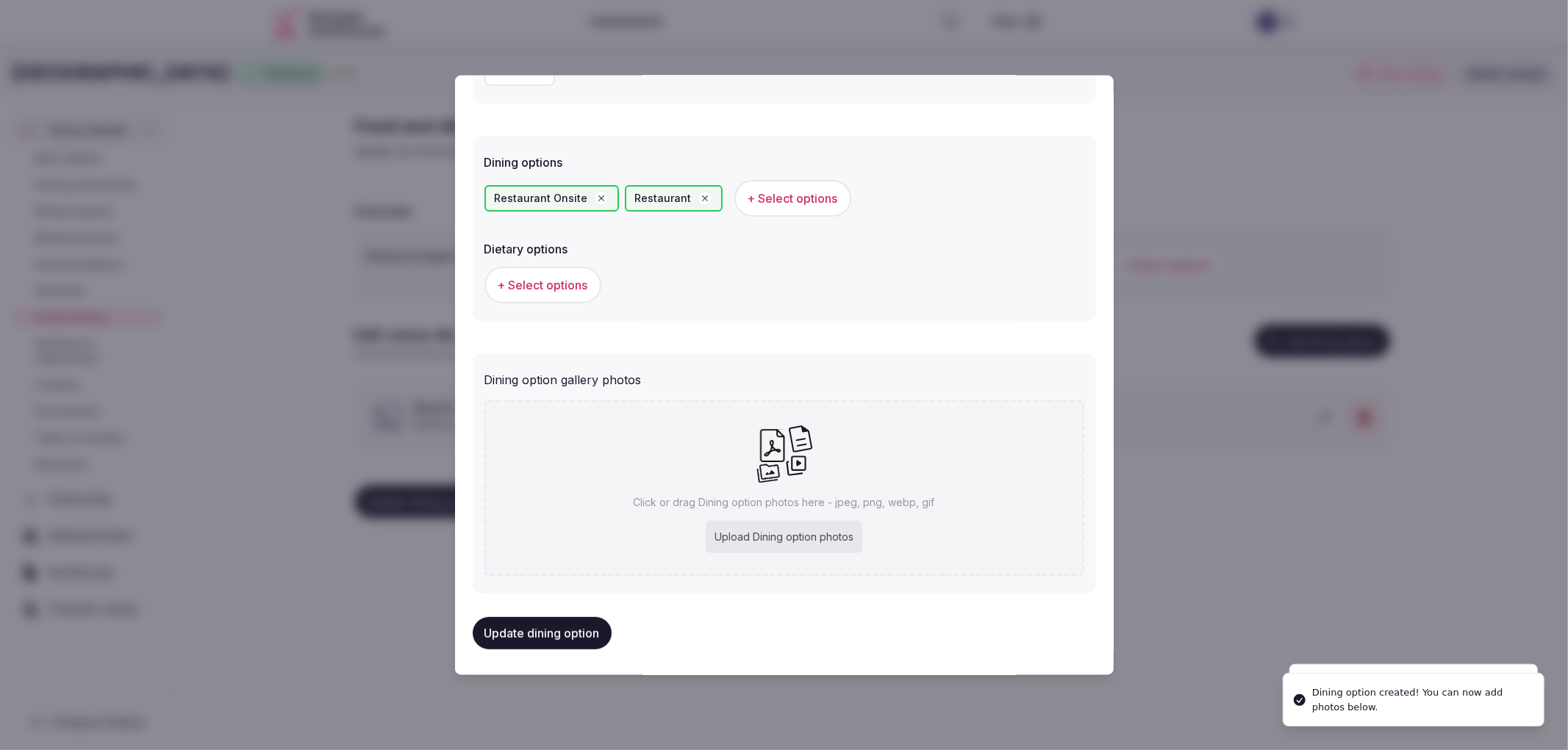
click at [706, 527] on div "Upload Dining option photos" at bounding box center [784, 537] width 157 height 32
type input "**********"
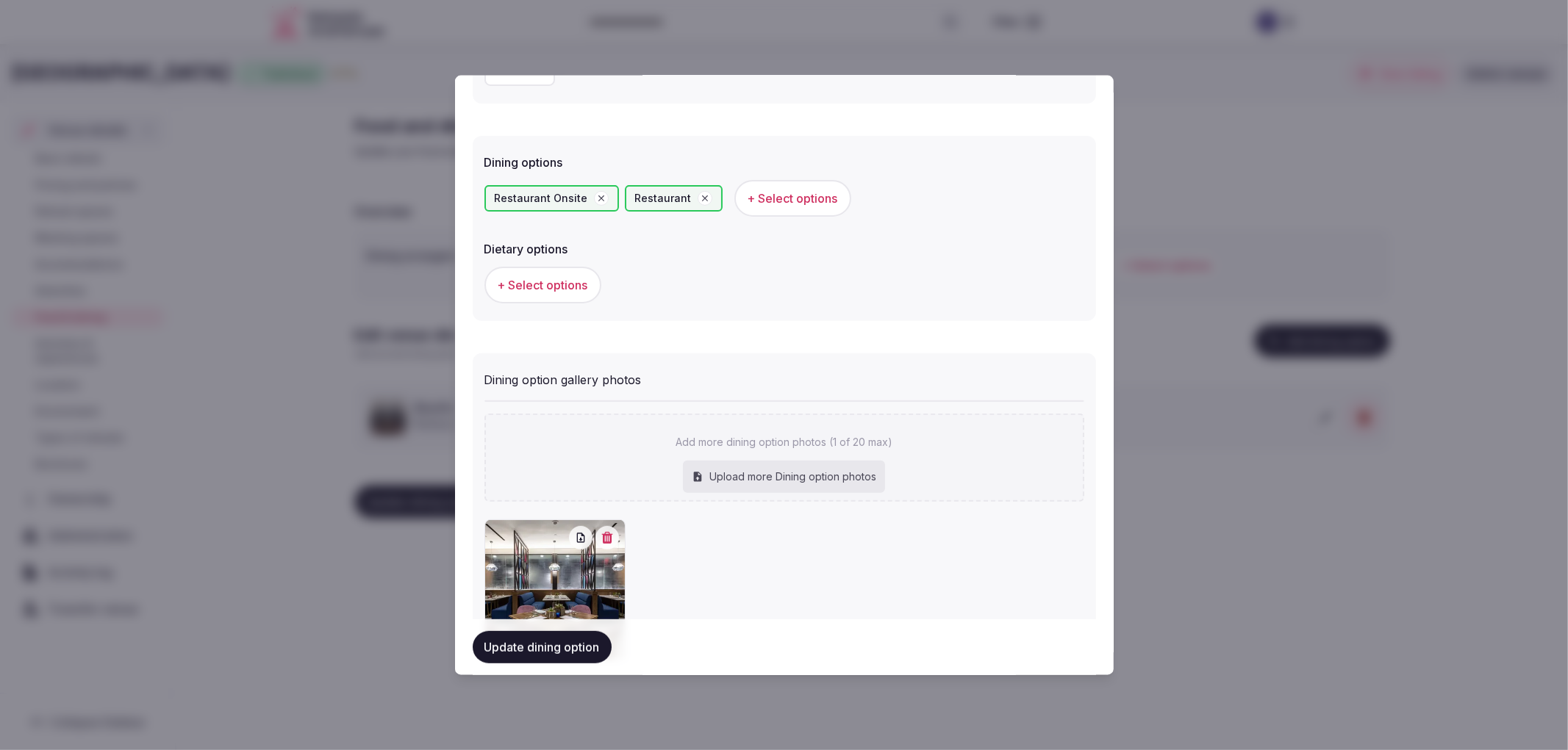
click at [578, 650] on button "Update dining option" at bounding box center [542, 646] width 139 height 32
click at [658, 729] on div at bounding box center [784, 375] width 1568 height 750
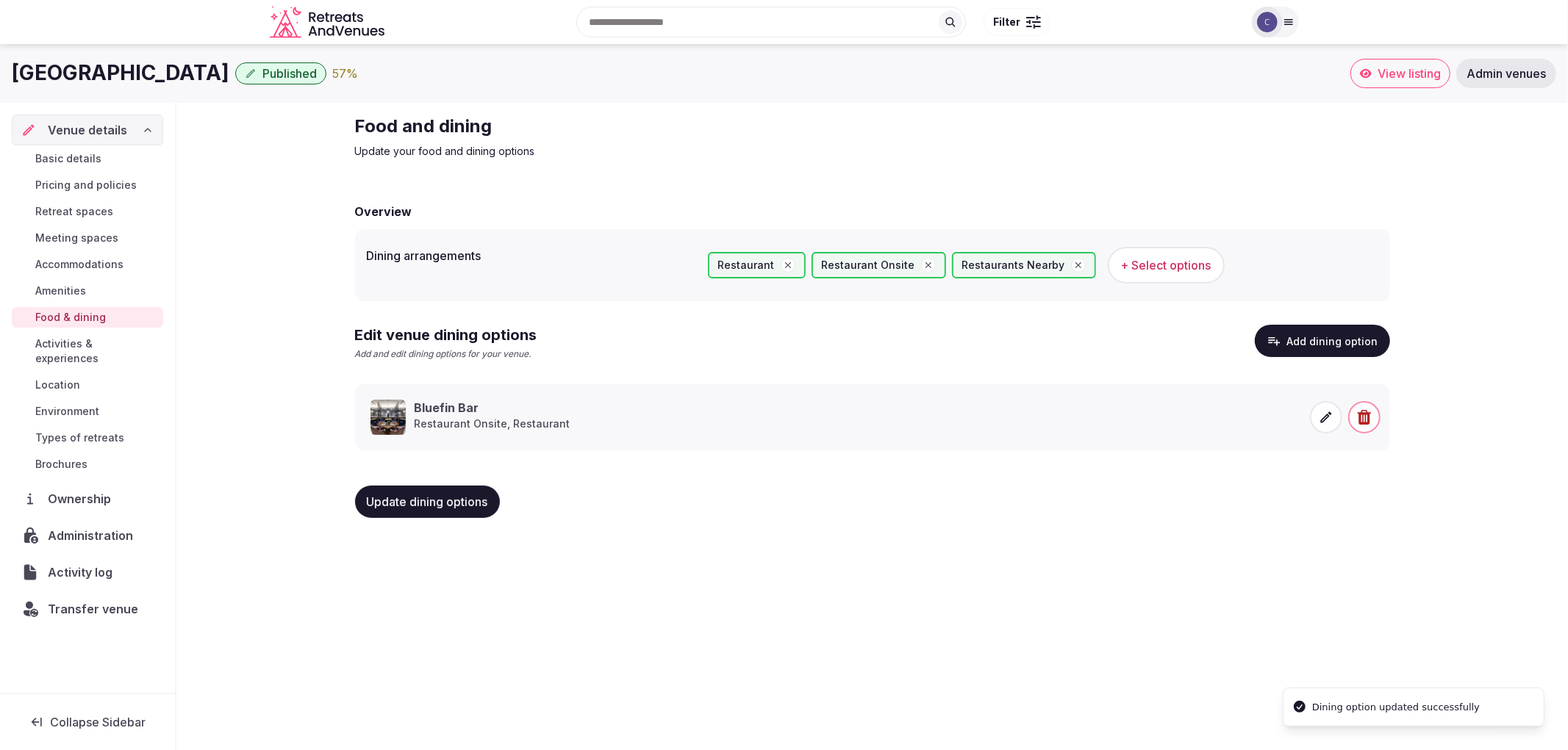
click at [408, 501] on span "Update dining options" at bounding box center [426, 501] width 121 height 15
click at [114, 348] on span "Activities & experiences" at bounding box center [96, 351] width 122 height 29
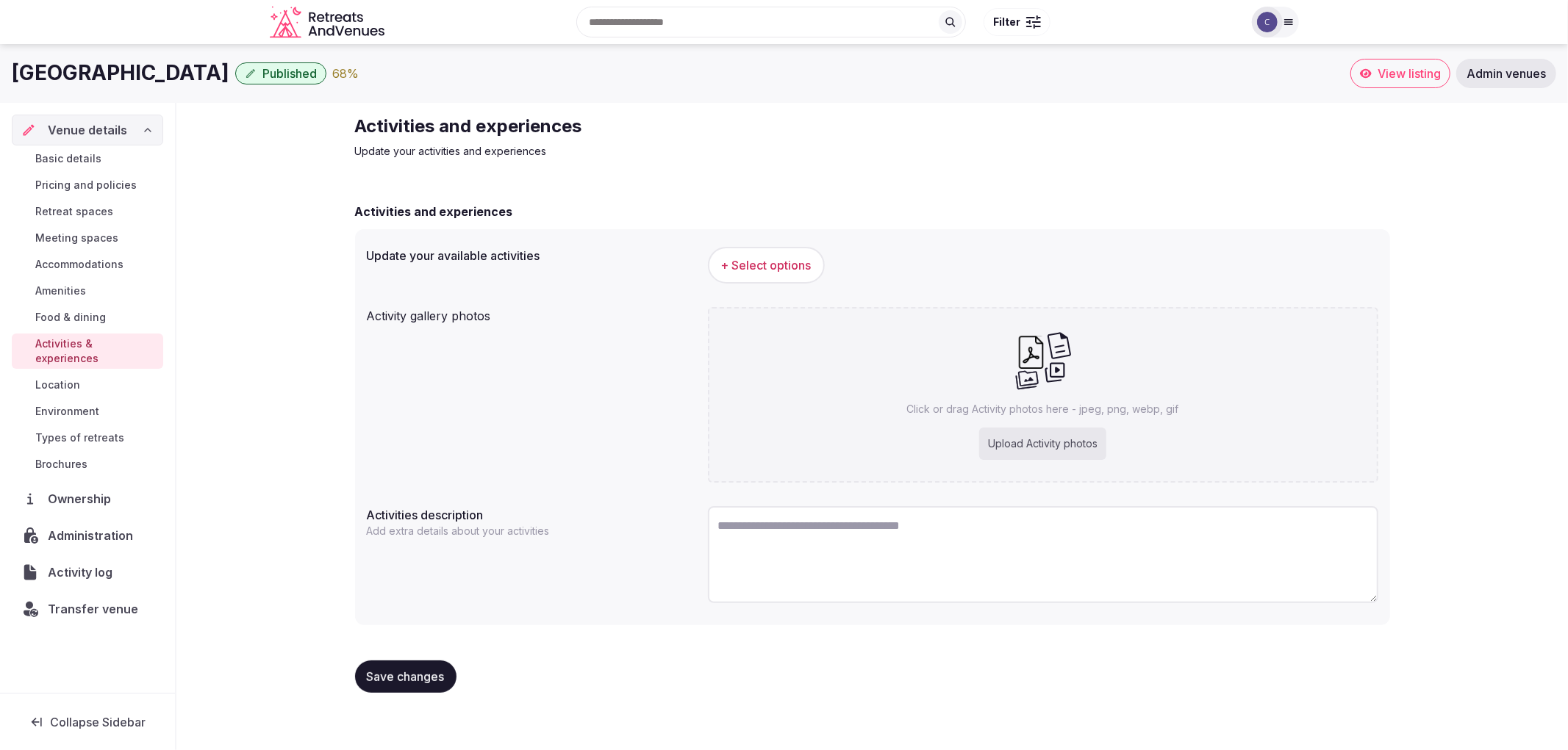
click at [510, 679] on div "Save changes" at bounding box center [872, 676] width 1035 height 32
drag, startPoint x: 15, startPoint y: 62, endPoint x: 318, endPoint y: 75, distance: 303.3
click at [230, 75] on h1 "[GEOGRAPHIC_DATA]" at bounding box center [120, 74] width 217 height 29
copy h1 "[GEOGRAPHIC_DATA]"
click at [742, 265] on span "+ Select options" at bounding box center [766, 265] width 90 height 16
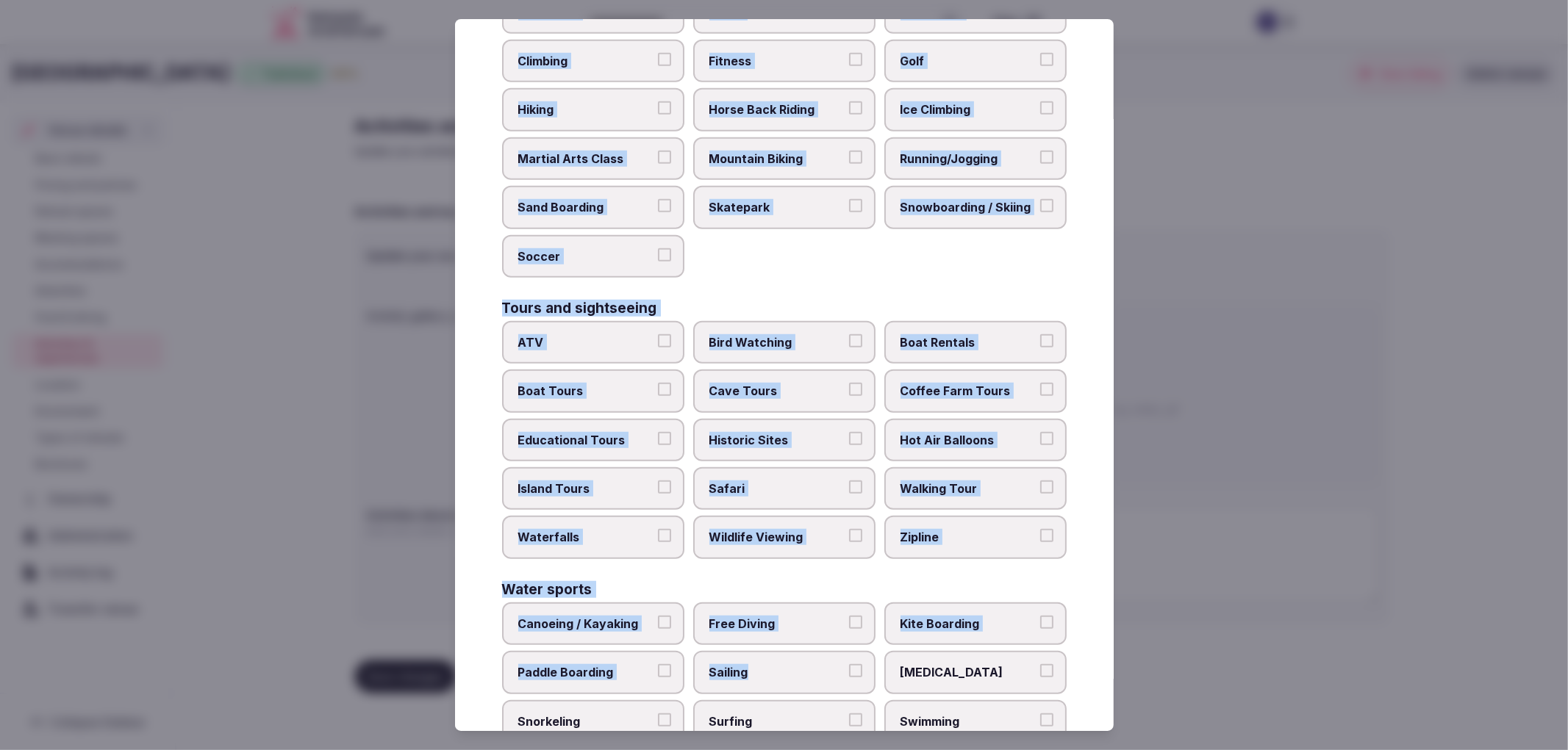
scroll to position [912, 0]
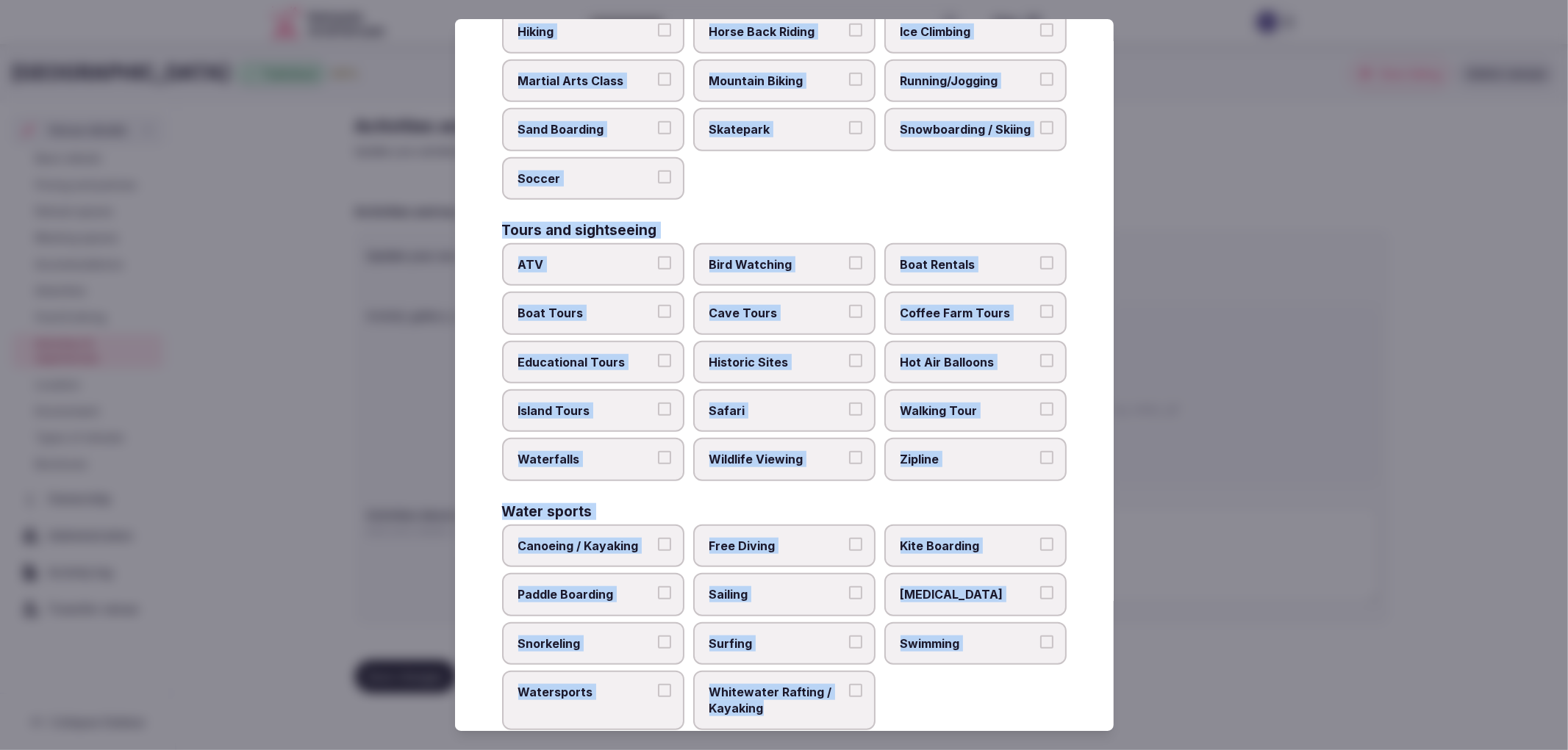
copy div "Culture Dancing Food and Culinary Classes Hip Hop Language Class Local Cultural…"
drag, startPoint x: 500, startPoint y: 164, endPoint x: 855, endPoint y: 683, distance: 628.8
click at [855, 683] on div "Select your activities Choose all applicable activities offered. Culture Dancin…" at bounding box center [783, 376] width 658 height 713
